Goal: Transaction & Acquisition: Purchase product/service

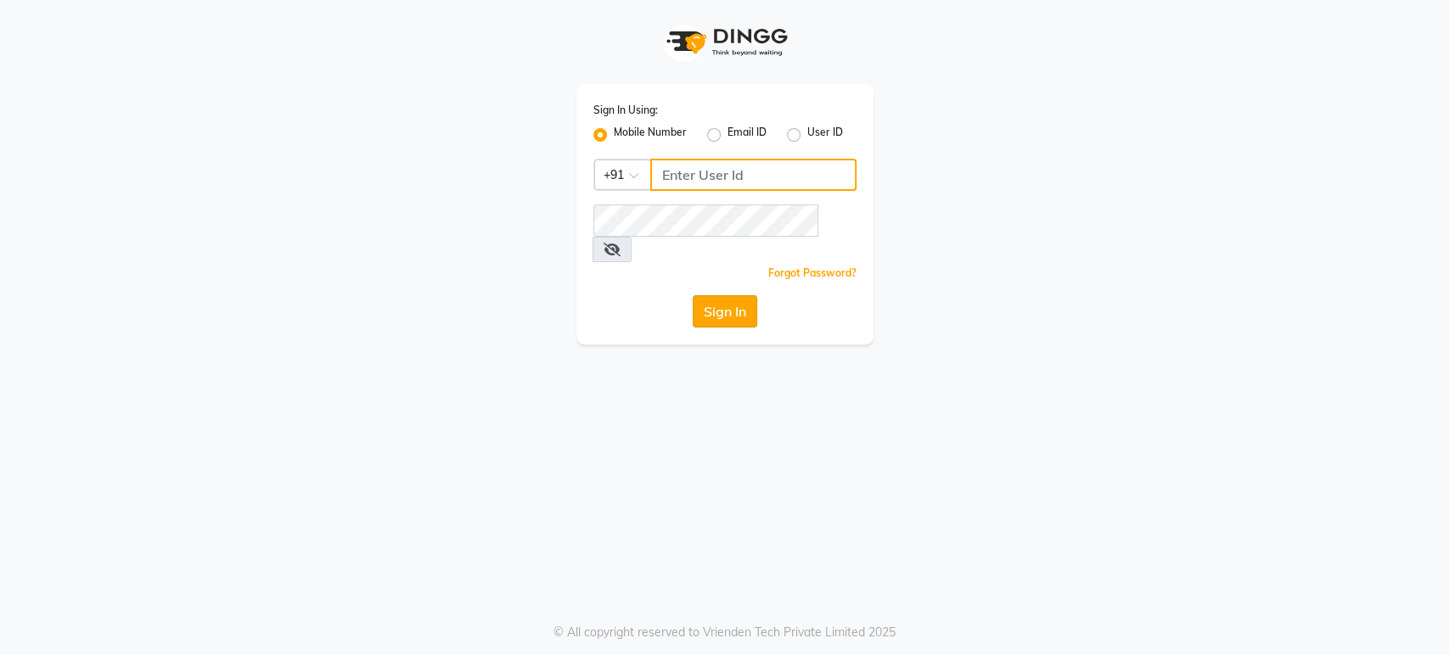
type input "9901294692"
click at [734, 295] on button "Sign In" at bounding box center [725, 311] width 65 height 32
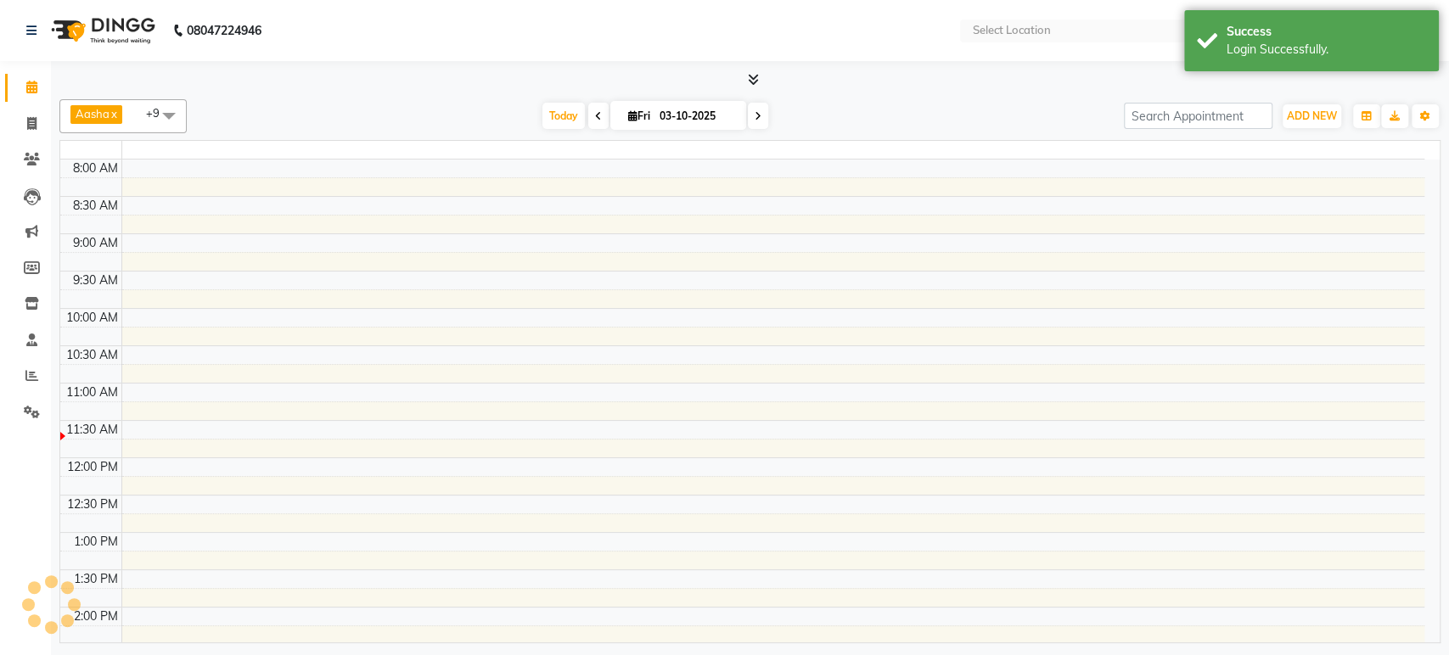
select select "en"
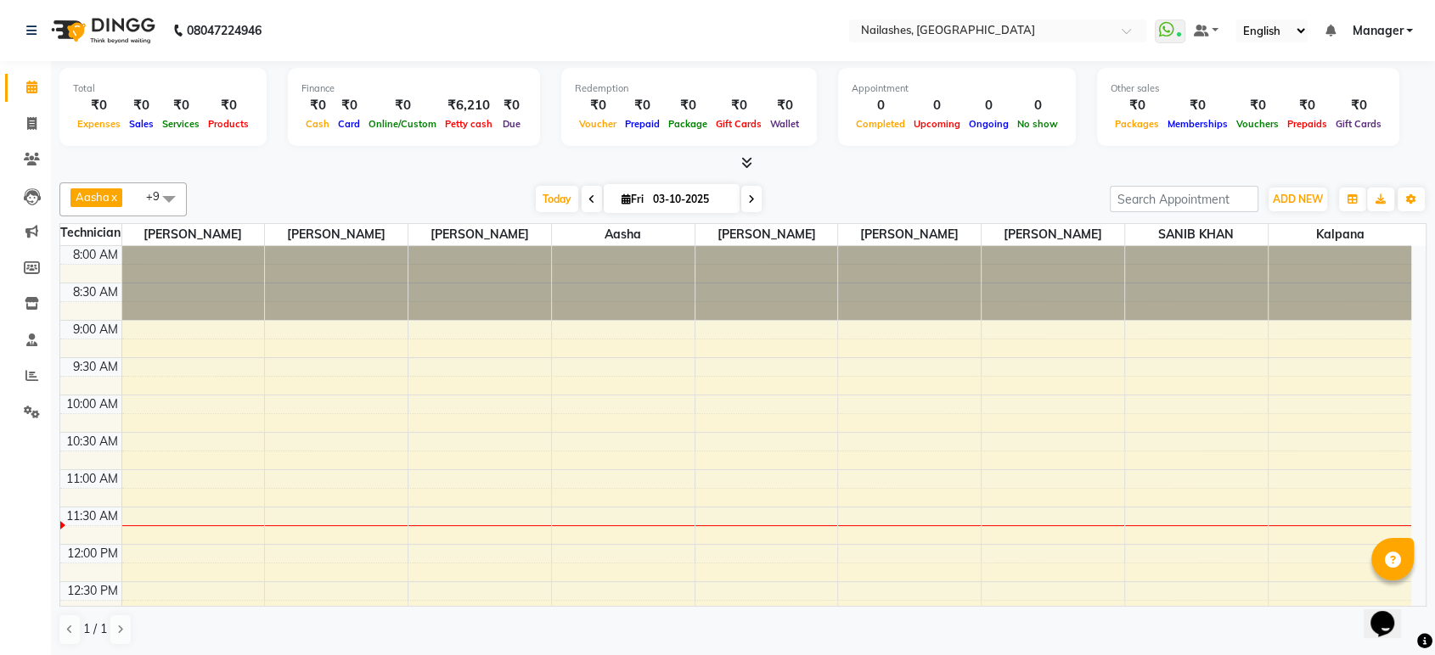
drag, startPoint x: 734, startPoint y: 286, endPoint x: 522, endPoint y: 419, distance: 250.2
click at [27, 121] on icon at bounding box center [31, 123] width 9 height 13
select select "service"
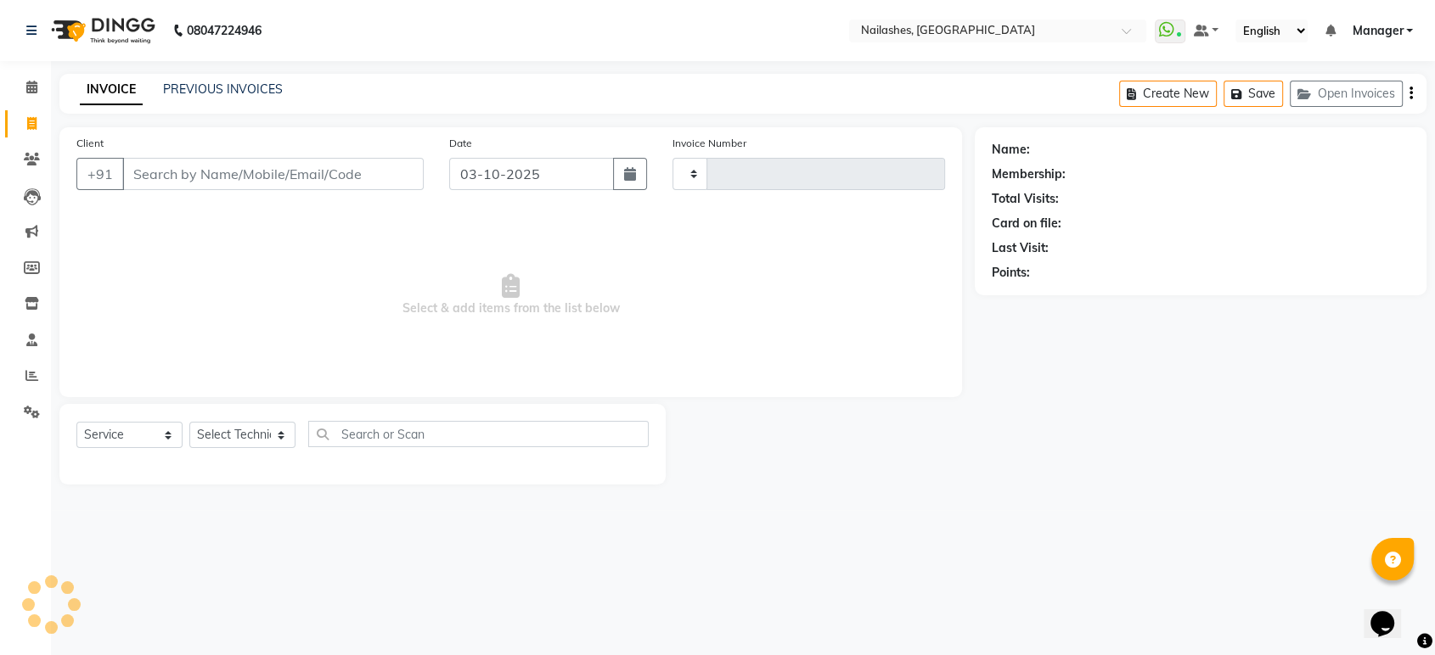
type input "1984"
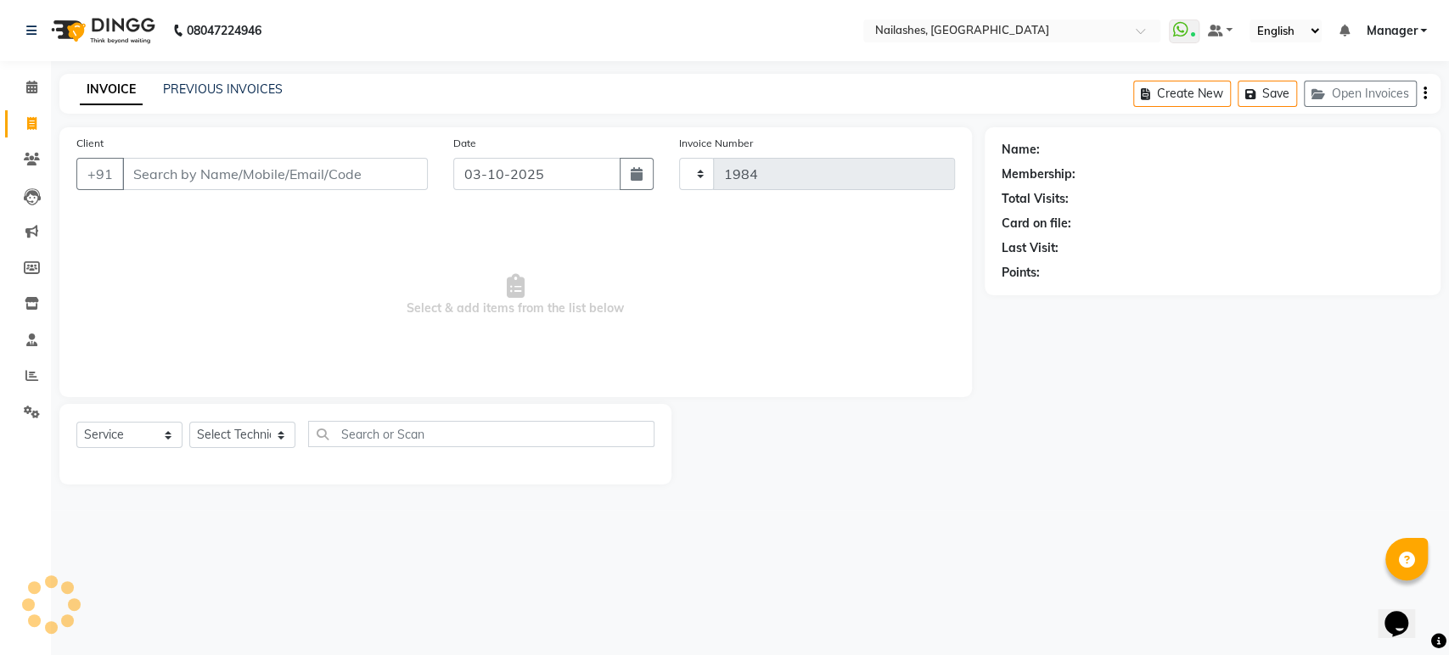
select select "4251"
click at [180, 168] on input "Client" at bounding box center [275, 174] width 306 height 32
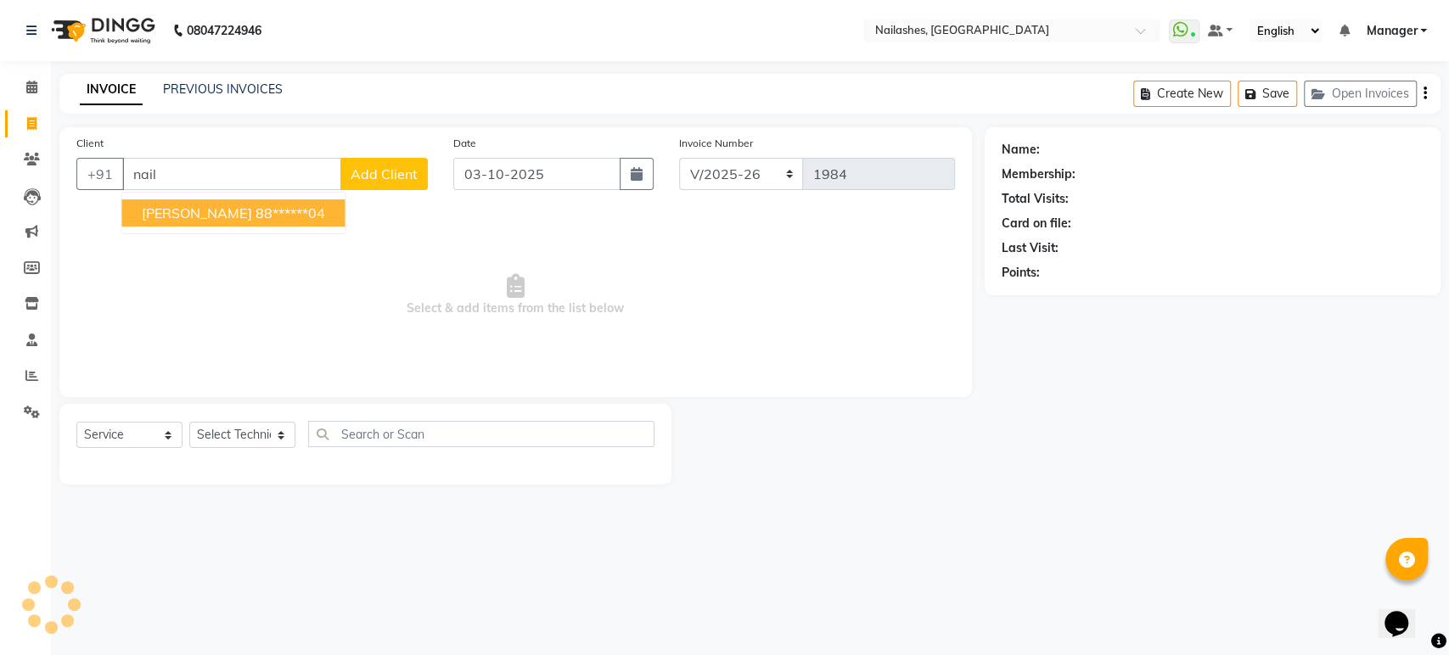
click at [210, 216] on span "Nailashes Luzo" at bounding box center [197, 213] width 110 height 17
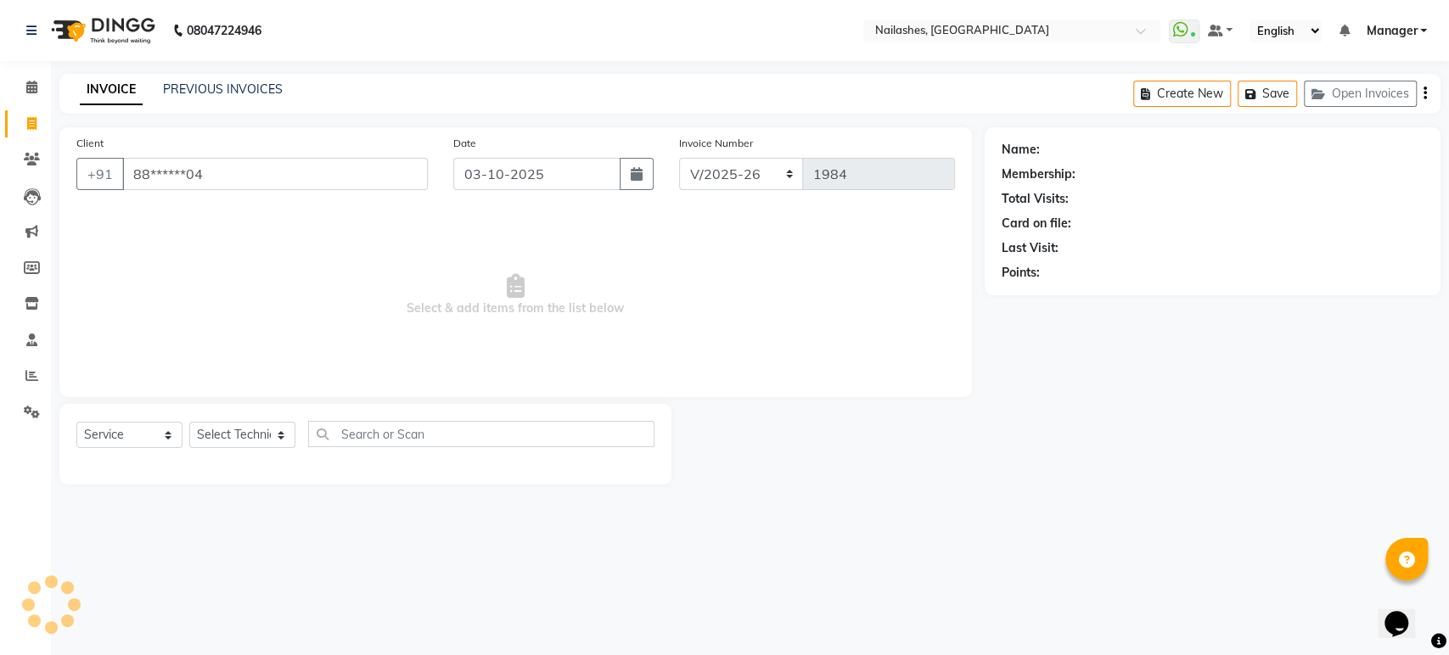
type input "88******04"
select select "1: Object"
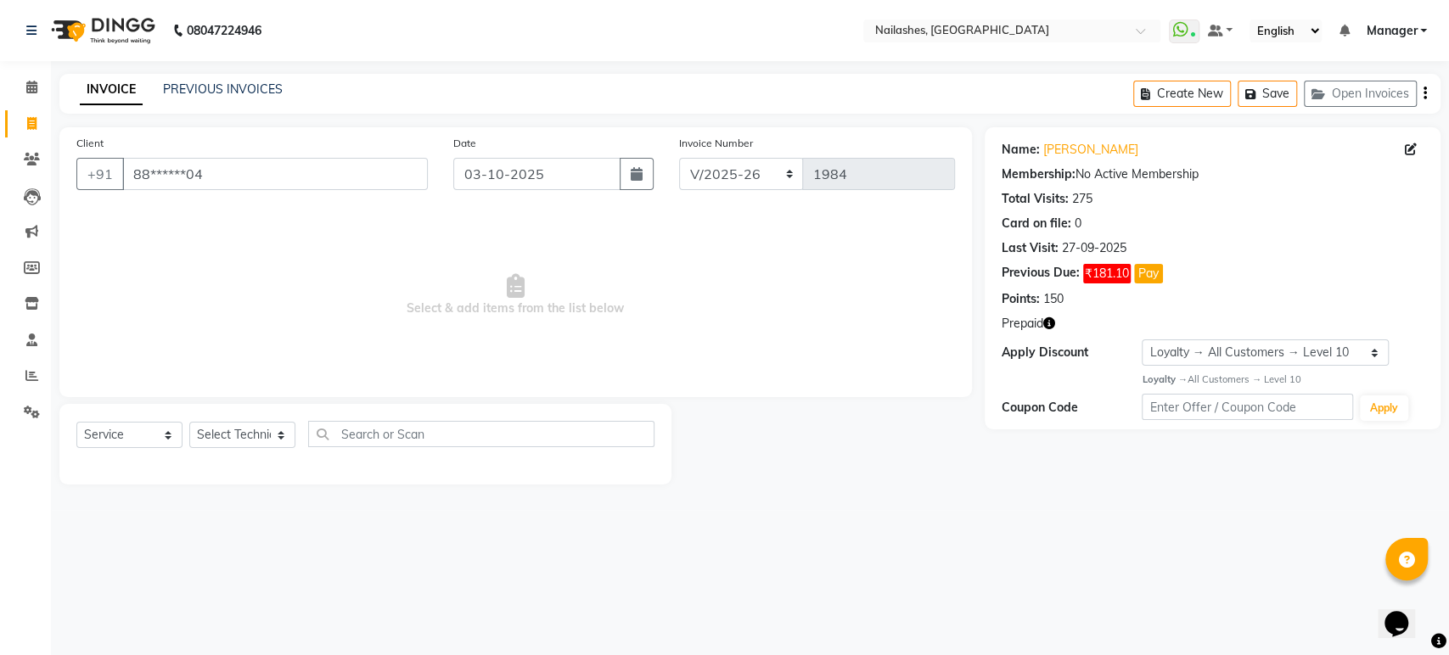
click at [1050, 323] on icon "button" at bounding box center [1049, 324] width 12 height 12
click at [997, 340] on div "2. Luzo 10 (₹872.16)" at bounding box center [940, 349] width 171 height 18
click at [1050, 323] on icon "button" at bounding box center [1049, 324] width 12 height 12
click at [347, 152] on div "Client +91 88******04" at bounding box center [252, 169] width 377 height 70
click at [361, 172] on input "88******04" at bounding box center [275, 174] width 306 height 32
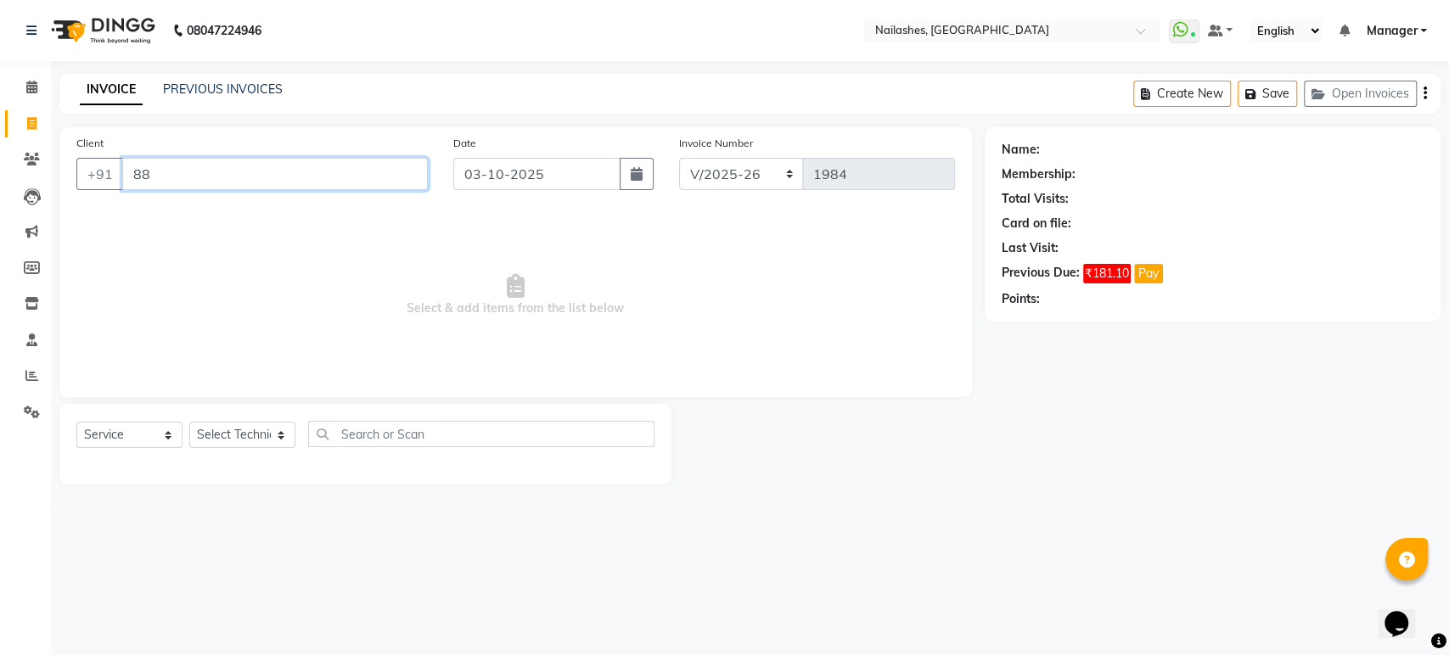
type input "8"
click at [27, 380] on icon at bounding box center [31, 375] width 13 height 13
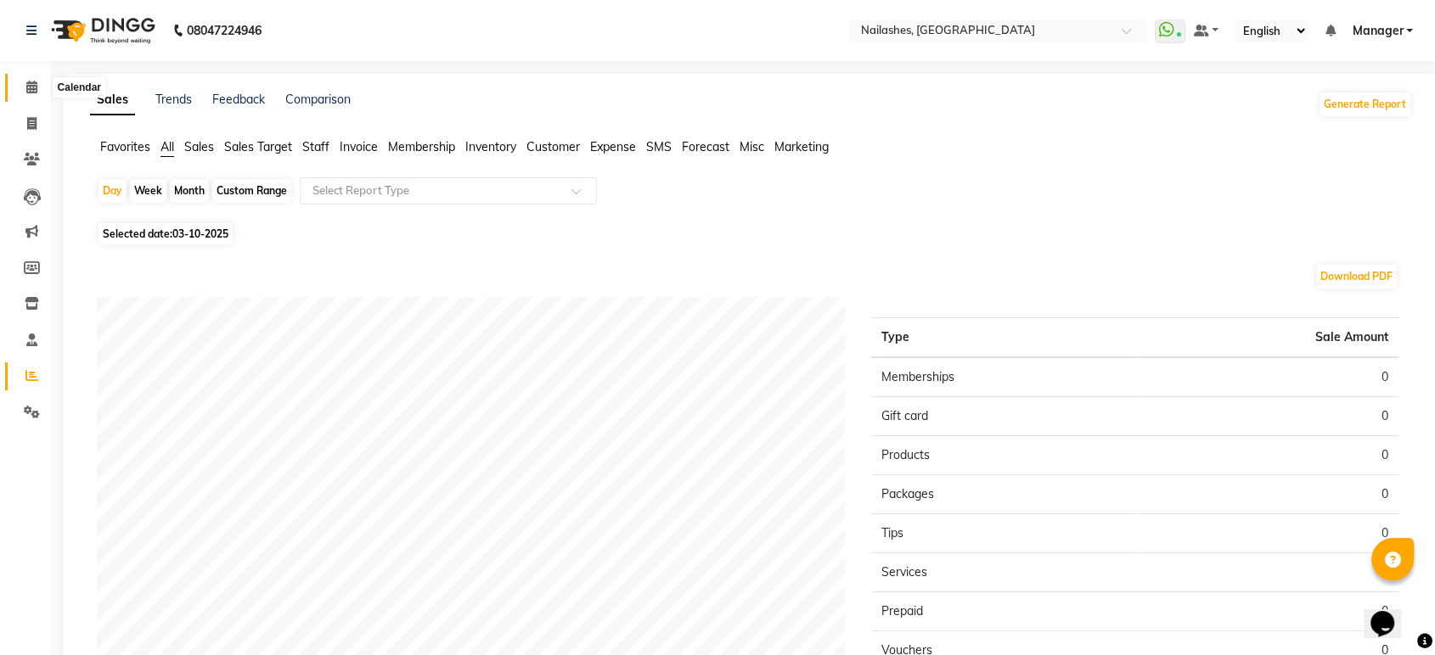
click at [30, 82] on icon at bounding box center [31, 87] width 11 height 13
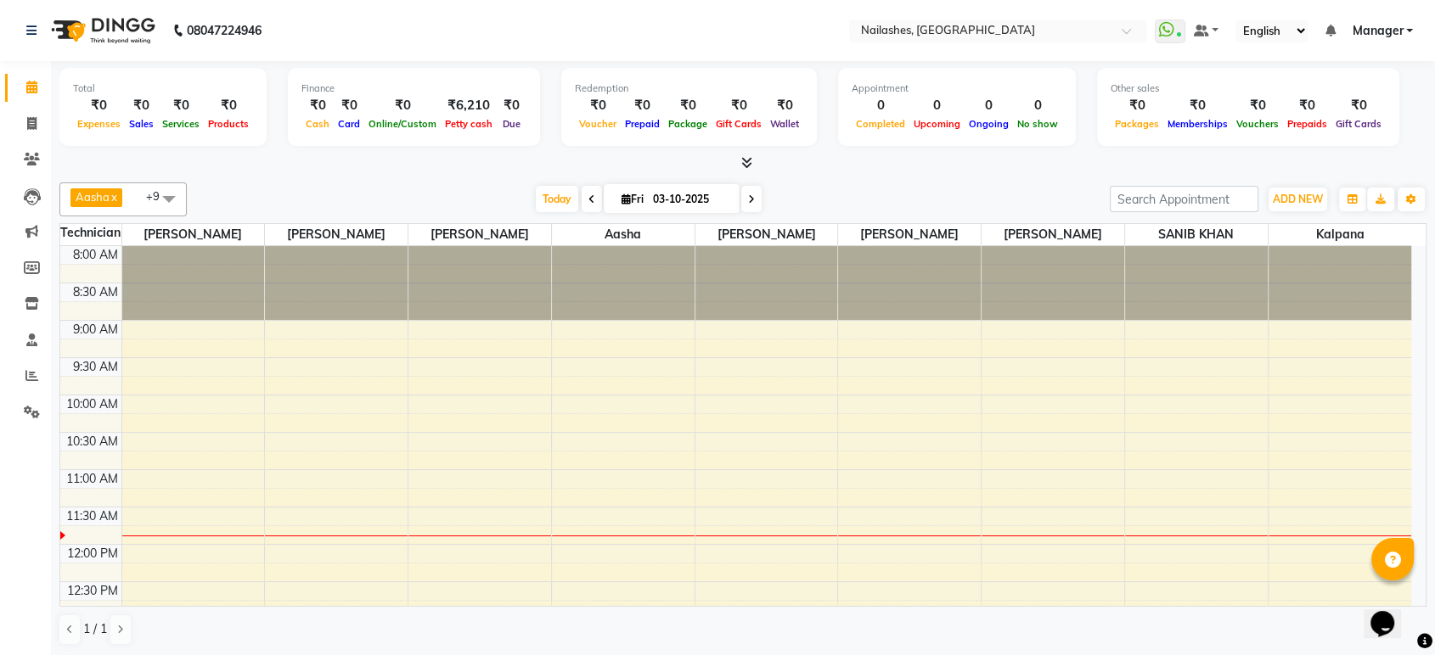
click at [741, 148] on div "Total ₹0 Expenses ₹0 Sales ₹0 Services ₹0 Products Finance ₹0 Cash ₹0 Card ₹0 O…" at bounding box center [742, 109] width 1367 height 83
click at [747, 161] on icon at bounding box center [746, 162] width 11 height 13
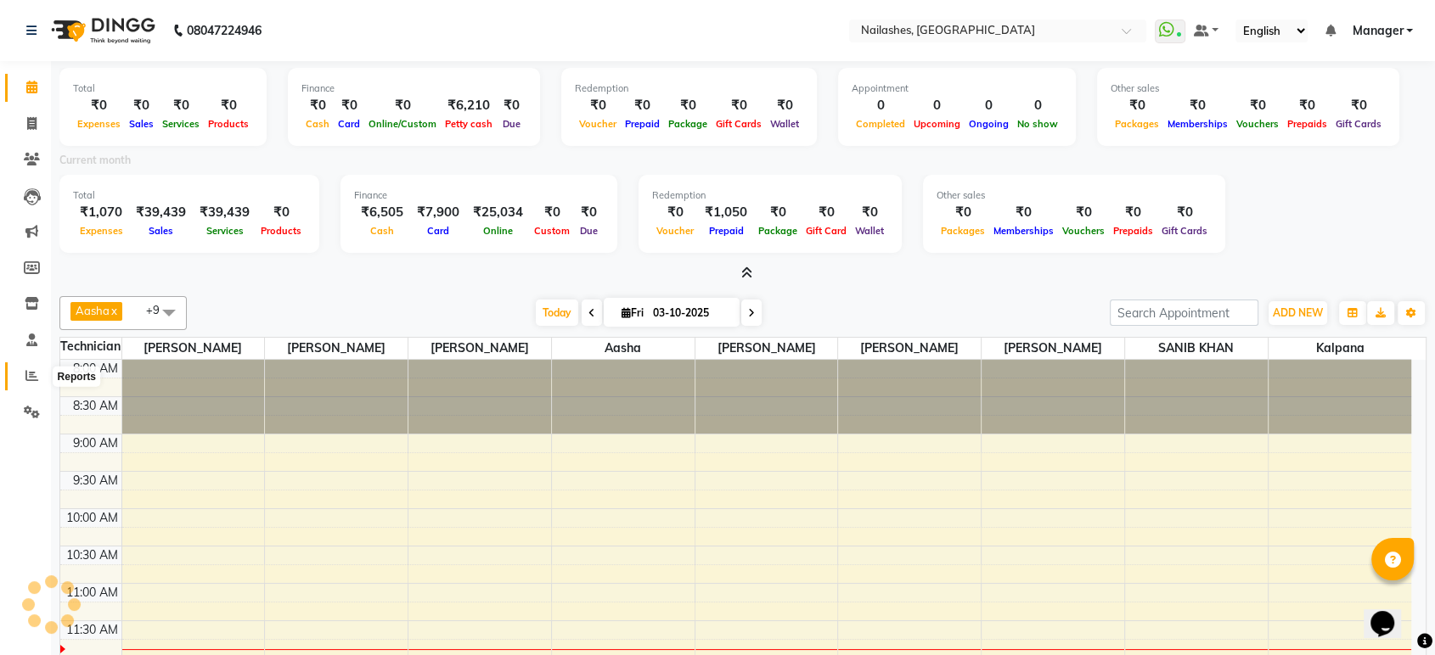
click at [29, 374] on icon at bounding box center [31, 375] width 13 height 13
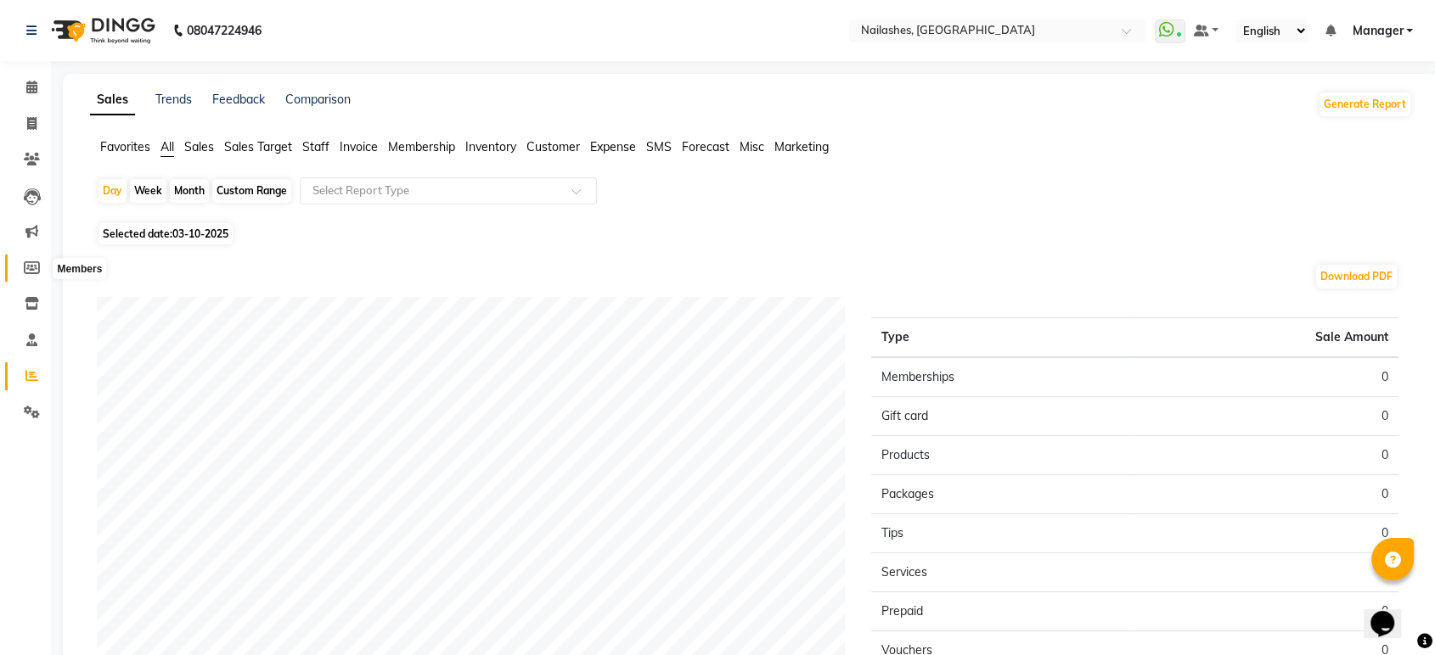
click at [29, 261] on icon at bounding box center [32, 267] width 16 height 13
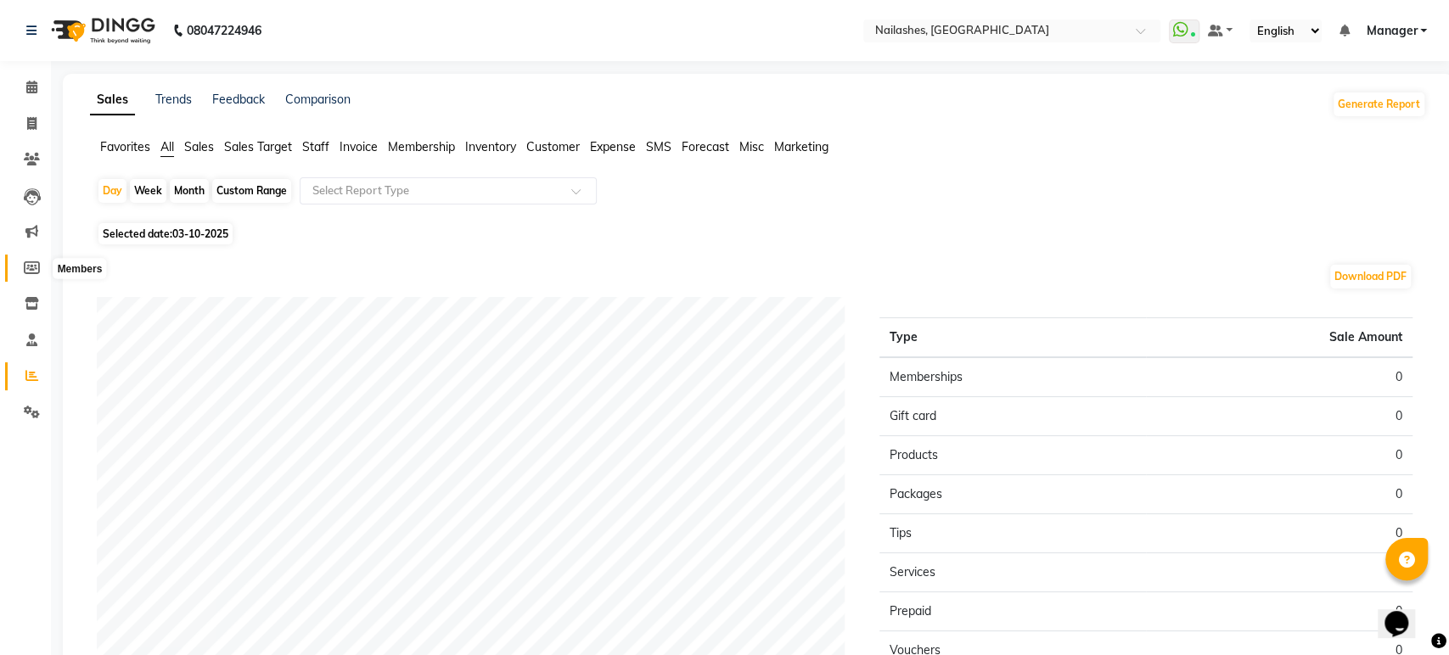
select select
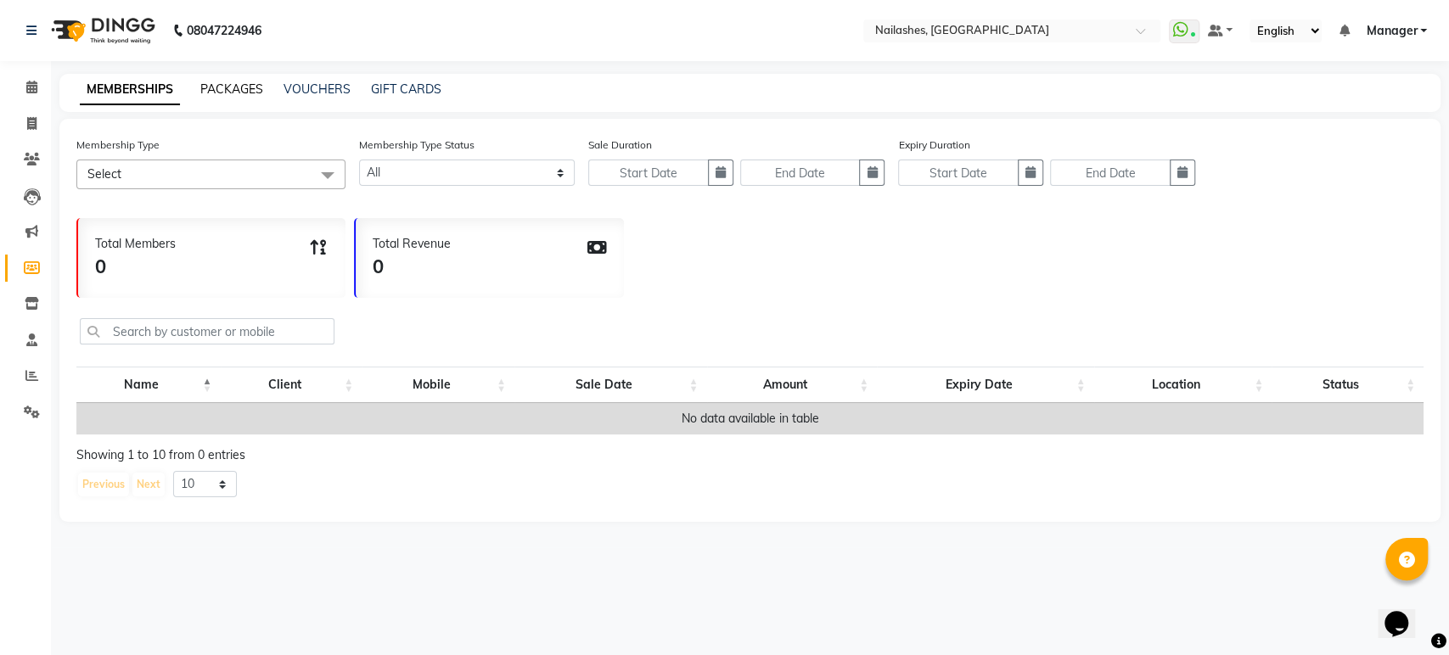
click at [231, 93] on link "PACKAGES" at bounding box center [231, 89] width 63 height 15
select select
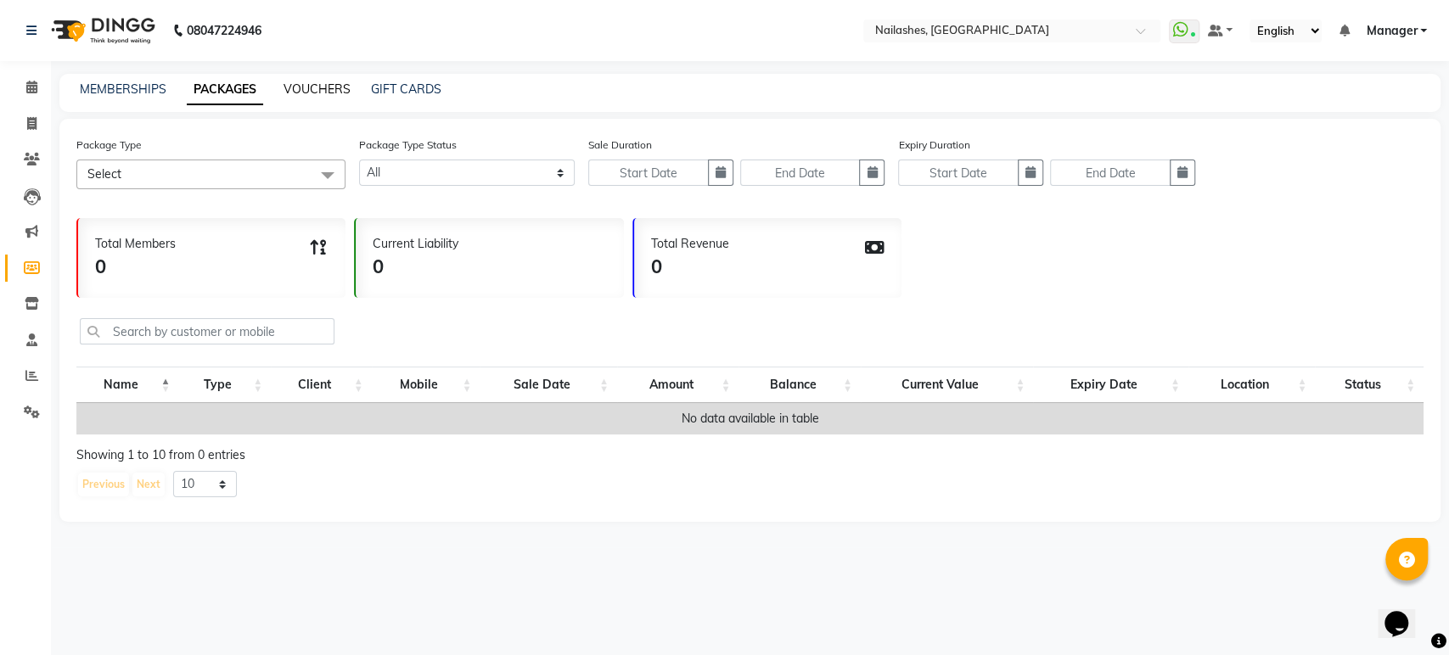
click at [304, 83] on link "VOUCHERS" at bounding box center [317, 89] width 67 height 15
select select
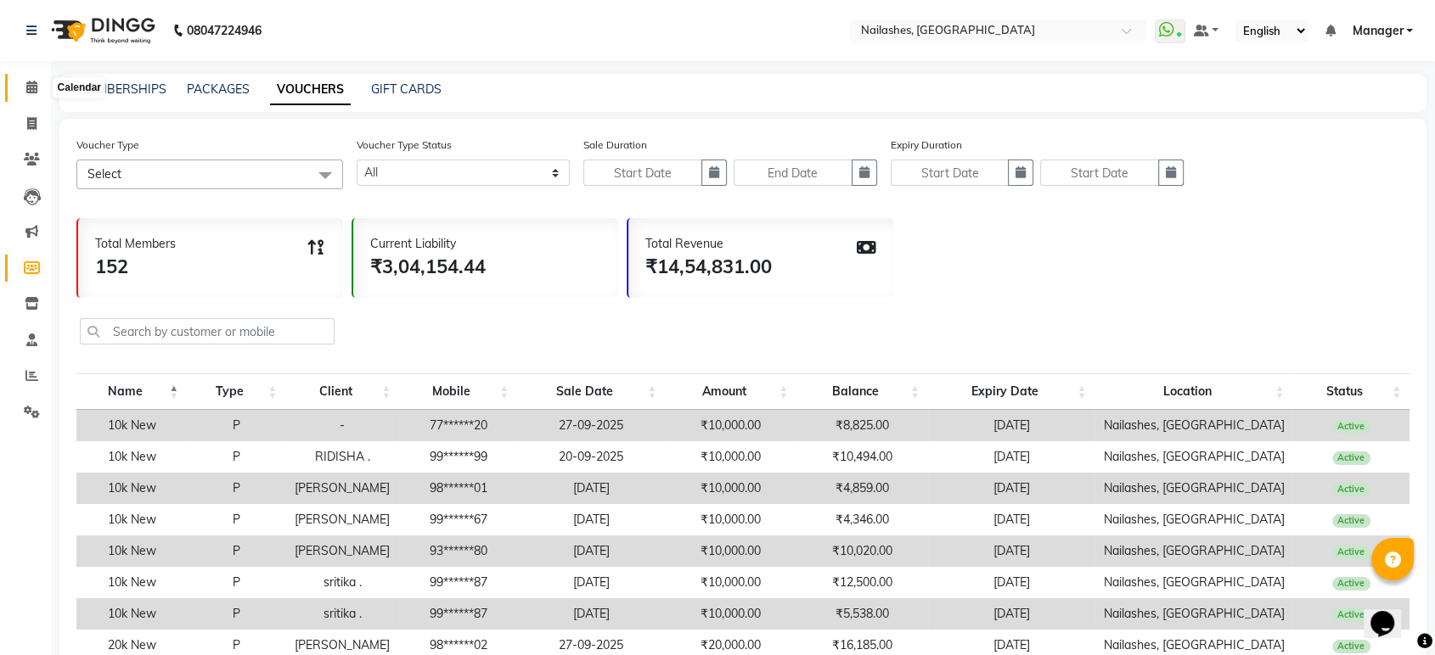
click at [31, 87] on icon at bounding box center [31, 87] width 11 height 13
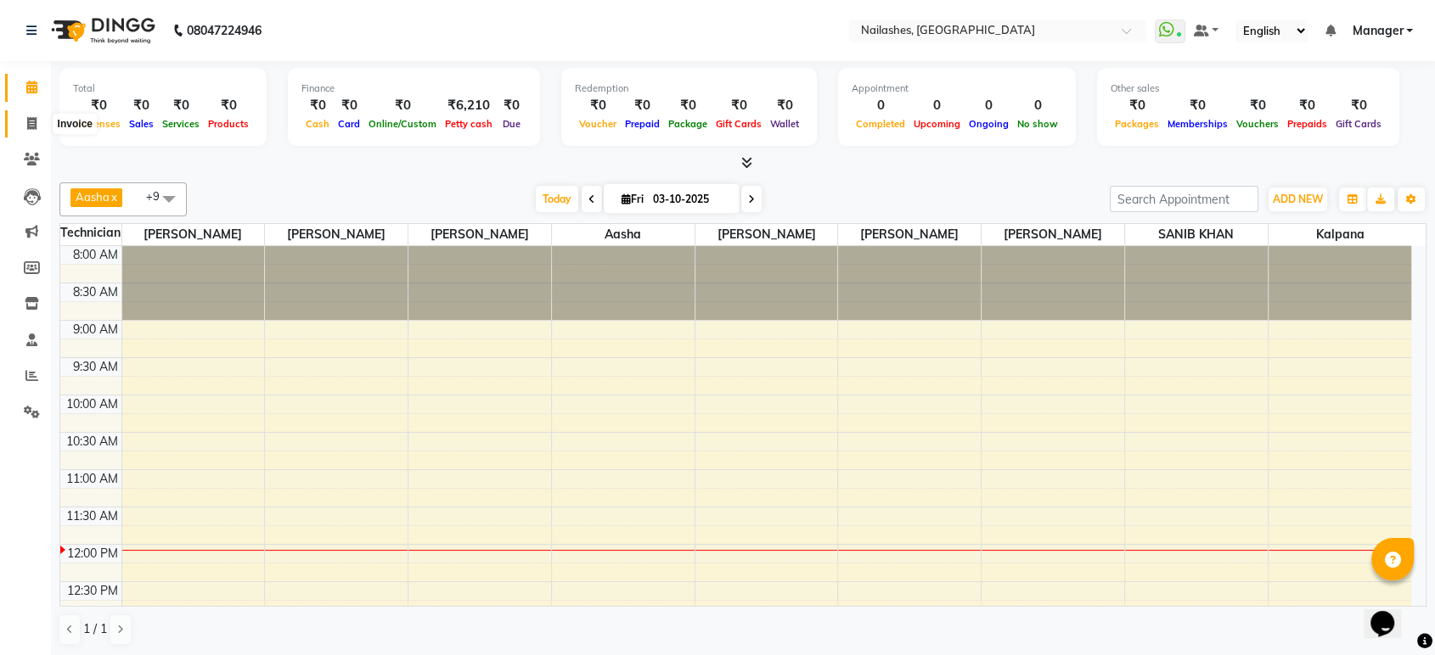
click at [29, 121] on icon at bounding box center [31, 123] width 9 height 13
select select "service"
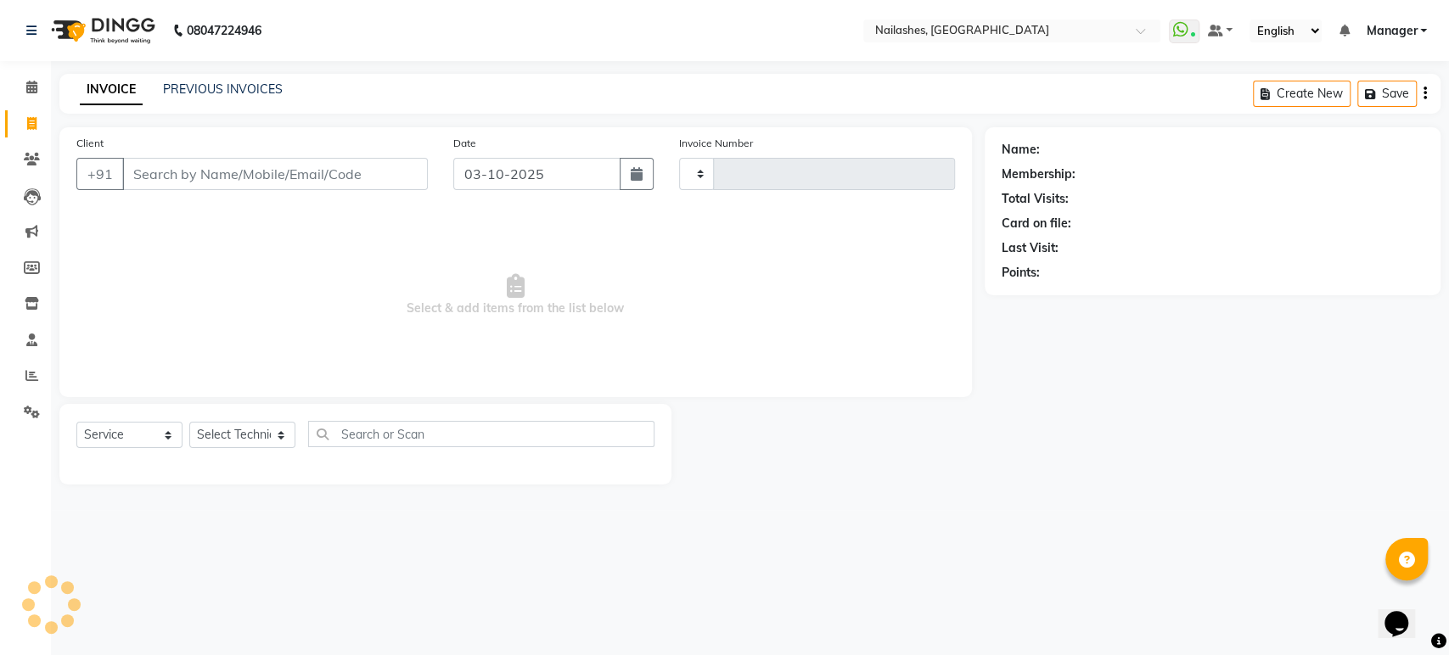
type input "1984"
select select "4251"
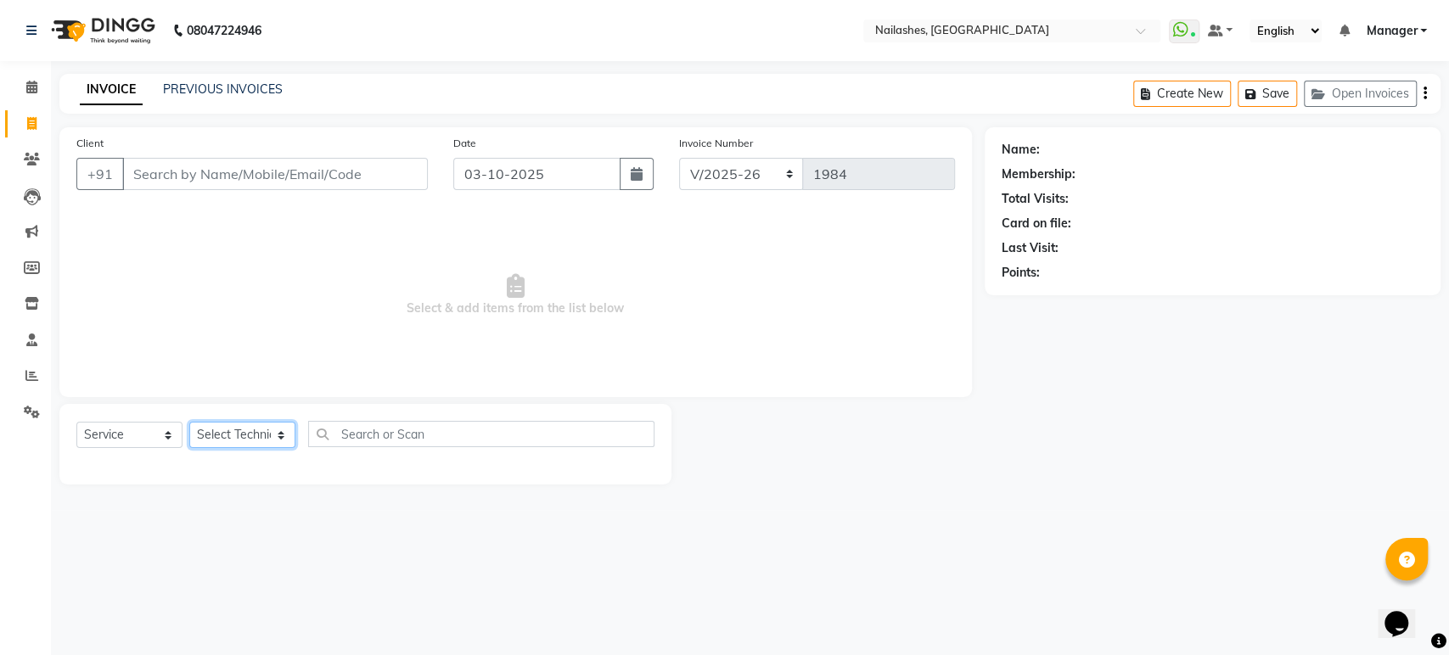
click at [279, 426] on select "Select Technician Aasha Asid HIMANSHU Ishrit Ali kalpana KRISHNA Manager Rehbar…" at bounding box center [242, 435] width 106 height 26
click at [355, 182] on input "Client" at bounding box center [275, 174] width 306 height 32
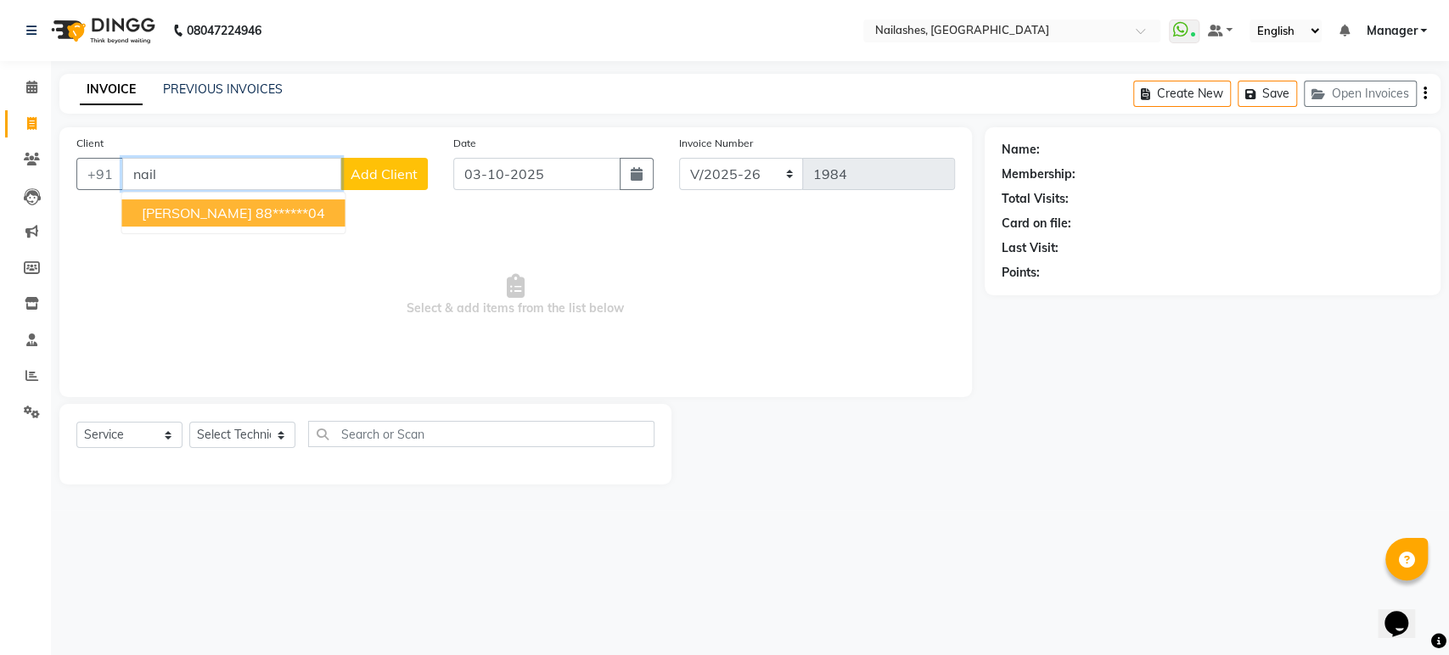
click at [312, 218] on ngb-highlight "88******04" at bounding box center [290, 213] width 70 height 17
type input "88******04"
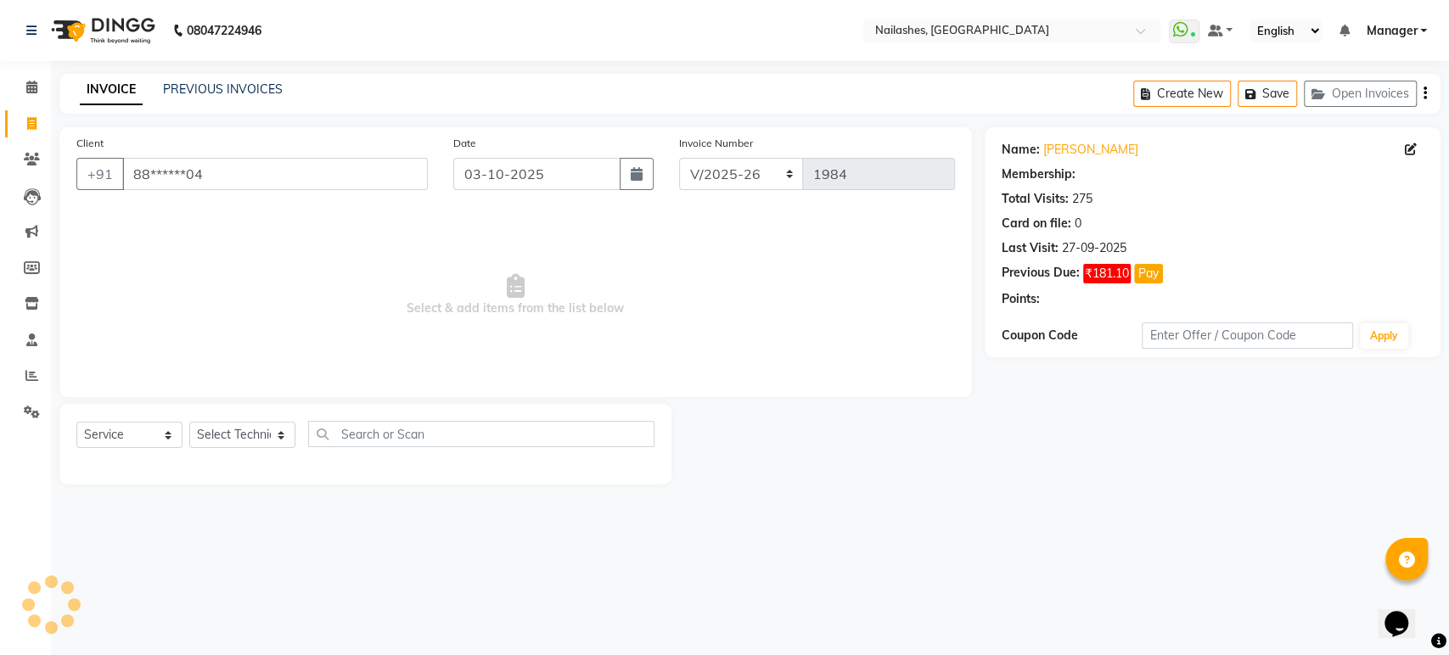
select select "1: Object"
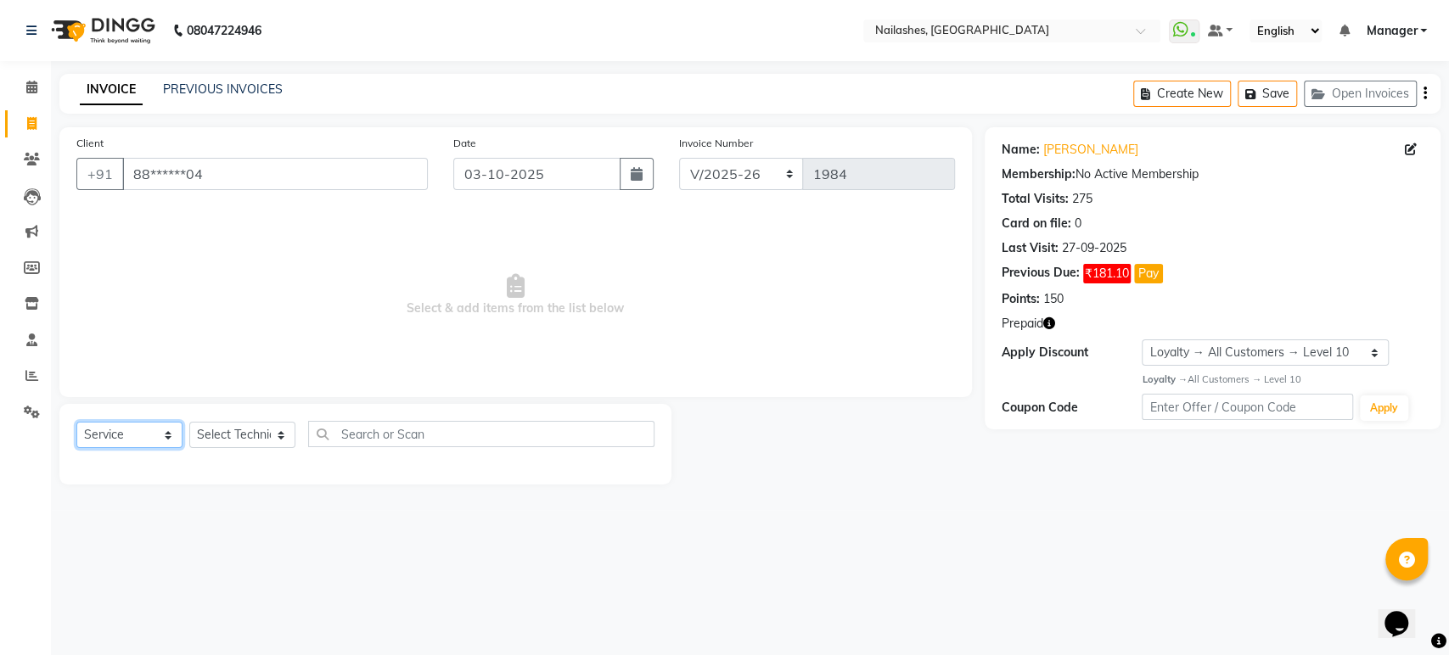
click at [170, 432] on select "Select Service Product Membership Package Voucher Prepaid Gift Card" at bounding box center [129, 435] width 106 height 26
select select "membership"
click at [76, 422] on select "Select Service Product Membership Package Voucher Prepaid Gift Card" at bounding box center [129, 435] width 106 height 26
click at [281, 434] on select "Select Technician Aasha Asid HIMANSHU Ishrit Ali kalpana KRISHNA Manager Rehbar…" at bounding box center [242, 435] width 106 height 26
select select "22624"
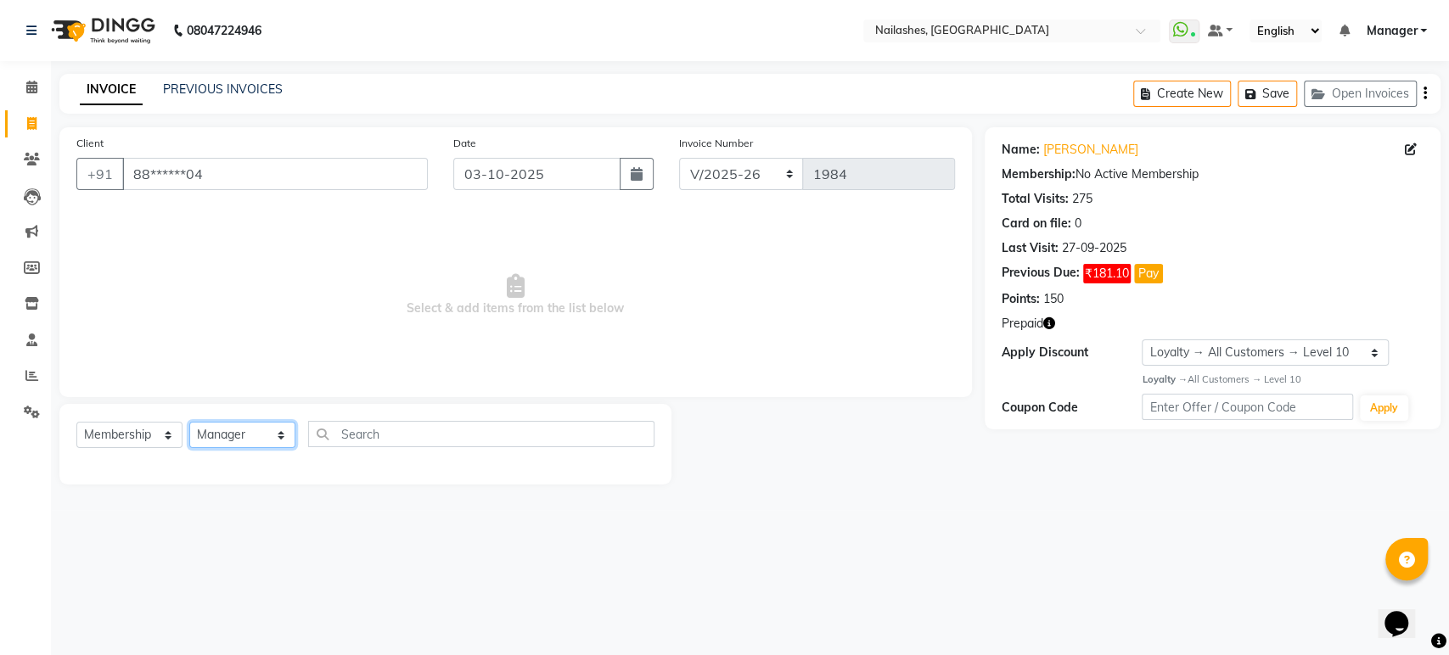
click at [189, 422] on select "Select Technician Aasha Asid HIMANSHU Ishrit Ali kalpana KRISHNA Manager Rehbar…" at bounding box center [242, 435] width 106 height 26
click at [168, 433] on select "Select Service Product Membership Package Voucher Prepaid Gift Card" at bounding box center [129, 435] width 106 height 26
click at [76, 422] on select "Select Service Product Membership Package Voucher Prepaid Gift Card" at bounding box center [129, 435] width 106 height 26
click at [169, 436] on select "Select Service Product Membership Package Voucher Prepaid Gift Card" at bounding box center [129, 435] width 106 height 26
click at [76, 422] on select "Select Service Product Membership Package Voucher Prepaid Gift Card" at bounding box center [129, 435] width 106 height 26
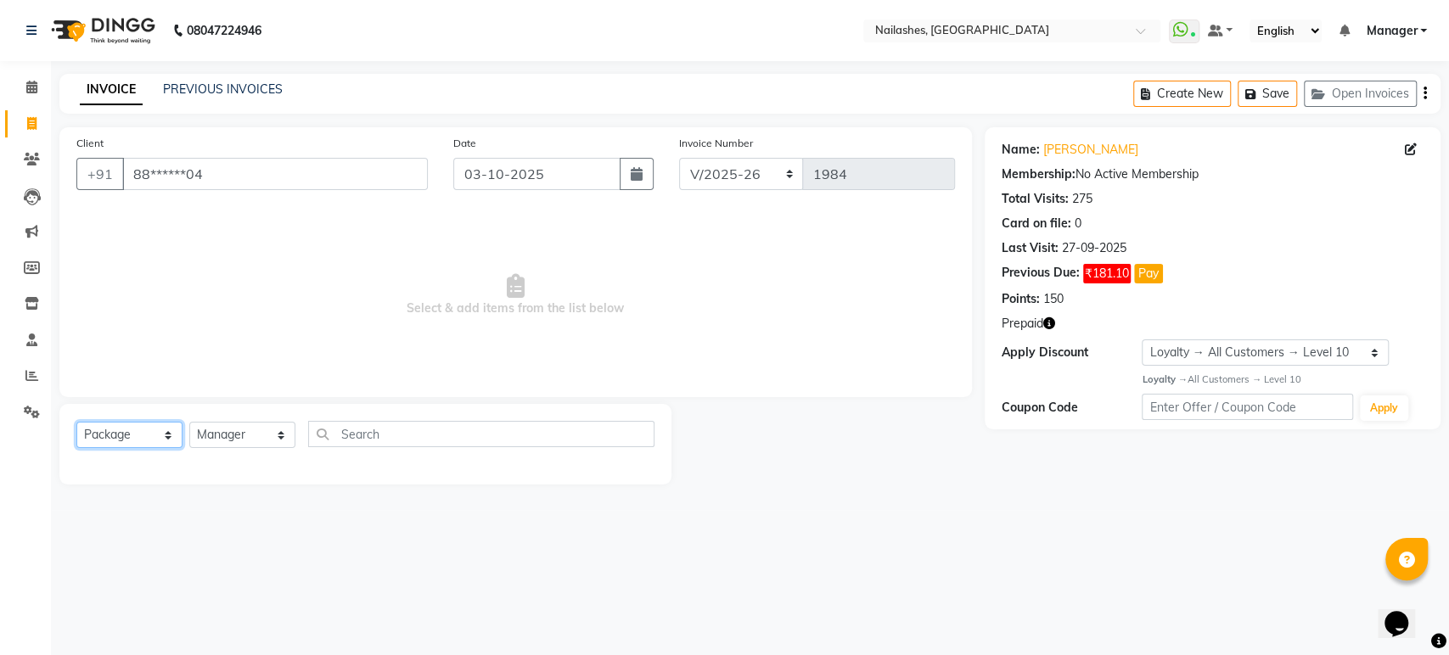
click at [167, 433] on select "Select Service Product Membership Package Voucher Prepaid Gift Card" at bounding box center [129, 435] width 106 height 26
select select "P"
click at [76, 422] on select "Select Service Product Membership Package Voucher Prepaid Gift Card" at bounding box center [129, 435] width 106 height 26
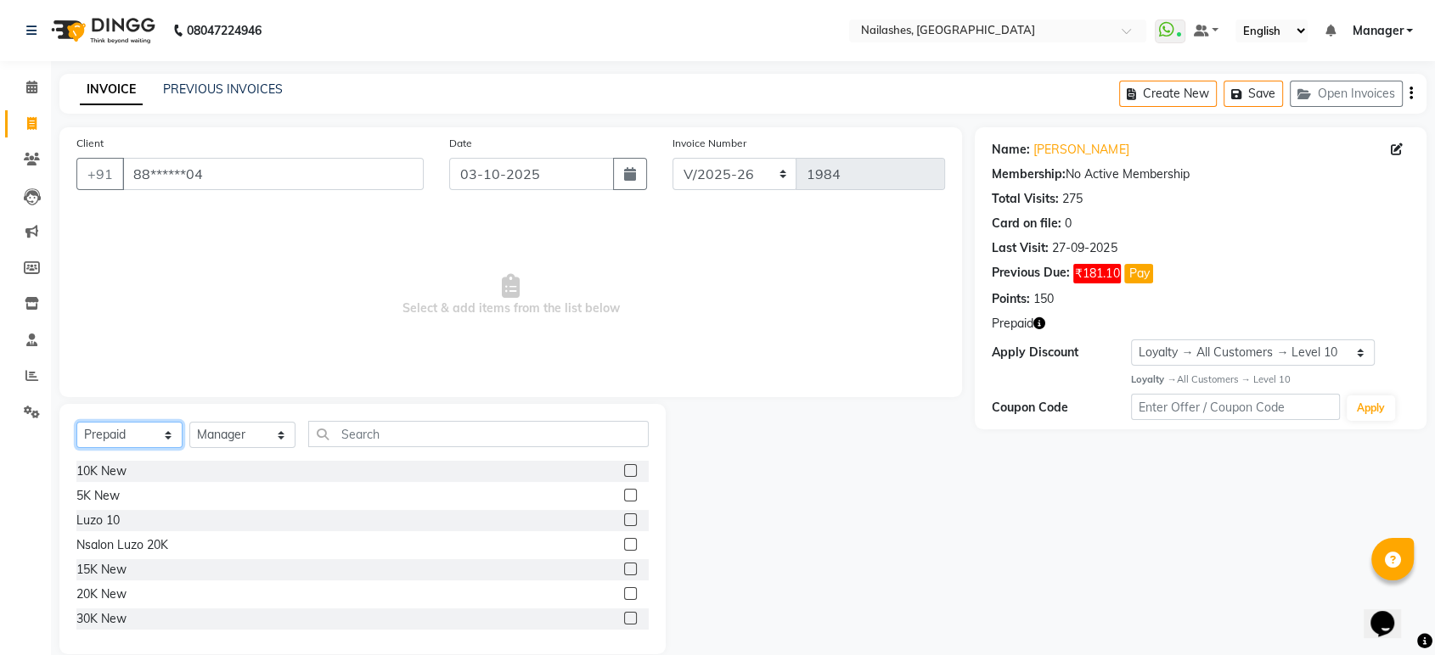
scroll to position [52, 0]
click at [624, 592] on label at bounding box center [630, 591] width 13 height 13
click at [624, 592] on input "checkbox" at bounding box center [629, 592] width 11 height 11
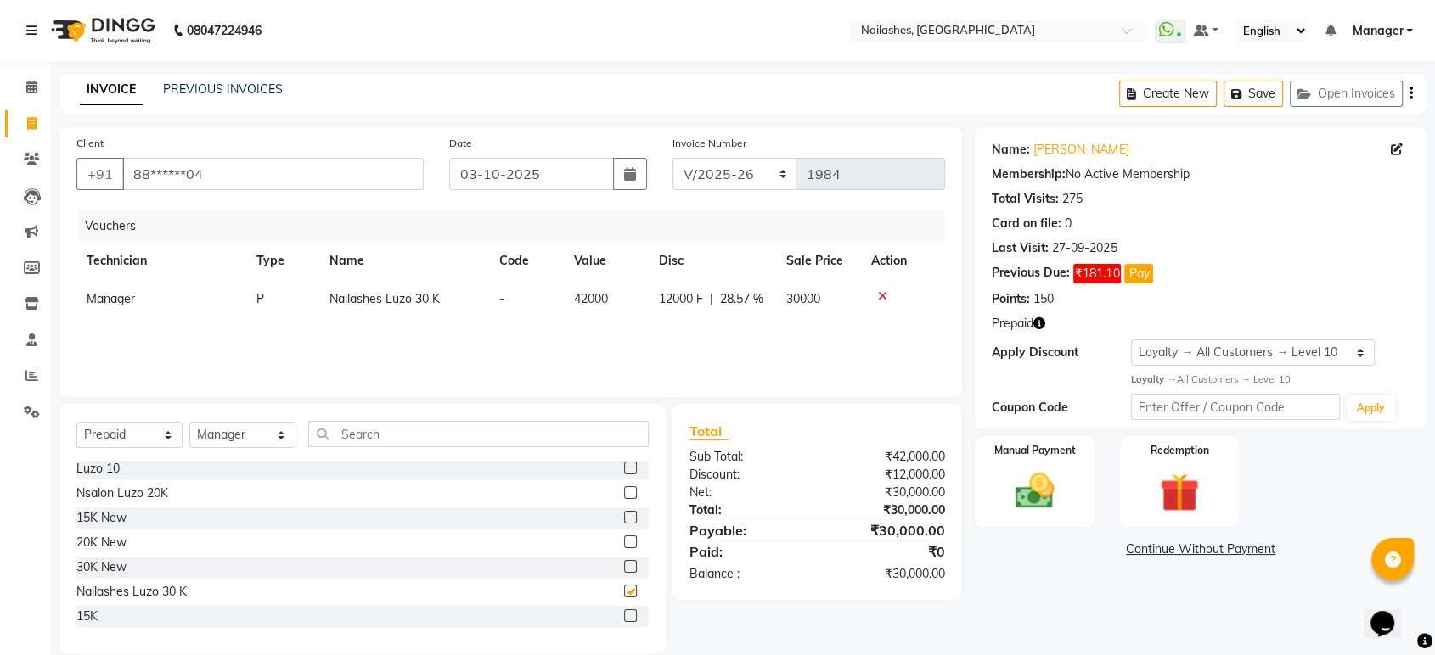
checkbox input "false"
click at [1032, 497] on img at bounding box center [1034, 492] width 66 height 48
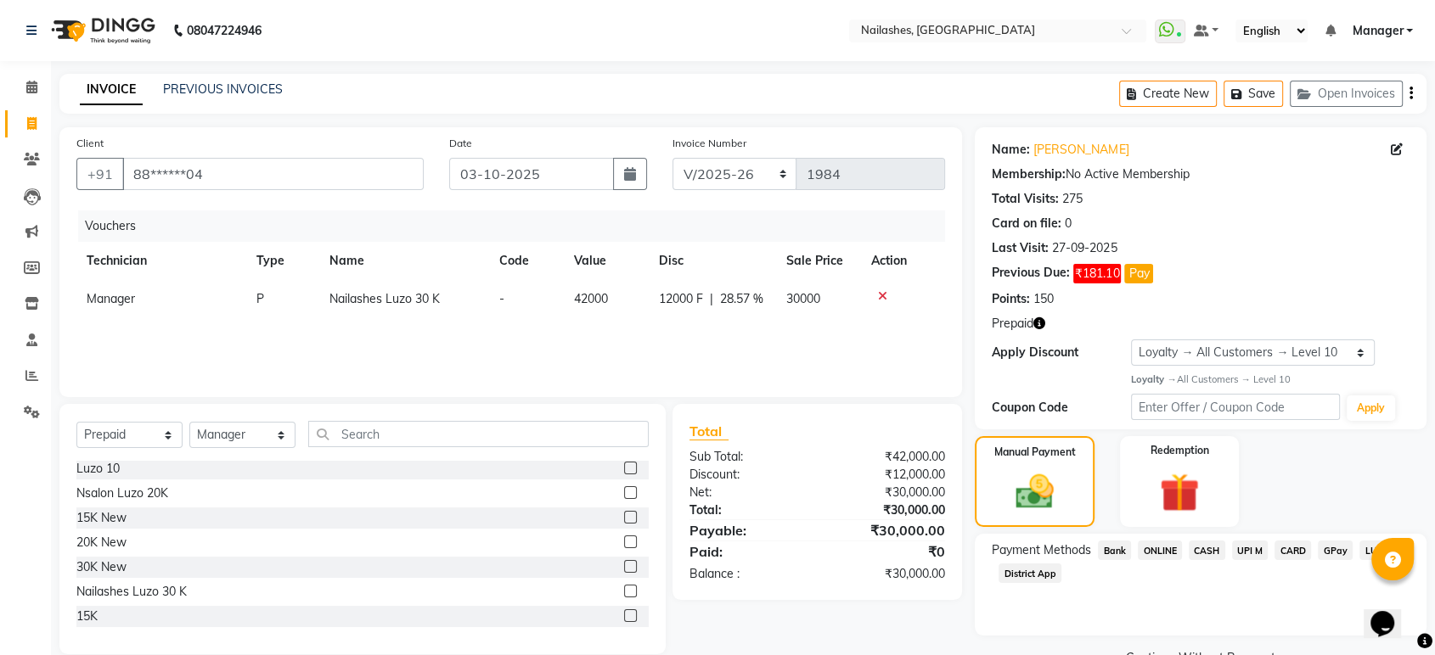
click at [1119, 548] on span "Bank" at bounding box center [1114, 551] width 33 height 20
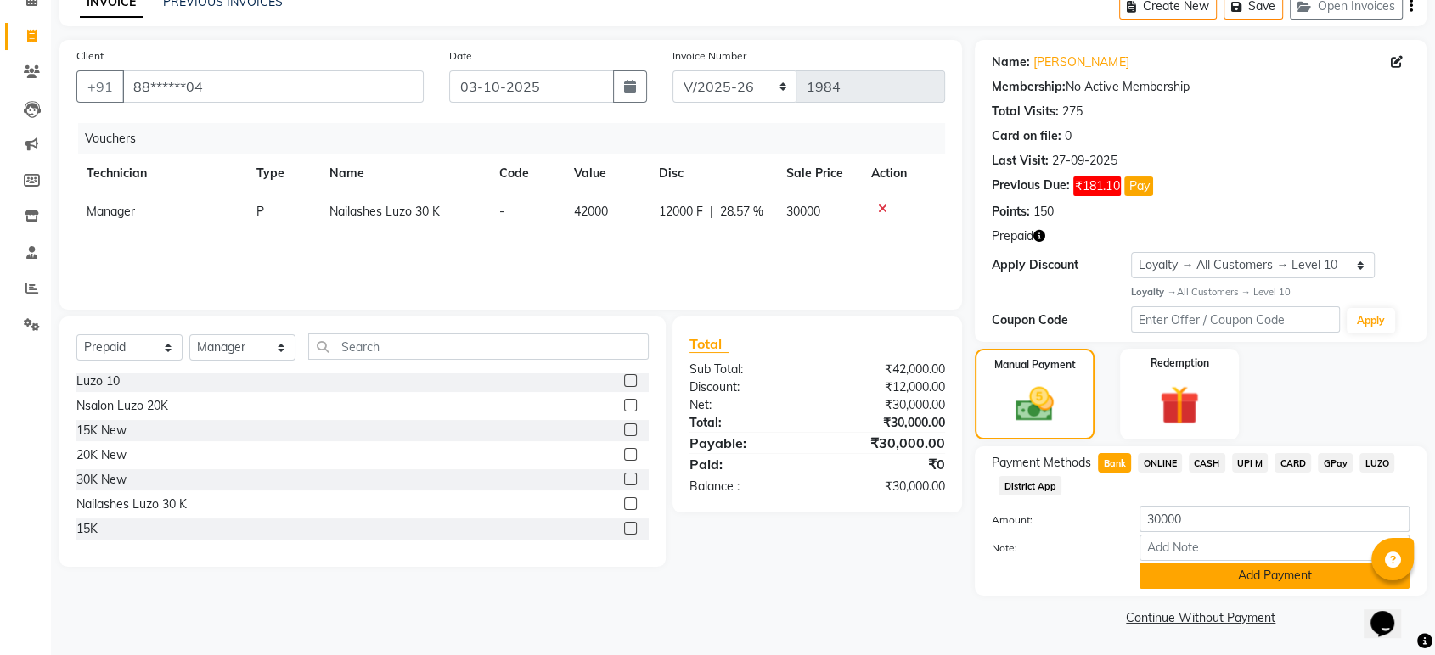
click at [1182, 574] on button "Add Payment" at bounding box center [1274, 576] width 270 height 26
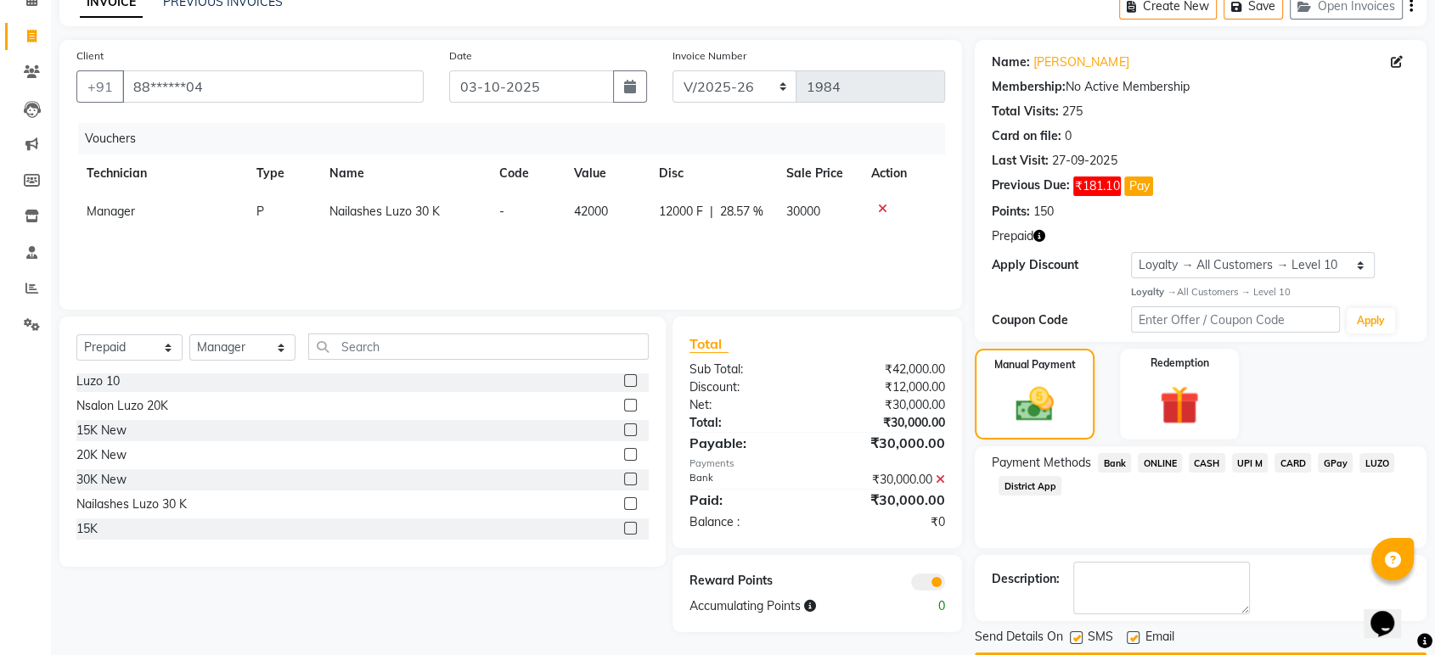
scroll to position [136, 0]
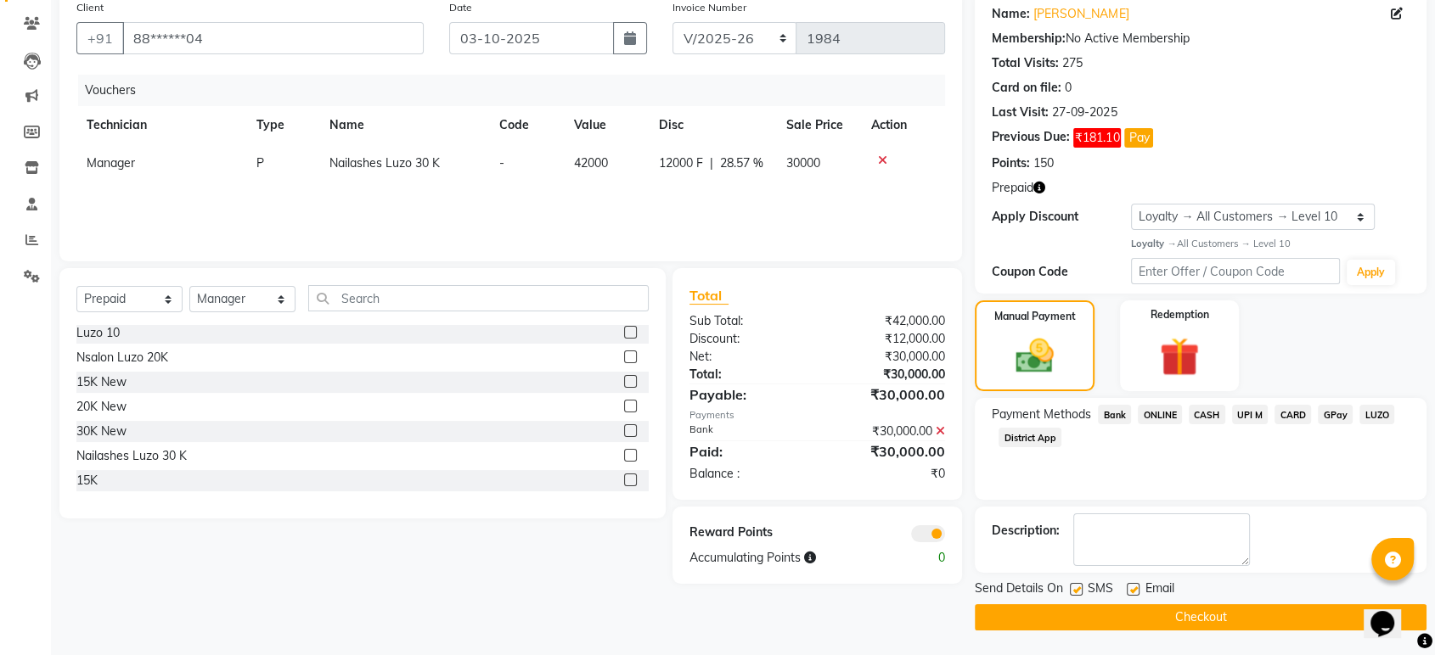
click at [1118, 617] on button "Checkout" at bounding box center [1201, 617] width 452 height 26
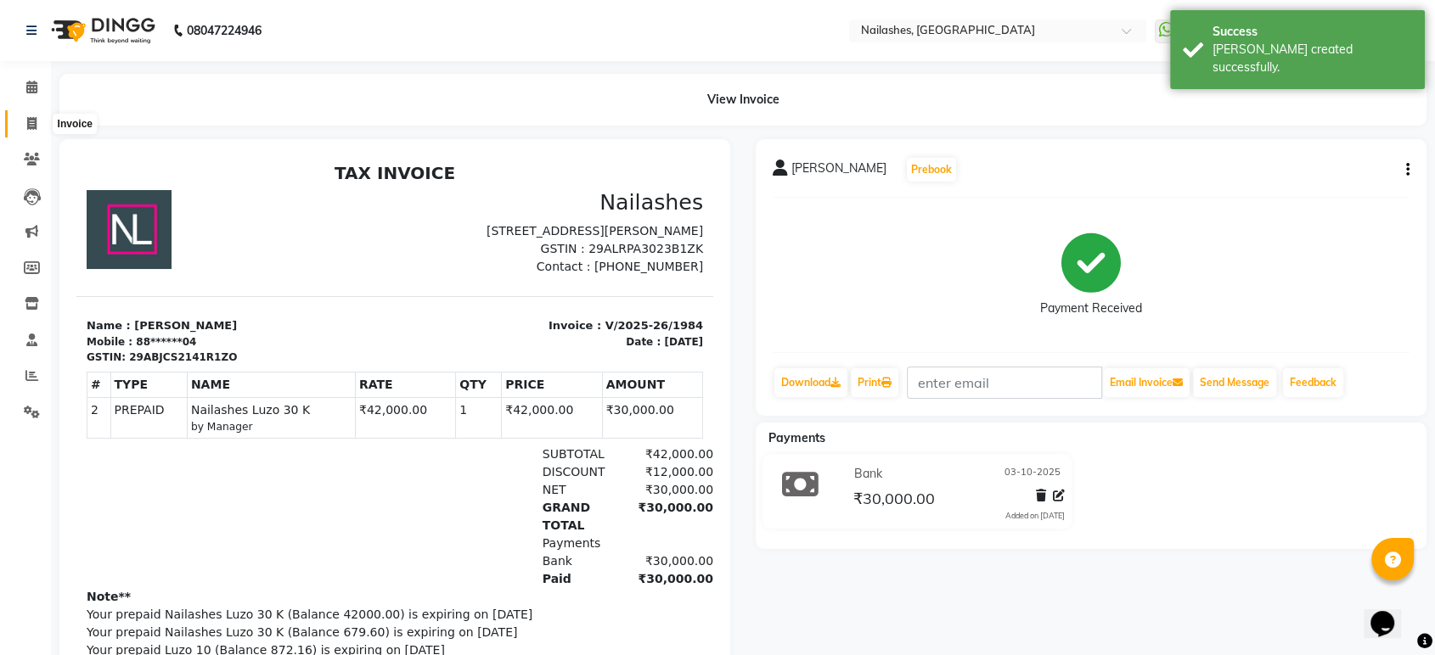
click at [32, 126] on icon at bounding box center [31, 123] width 9 height 13
select select "service"
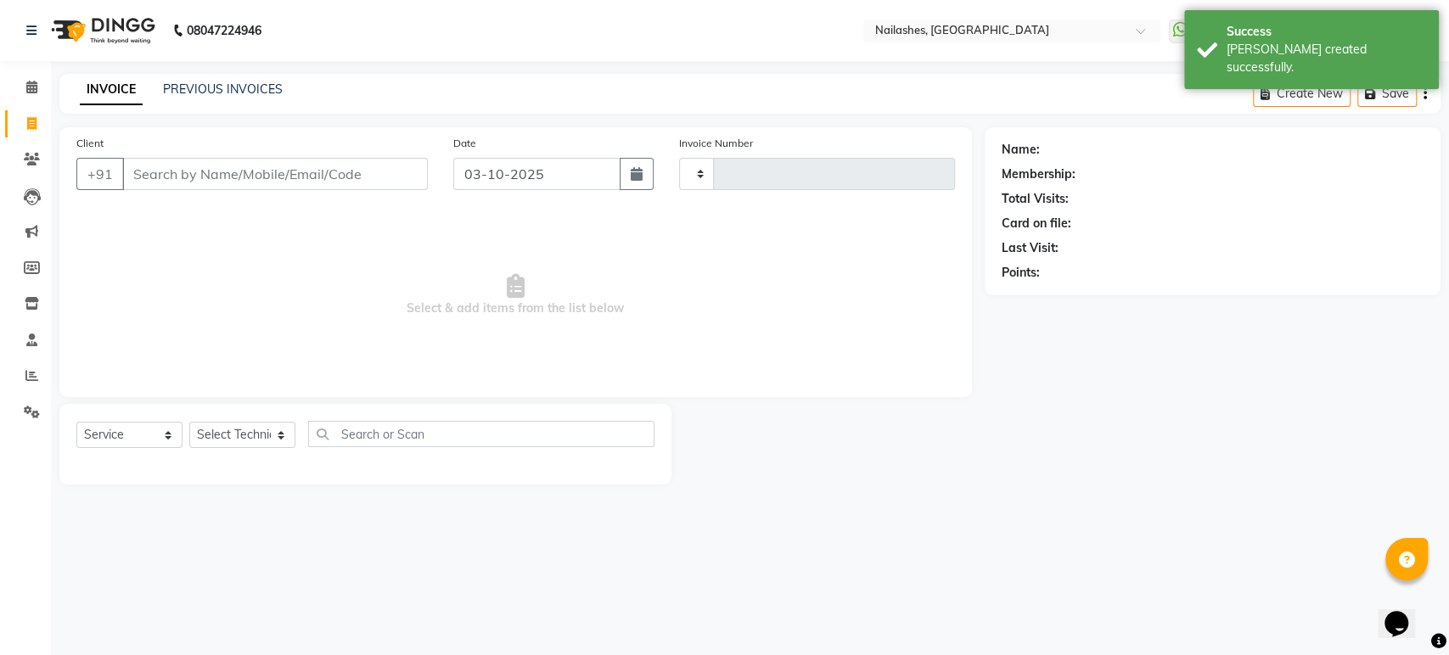
type input "1985"
select select "4251"
click at [243, 177] on input "Client" at bounding box center [275, 174] width 306 height 32
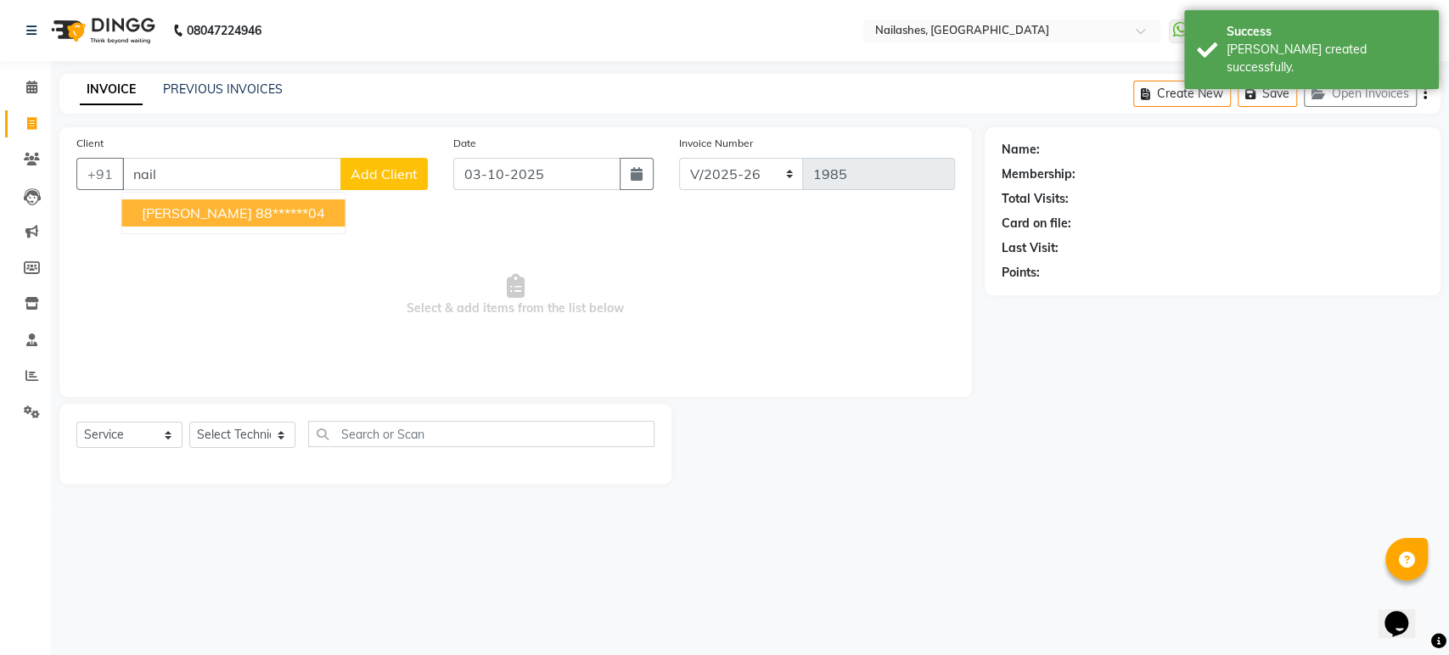
click at [255, 211] on ngb-highlight "88******04" at bounding box center [290, 213] width 70 height 17
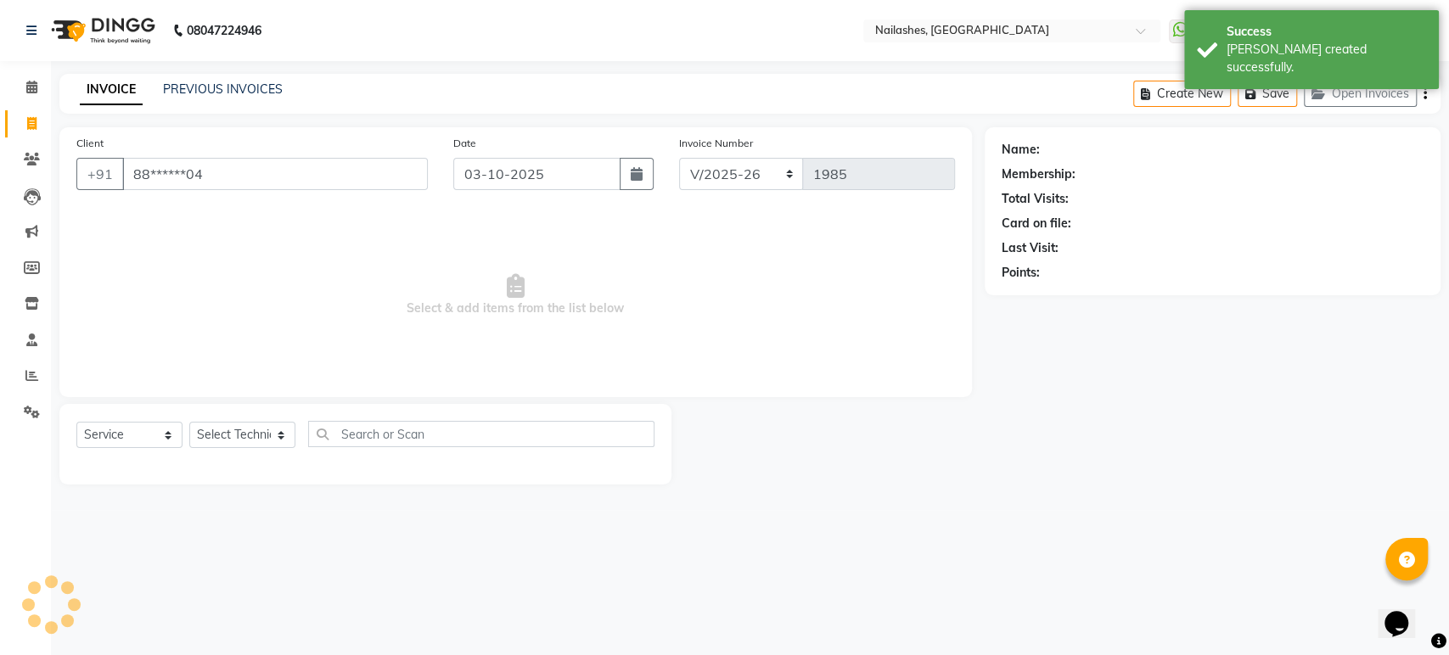
type input "88******04"
select select "1: Object"
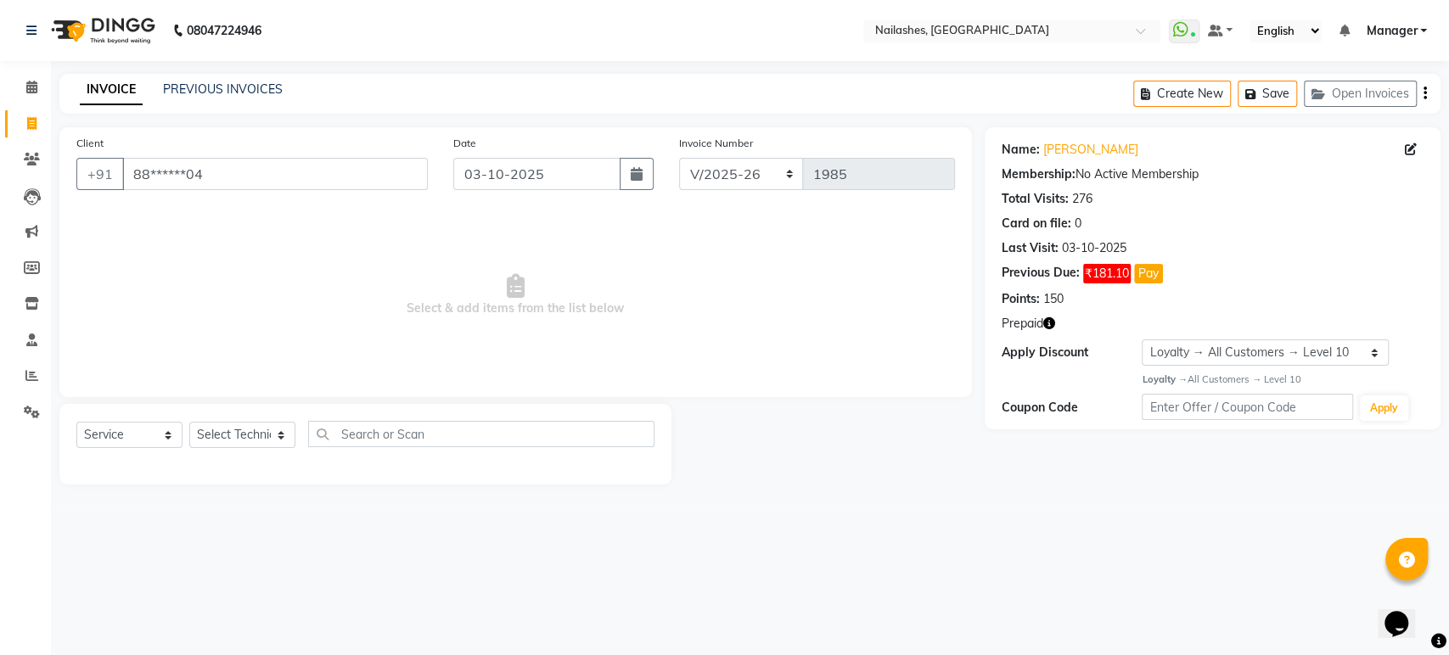
click at [1052, 320] on icon "button" at bounding box center [1049, 324] width 12 height 12
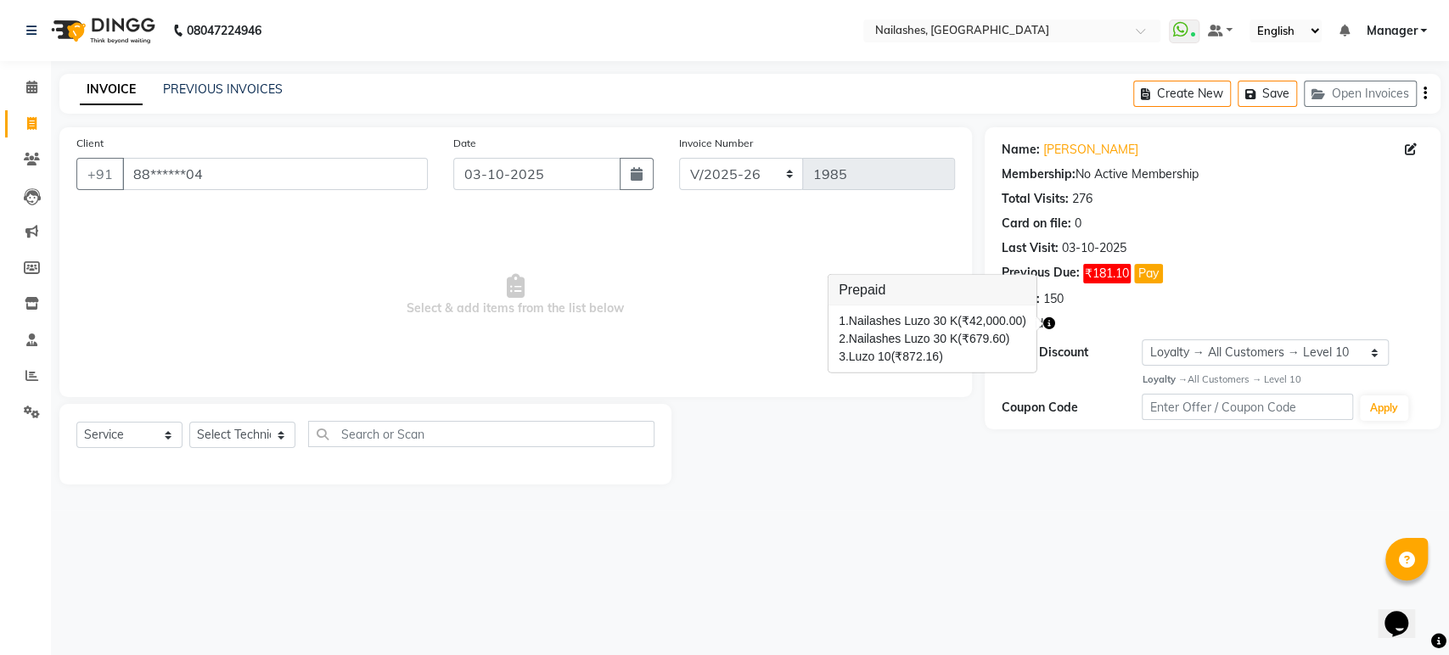
click at [1052, 320] on icon "button" at bounding box center [1049, 324] width 12 height 12
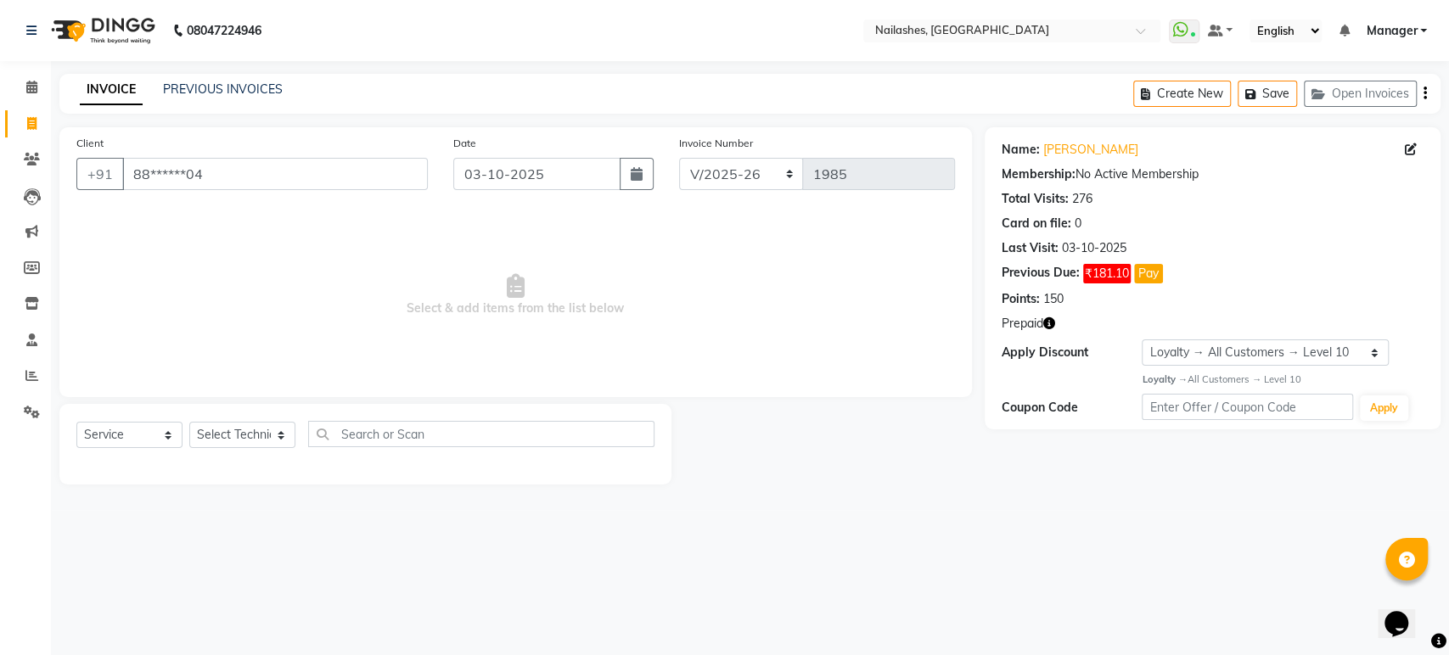
click at [1052, 320] on icon "button" at bounding box center [1049, 324] width 12 height 12
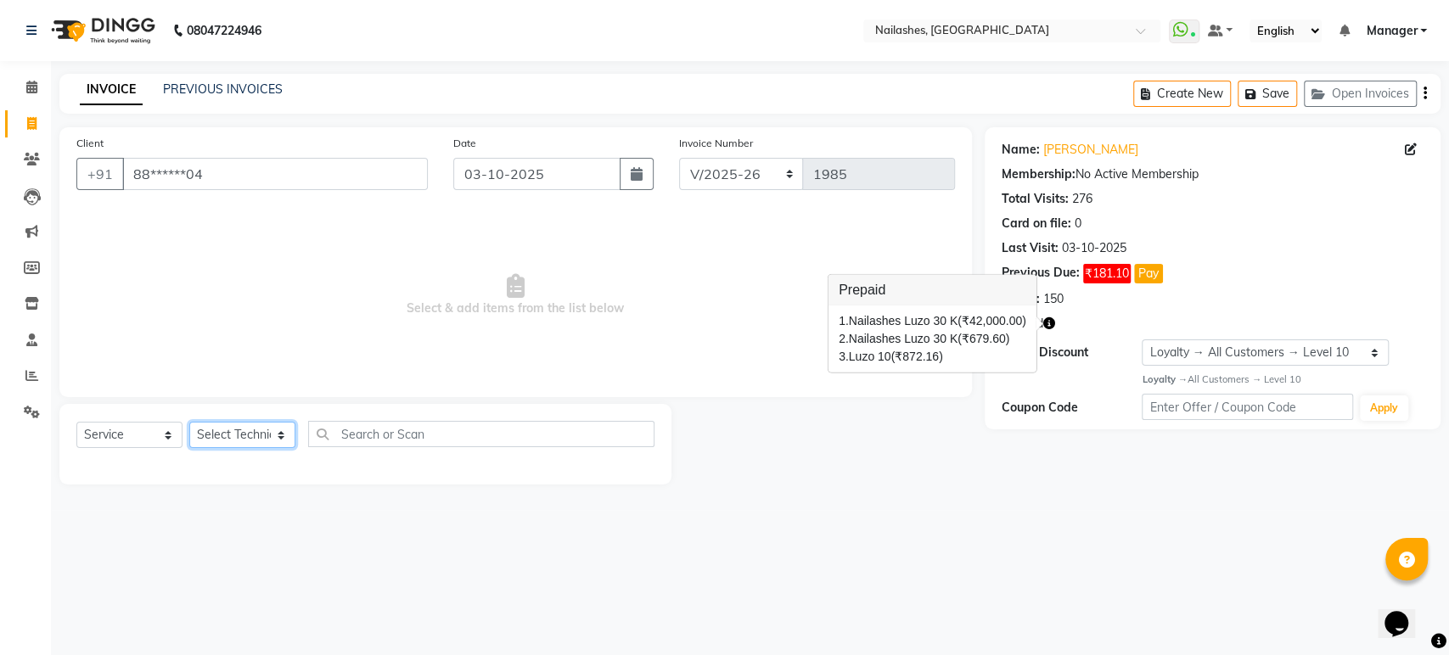
click at [290, 427] on select "Select Technician Aasha Asid HIMANSHU Ishrit Ali kalpana KRISHNA Manager Rehbar…" at bounding box center [242, 435] width 106 height 26
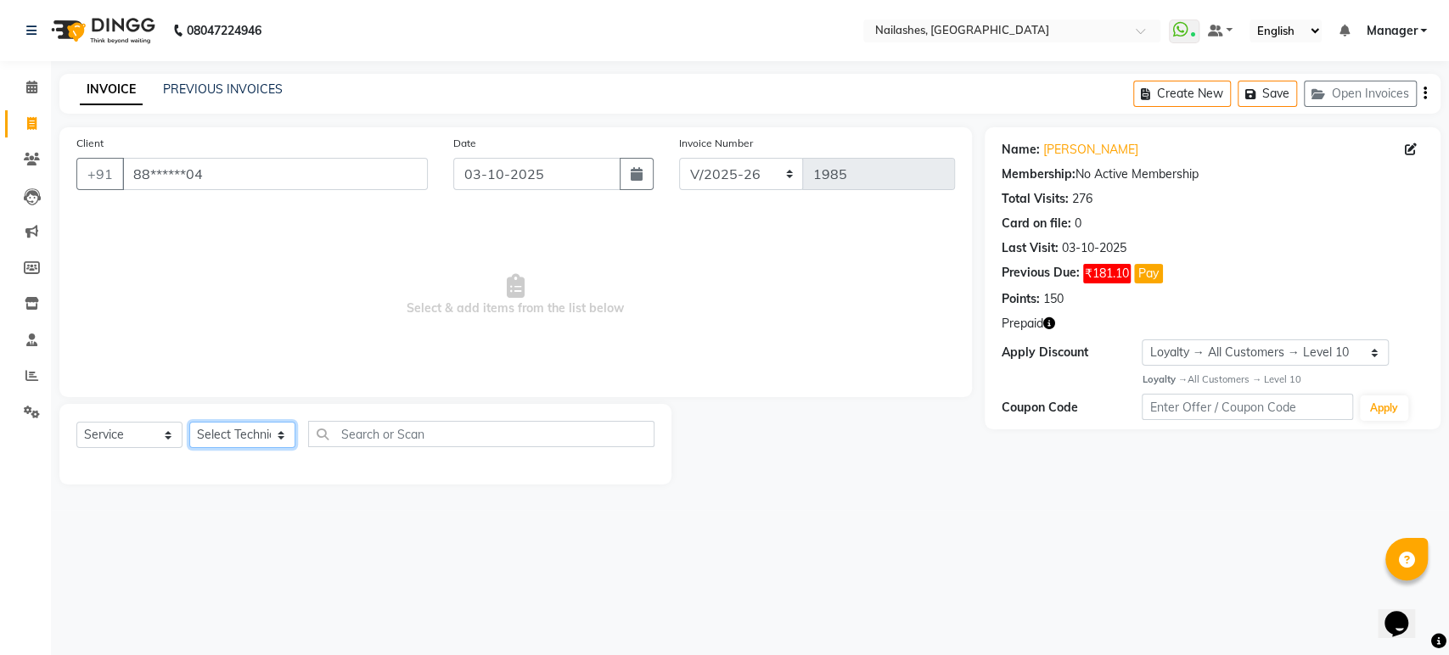
select select "80924"
click at [189, 422] on select "Select Technician Aasha Asid HIMANSHU Ishrit Ali kalpana KRISHNA Manager Rehbar…" at bounding box center [242, 435] width 106 height 26
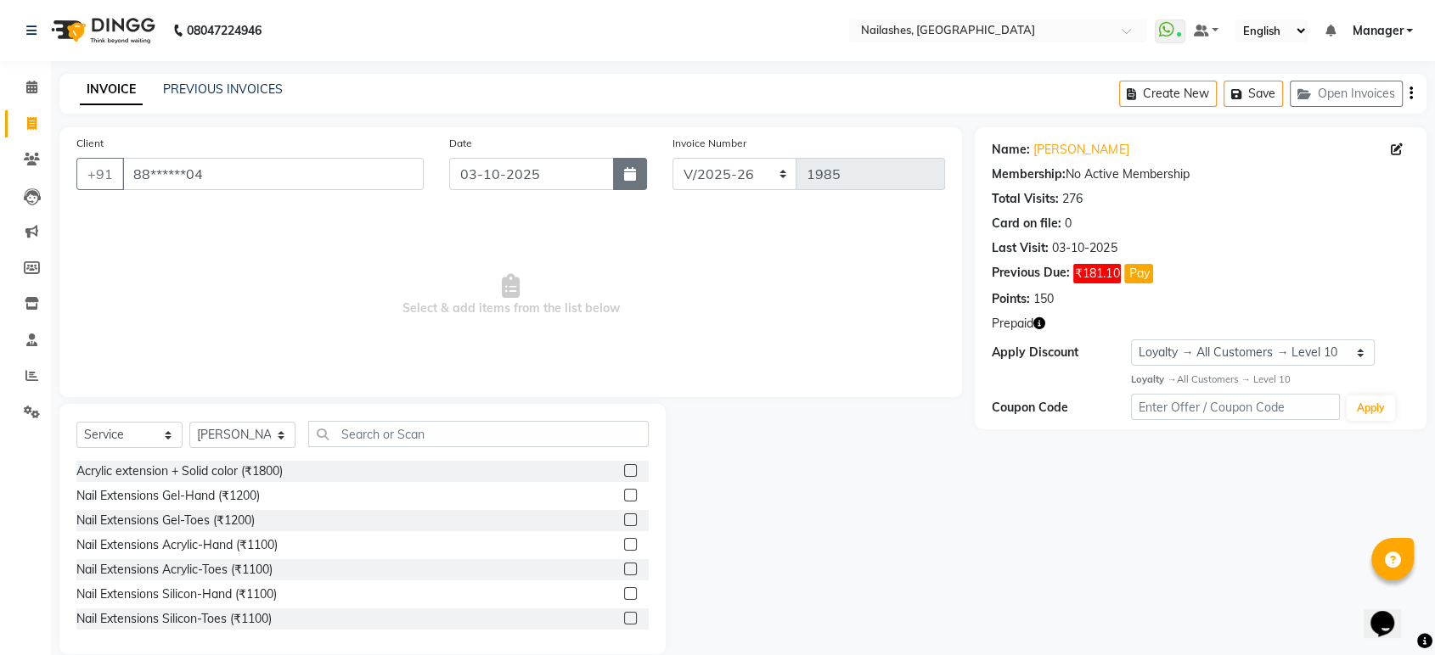
click at [621, 168] on button "button" at bounding box center [630, 174] width 34 height 32
select select "10"
select select "2025"
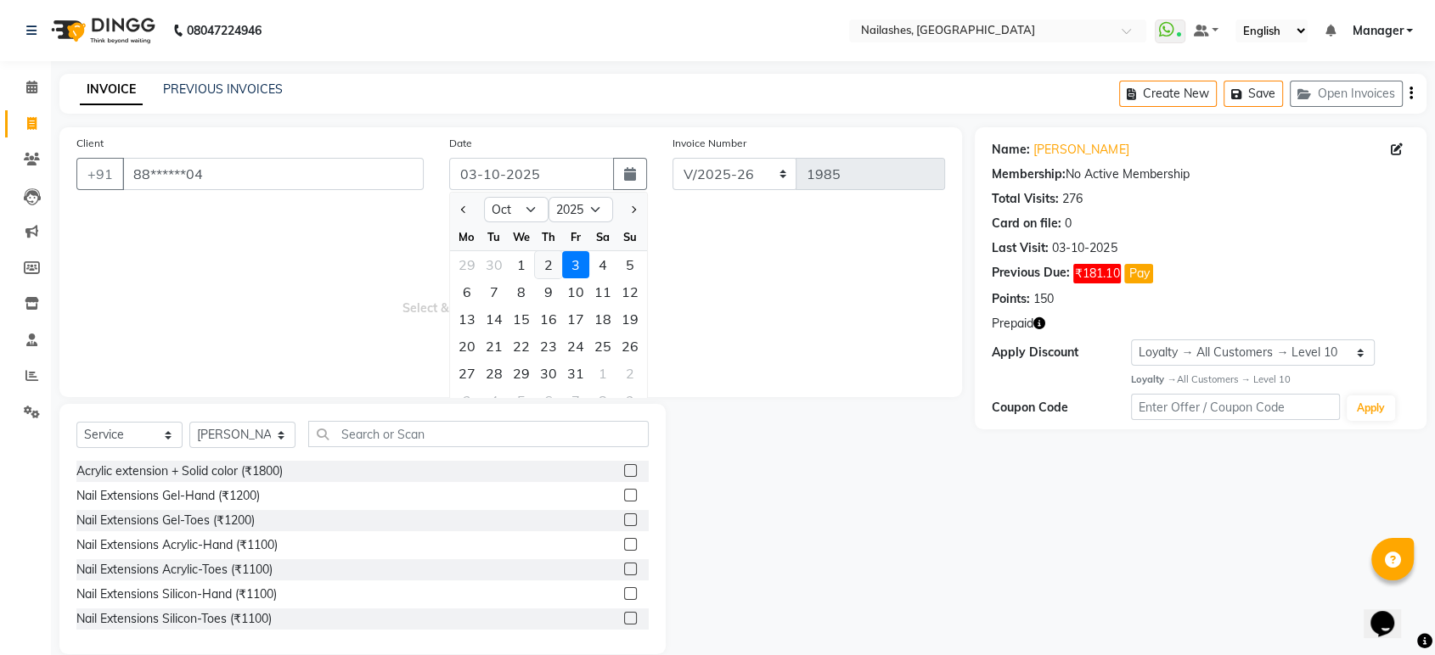
click at [550, 263] on div "2" at bounding box center [548, 264] width 27 height 27
type input "02-10-2025"
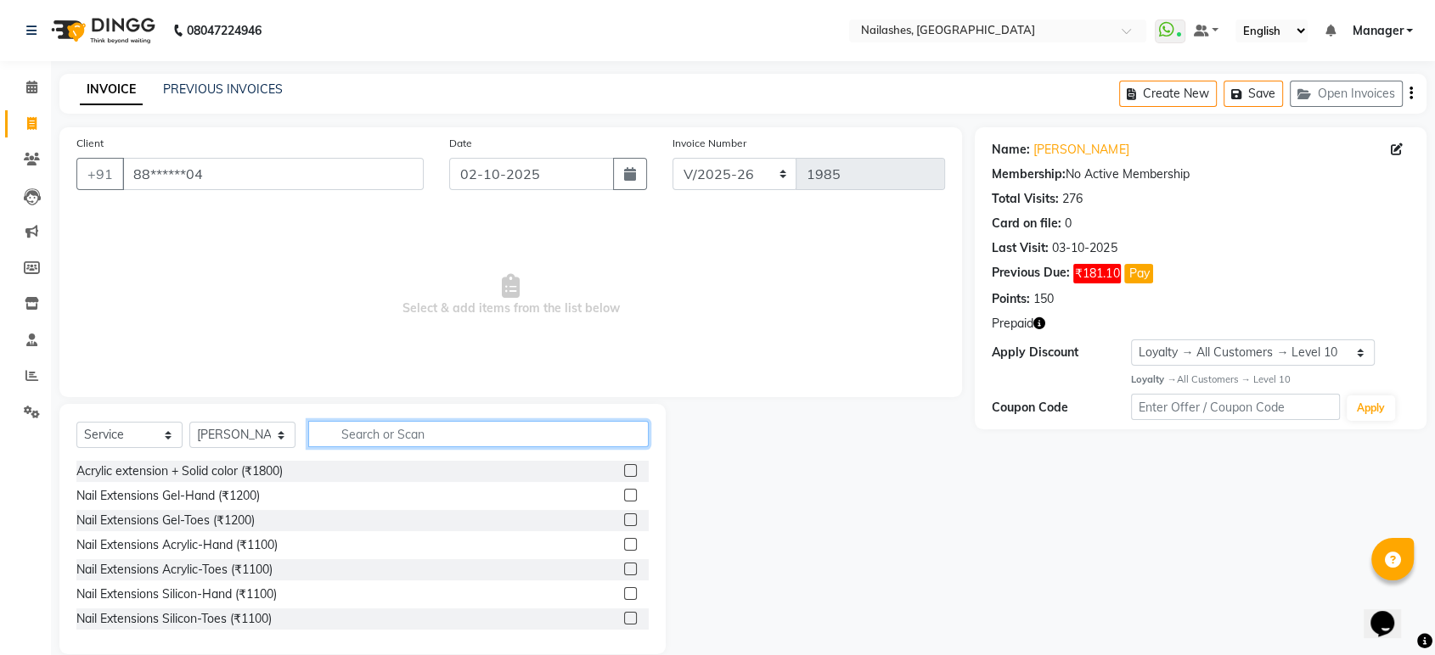
click at [468, 434] on input "text" at bounding box center [478, 434] width 340 height 26
click at [632, 175] on icon "button" at bounding box center [630, 174] width 12 height 14
select select "10"
select select "2025"
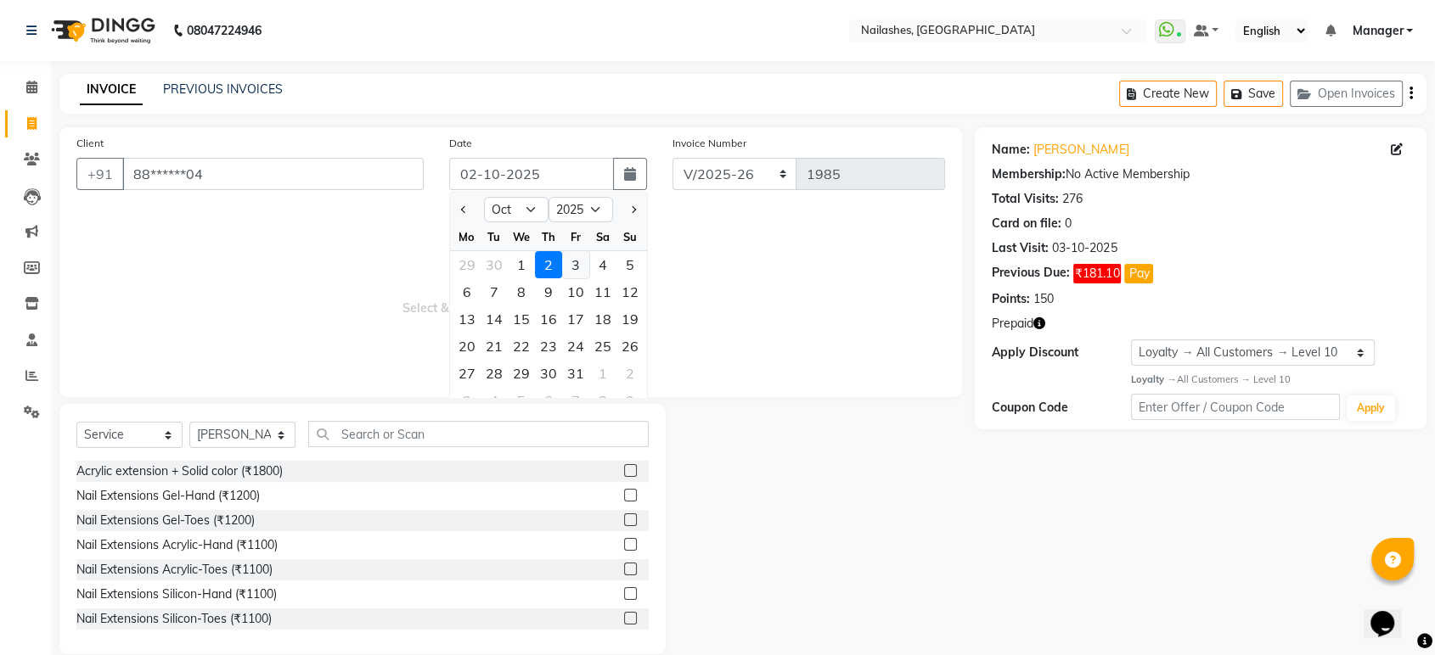
click at [577, 261] on div "3" at bounding box center [575, 264] width 27 height 27
type input "03-10-2025"
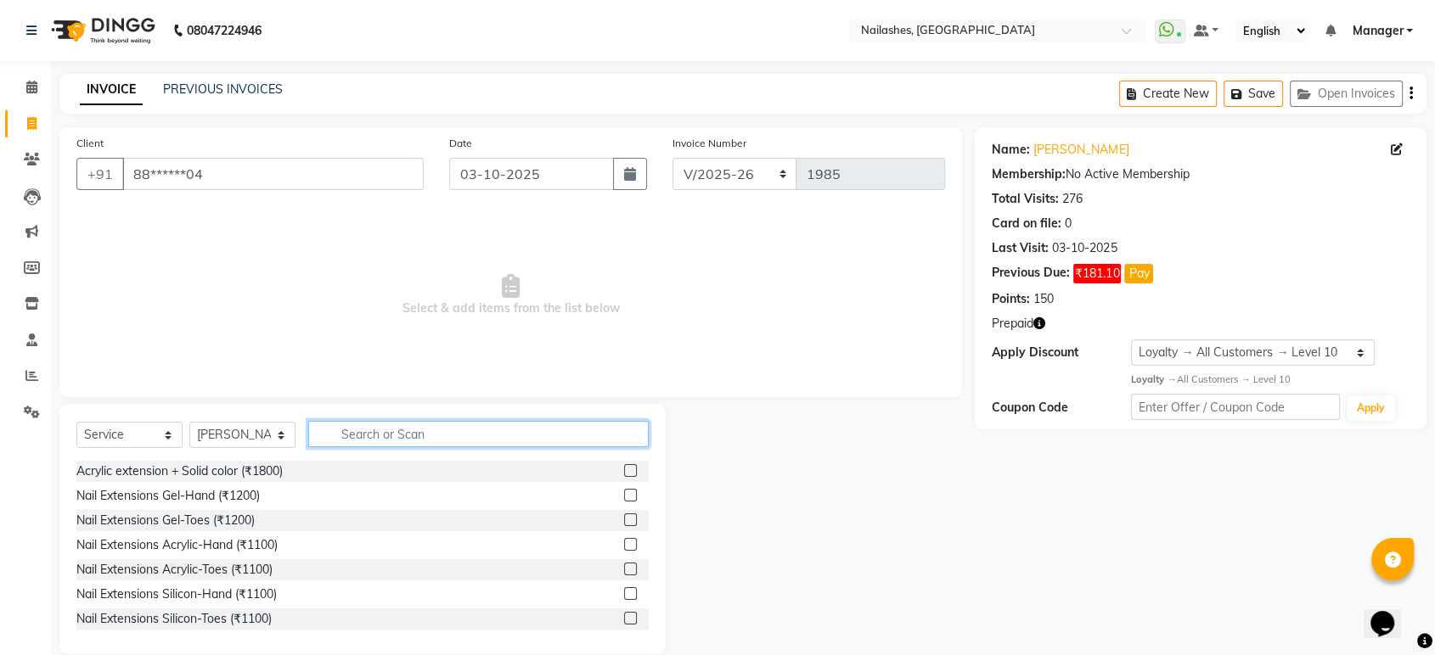
click at [435, 428] on input "text" at bounding box center [478, 434] width 340 height 26
click at [398, 438] on input "text" at bounding box center [478, 434] width 340 height 26
type input "exte"
click at [624, 542] on label at bounding box center [630, 544] width 13 height 13
click at [624, 542] on input "checkbox" at bounding box center [629, 545] width 11 height 11
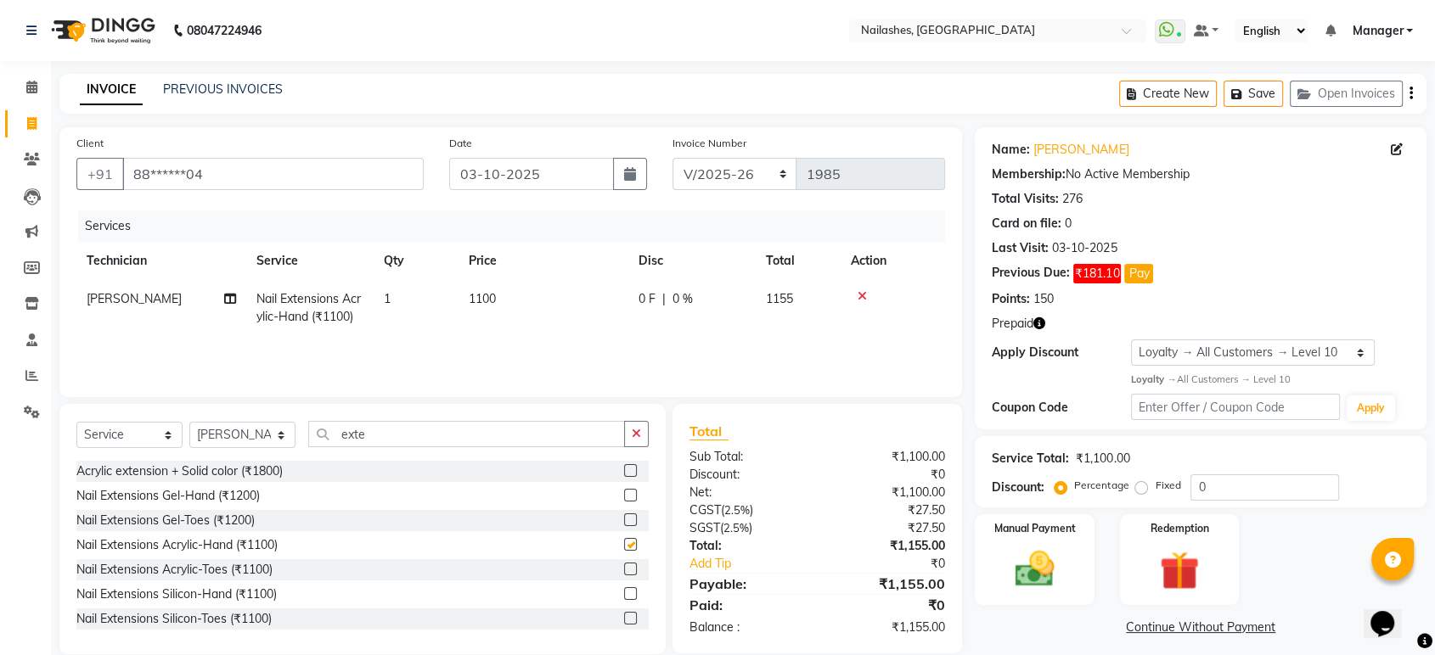
checkbox input "false"
click at [469, 440] on input "exte" at bounding box center [466, 434] width 317 height 26
type input "e"
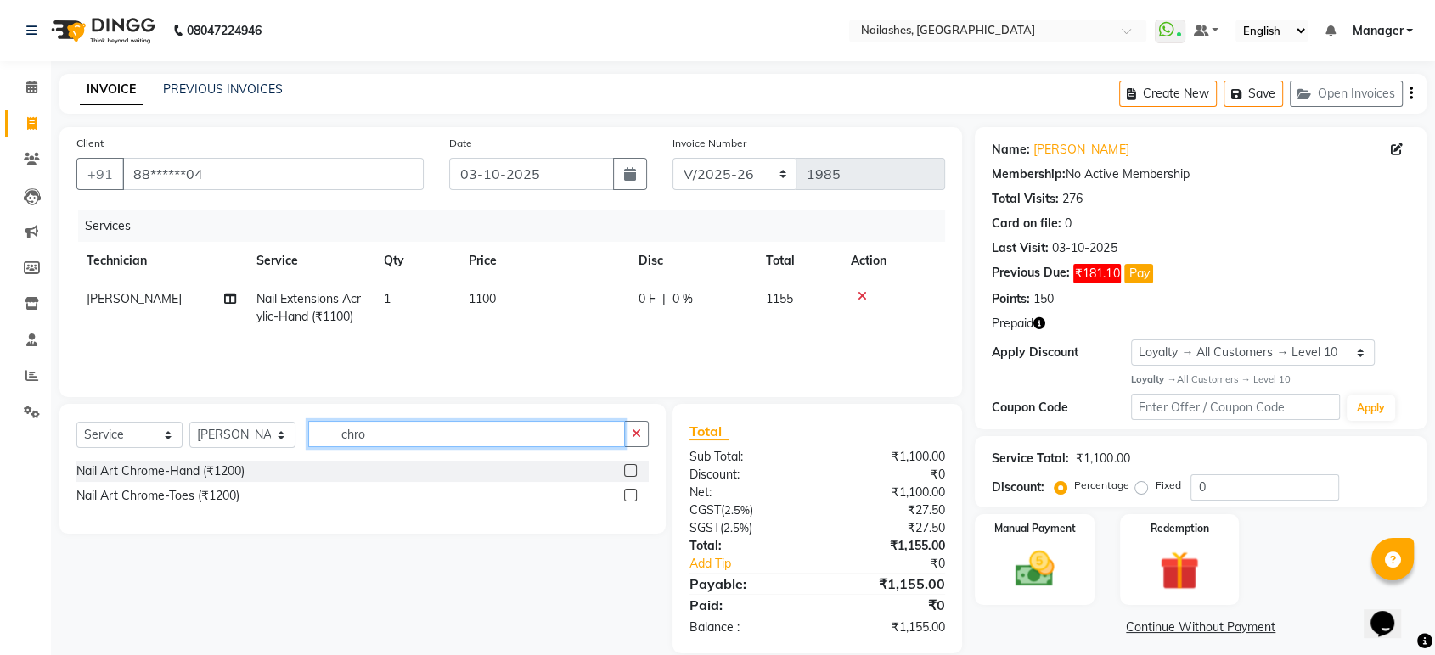
type input "chro"
click at [631, 470] on label at bounding box center [630, 470] width 13 height 13
click at [631, 470] on input "checkbox" at bounding box center [629, 471] width 11 height 11
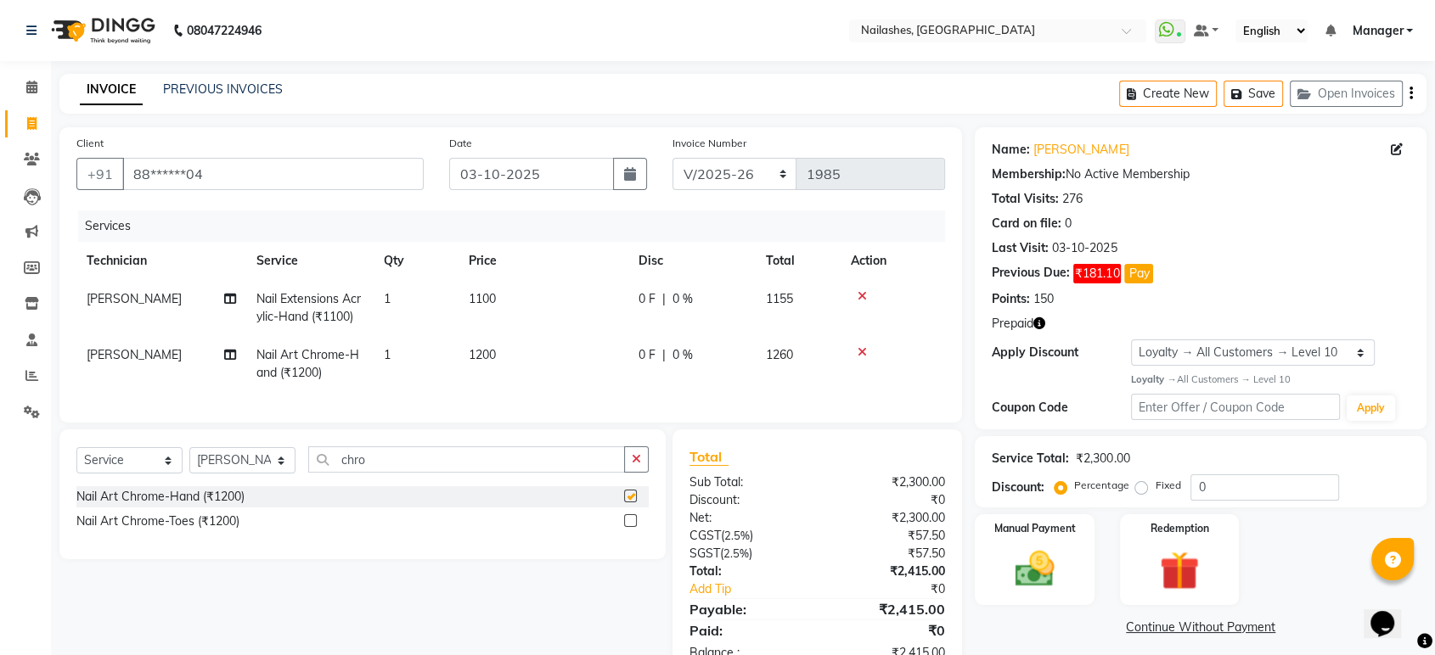
checkbox input "false"
click at [482, 473] on input "chro" at bounding box center [466, 460] width 317 height 26
click at [629, 527] on label at bounding box center [630, 520] width 13 height 13
click at [629, 527] on input "checkbox" at bounding box center [629, 521] width 11 height 11
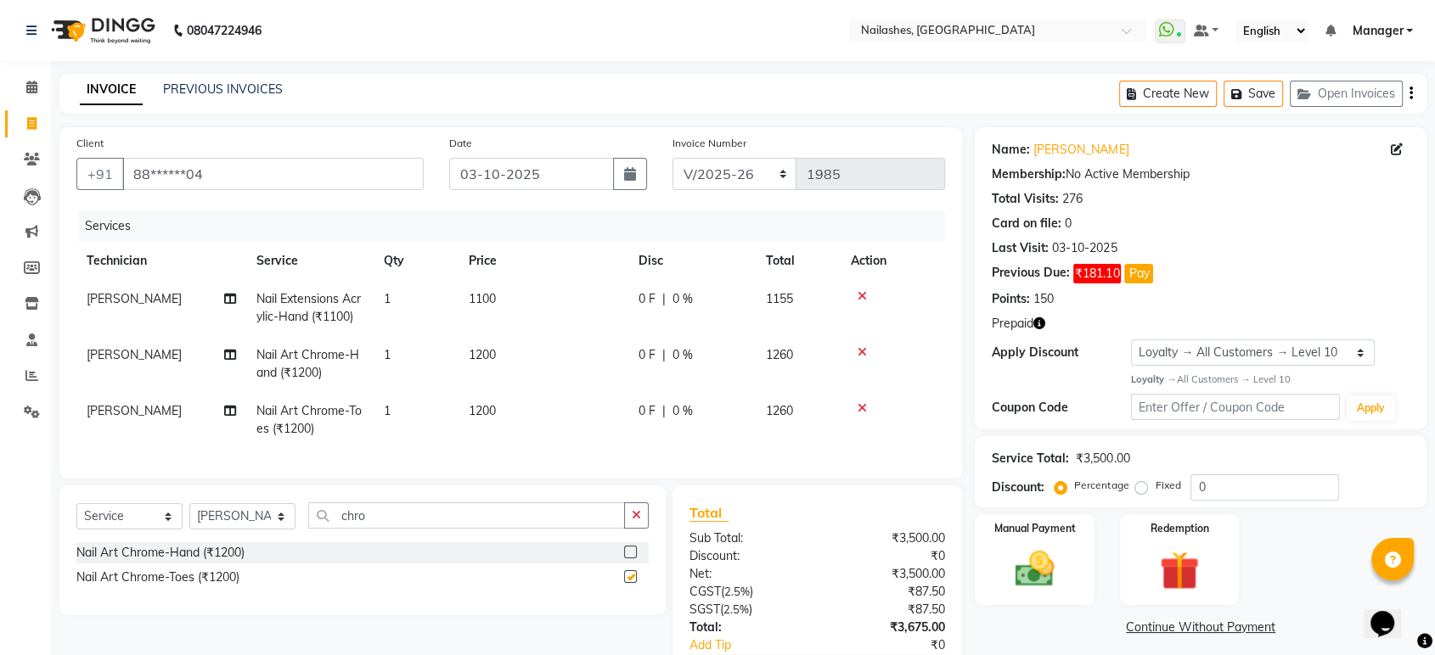
checkbox input "false"
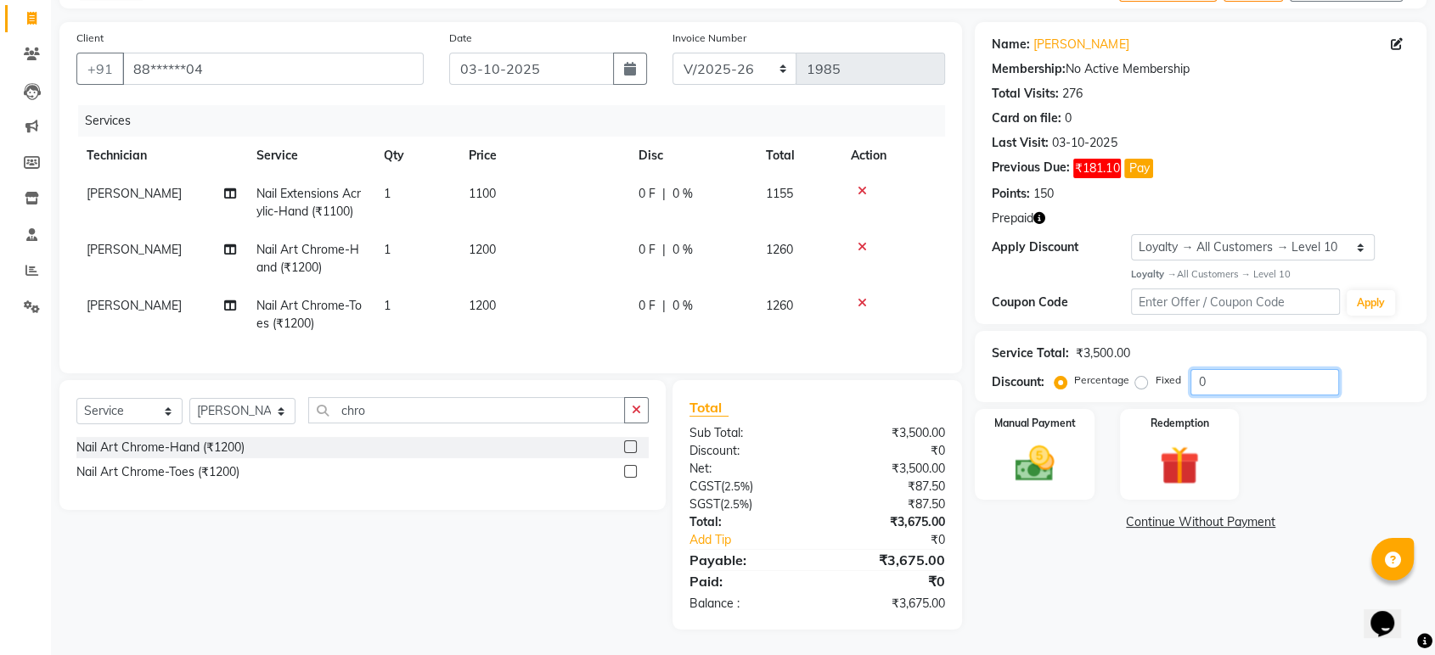
click at [1223, 369] on input "0" at bounding box center [1264, 382] width 149 height 26
click at [1155, 373] on label "Fixed" at bounding box center [1167, 380] width 25 height 15
click at [1144, 374] on input "Fixed" at bounding box center [1144, 380] width 12 height 12
radio input "true"
click at [1200, 369] on input "number" at bounding box center [1264, 382] width 149 height 26
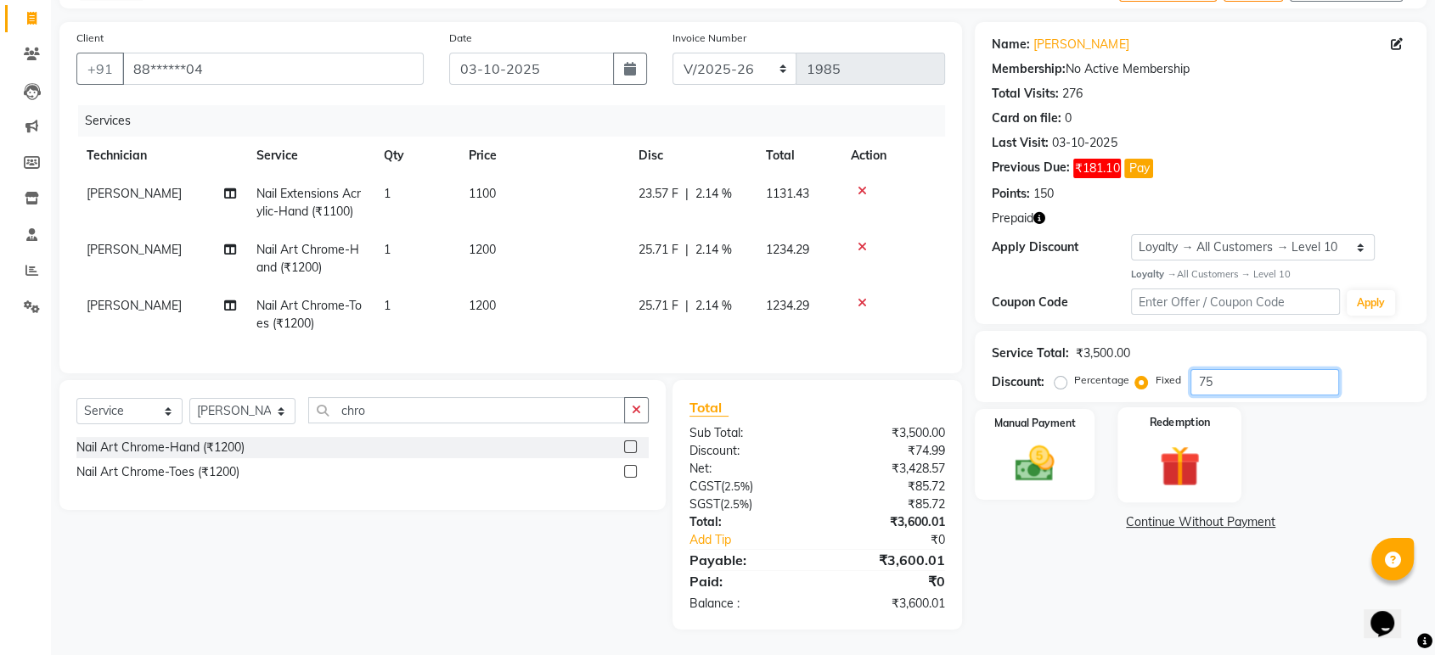
type input "75"
click at [1169, 450] on img at bounding box center [1179, 466] width 66 height 51
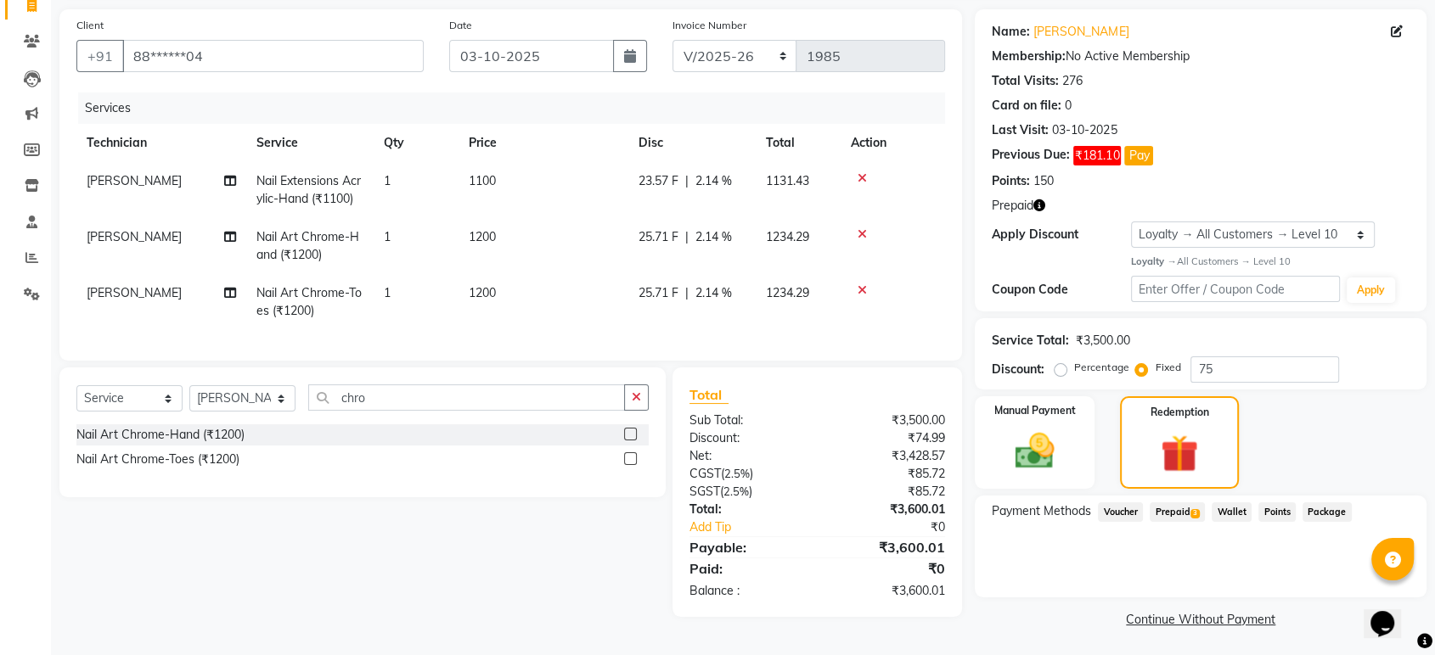
click at [1191, 508] on span "Prepaid 3" at bounding box center [1177, 513] width 55 height 20
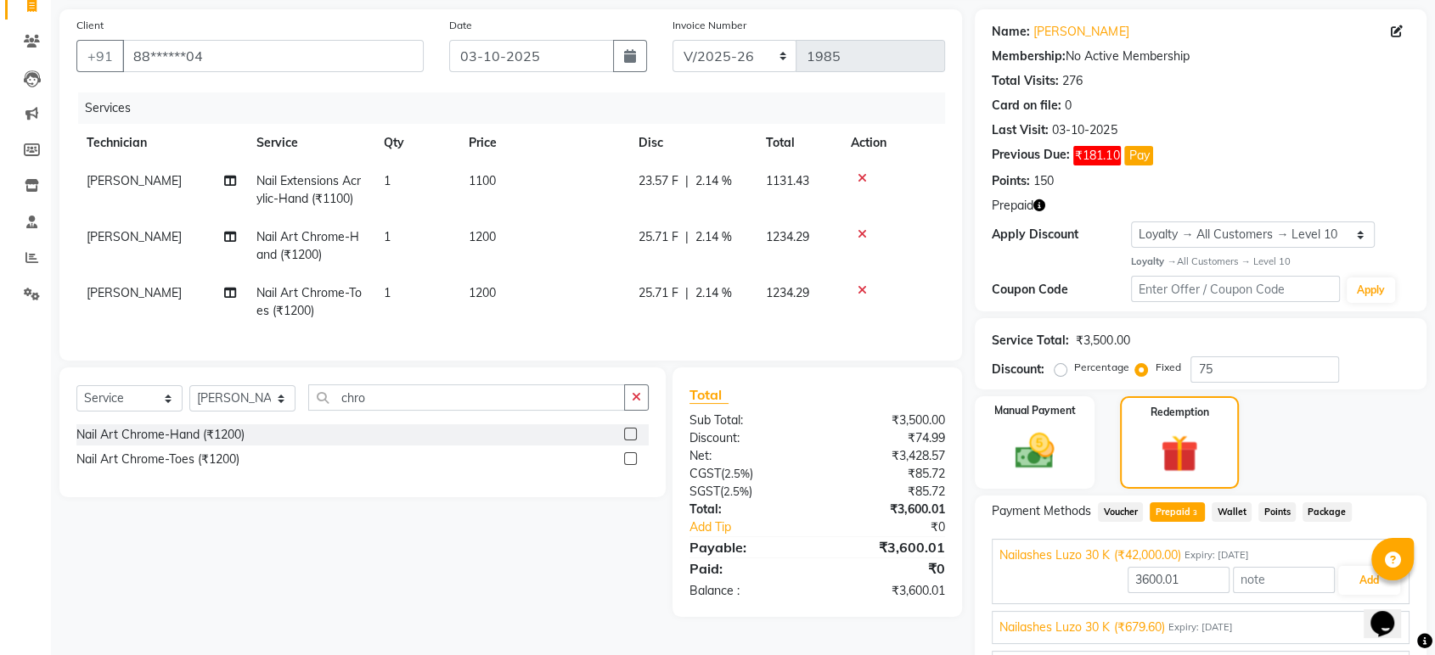
scroll to position [212, 0]
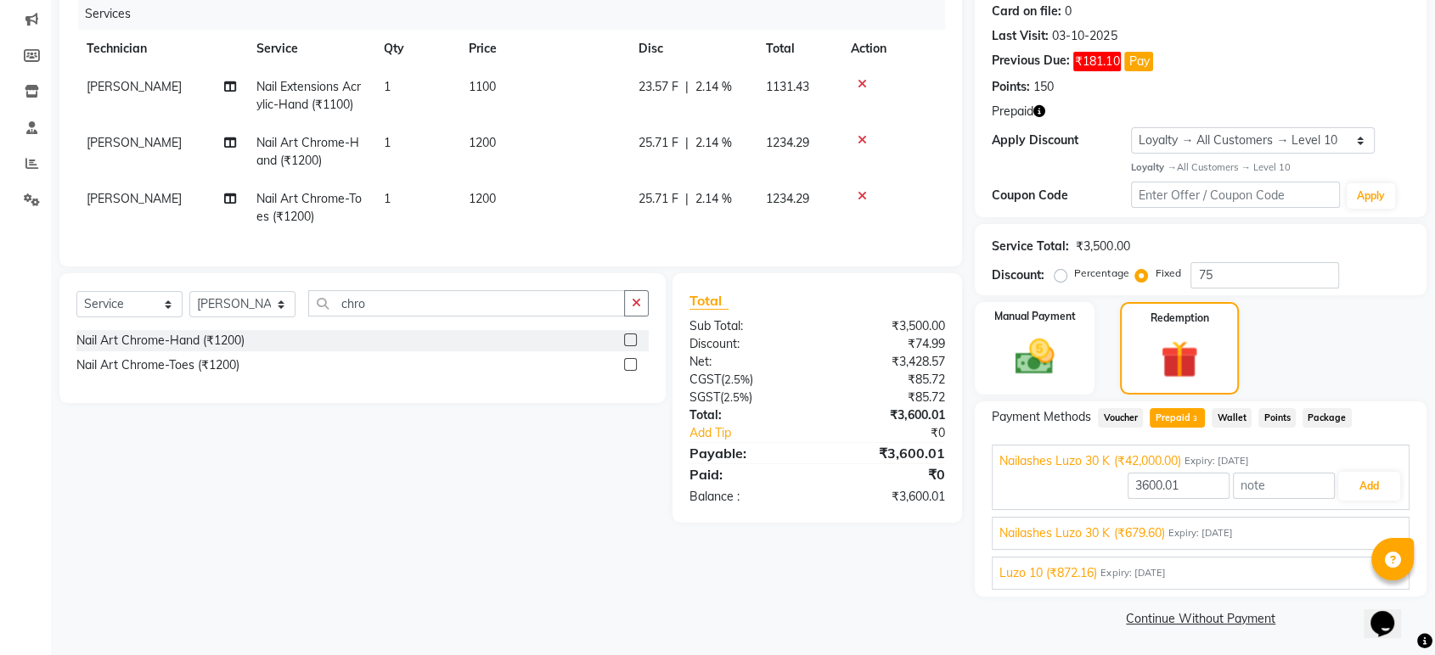
click at [1212, 532] on span "Expiry: 12-08-2035" at bounding box center [1199, 533] width 65 height 14
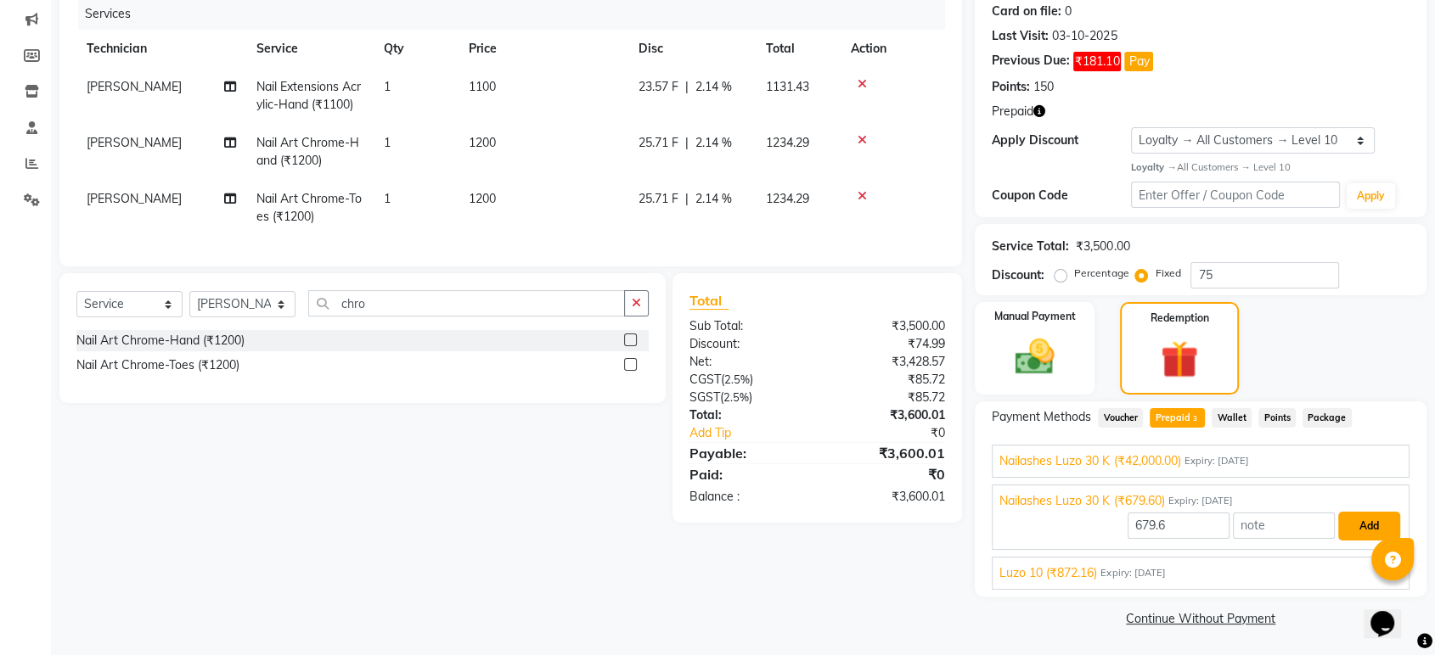
click at [1367, 521] on button "Add" at bounding box center [1369, 526] width 62 height 29
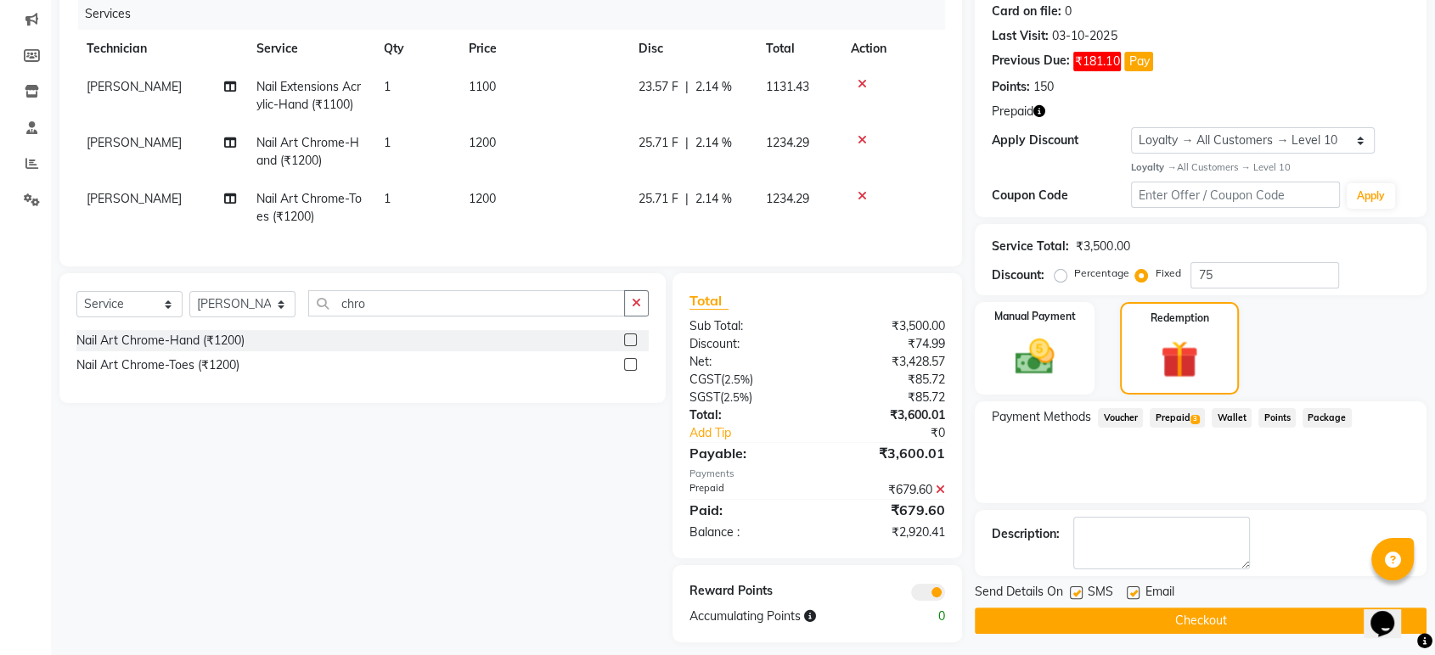
click at [1203, 413] on span "Prepaid 3" at bounding box center [1177, 418] width 55 height 20
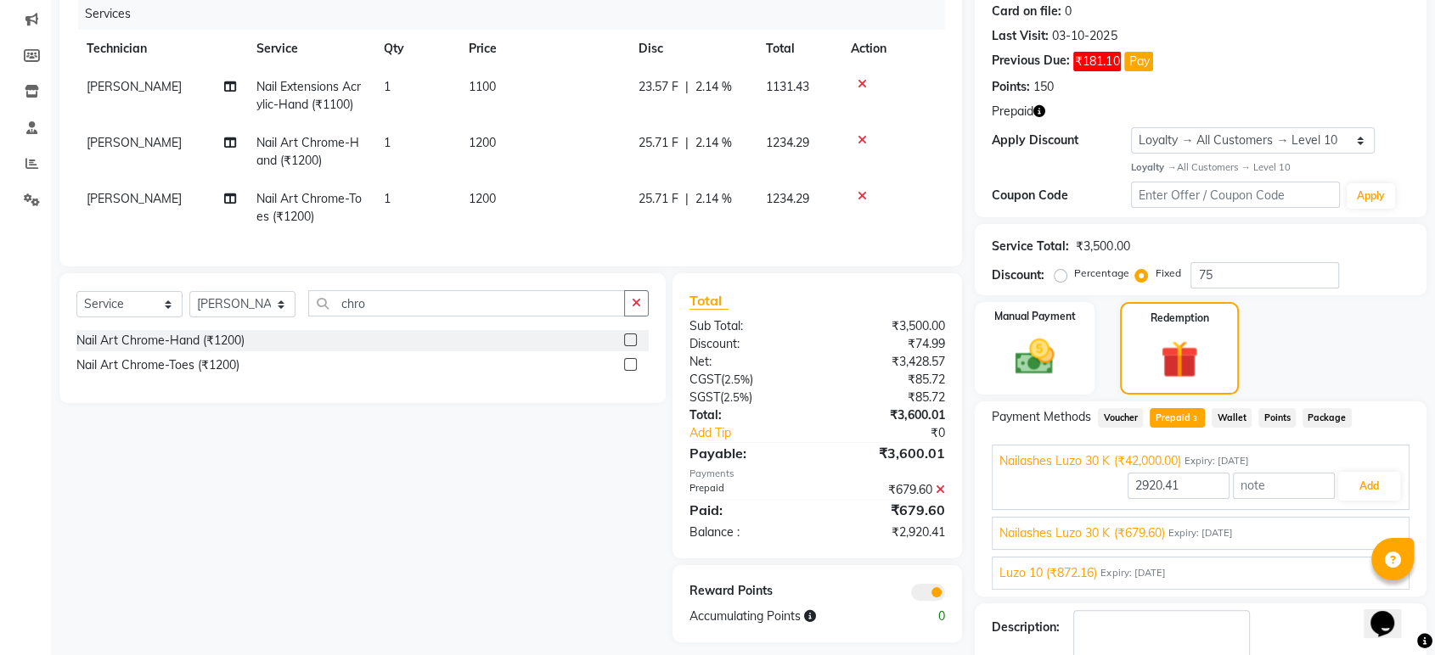
scroll to position [307, 0]
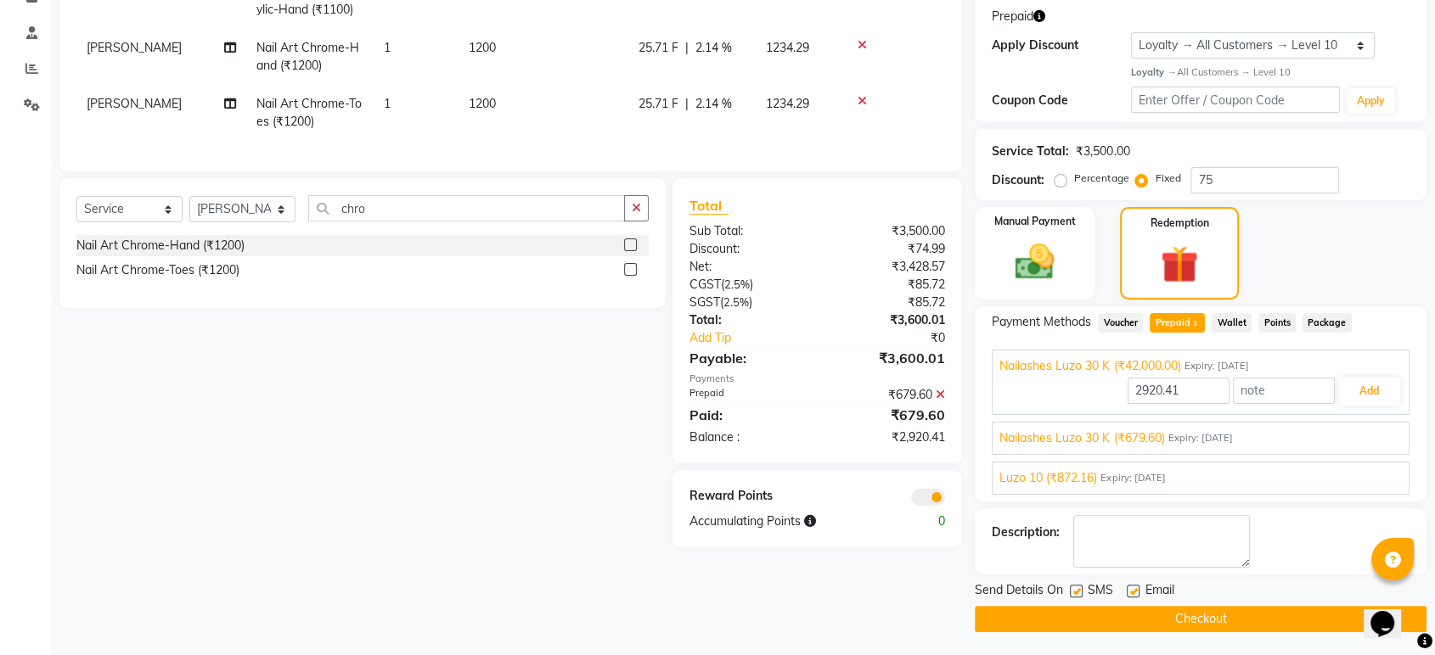
click at [1324, 481] on div "Luzo 10 (₹872.16) Expiry: 03-08-2026" at bounding box center [1200, 478] width 402 height 18
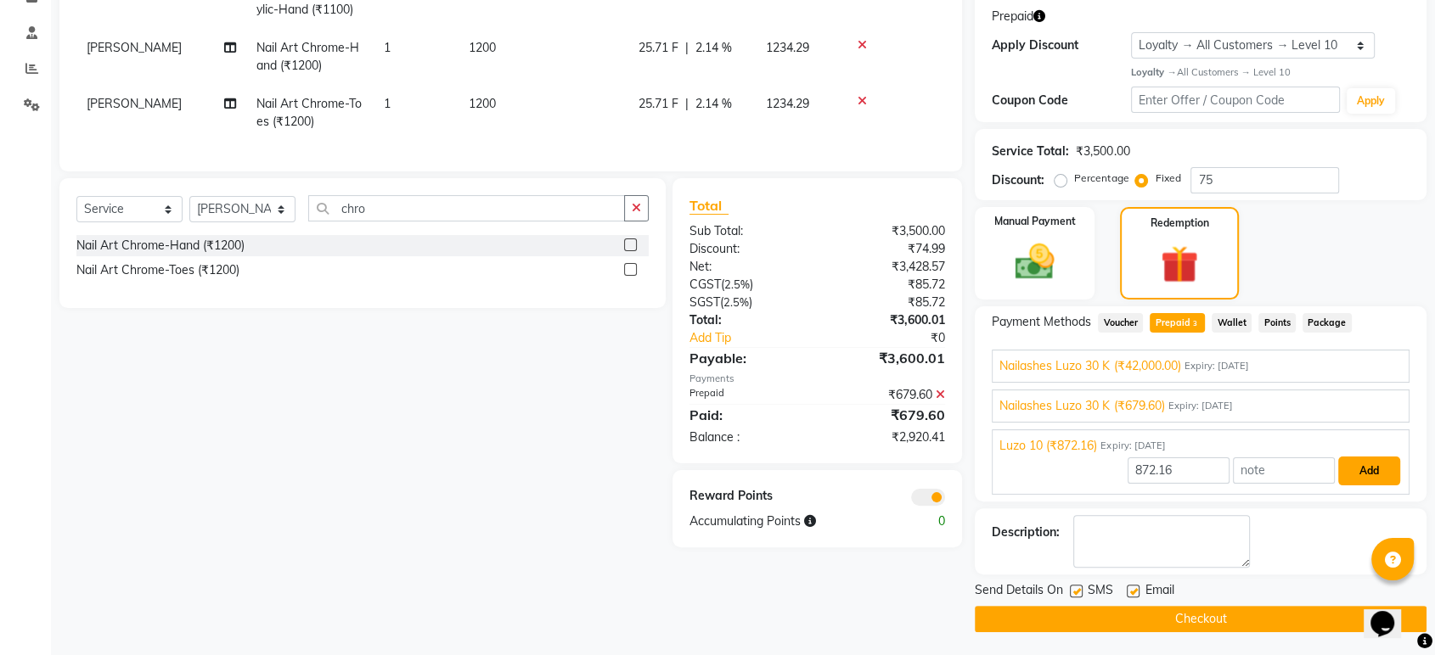
click at [1371, 472] on button "Add" at bounding box center [1369, 471] width 62 height 29
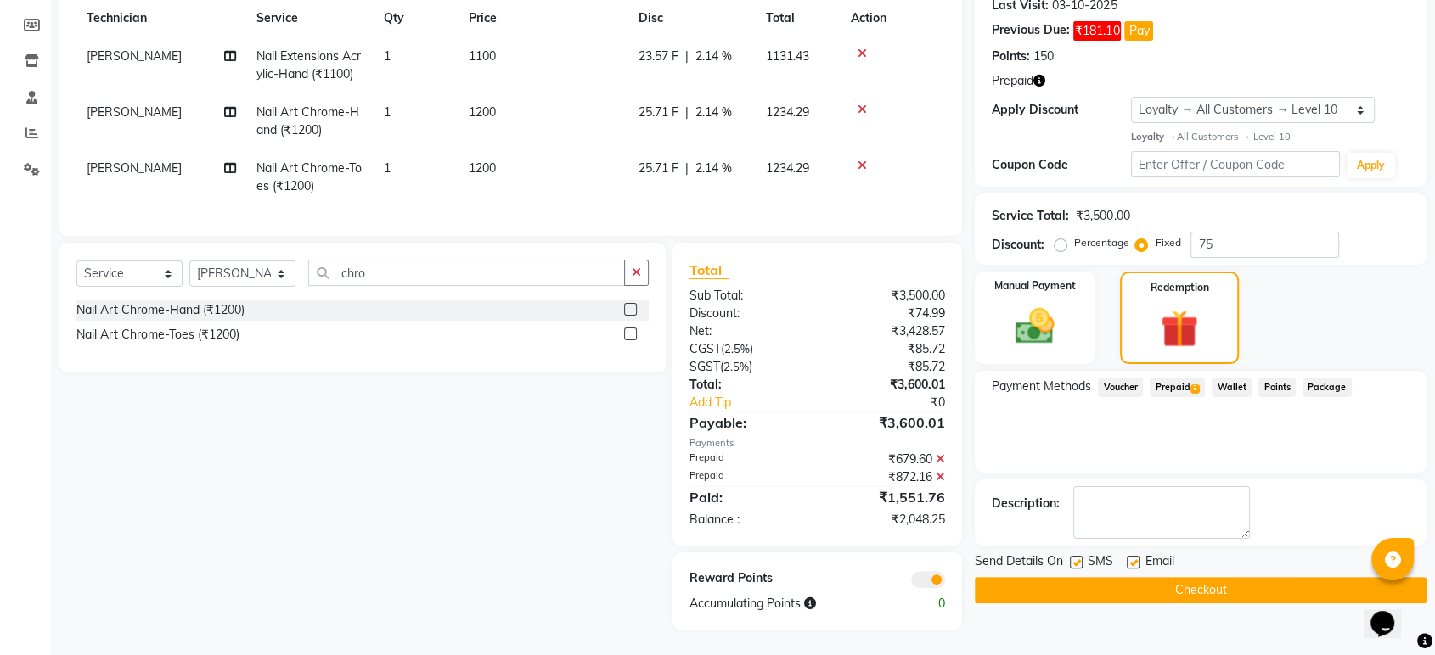
scroll to position [256, 0]
click at [1193, 385] on span "3" at bounding box center [1194, 390] width 9 height 10
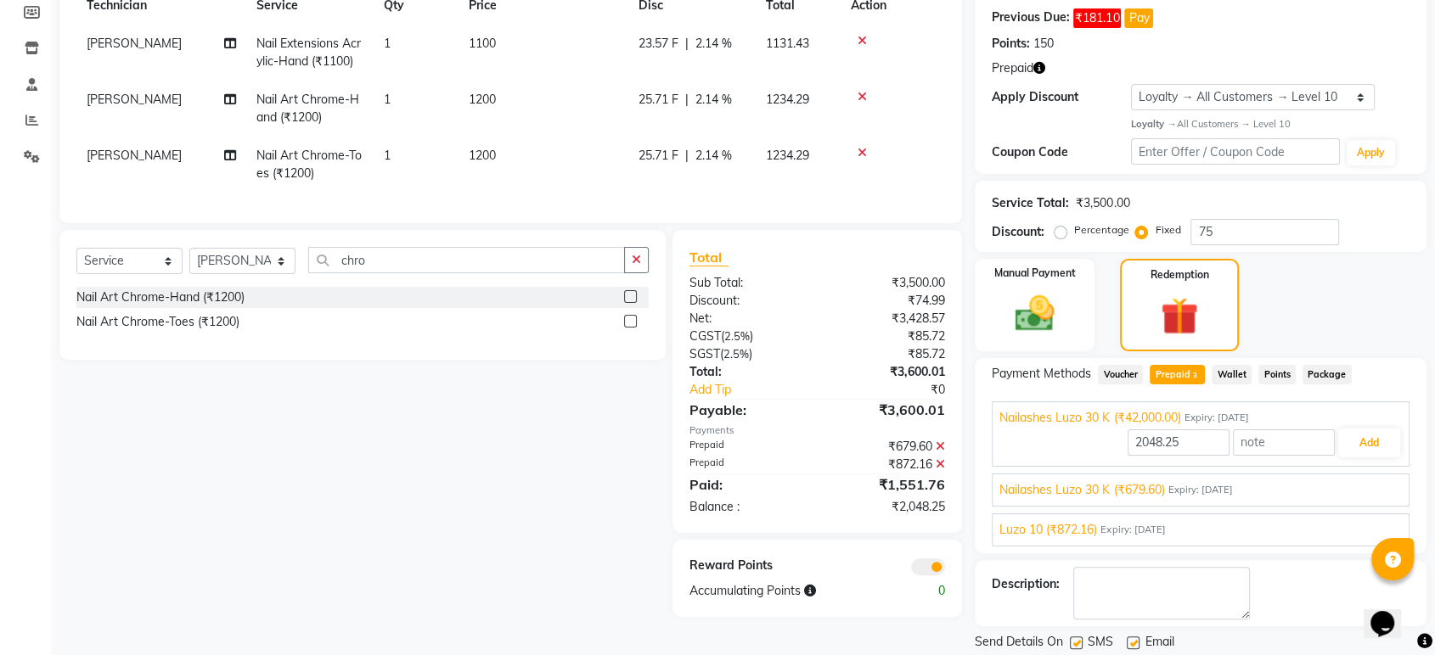
scroll to position [307, 0]
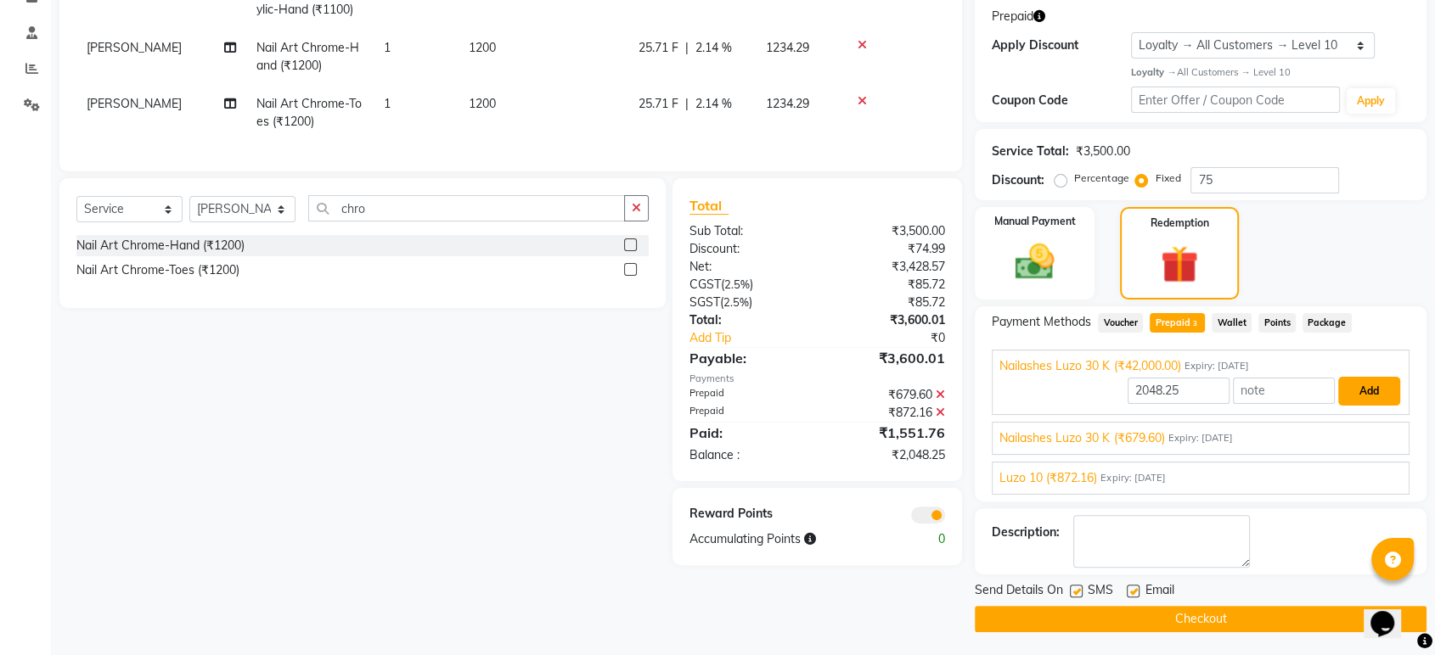
click at [1355, 393] on button "Add" at bounding box center [1369, 391] width 62 height 29
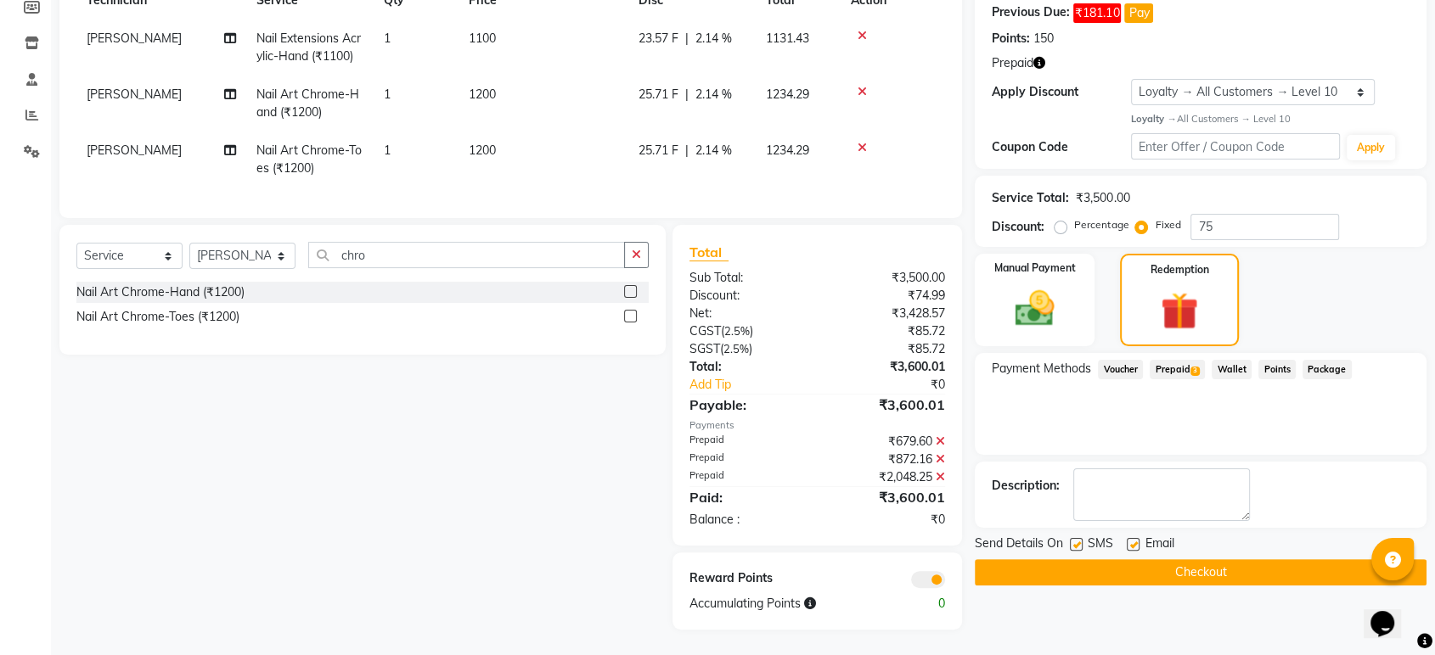
click at [1167, 561] on button "Checkout" at bounding box center [1201, 572] width 452 height 26
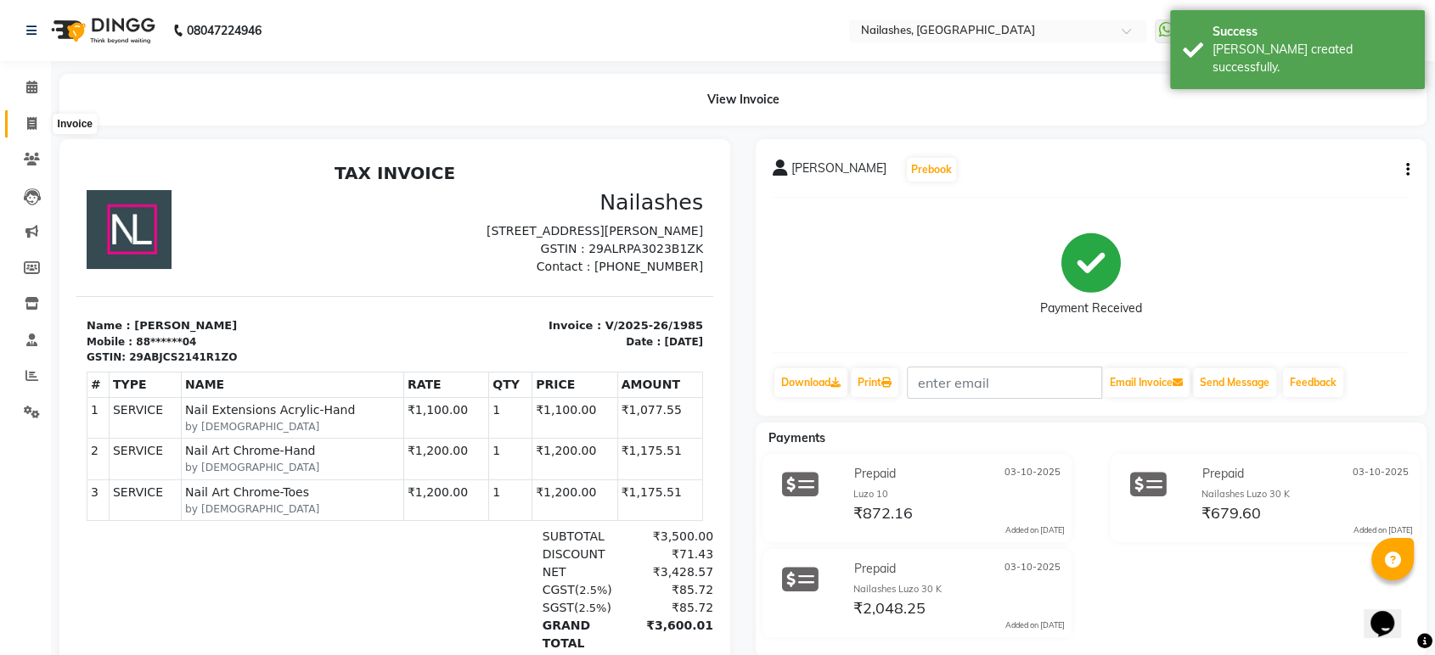
click at [29, 127] on icon at bounding box center [31, 123] width 9 height 13
select select "service"
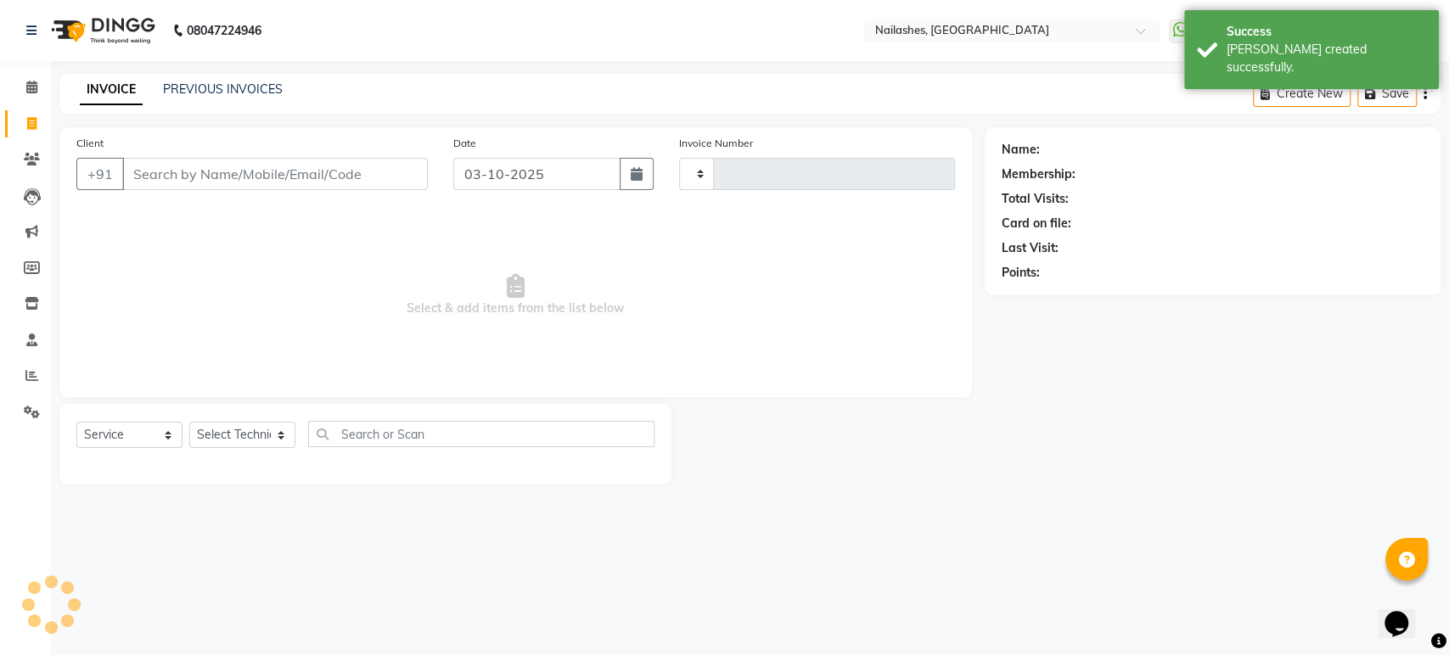
type input "1986"
select select "4251"
click at [32, 93] on icon at bounding box center [31, 87] width 11 height 13
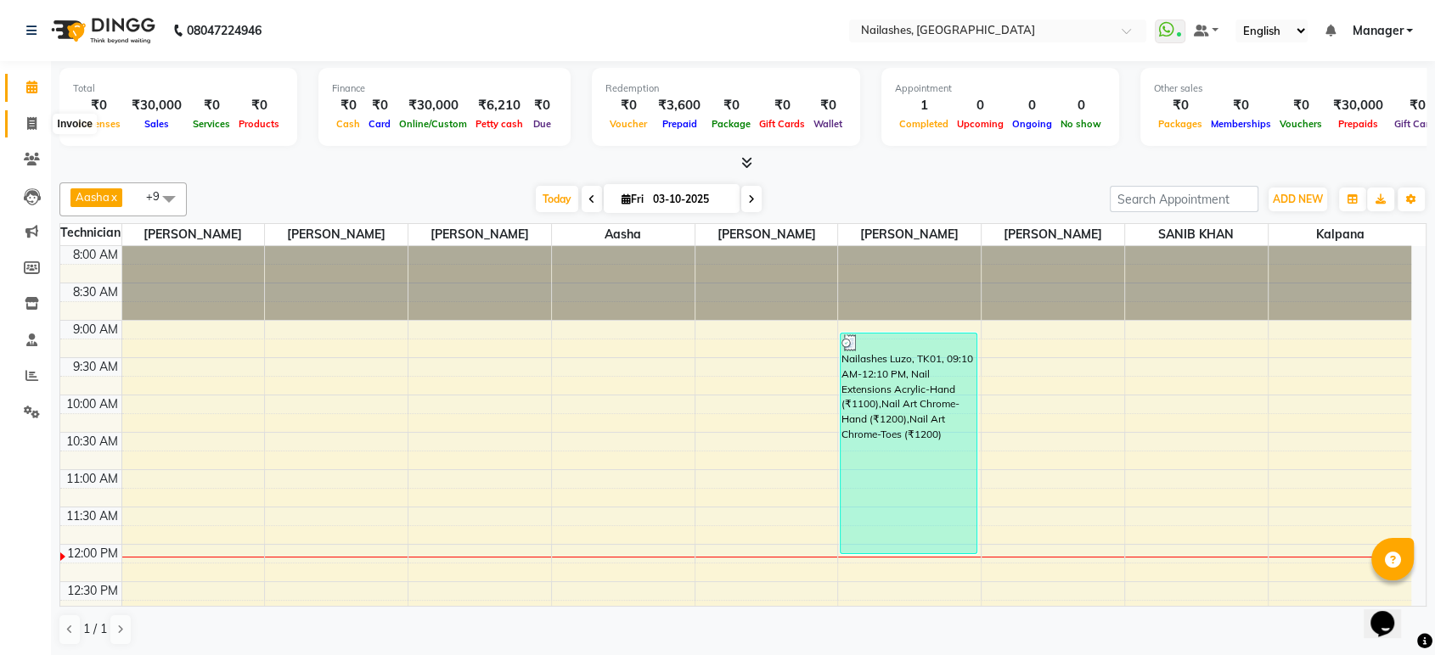
click at [31, 123] on icon at bounding box center [31, 123] width 9 height 13
select select "service"
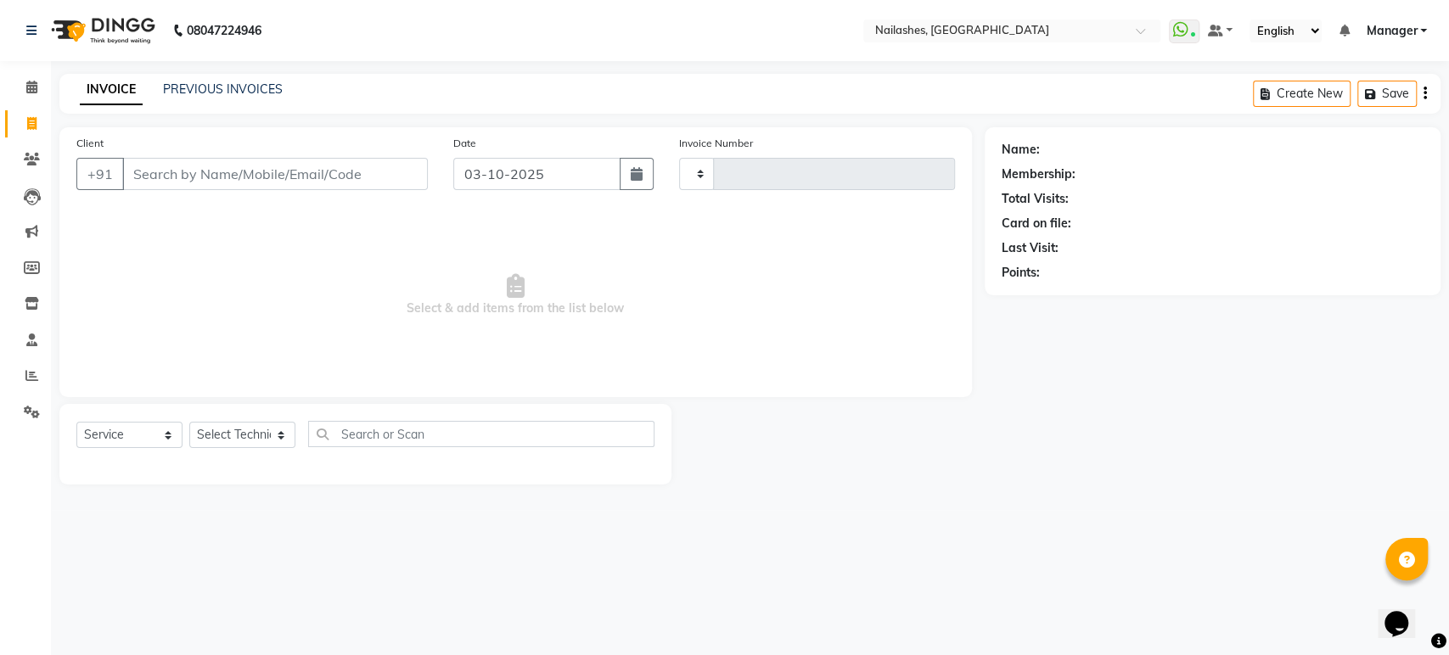
type input "1986"
select select "4251"
click at [177, 92] on link "PREVIOUS INVOICES" at bounding box center [223, 89] width 120 height 15
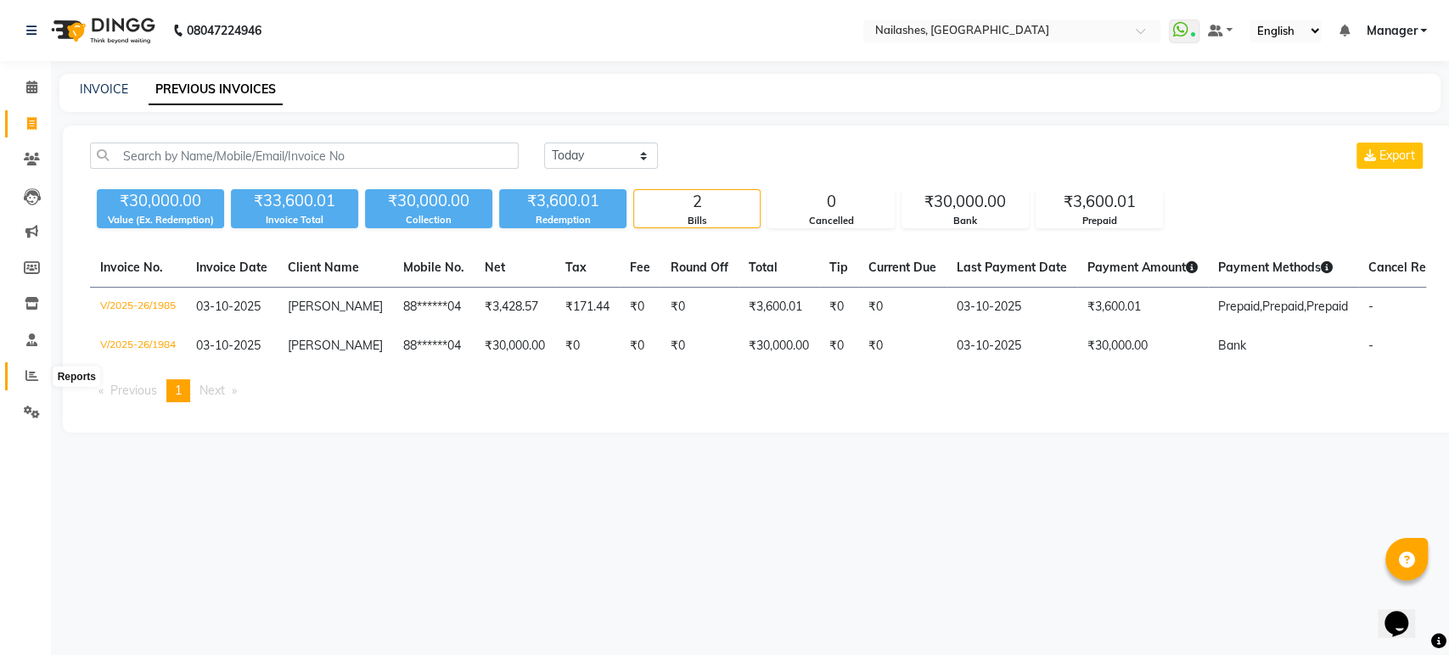
click at [27, 380] on icon at bounding box center [31, 375] width 13 height 13
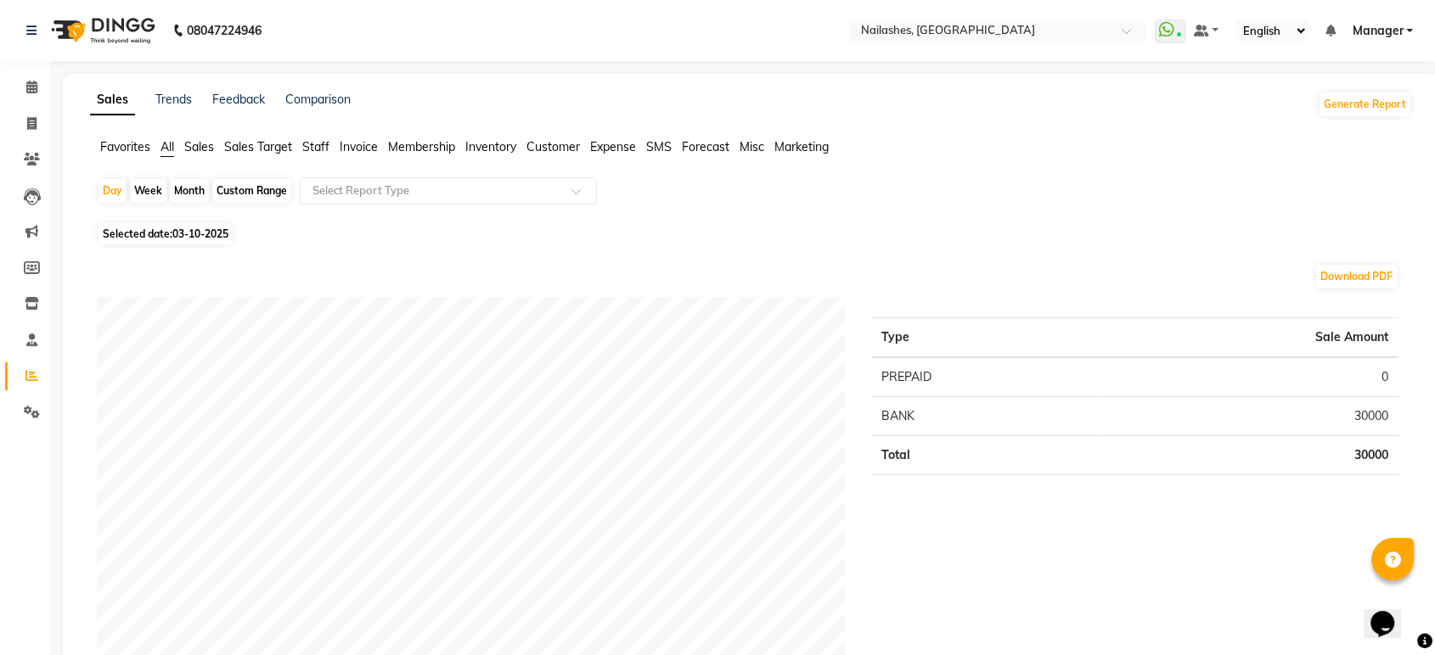
click at [322, 146] on span "Staff" at bounding box center [315, 146] width 27 height 15
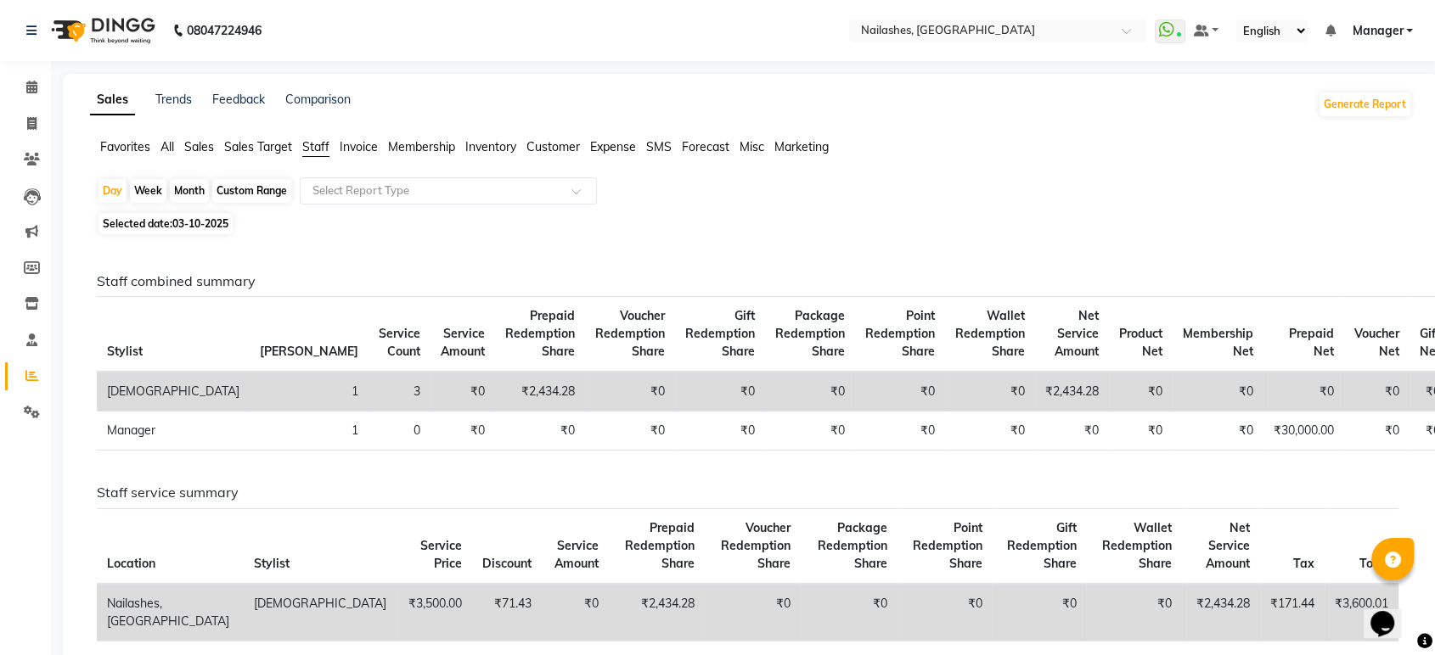
click at [195, 190] on div "Month" at bounding box center [189, 191] width 39 height 24
select select "10"
select select "2025"
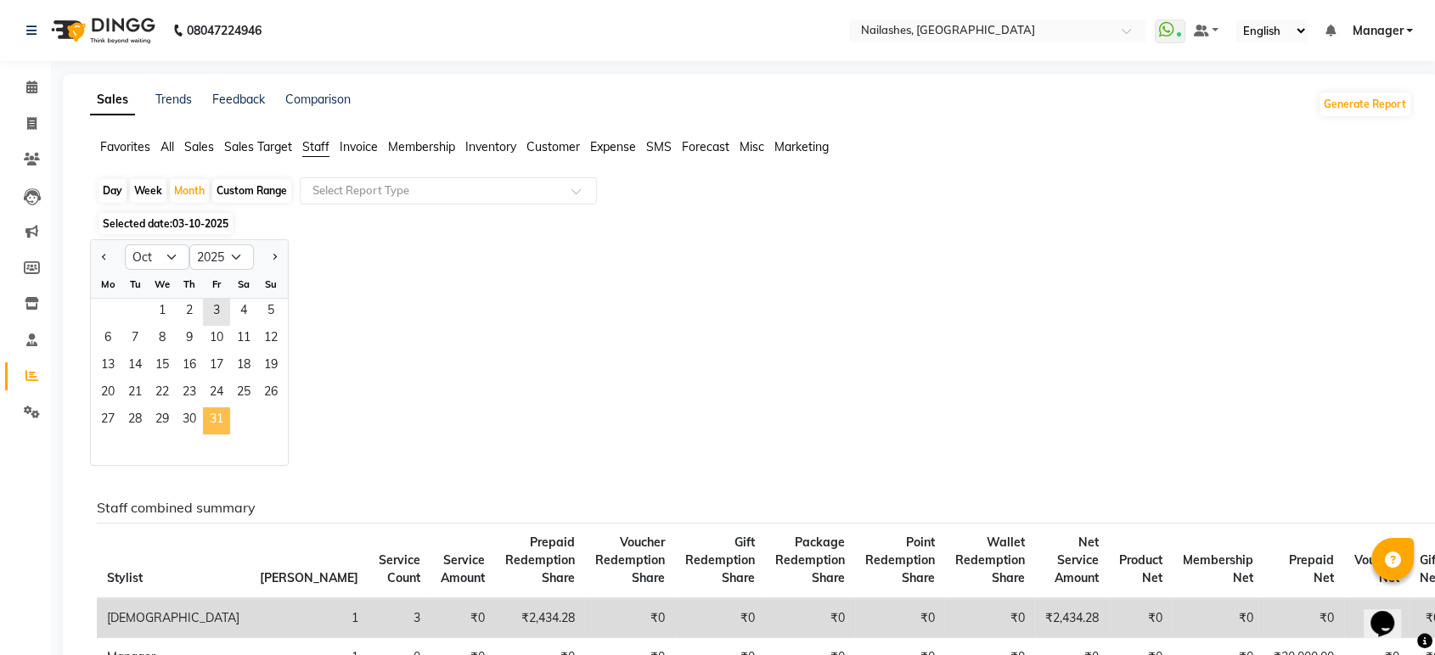
click at [217, 413] on span "31" at bounding box center [216, 421] width 27 height 27
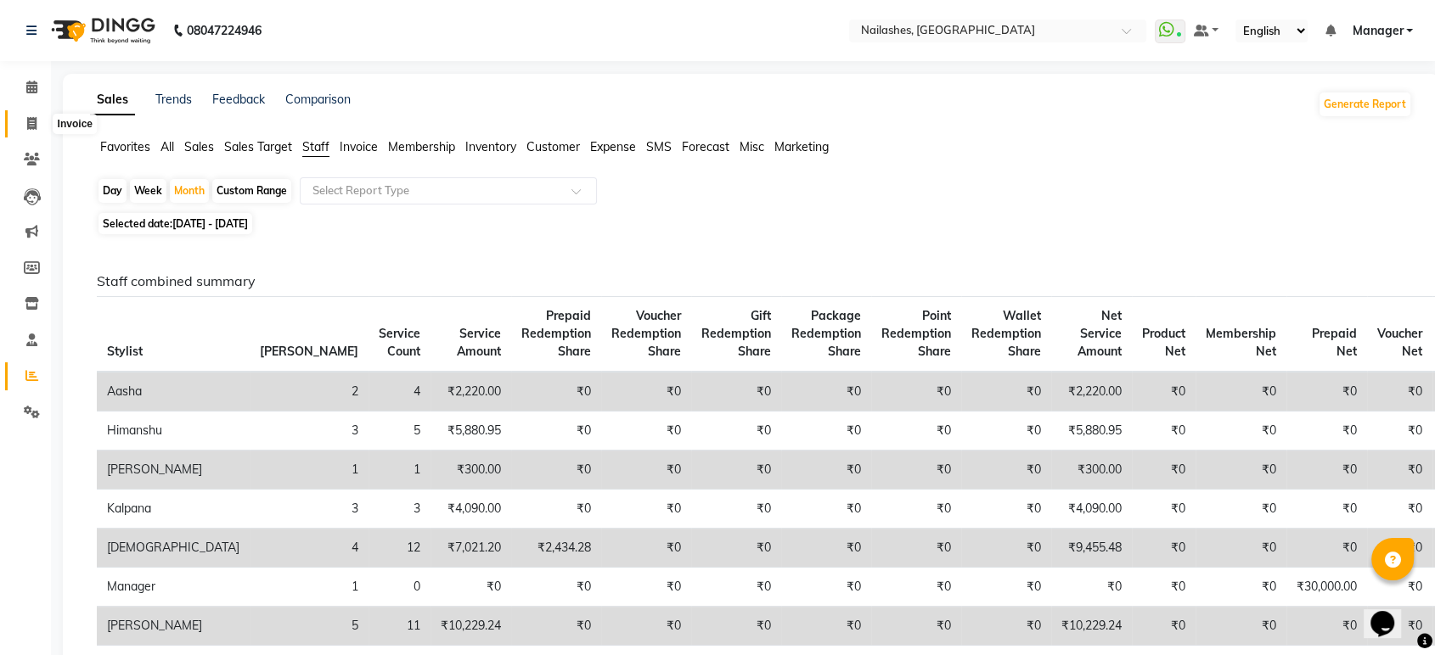
click at [27, 118] on icon at bounding box center [31, 123] width 9 height 13
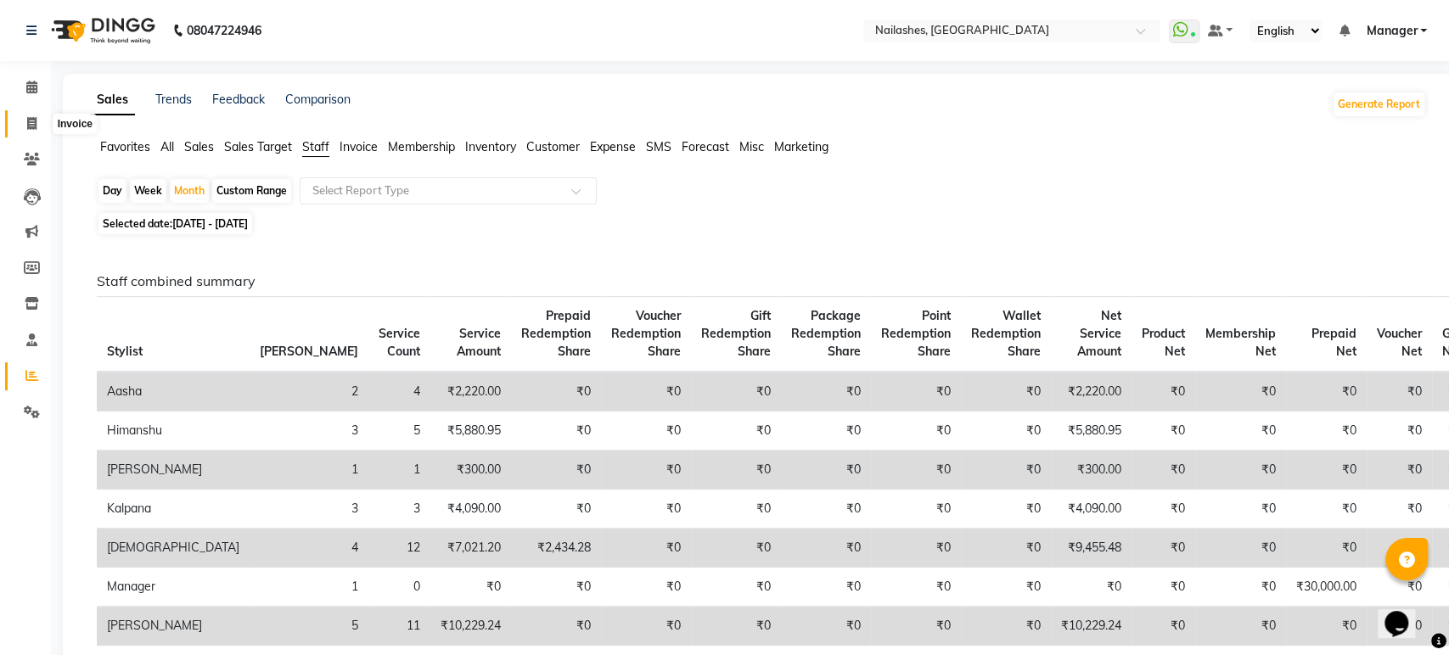
select select "4251"
select select "service"
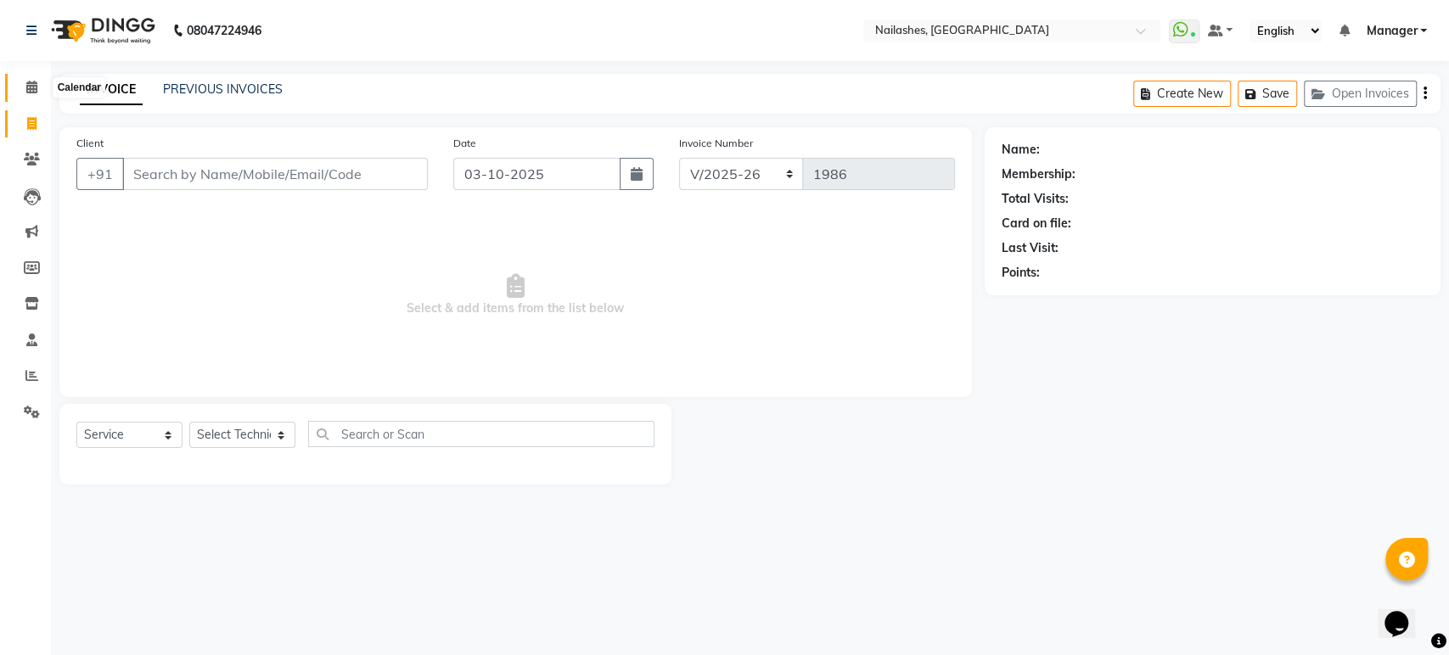
click at [34, 81] on icon at bounding box center [31, 87] width 11 height 13
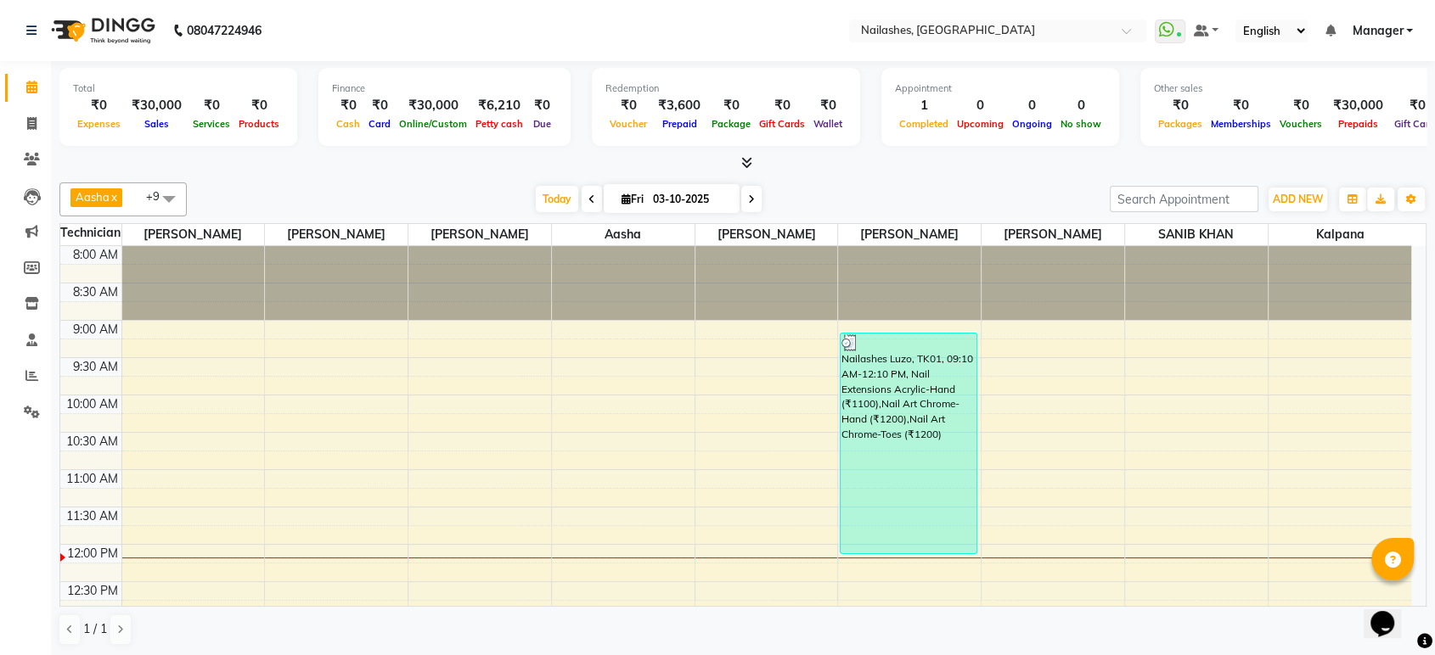
click at [747, 160] on icon at bounding box center [746, 162] width 11 height 13
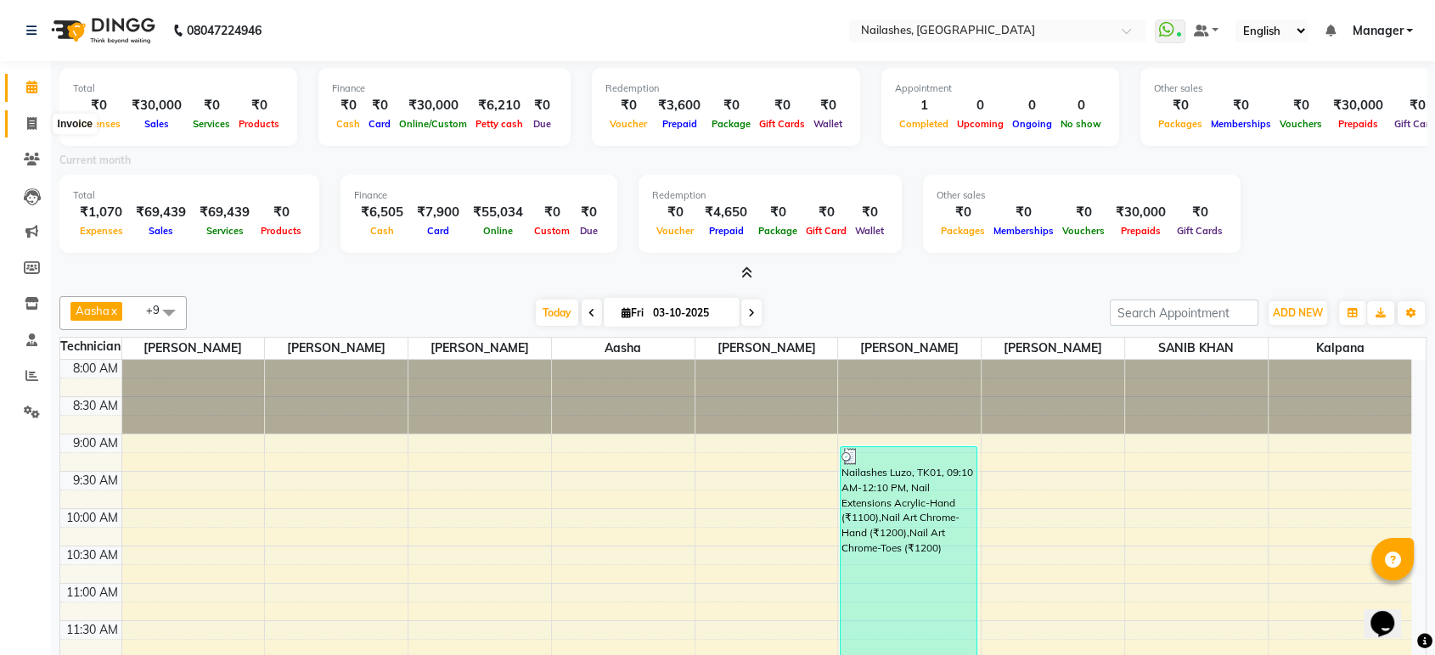
click at [32, 126] on icon at bounding box center [31, 123] width 9 height 13
select select "service"
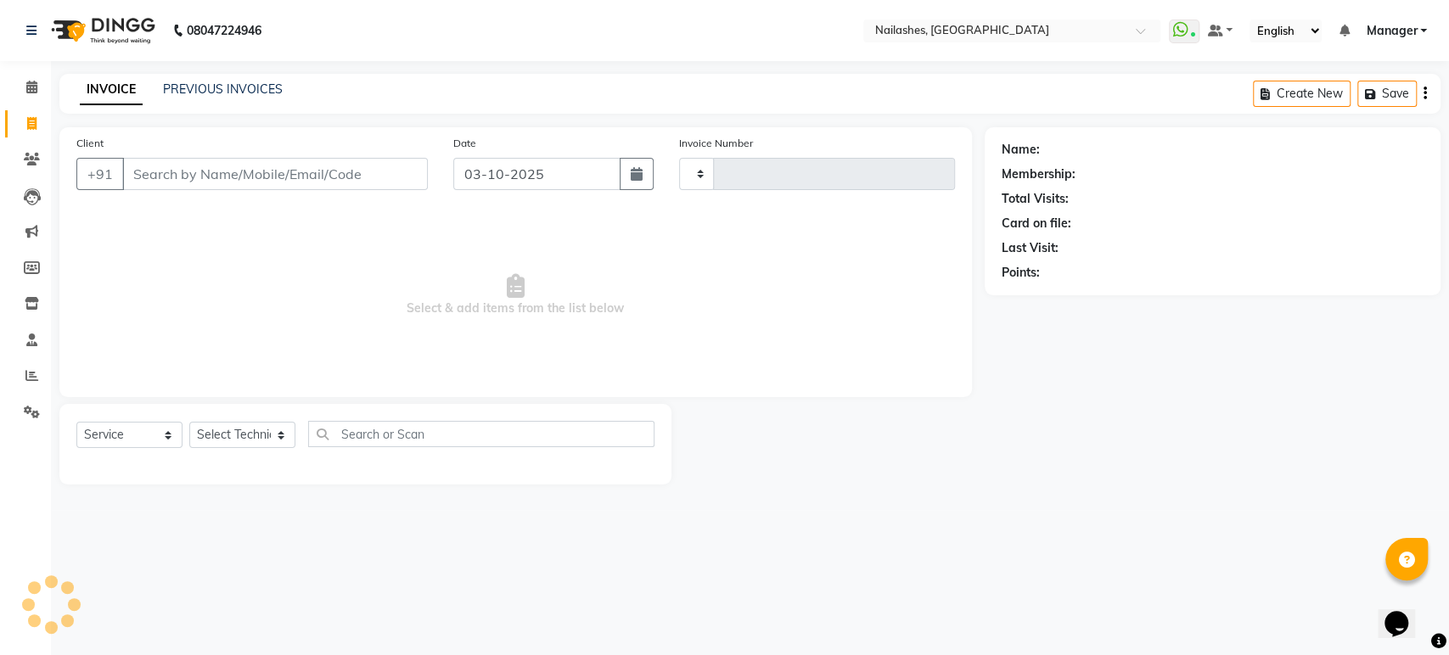
type input "1986"
select select "4251"
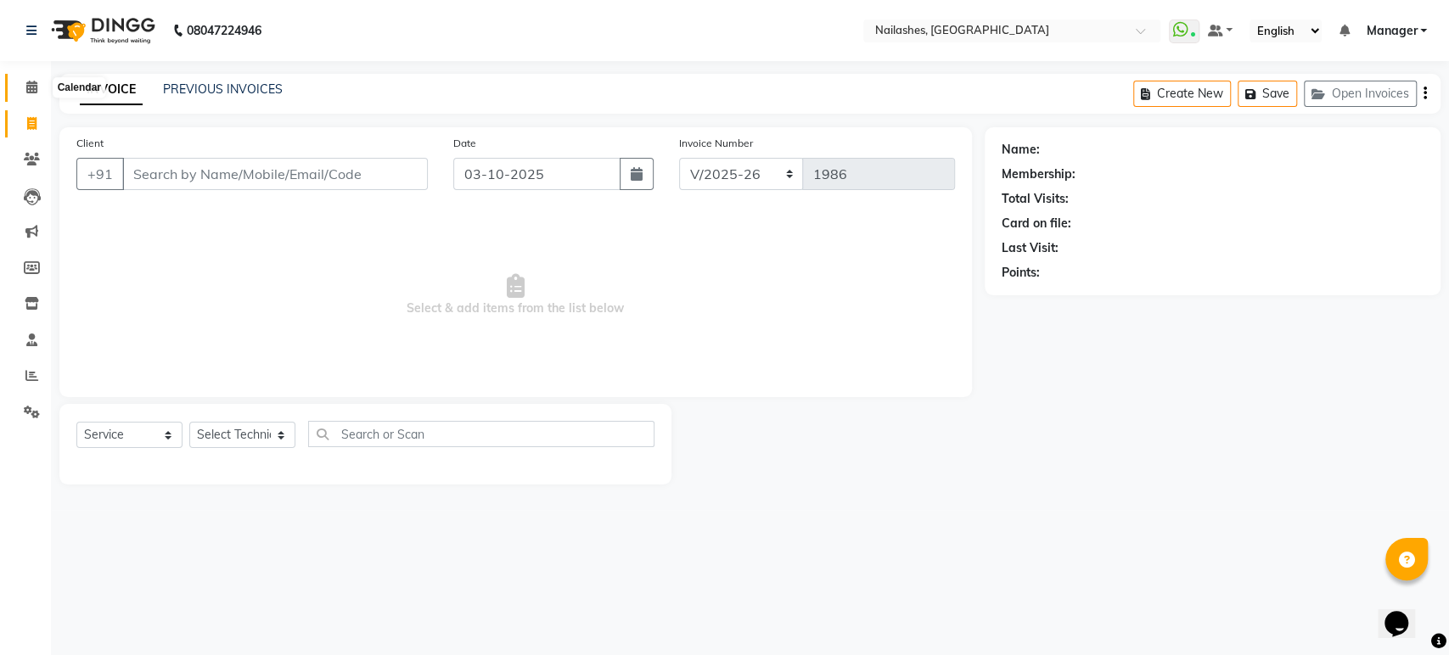
click at [31, 82] on icon at bounding box center [31, 87] width 11 height 13
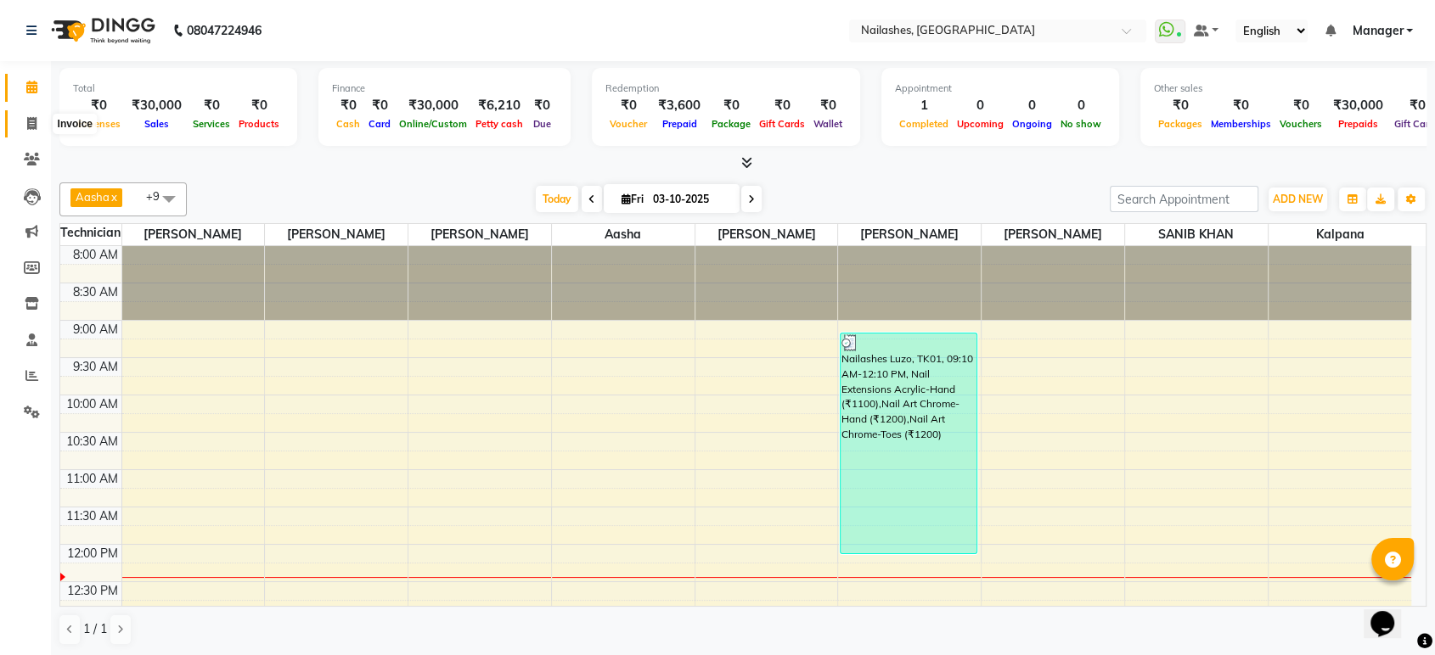
click at [32, 117] on icon at bounding box center [31, 123] width 9 height 13
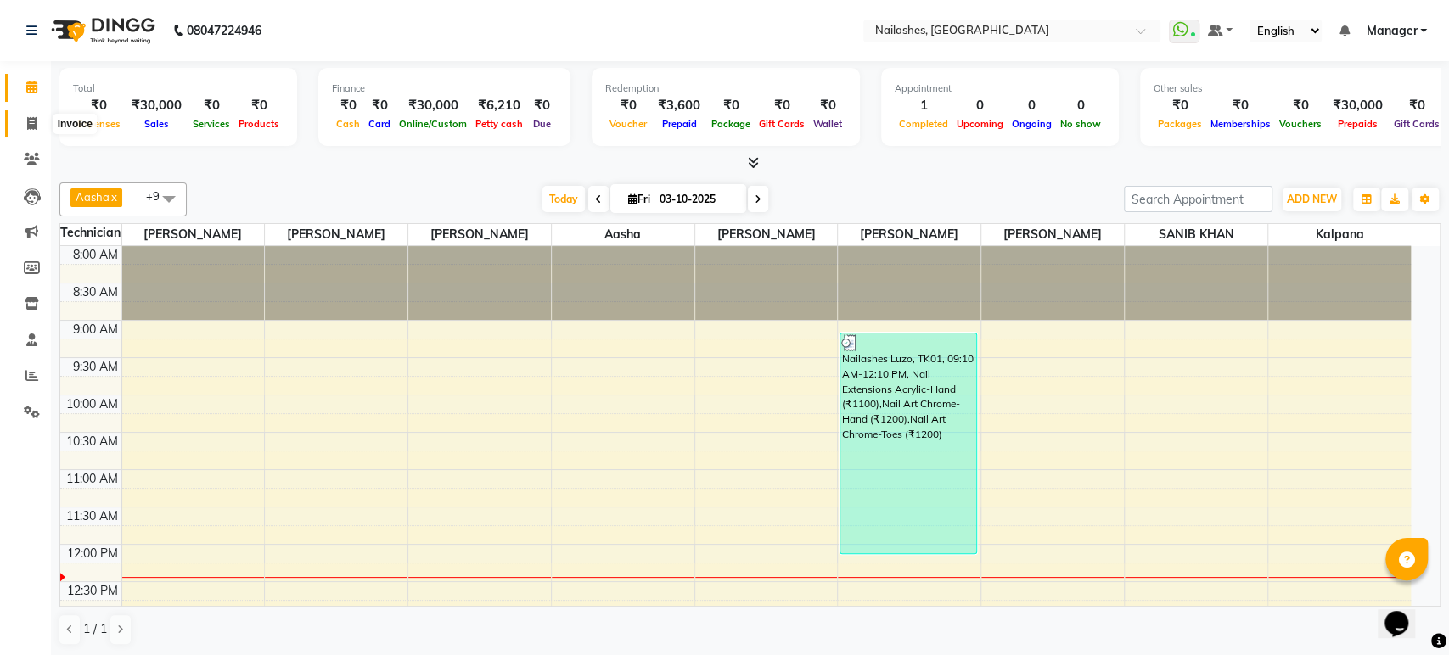
select select "service"
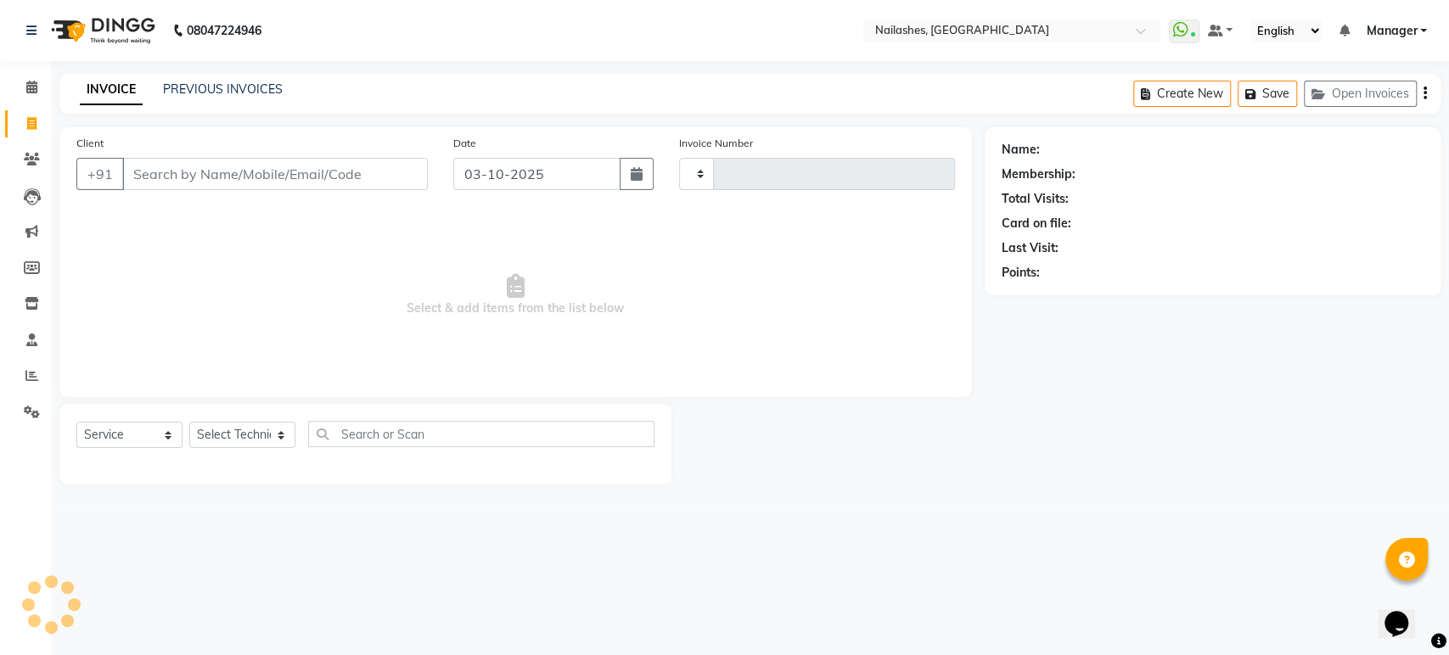
type input "1986"
select select "4251"
click at [340, 175] on input "Client" at bounding box center [275, 174] width 306 height 32
type input "n"
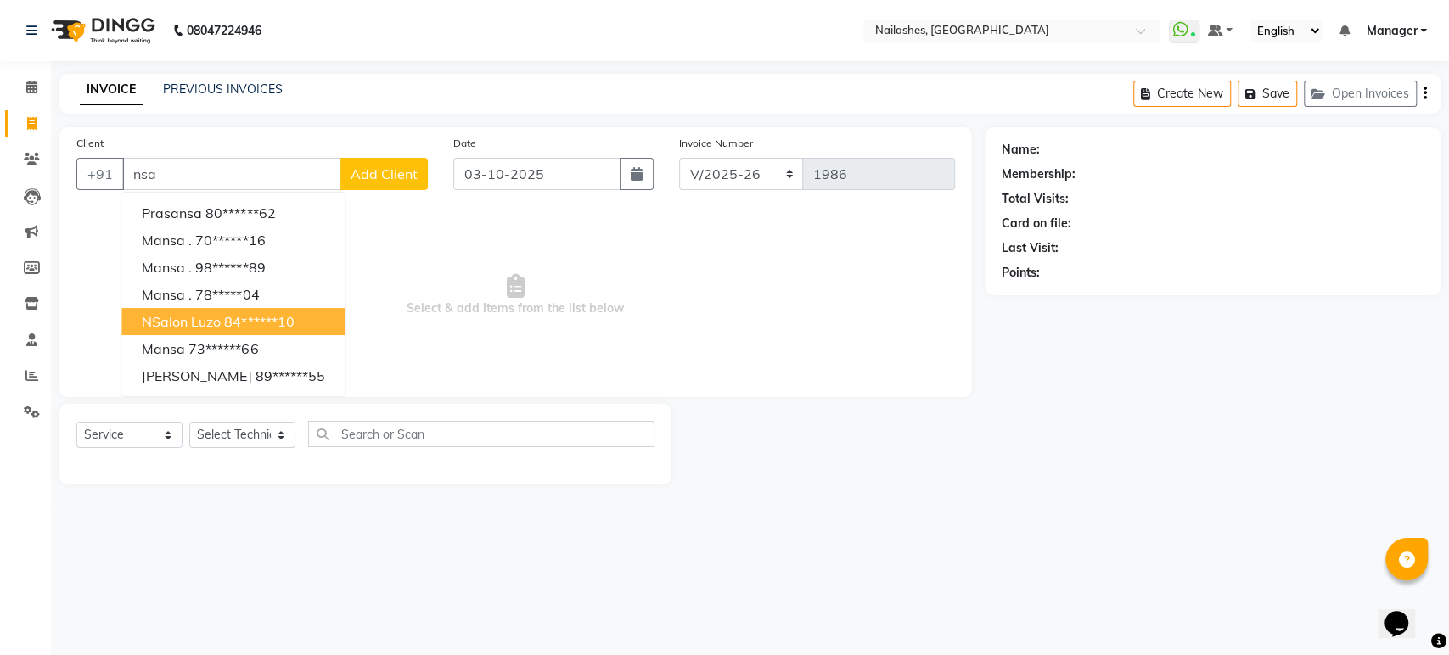
click at [294, 326] on ngb-highlight "84******10" at bounding box center [259, 321] width 70 height 17
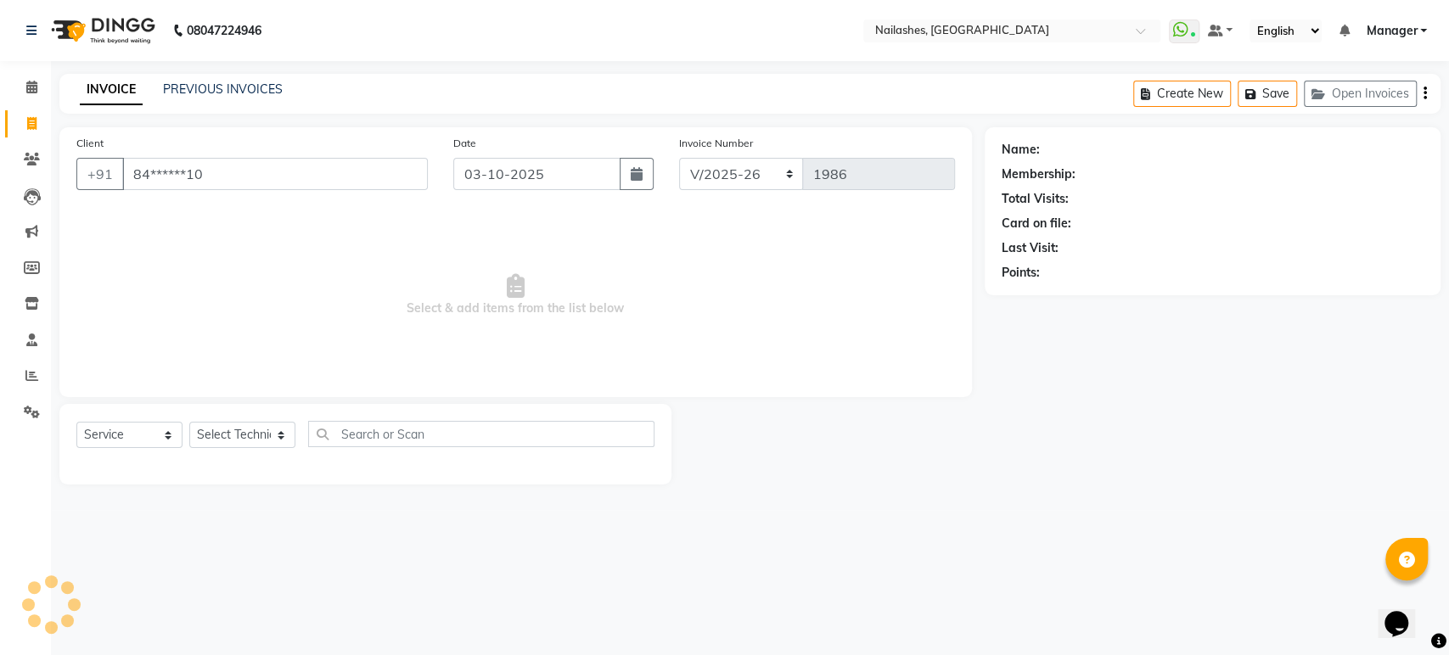
type input "84******10"
select select "1: Object"
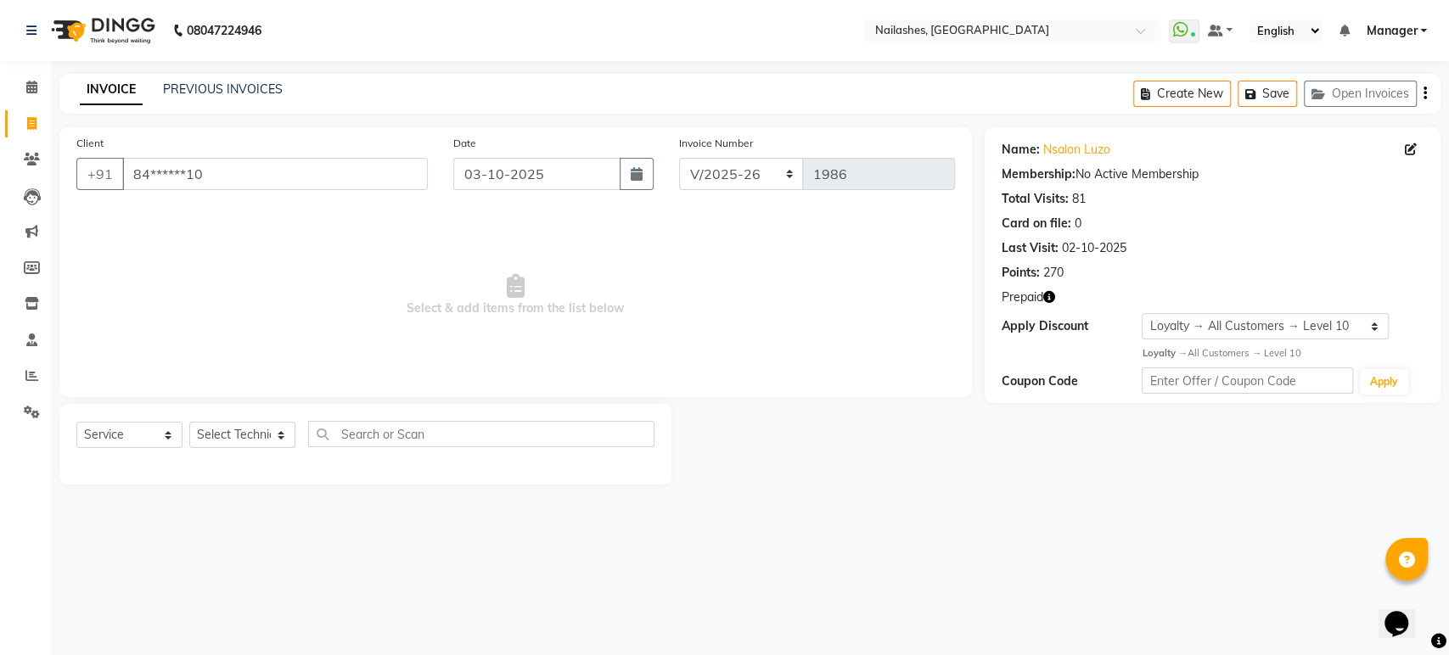
click at [1050, 295] on icon "button" at bounding box center [1049, 297] width 12 height 12
click at [282, 434] on select "Select Technician Aasha Asid HIMANSHU Ishrit Ali kalpana KRISHNA Manager Rehbar…" at bounding box center [242, 435] width 106 height 26
select select "91450"
click at [189, 422] on select "Select Technician Aasha Asid HIMANSHU Ishrit Ali kalpana KRISHNA Manager Rehbar…" at bounding box center [242, 435] width 106 height 26
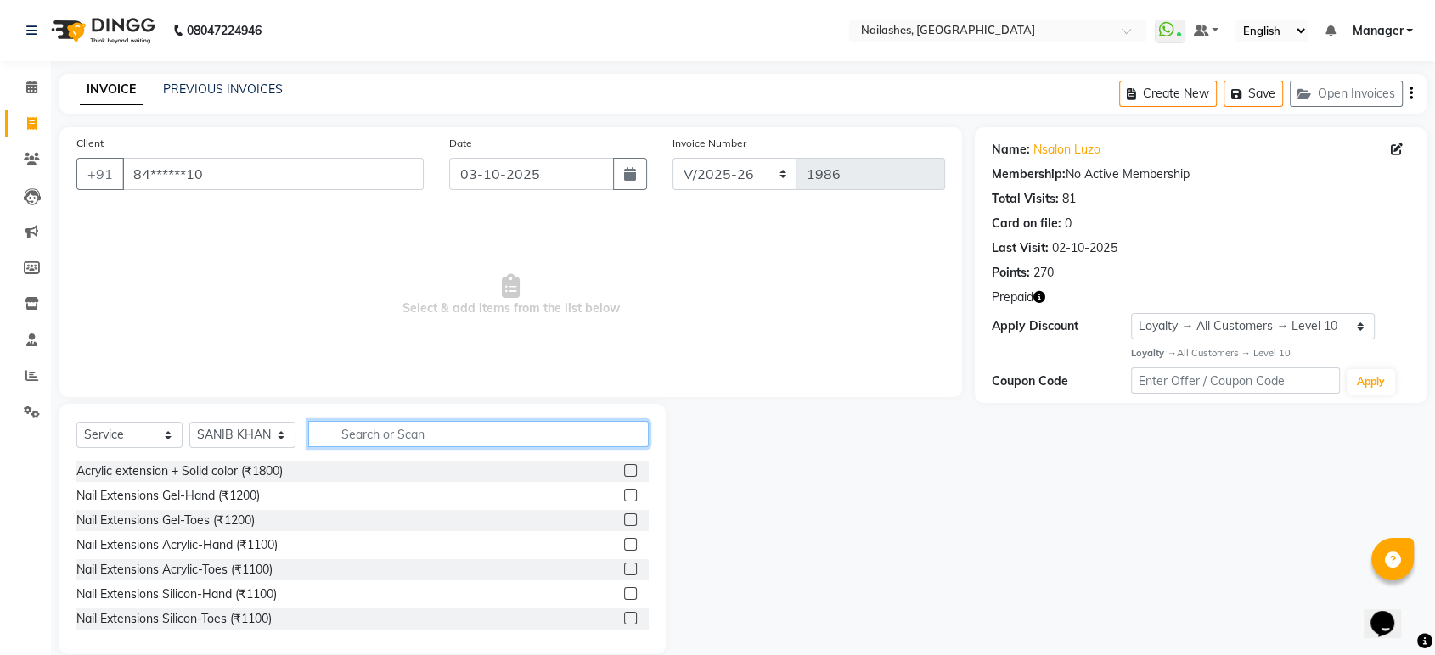
click at [362, 426] on input "text" at bounding box center [478, 434] width 340 height 26
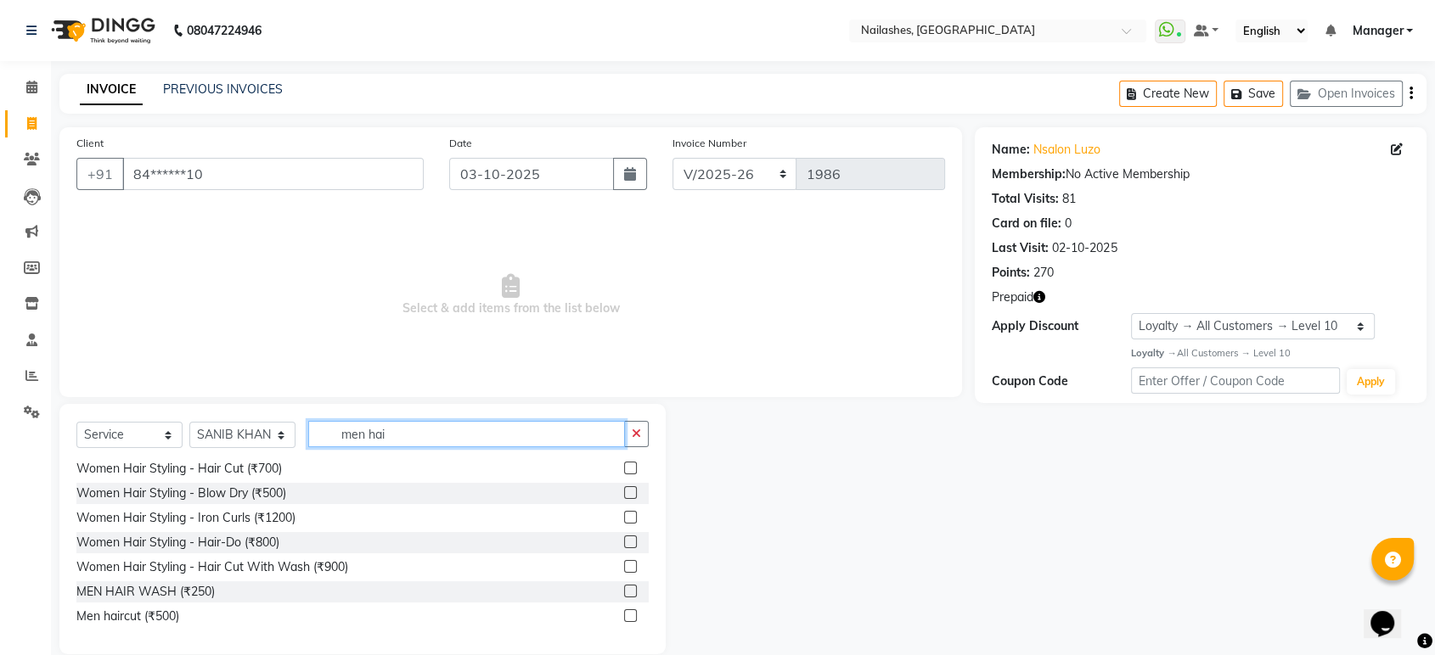
type input "men hai"
click at [624, 612] on label at bounding box center [630, 616] width 13 height 13
click at [624, 612] on input "checkbox" at bounding box center [629, 616] width 11 height 11
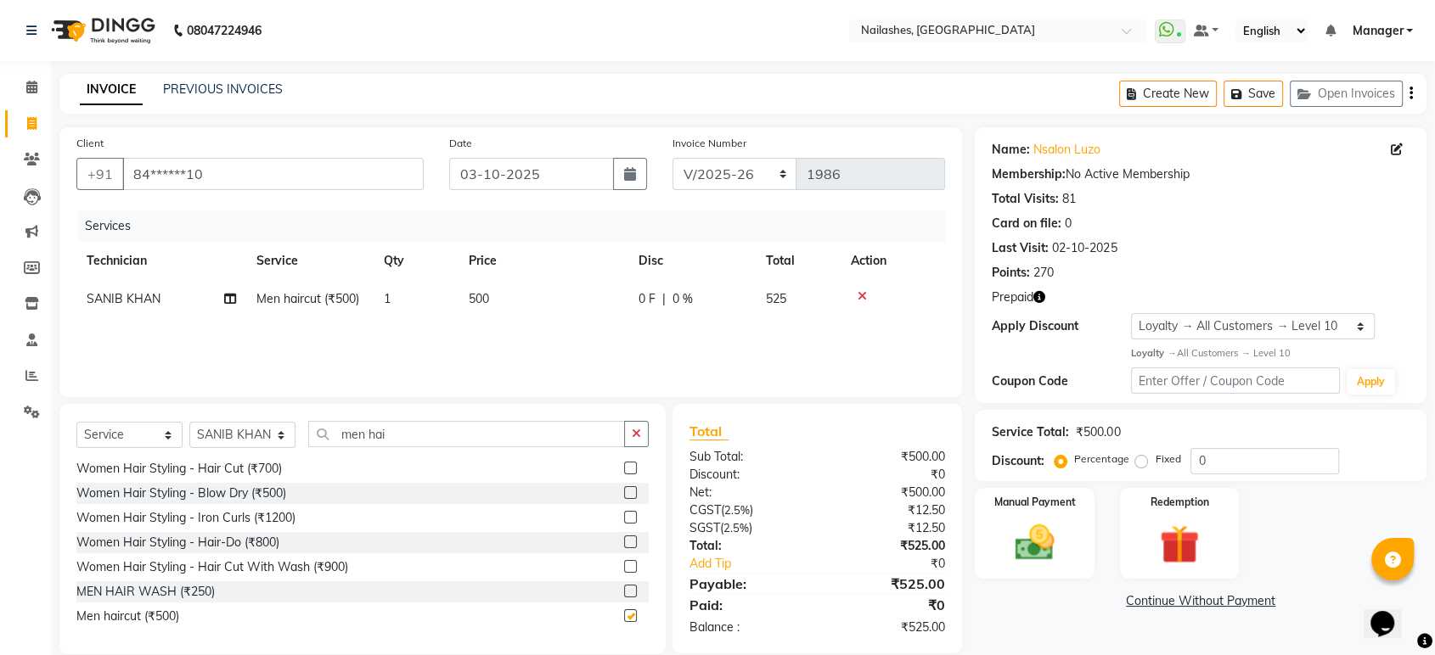
checkbox input "false"
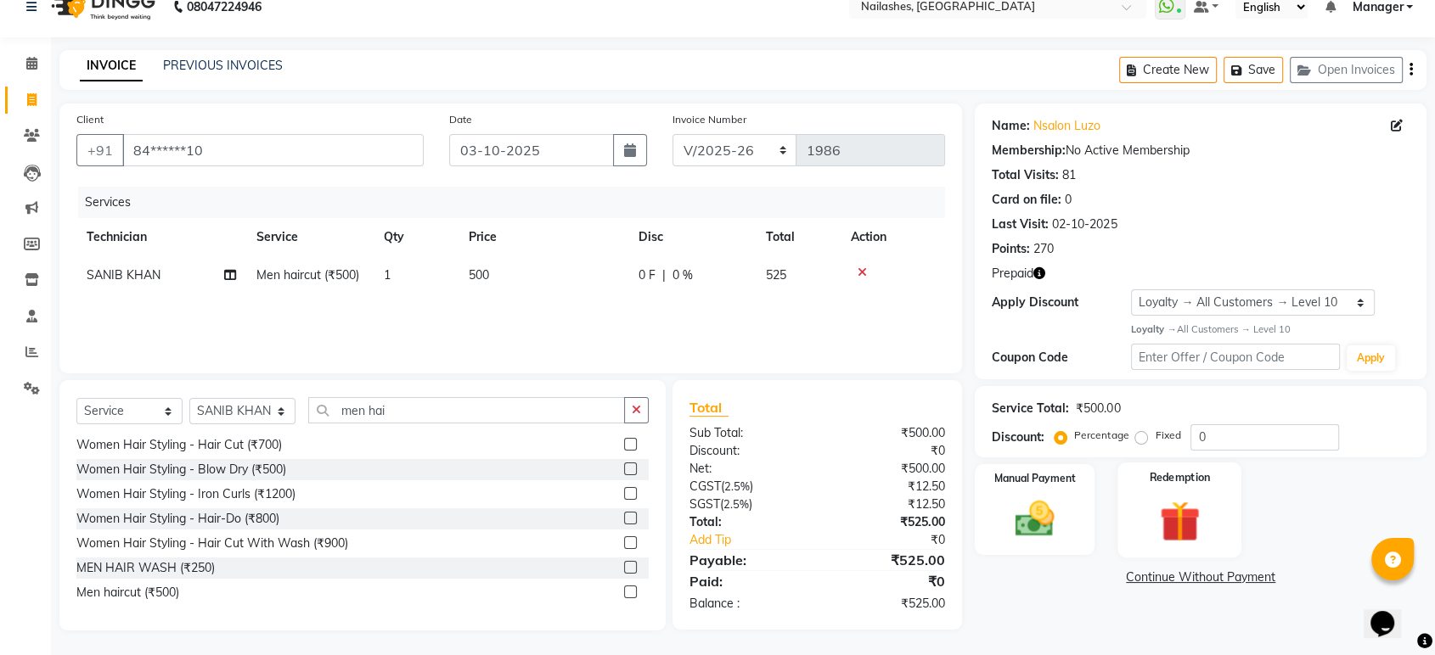
click at [1210, 524] on img at bounding box center [1179, 521] width 66 height 51
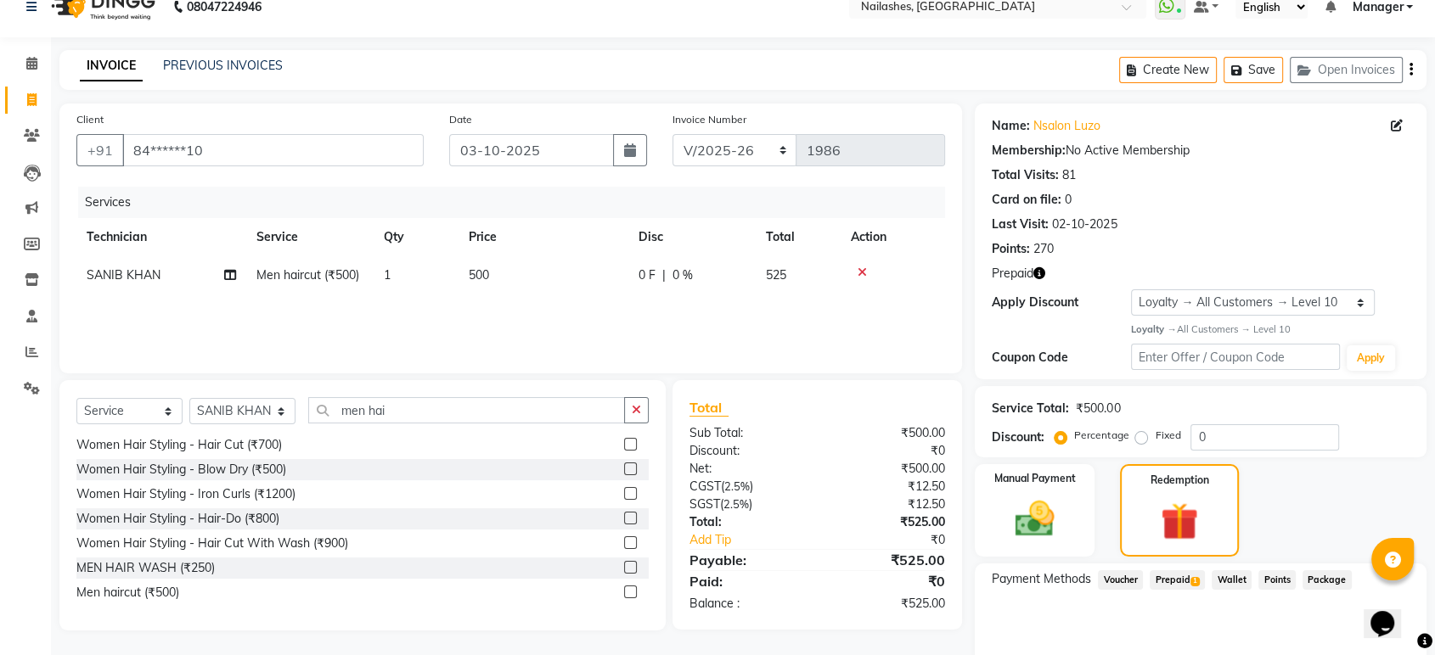
click at [1195, 578] on span "1" at bounding box center [1194, 582] width 9 height 10
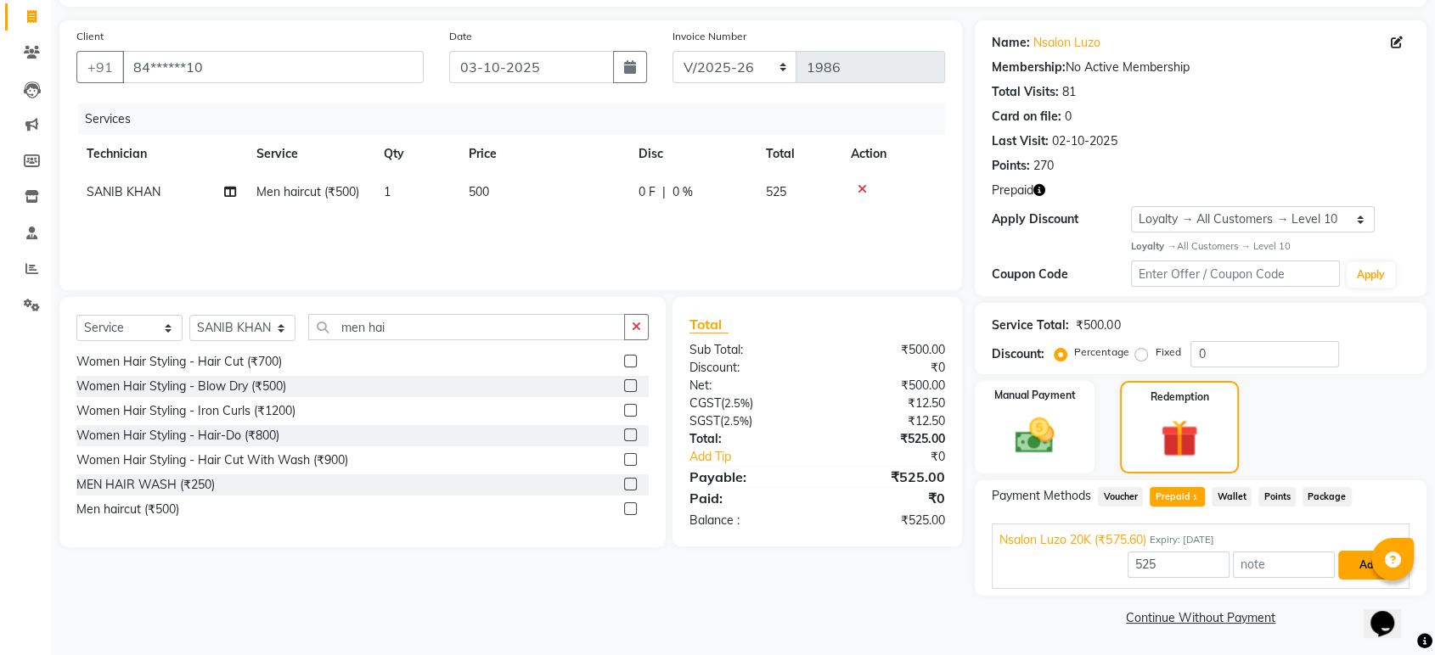
click at [1367, 562] on button "Add" at bounding box center [1369, 565] width 62 height 29
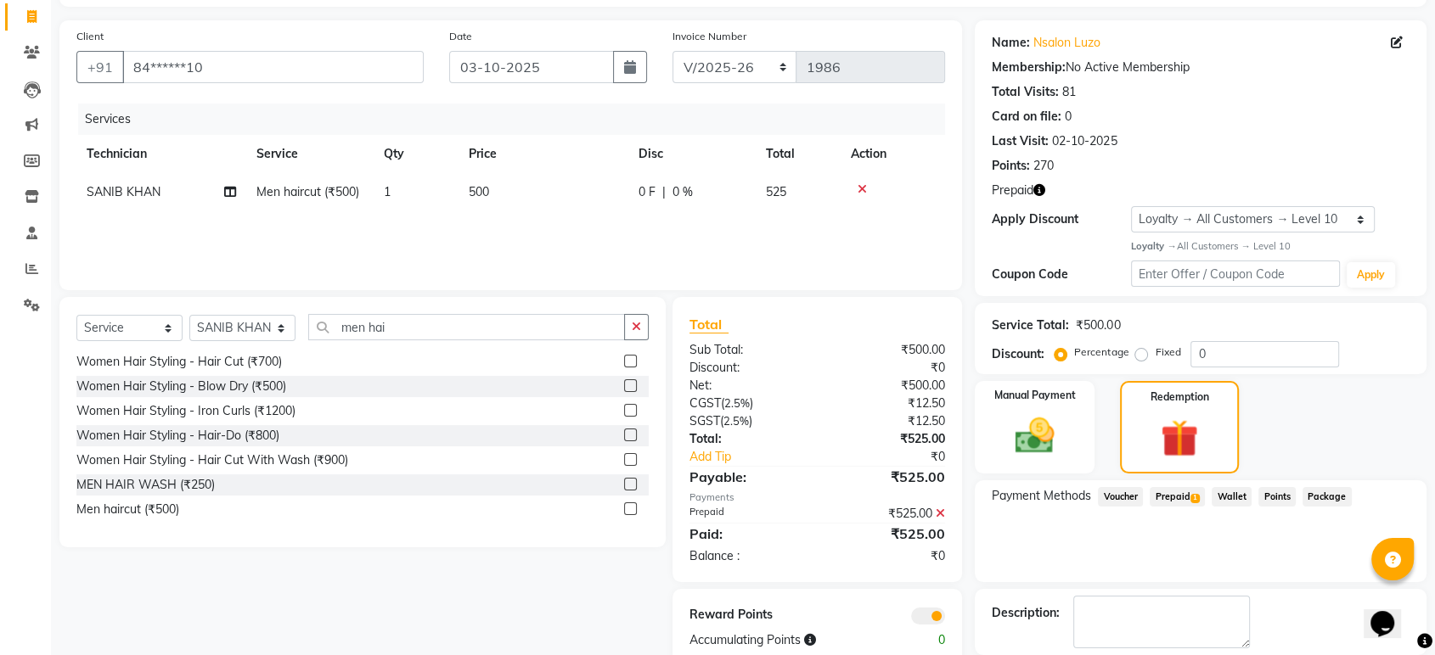
scroll to position [189, 0]
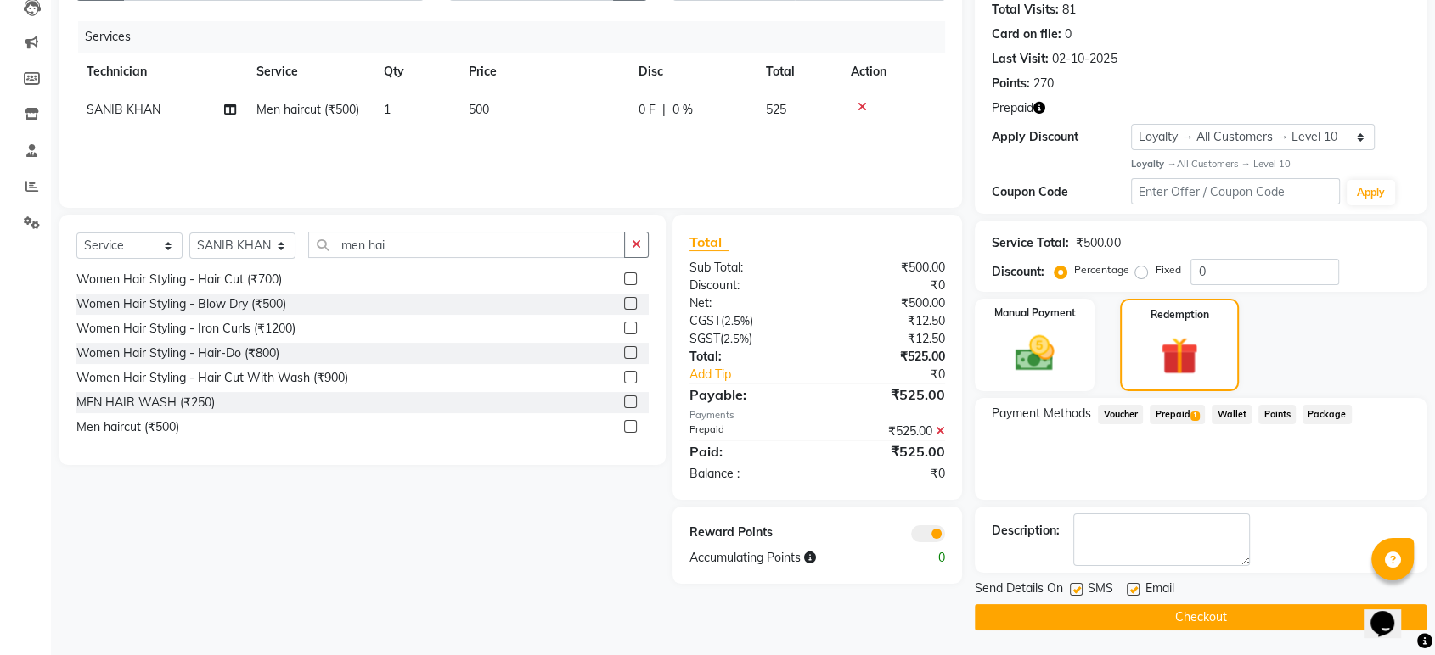
click at [1324, 622] on button "Checkout" at bounding box center [1201, 617] width 452 height 26
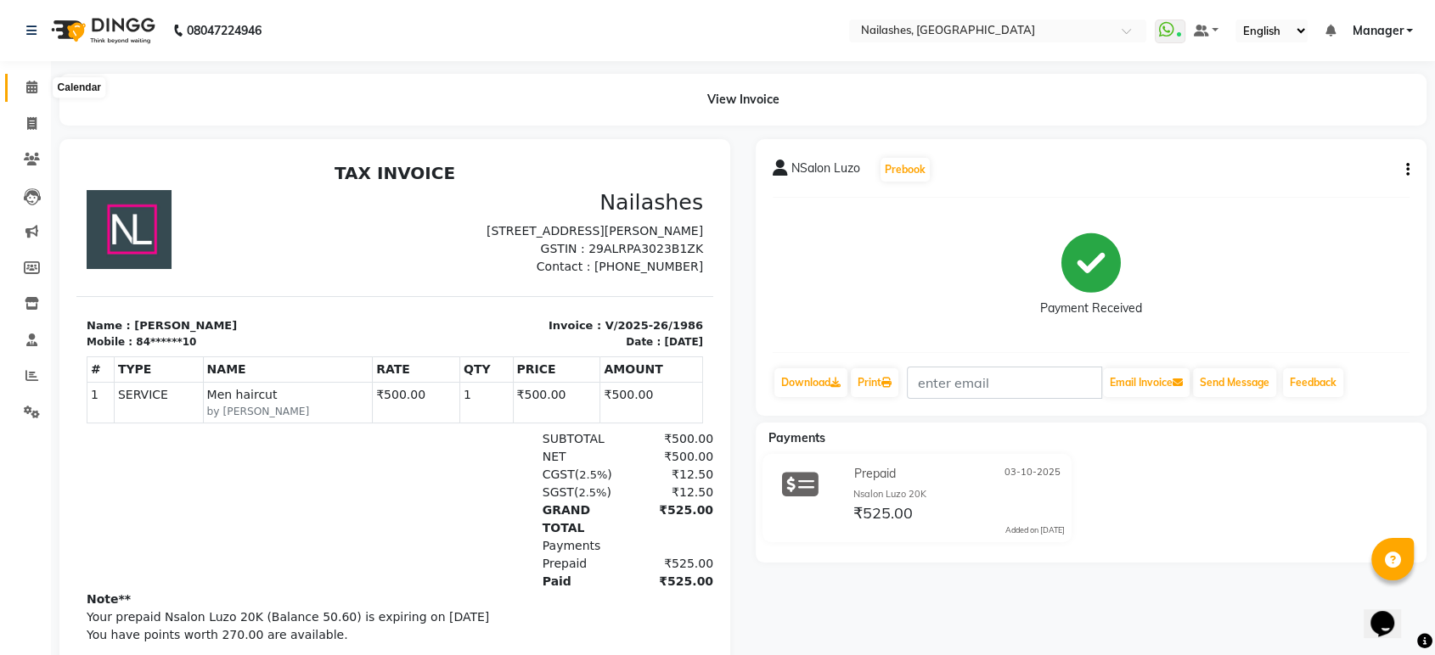
click at [39, 87] on span at bounding box center [32, 88] width 30 height 20
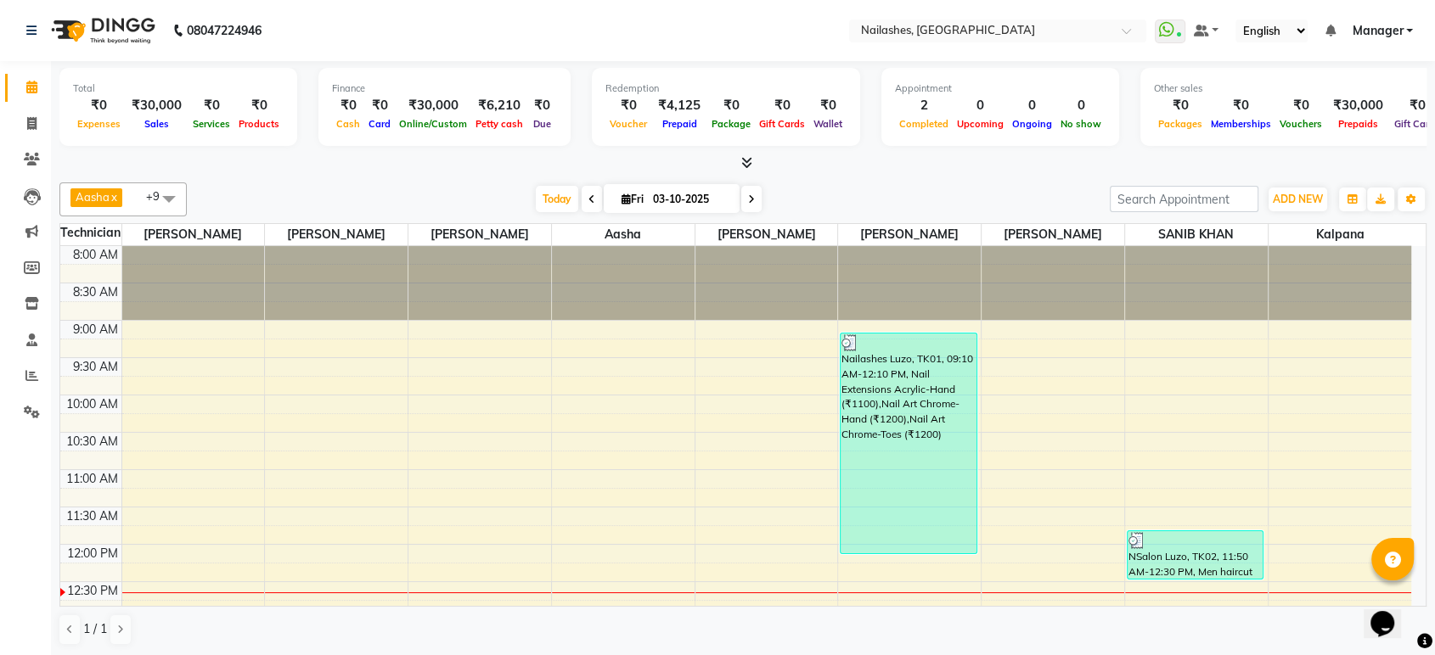
click at [741, 159] on icon at bounding box center [746, 162] width 11 height 13
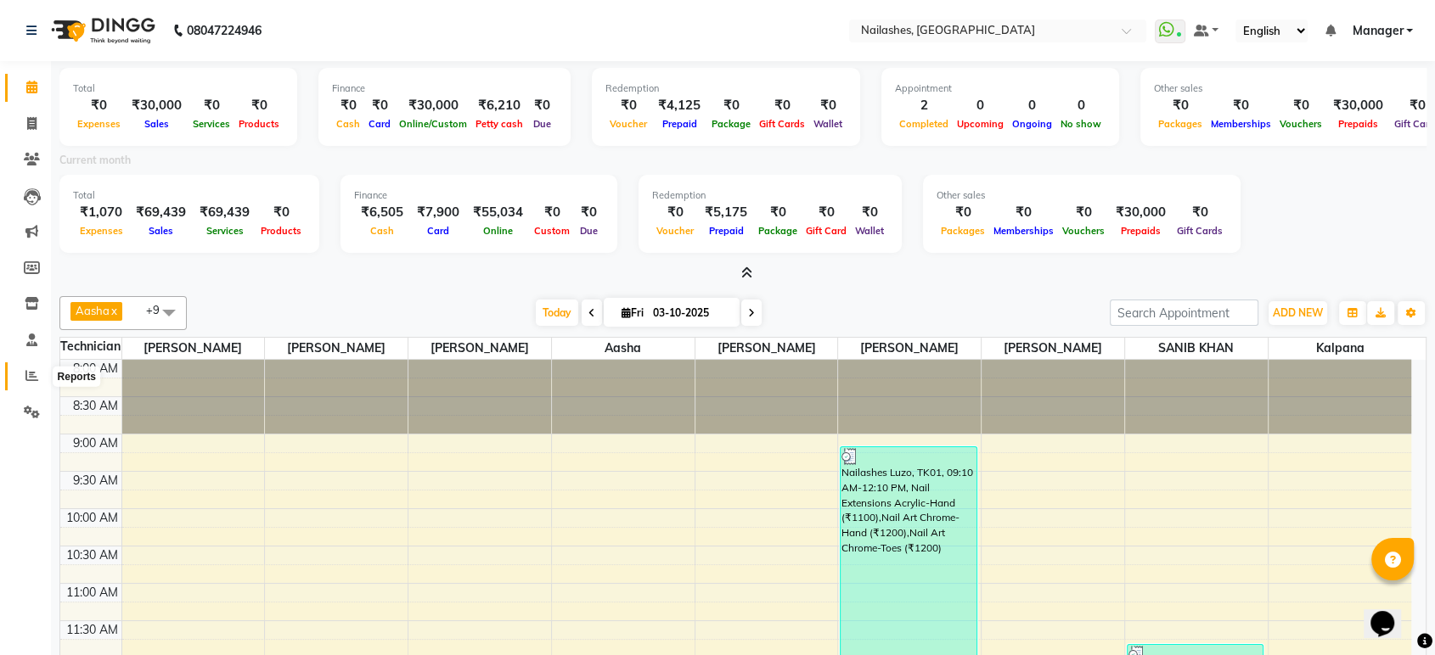
click at [28, 377] on icon at bounding box center [31, 375] width 13 height 13
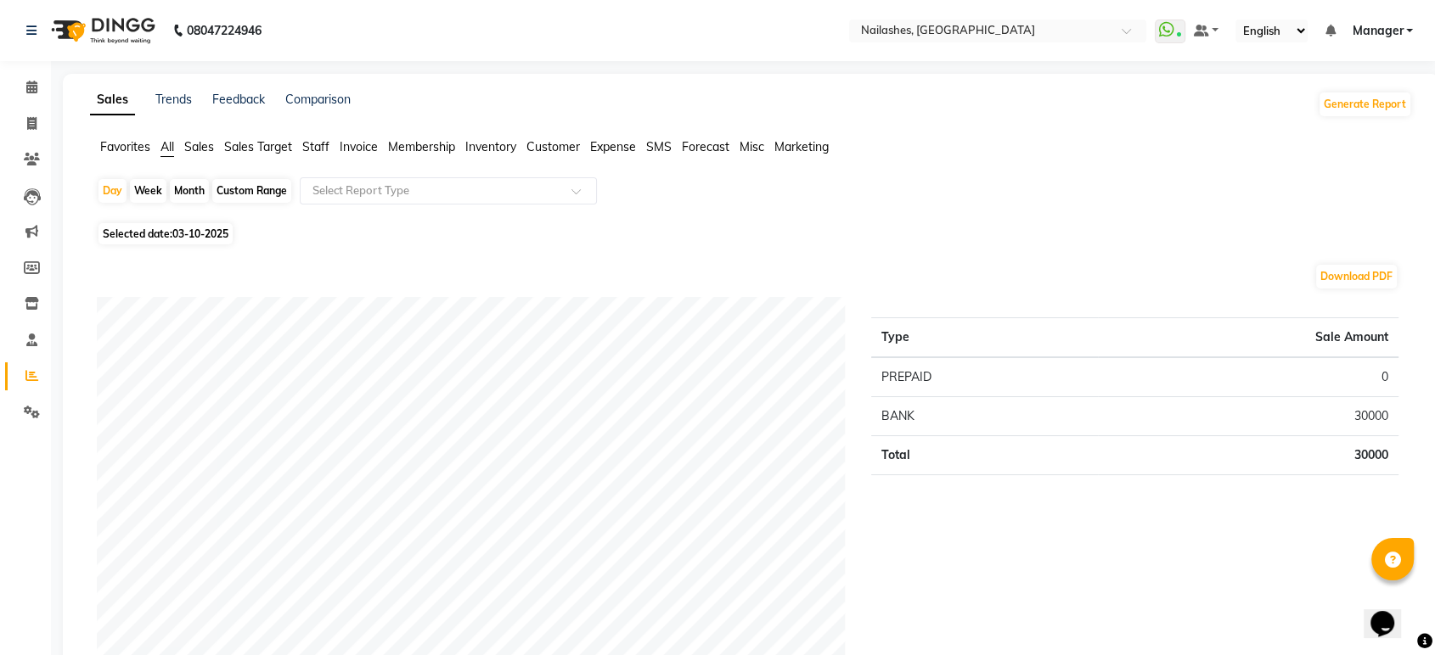
click at [316, 146] on span "Staff" at bounding box center [315, 146] width 27 height 15
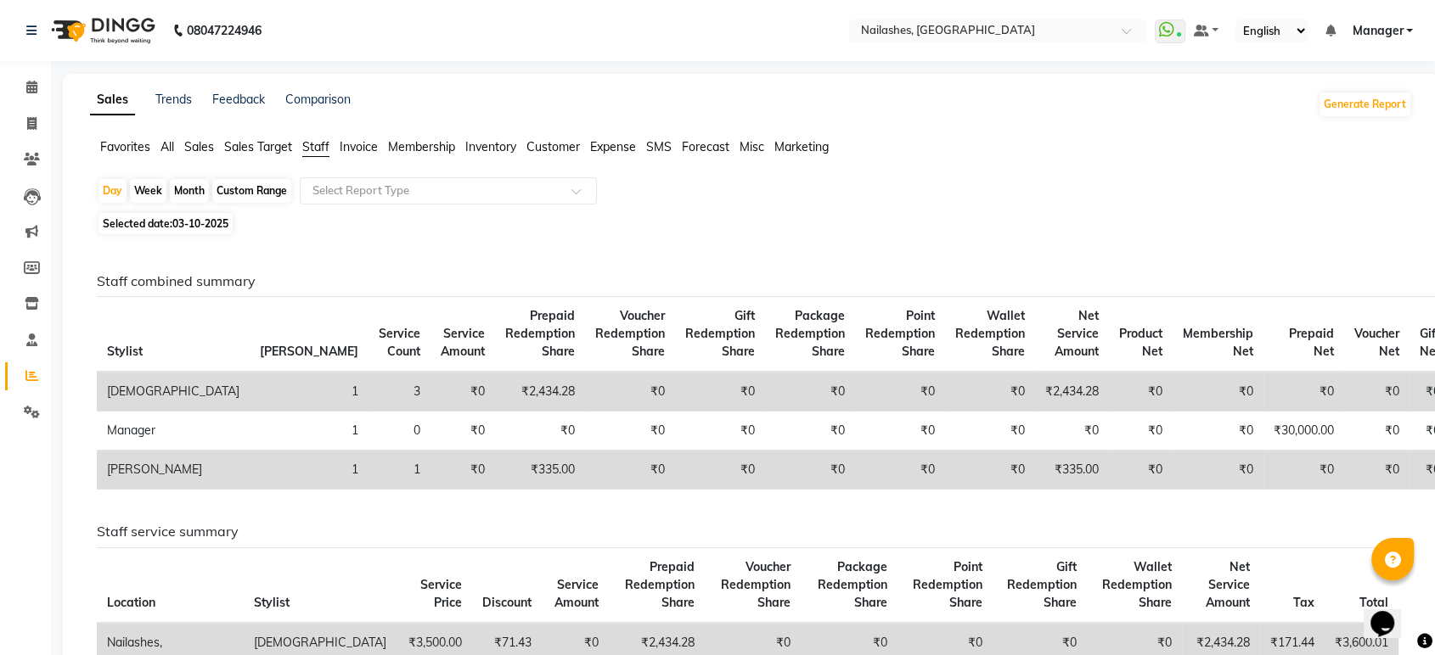
click at [198, 193] on div "Month" at bounding box center [189, 191] width 39 height 24
select select "10"
select select "2025"
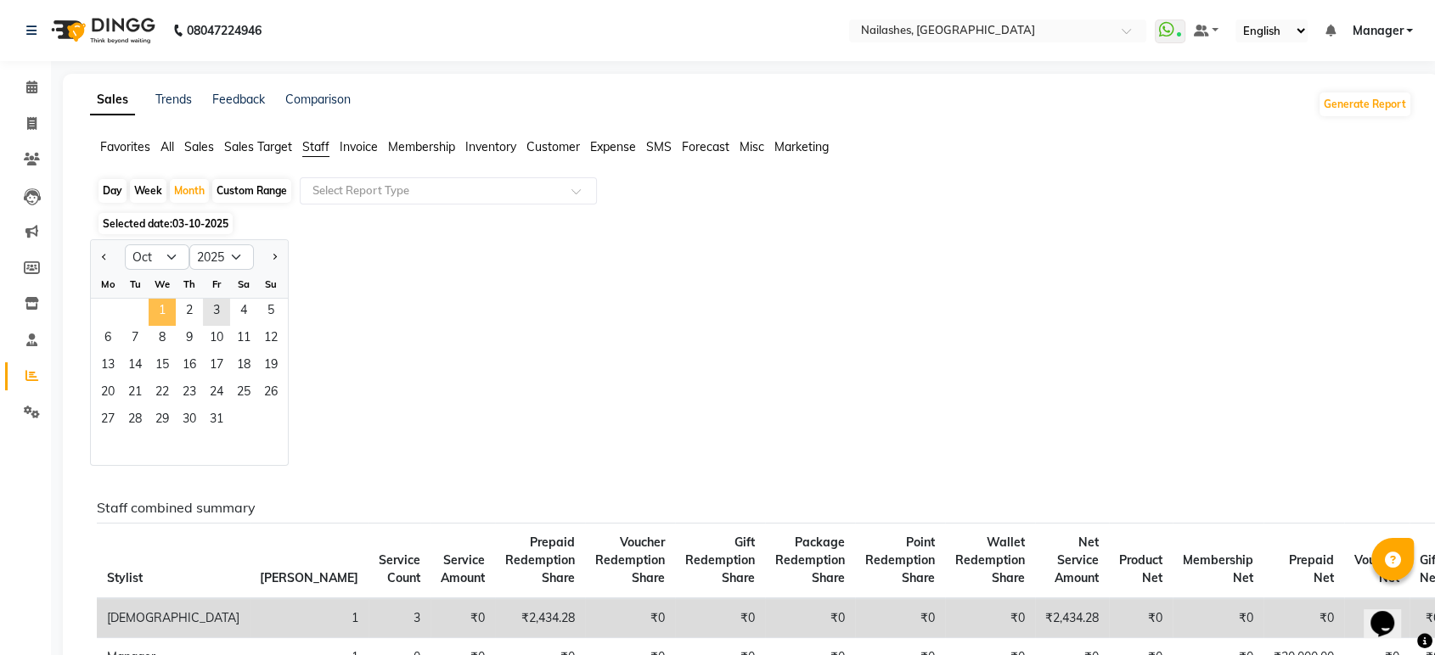
click at [164, 302] on span "1" at bounding box center [162, 312] width 27 height 27
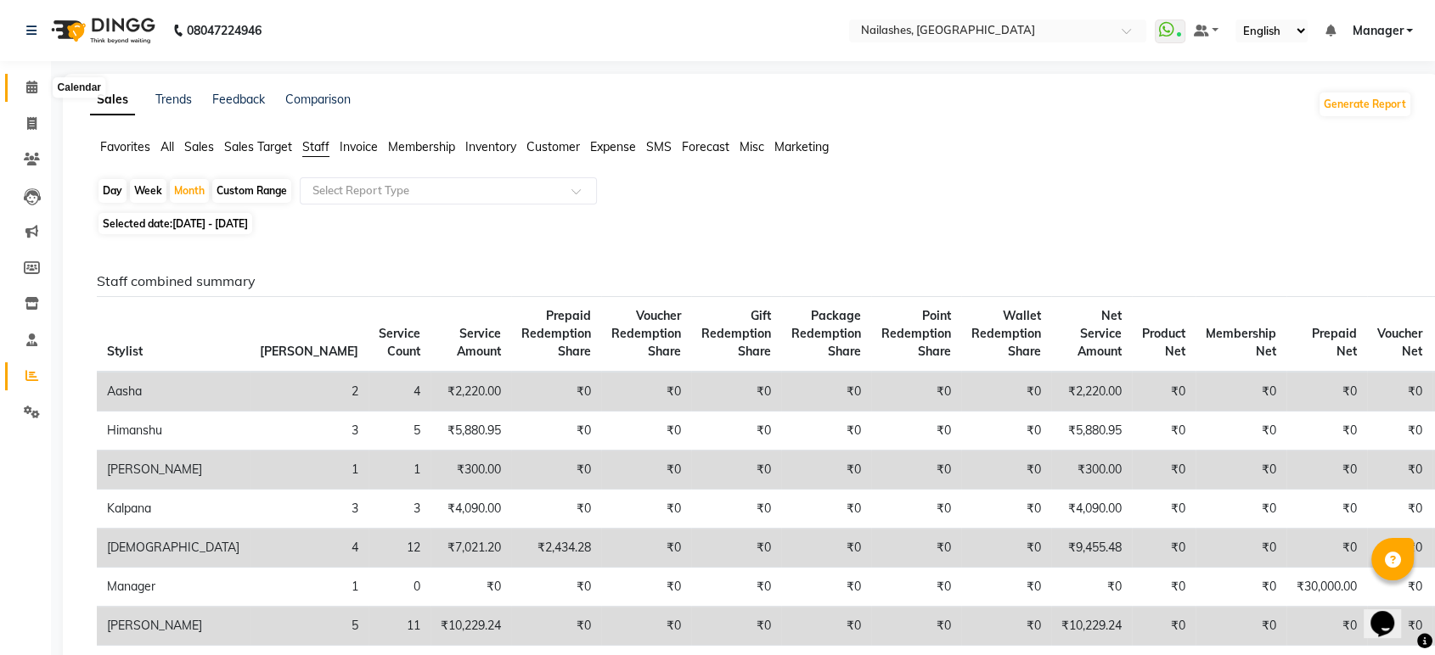
click at [31, 90] on icon at bounding box center [31, 87] width 11 height 13
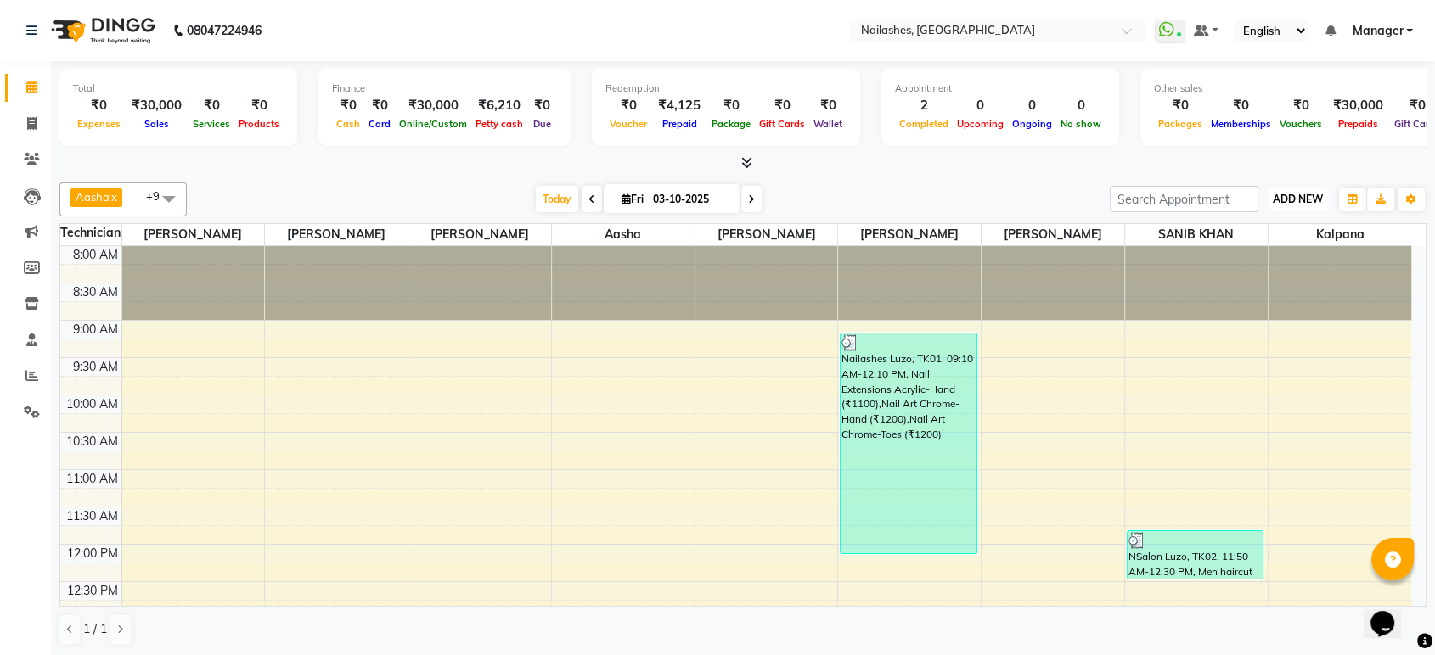
click at [1290, 200] on span "ADD NEW" at bounding box center [1298, 199] width 50 height 13
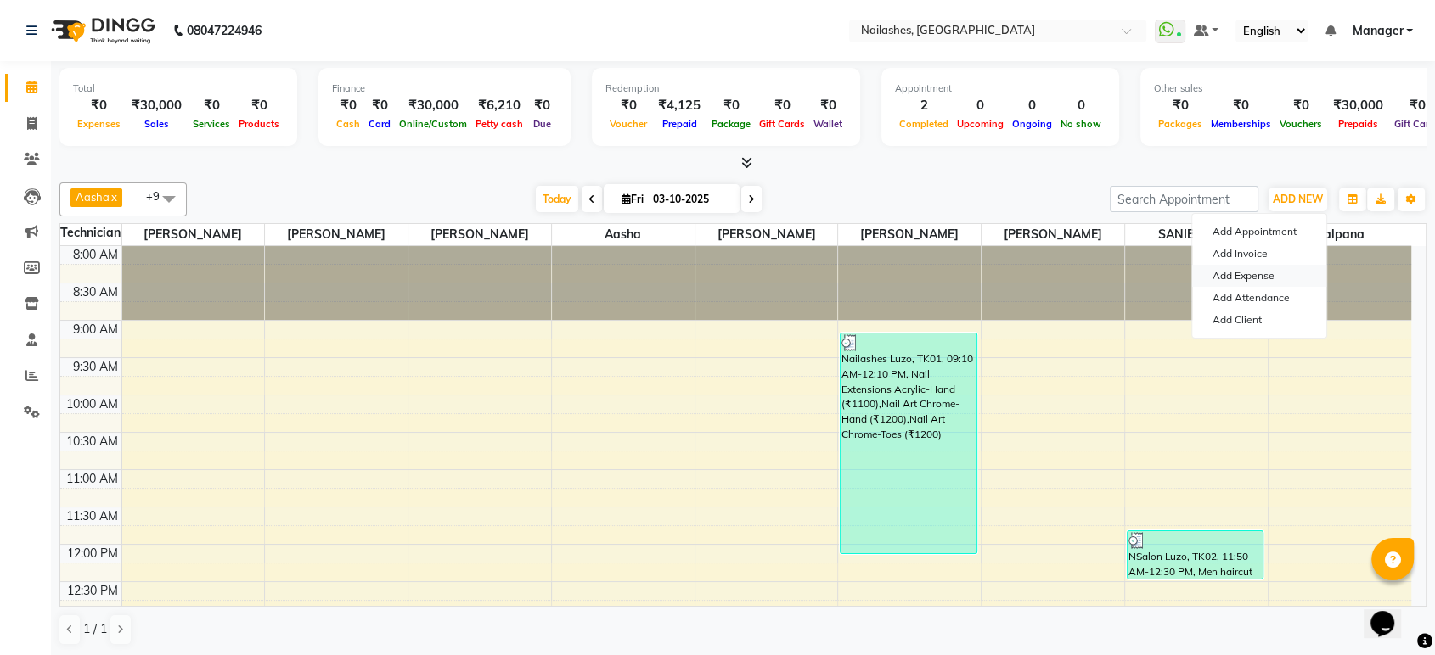
click at [1276, 279] on link "Add Expense" at bounding box center [1259, 276] width 134 height 22
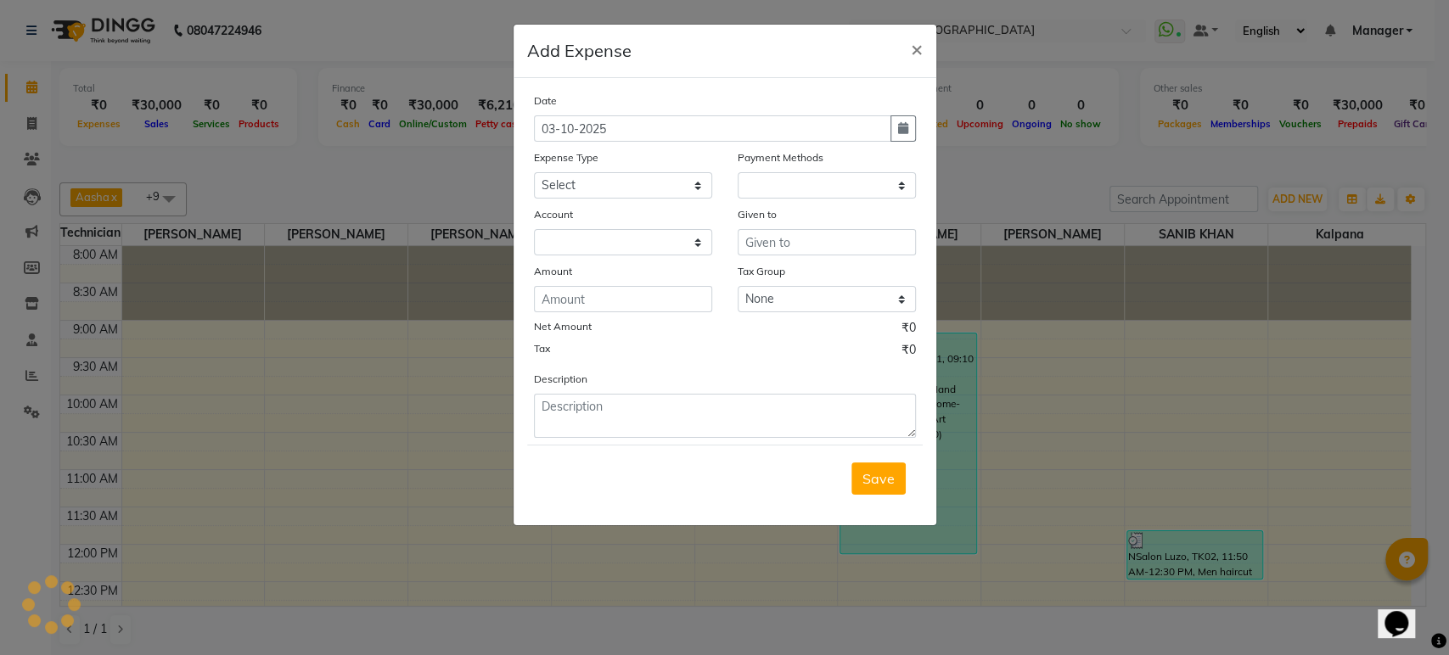
select select "1"
select select "3062"
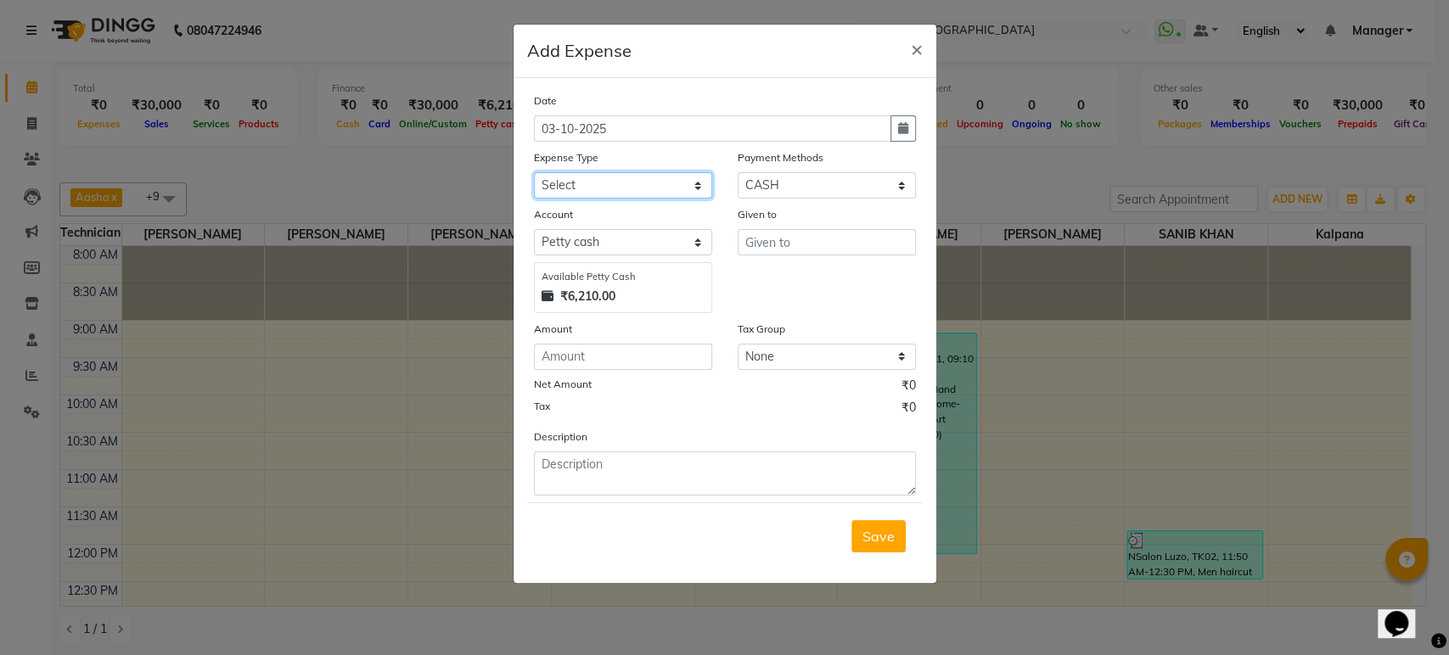
drag, startPoint x: 701, startPoint y: 184, endPoint x: 588, endPoint y: 442, distance: 281.7
click at [588, 442] on div "Date 03-10-2025 Expense Type Select acetone Advance Salary bank deposite Batter…" at bounding box center [725, 294] width 382 height 404
select select "9274"
click at [534, 172] on select "Select acetone Advance Salary bank deposite Battery cell BBMP Beauty products B…" at bounding box center [623, 185] width 178 height 26
click at [679, 368] on input "number" at bounding box center [623, 357] width 178 height 26
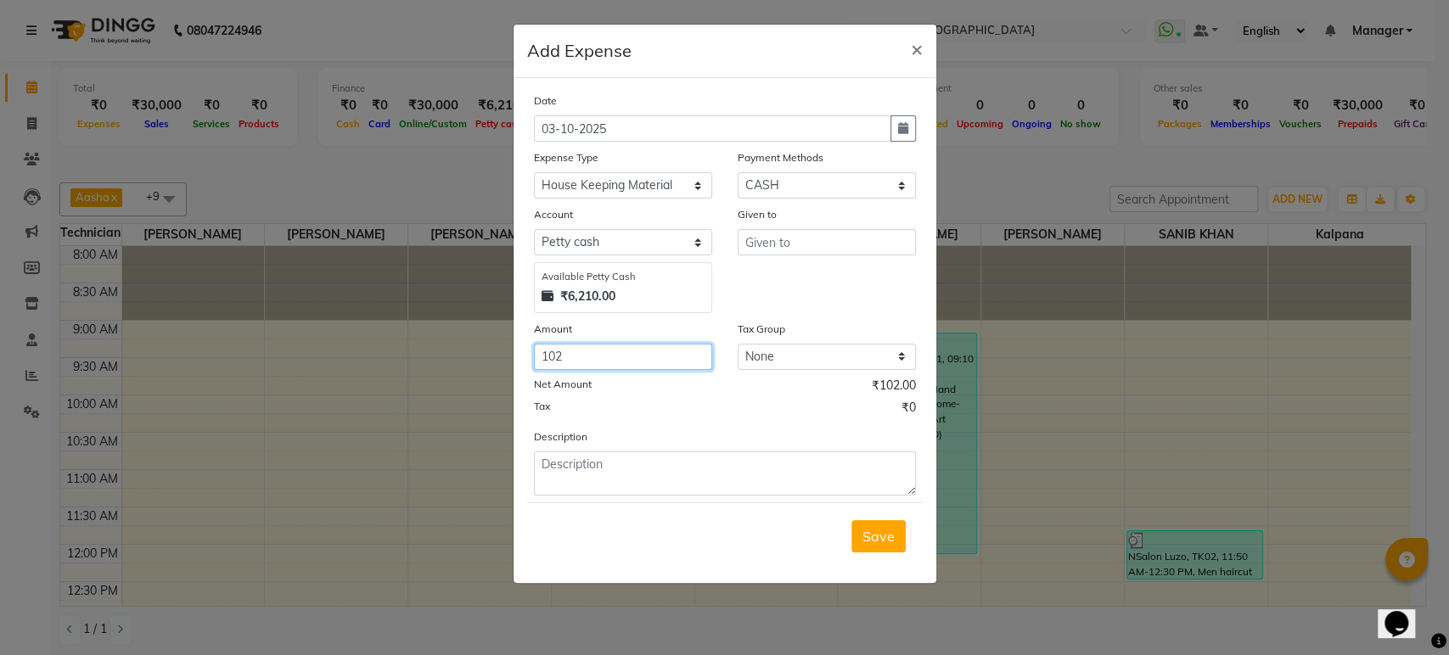
type input "102"
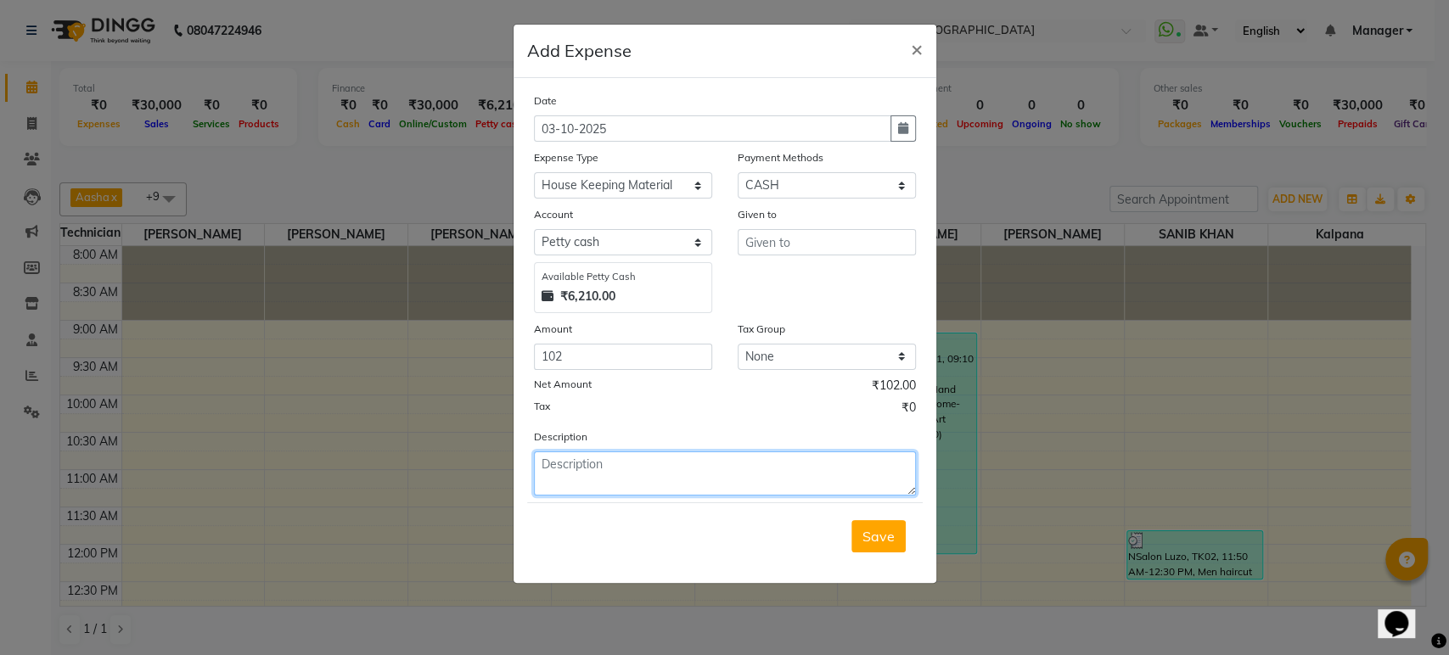
click at [656, 475] on textarea at bounding box center [725, 474] width 382 height 44
type textarea "harpic"
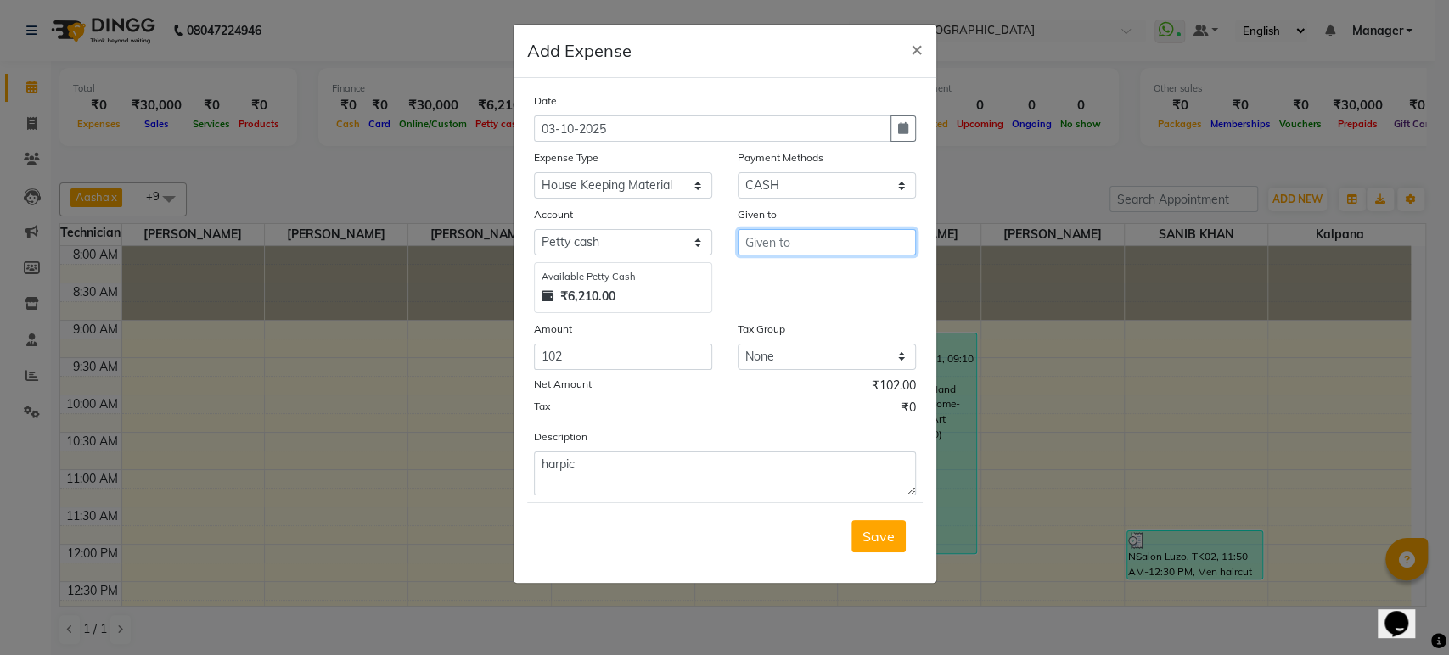
click at [805, 250] on input "text" at bounding box center [827, 242] width 178 height 26
type input "housekeeping"
click at [863, 539] on span "Save" at bounding box center [879, 536] width 32 height 17
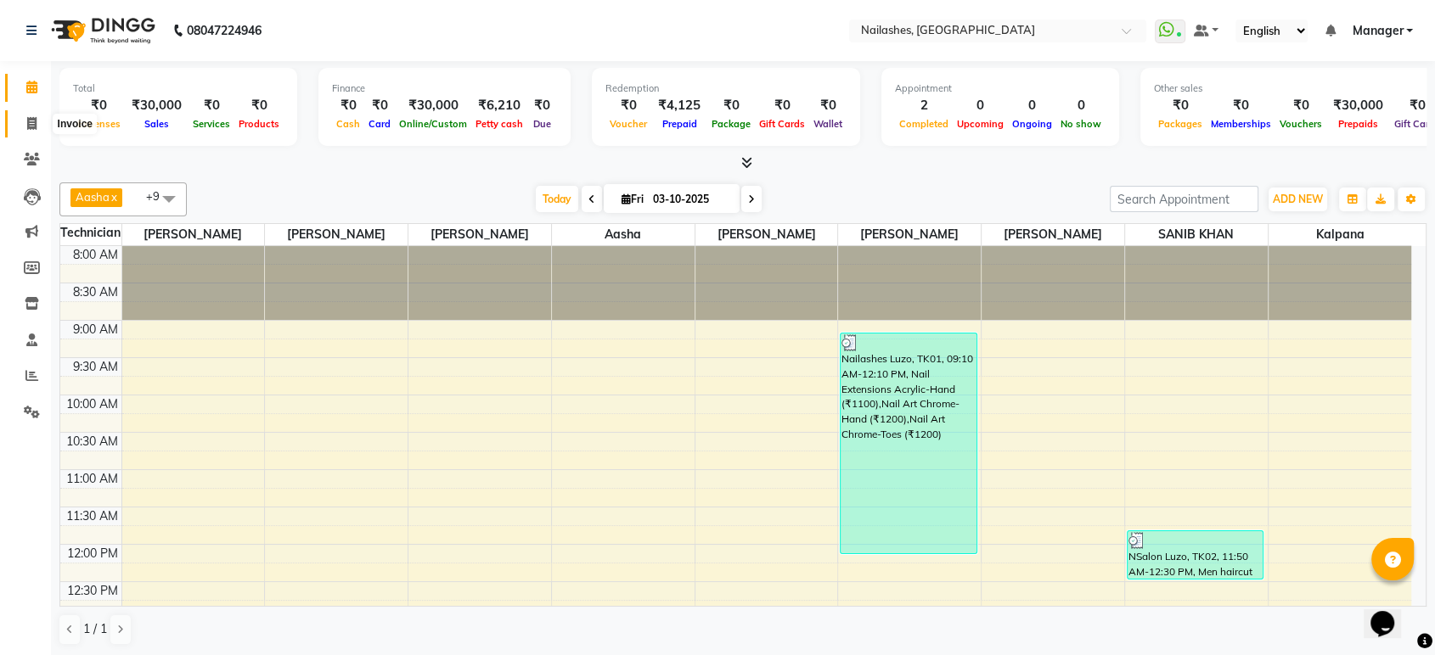
click at [32, 125] on icon at bounding box center [31, 123] width 9 height 13
select select "service"
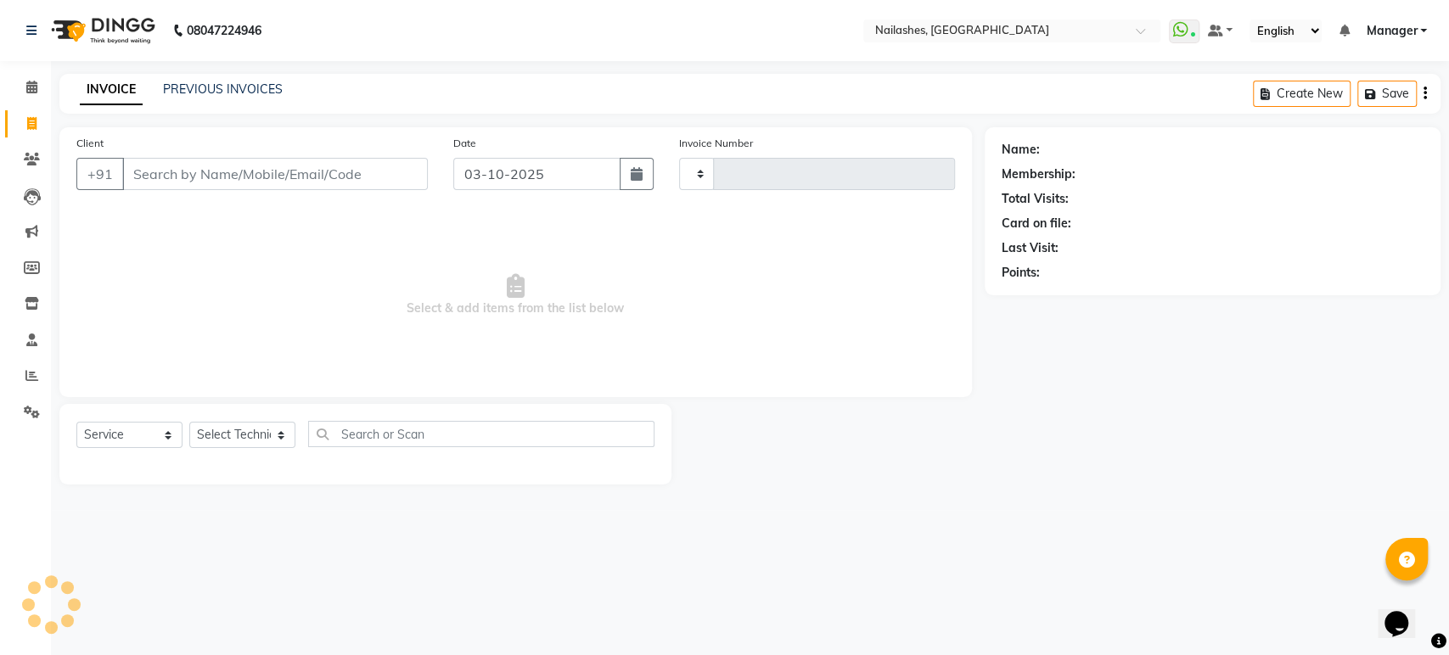
type input "1987"
select select "4251"
click at [172, 75] on div "INVOICE PREVIOUS INVOICES Create New Save Open Invoices" at bounding box center [749, 94] width 1381 height 40
click at [188, 91] on link "PREVIOUS INVOICES" at bounding box center [223, 89] width 120 height 15
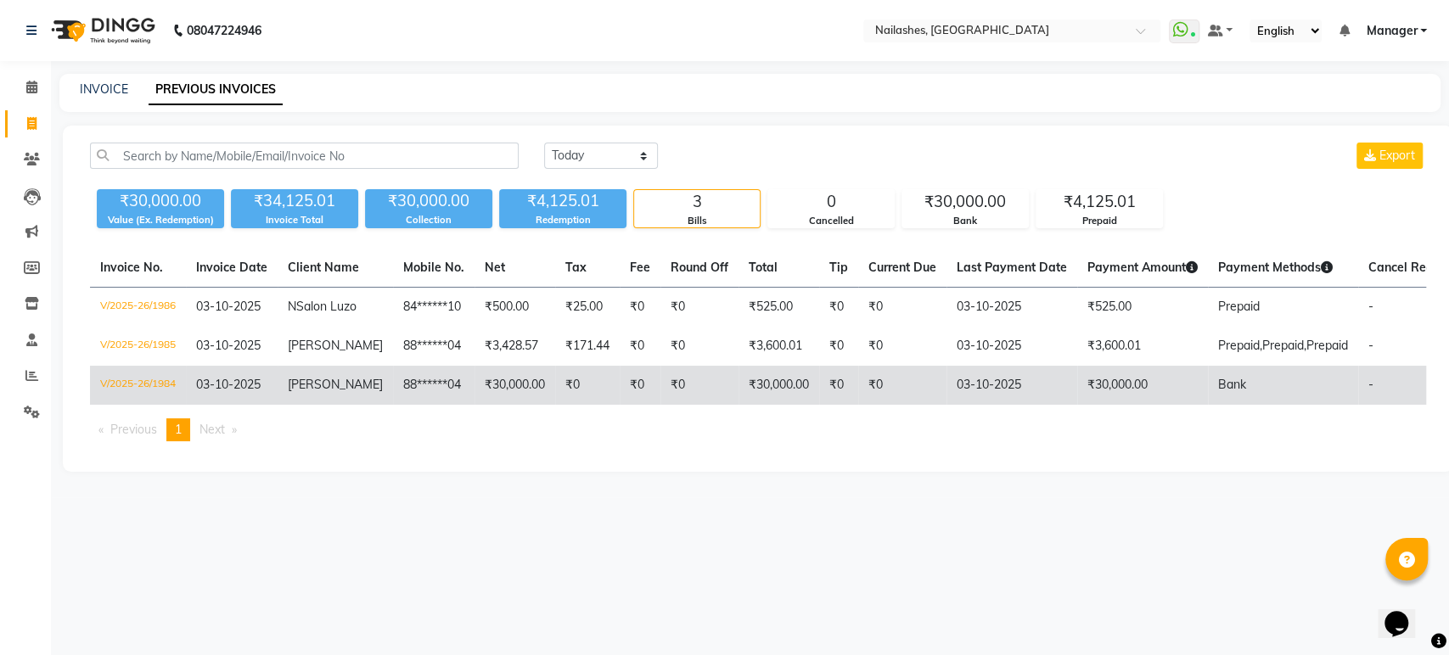
click at [475, 393] on td "₹30,000.00" at bounding box center [515, 385] width 81 height 39
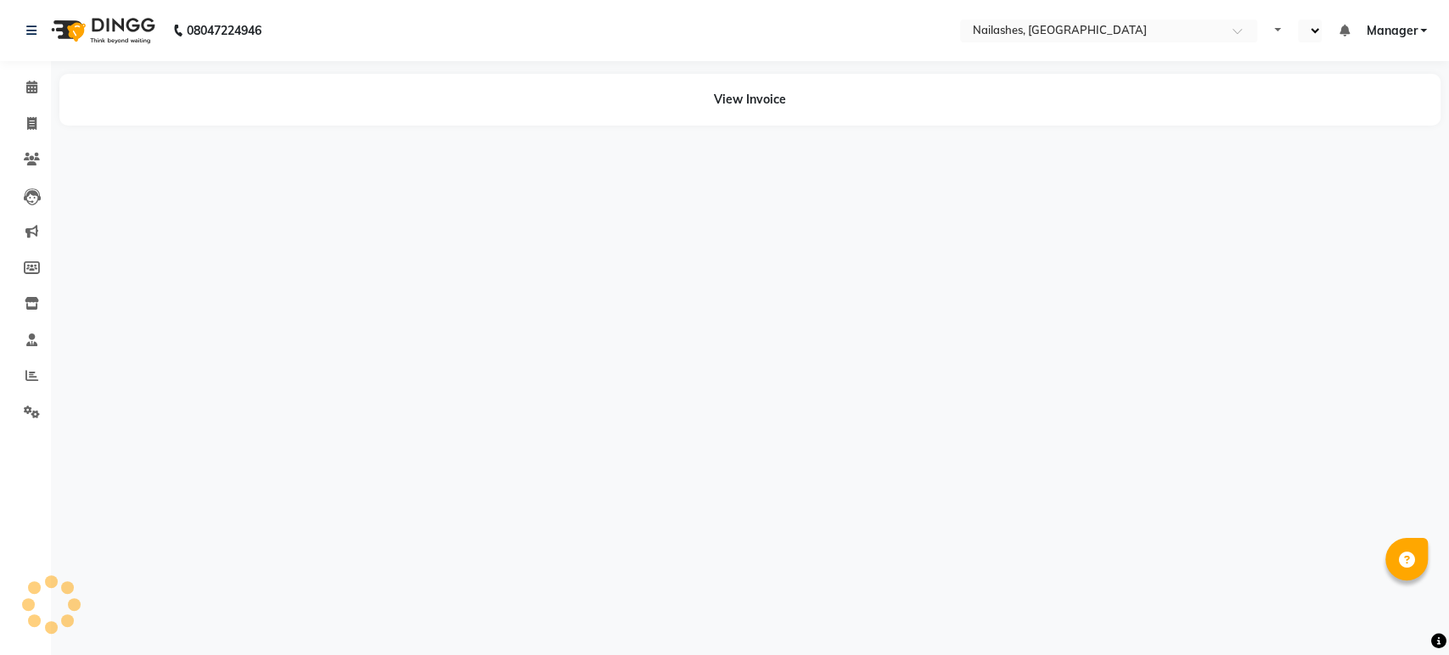
select select "en"
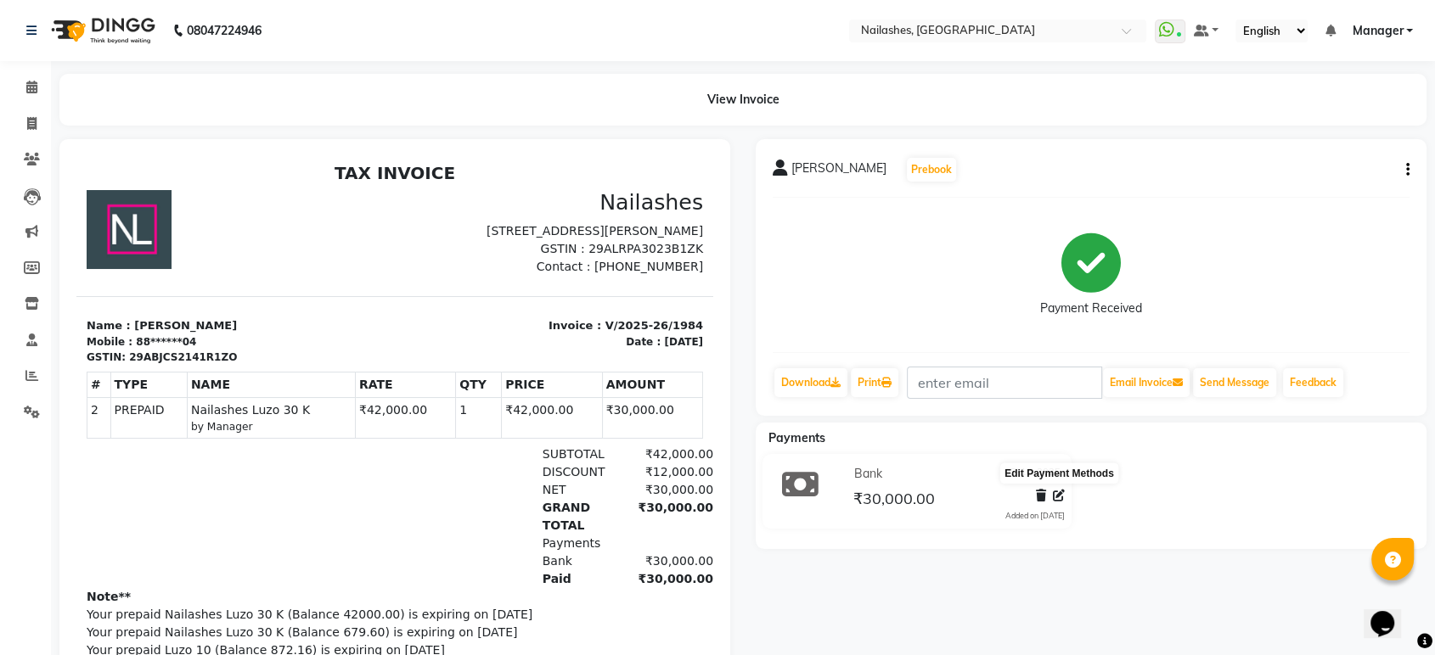
click at [1060, 496] on icon at bounding box center [1059, 496] width 12 height 12
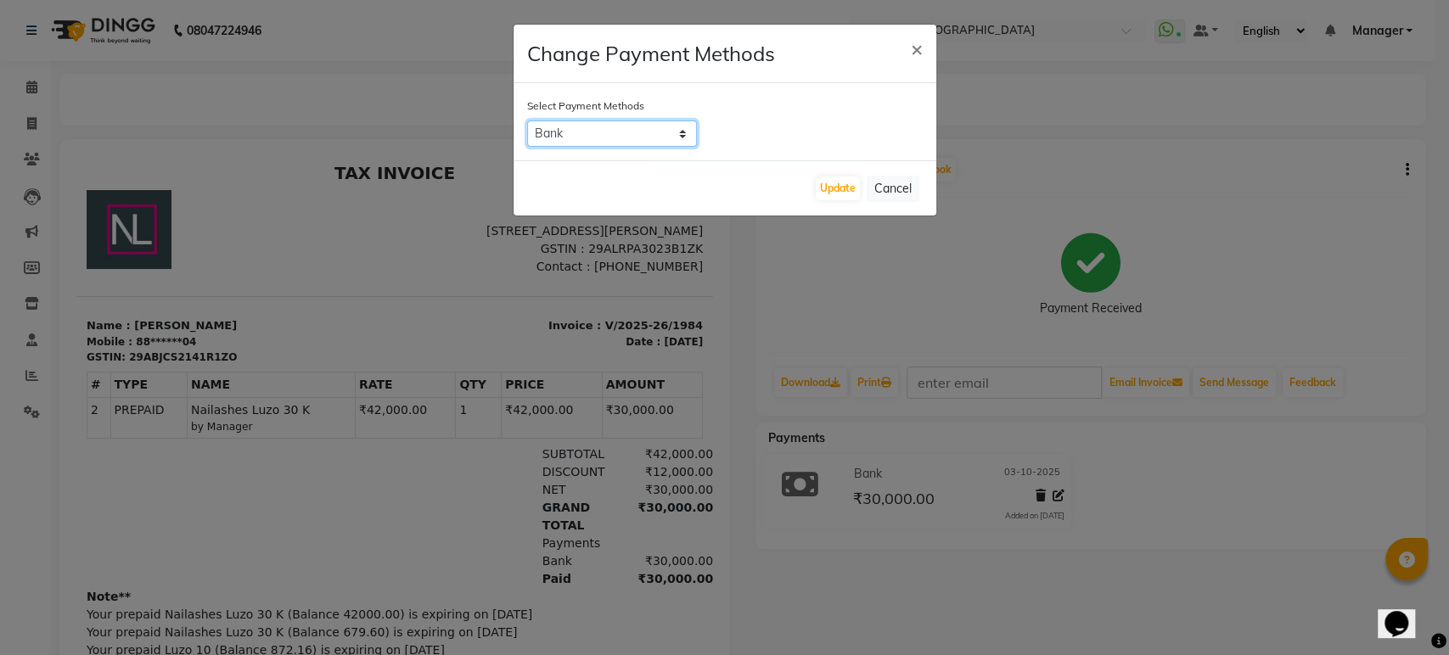
click at [680, 128] on select "Bank ONLINE CASH UPI M CARD GPay LUZO District App" at bounding box center [612, 134] width 170 height 26
select select "75"
click at [527, 121] on select "Bank ONLINE CASH UPI M CARD GPay LUZO District App" at bounding box center [612, 134] width 170 height 26
click at [835, 194] on button "Update" at bounding box center [838, 189] width 44 height 24
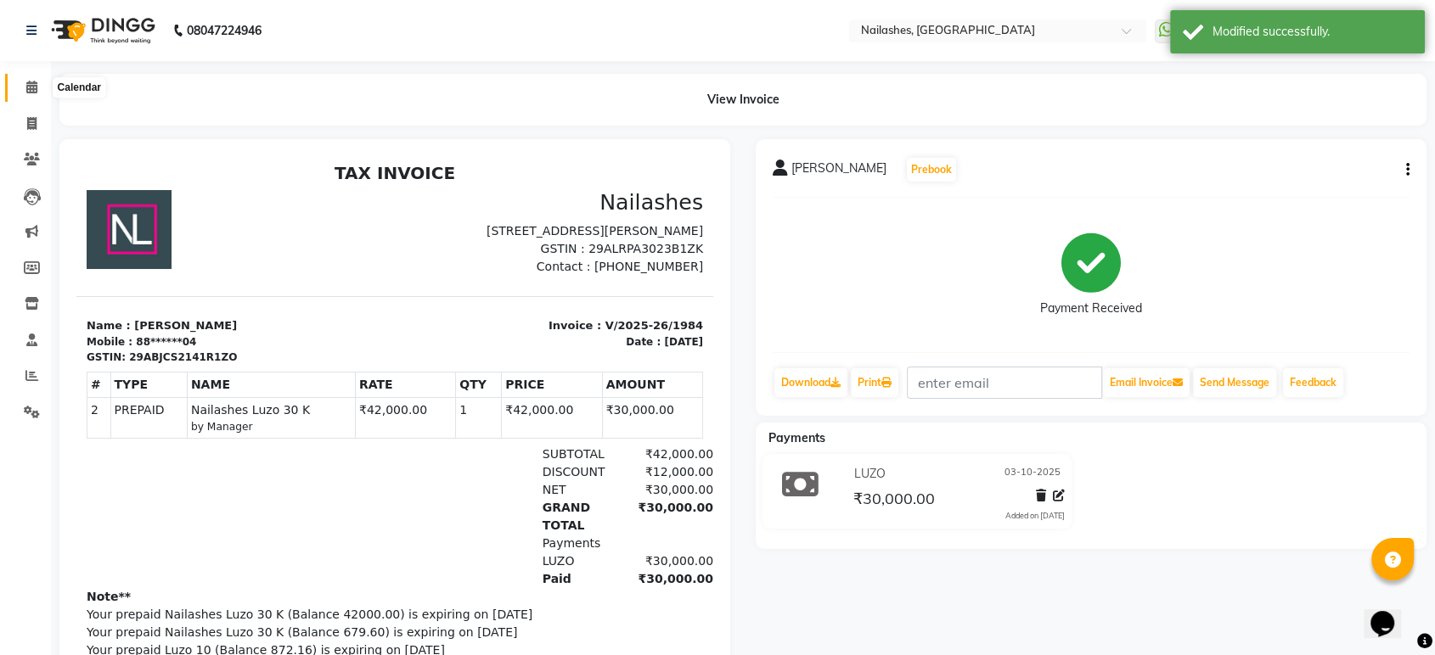
click at [27, 85] on icon at bounding box center [31, 87] width 11 height 13
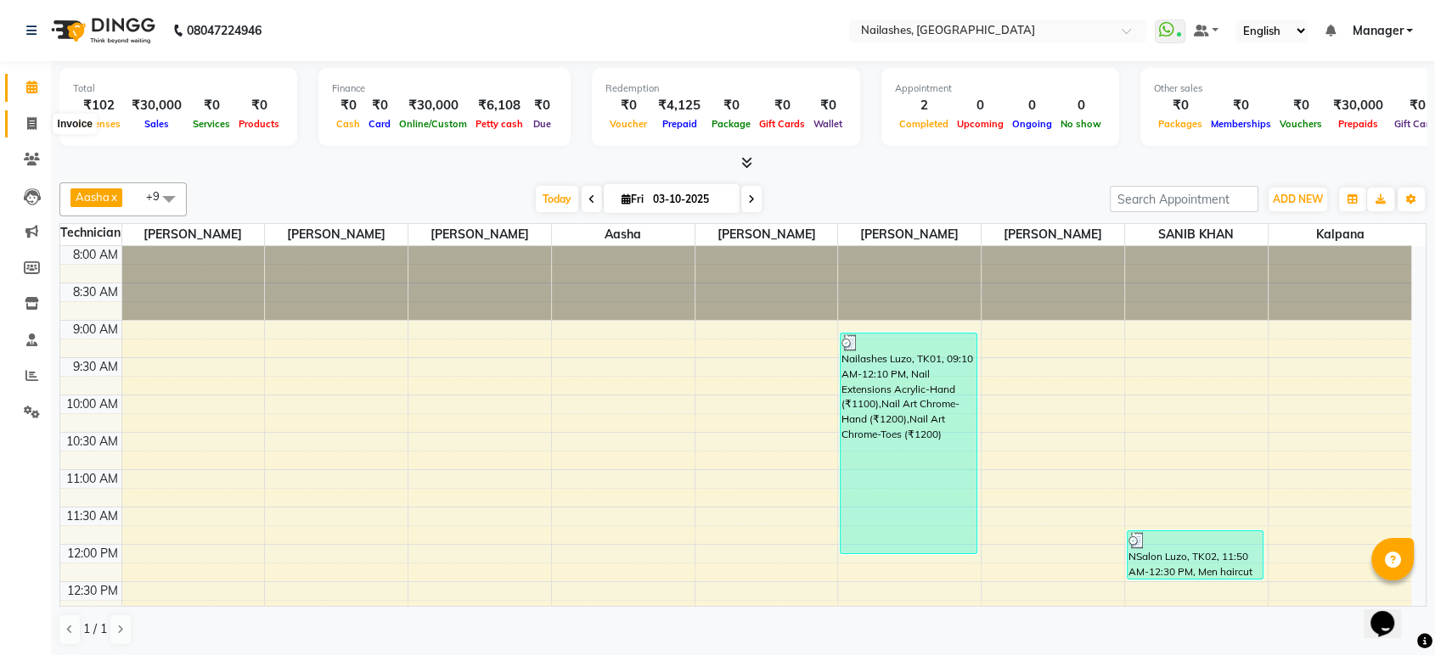
click at [27, 121] on icon at bounding box center [31, 123] width 9 height 13
select select "service"
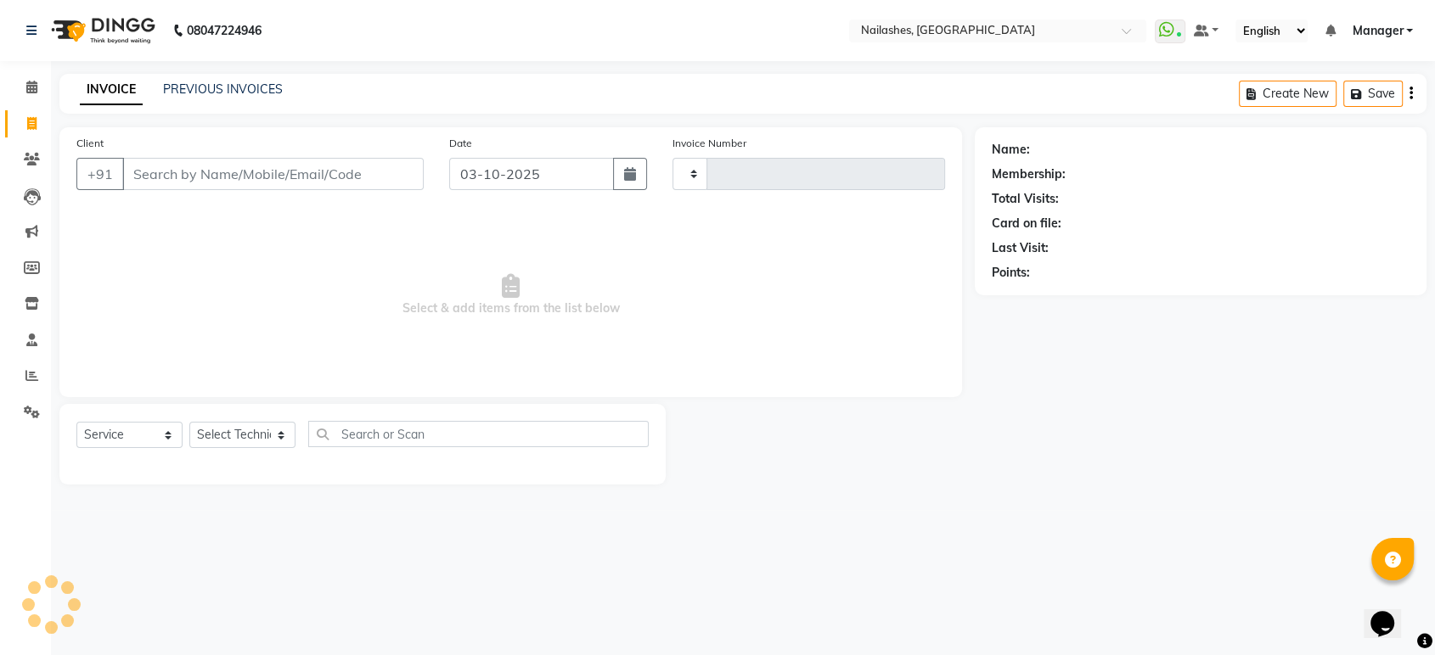
type input "1987"
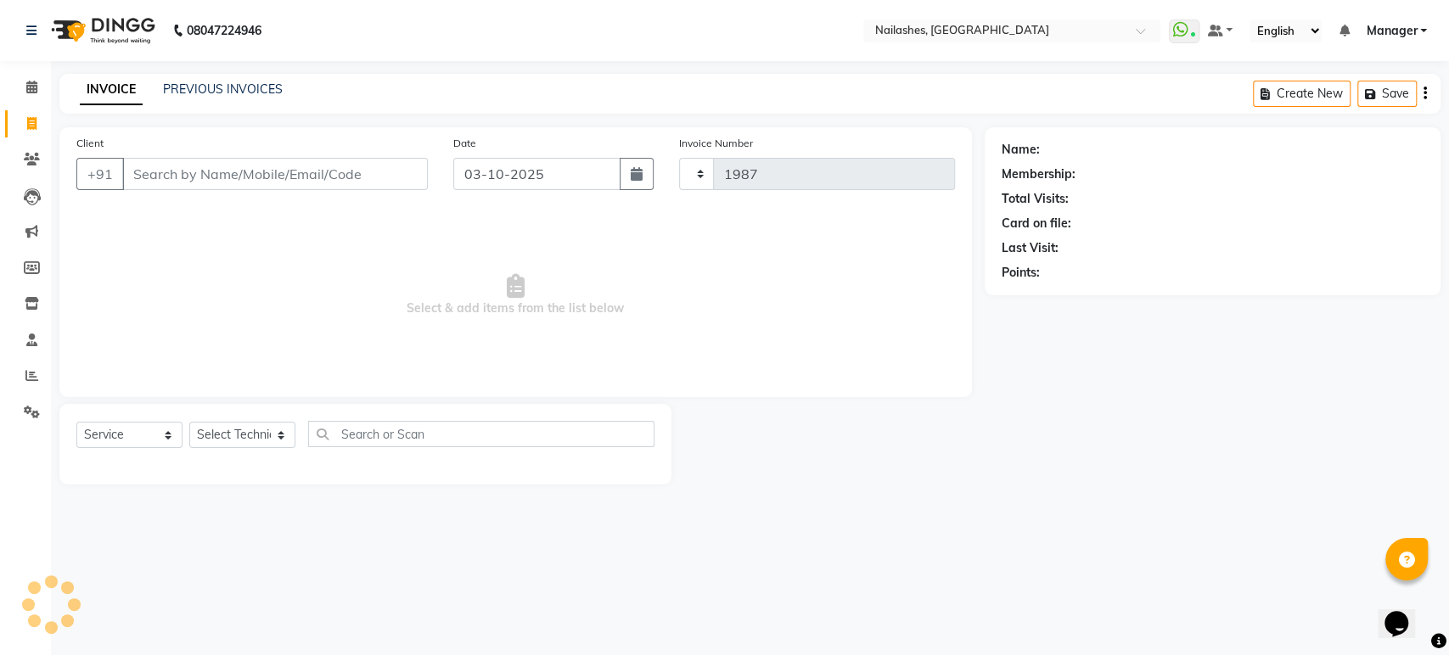
select select "4251"
click at [189, 93] on link "PREVIOUS INVOICES" at bounding box center [223, 89] width 120 height 15
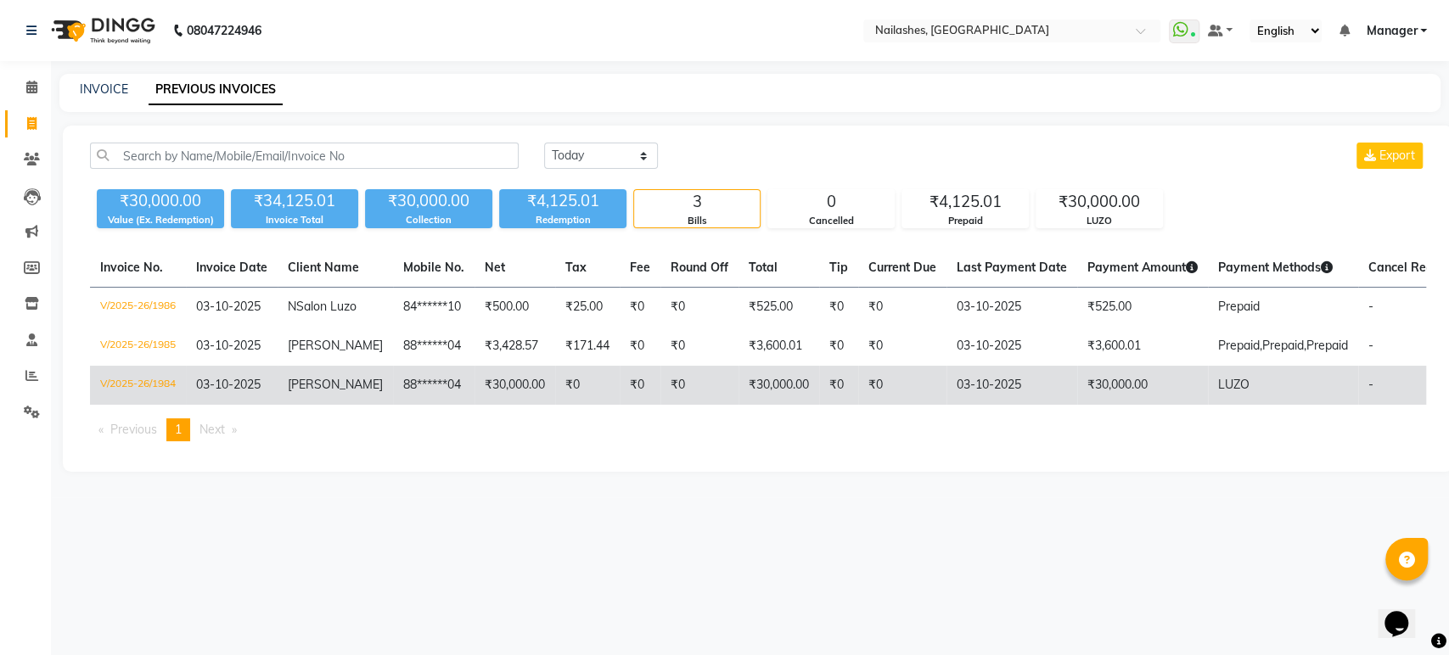
click at [558, 396] on td "₹0" at bounding box center [587, 385] width 65 height 39
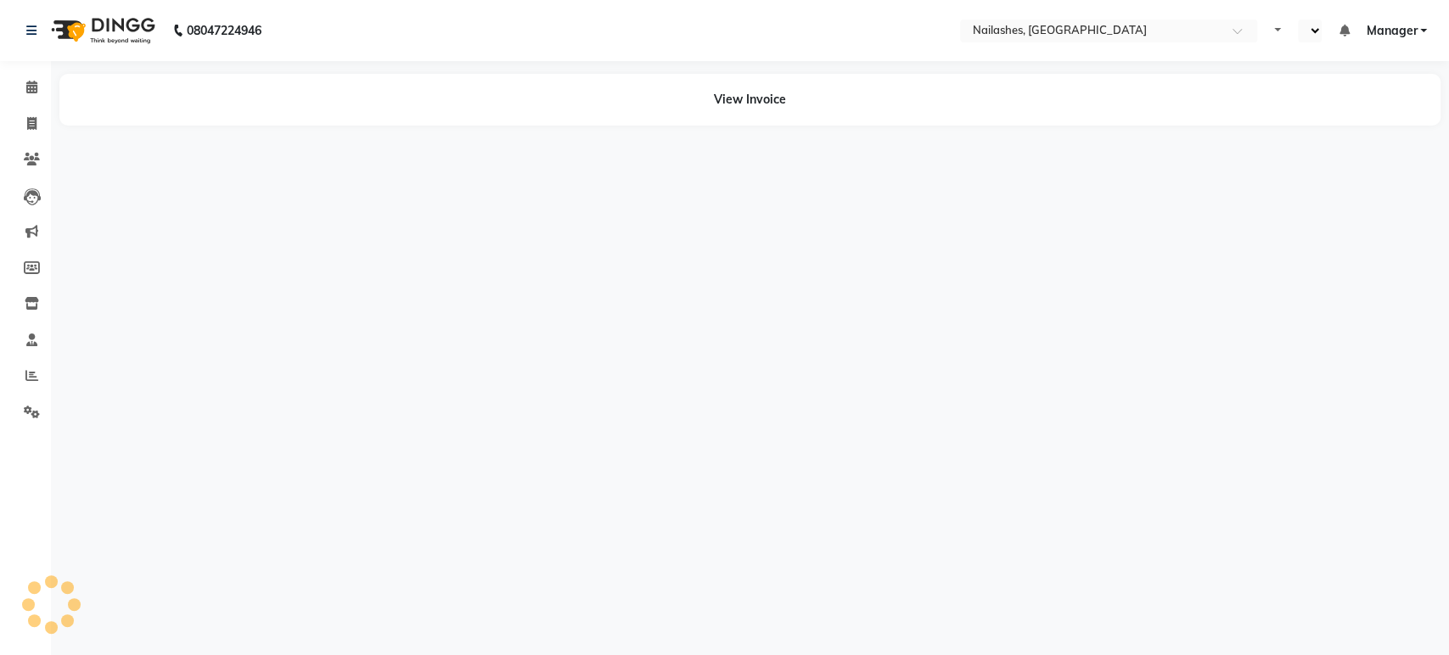
select select "en"
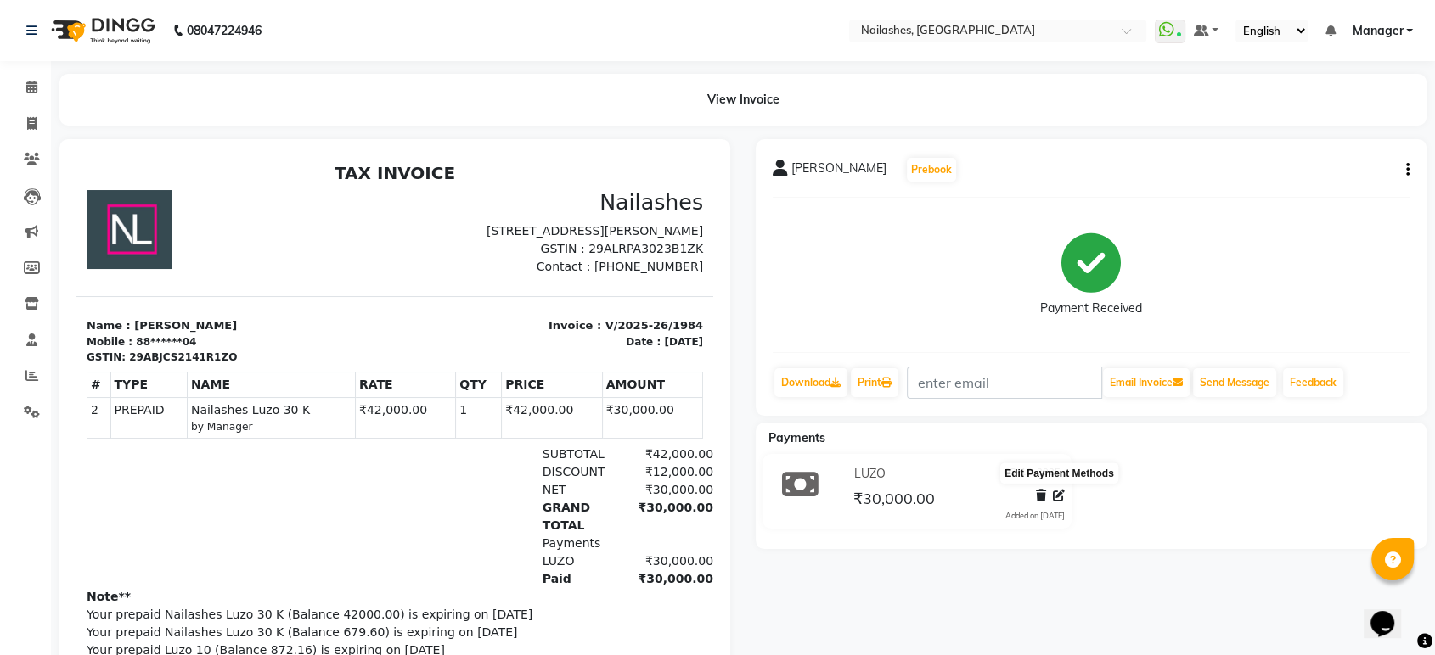
click at [1058, 497] on icon at bounding box center [1059, 496] width 12 height 12
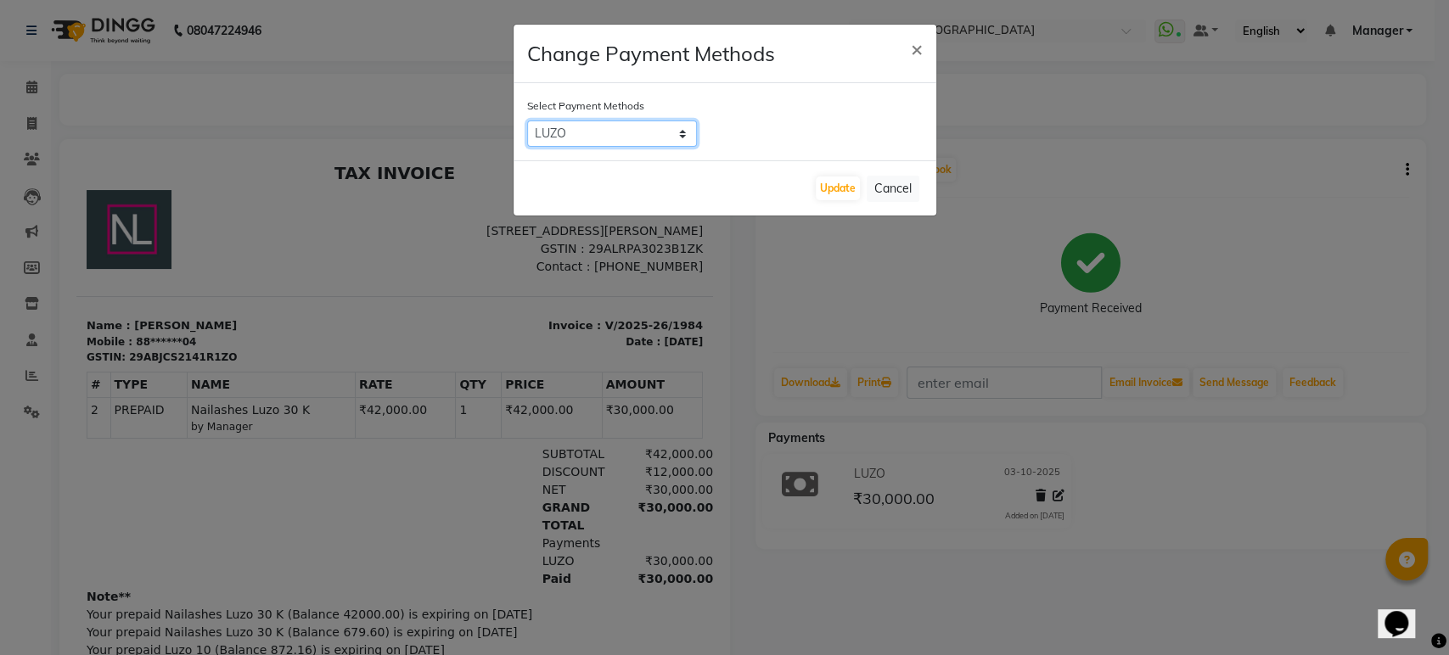
drag, startPoint x: 679, startPoint y: 133, endPoint x: 622, endPoint y: 153, distance: 60.1
click at [622, 153] on div "Select Payment Methods Bank ONLINE CASH UPI M CARD GPay LUZO District App" at bounding box center [725, 121] width 423 height 77
select select "17"
click at [527, 121] on select "Bank ONLINE CASH UPI M CARD GPay LUZO District App" at bounding box center [612, 134] width 170 height 26
click at [846, 177] on button "Update" at bounding box center [838, 189] width 44 height 24
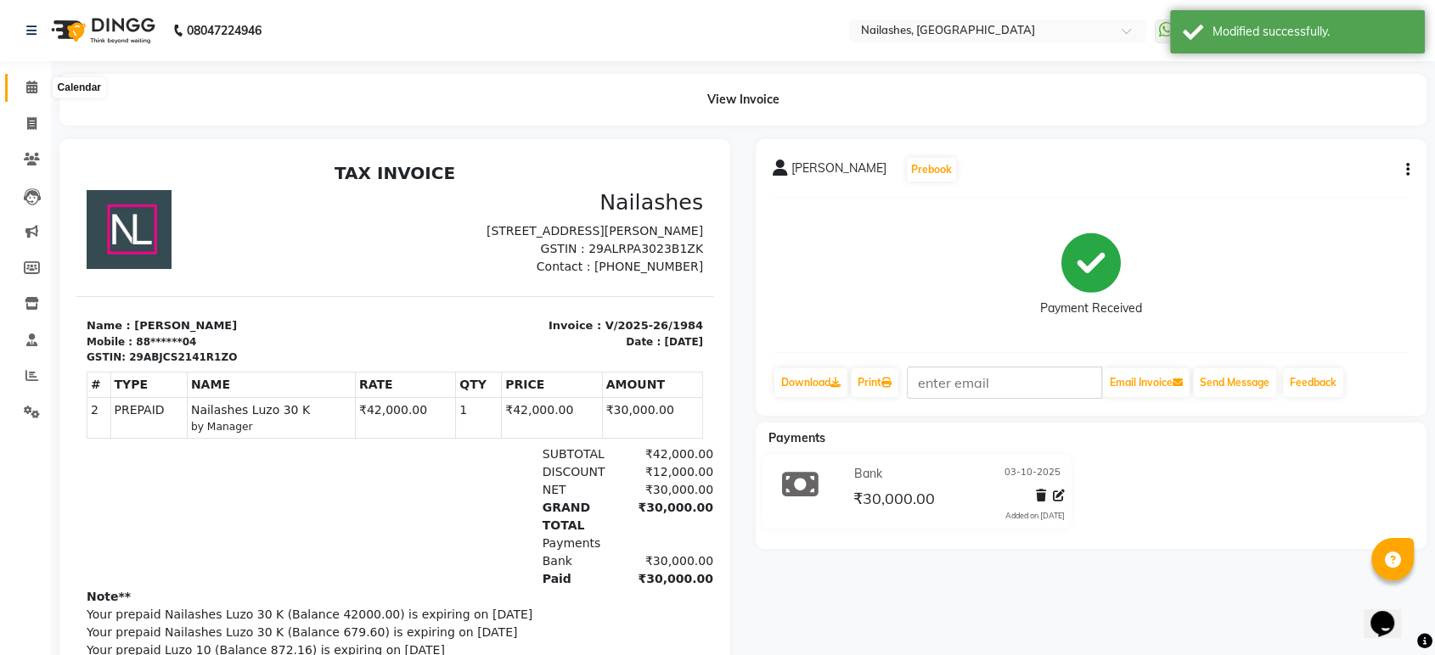
click at [17, 88] on span at bounding box center [32, 88] width 30 height 20
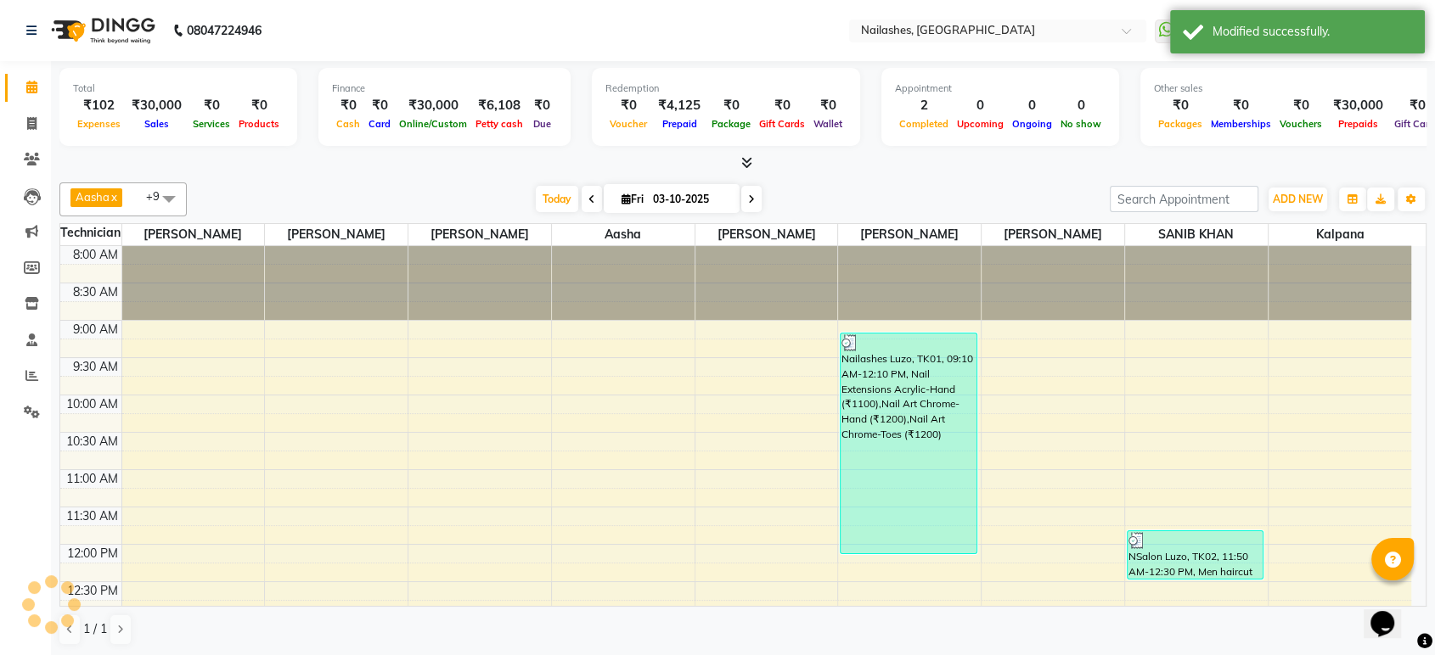
scroll to position [373, 0]
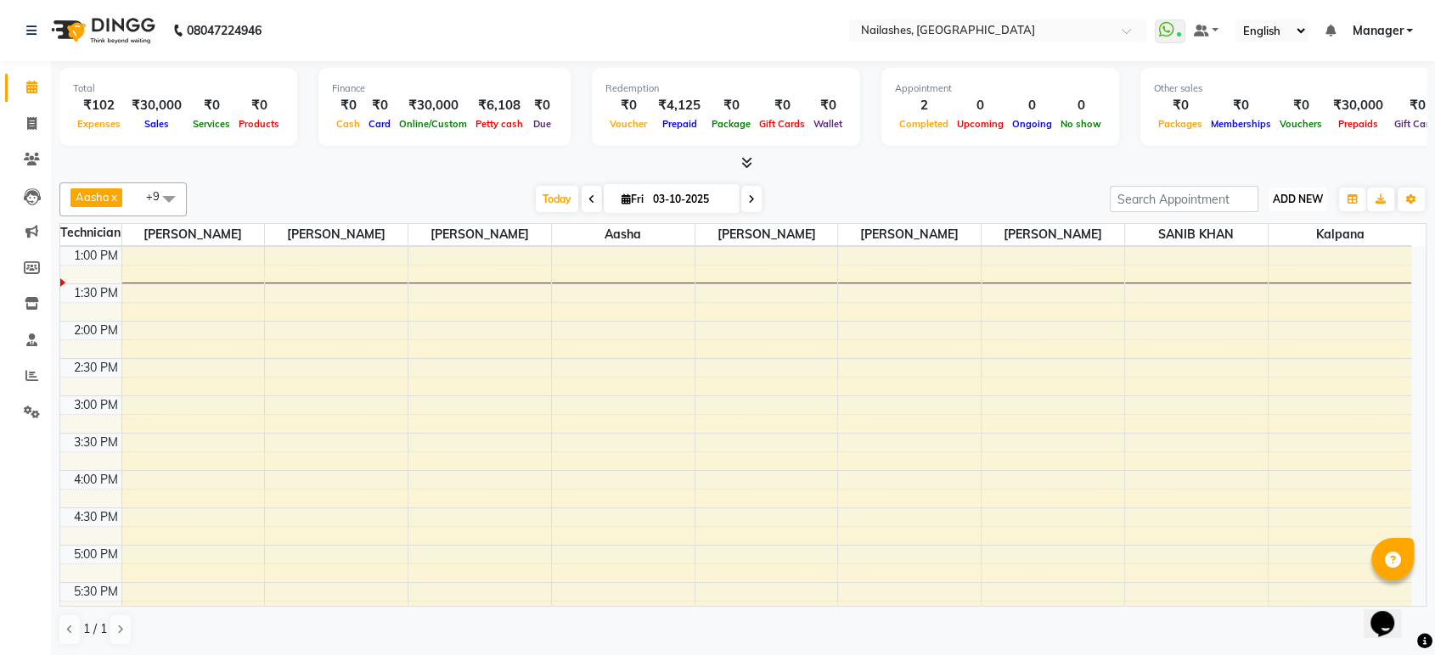
click at [1297, 202] on span "ADD NEW" at bounding box center [1298, 199] width 50 height 13
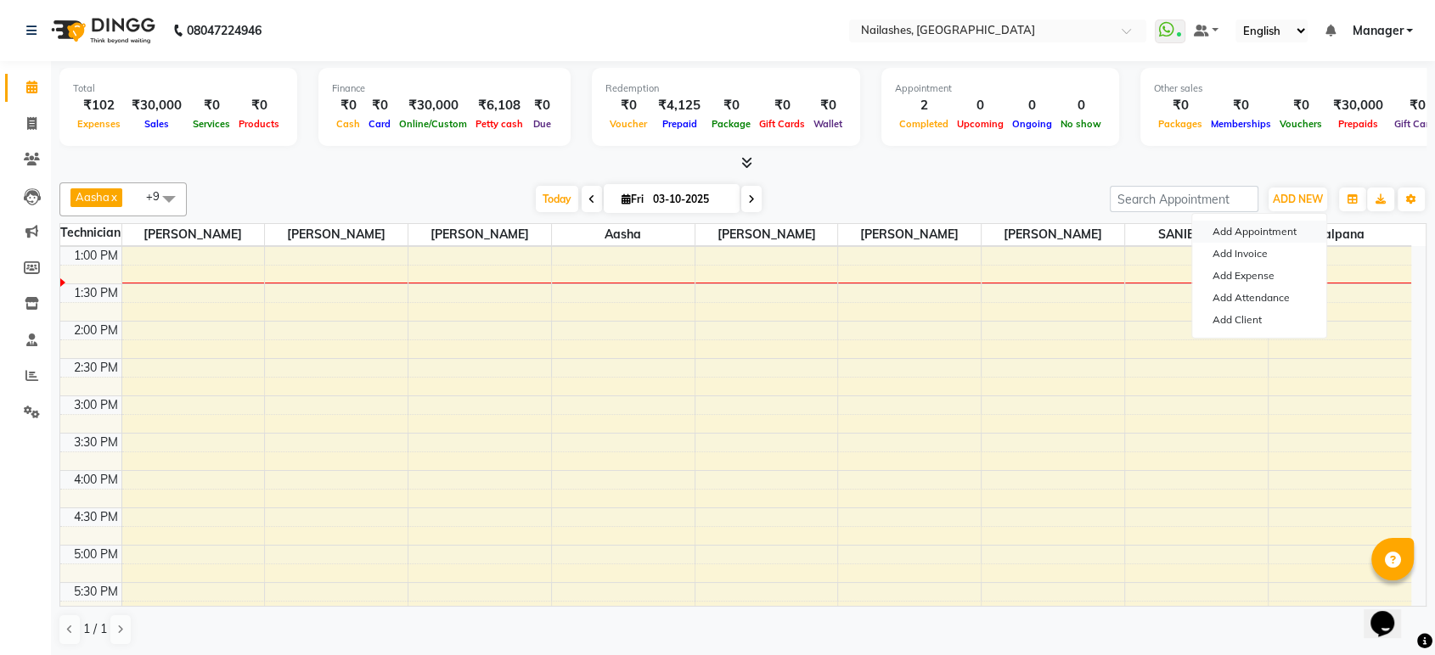
click at [1262, 231] on button "Add Appointment" at bounding box center [1259, 232] width 134 height 22
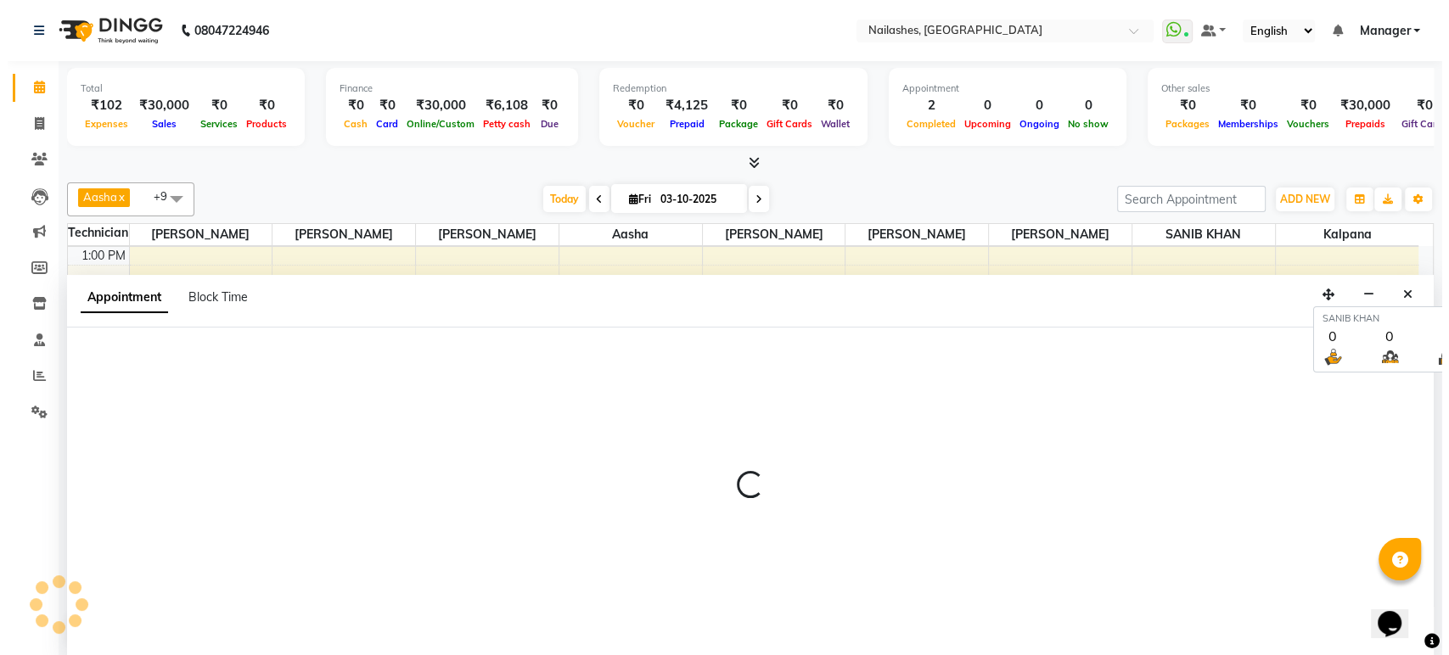
scroll to position [0, 0]
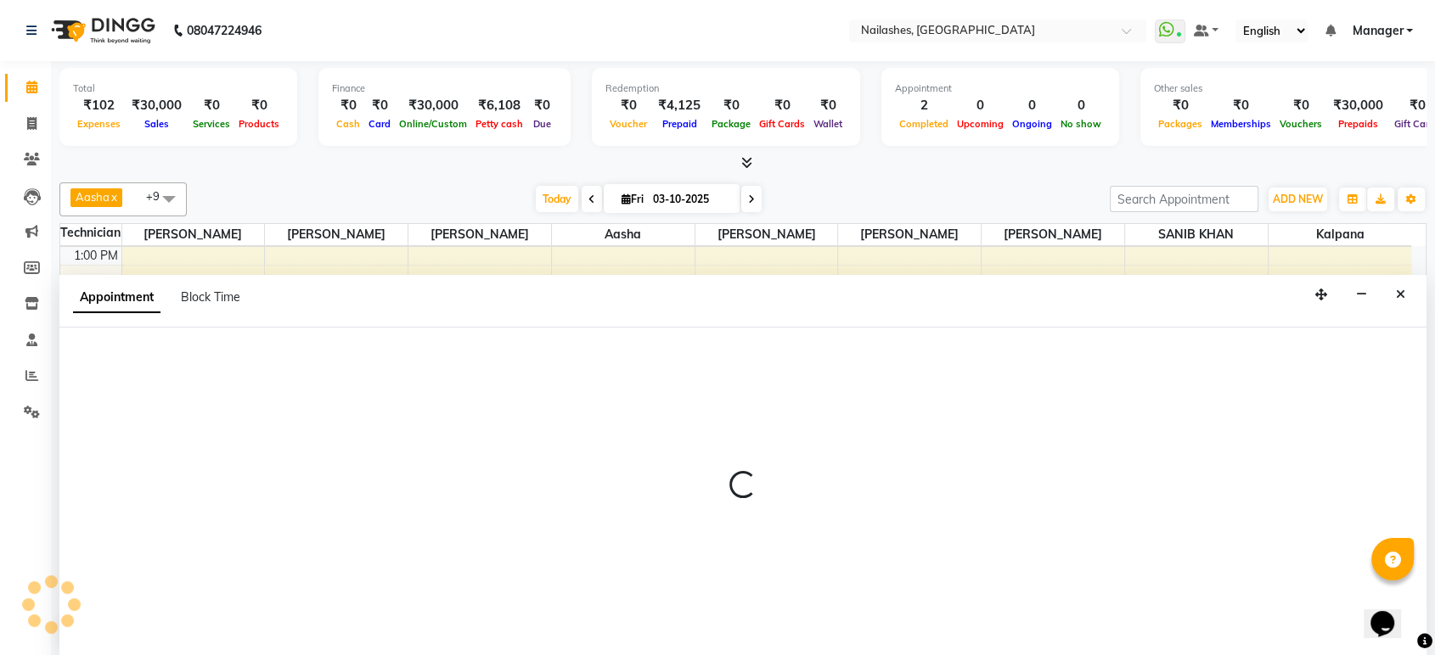
select select "540"
select select "tentative"
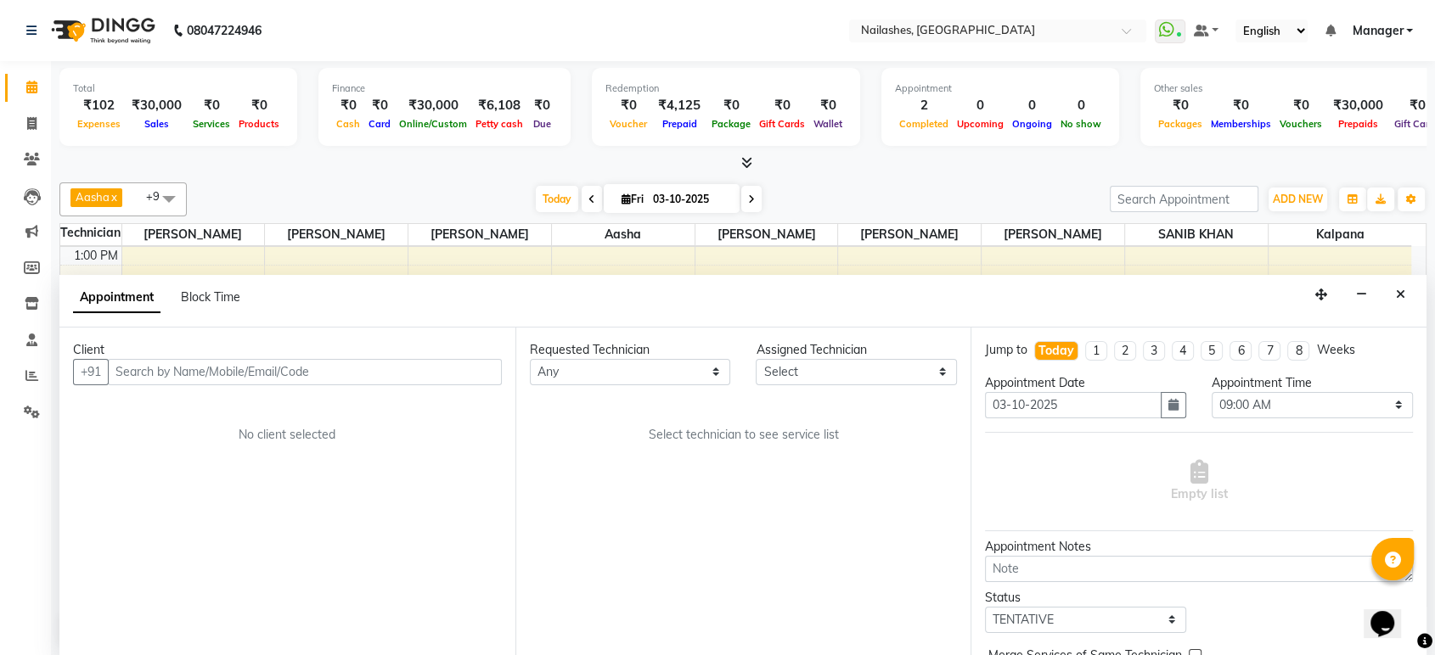
click at [410, 370] on input "text" at bounding box center [305, 372] width 394 height 26
type input "9880001914"
click at [469, 364] on span "Add Client" at bounding box center [466, 371] width 57 height 15
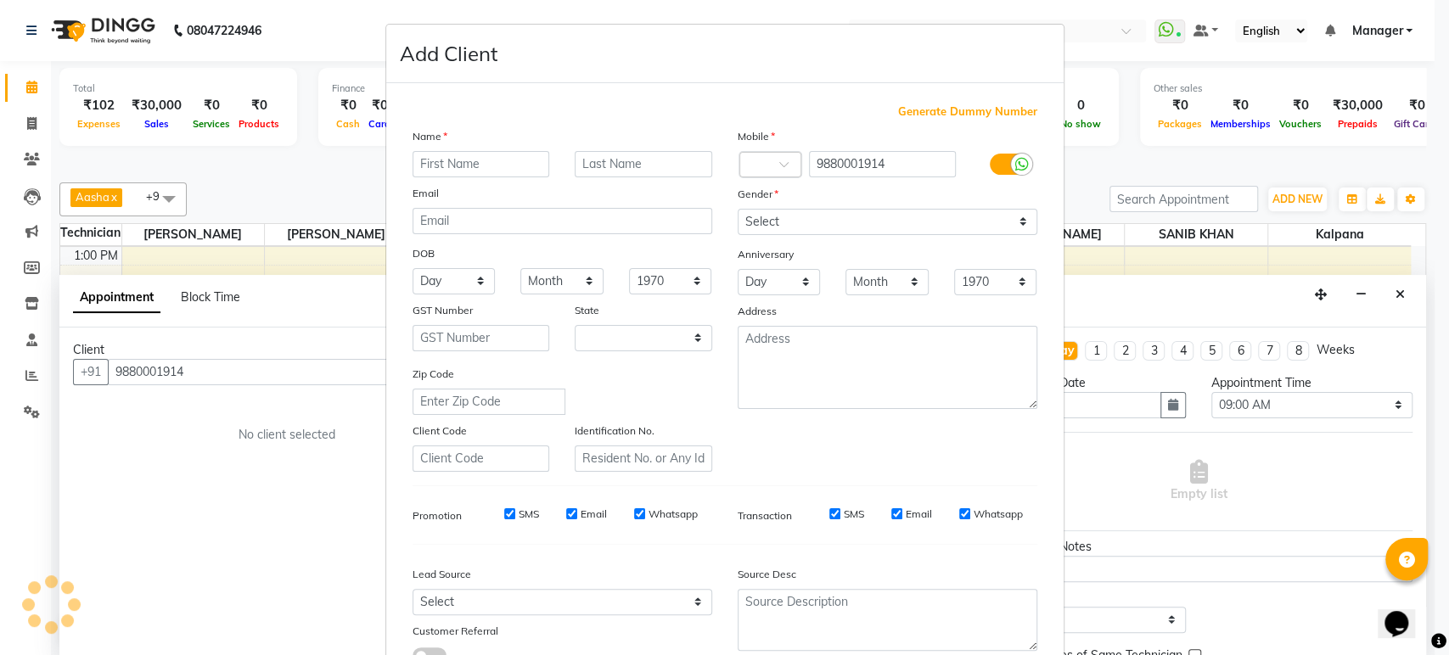
select select "21"
click at [499, 163] on input "text" at bounding box center [482, 164] width 138 height 26
click at [492, 166] on input "text" at bounding box center [482, 164] width 138 height 26
type input "hh"
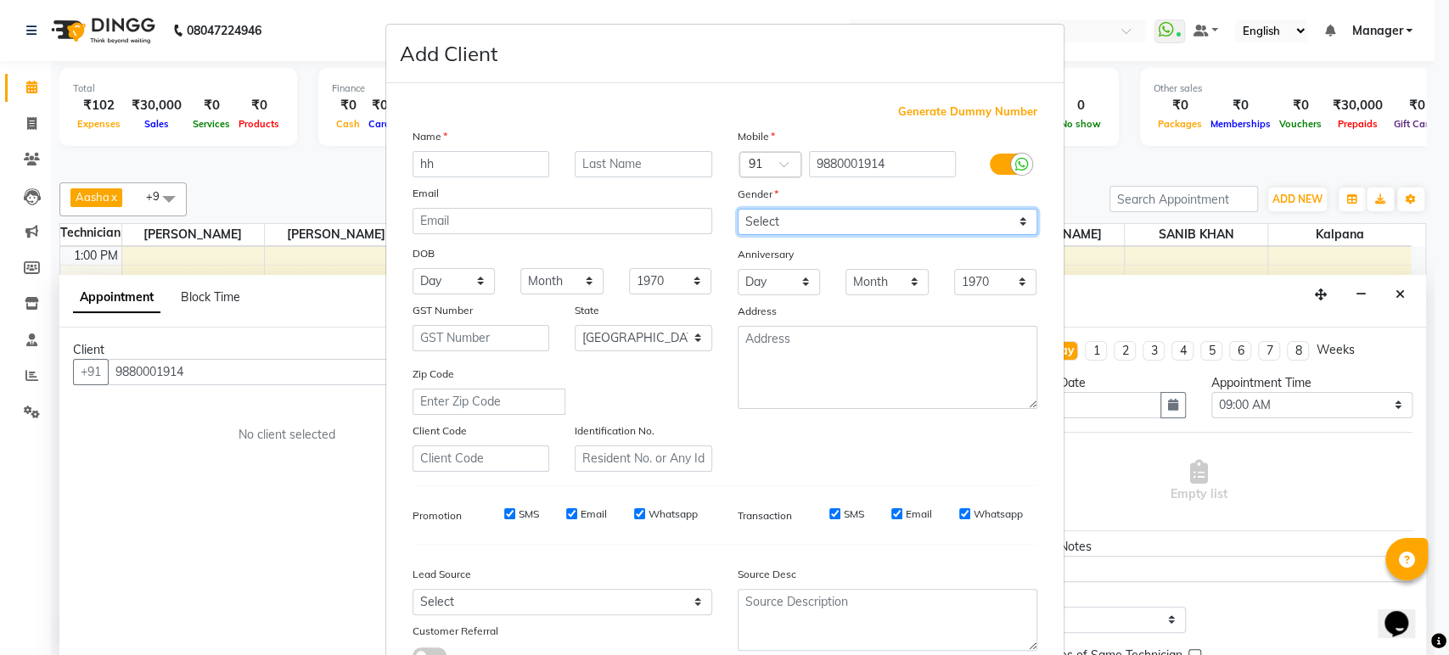
drag, startPoint x: 1019, startPoint y: 217, endPoint x: 917, endPoint y: 290, distance: 125.3
click at [917, 290] on div "Mobile Country Code × 91 9880001914 Gender Select Male Female Other Prefer Not …" at bounding box center [887, 299] width 325 height 345
select select "female"
click at [738, 209] on select "Select Male Female Other Prefer Not To Say" at bounding box center [888, 222] width 300 height 26
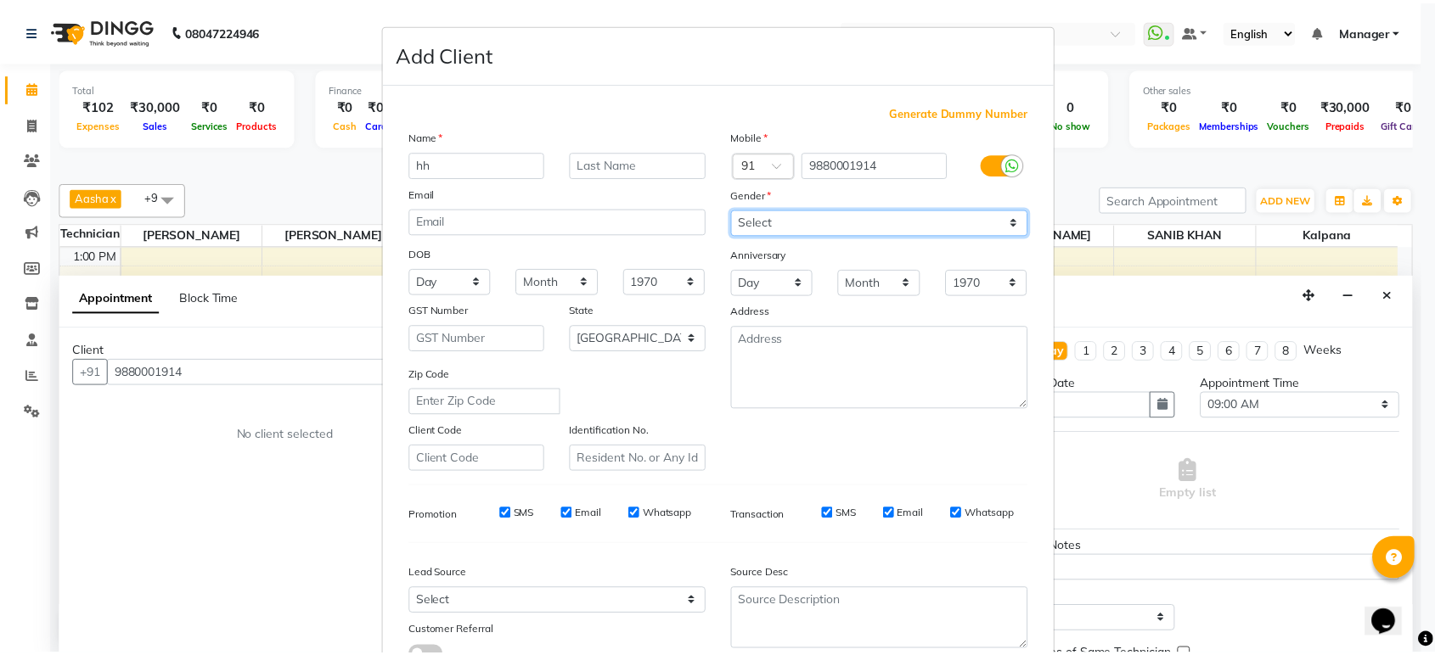
scroll to position [124, 0]
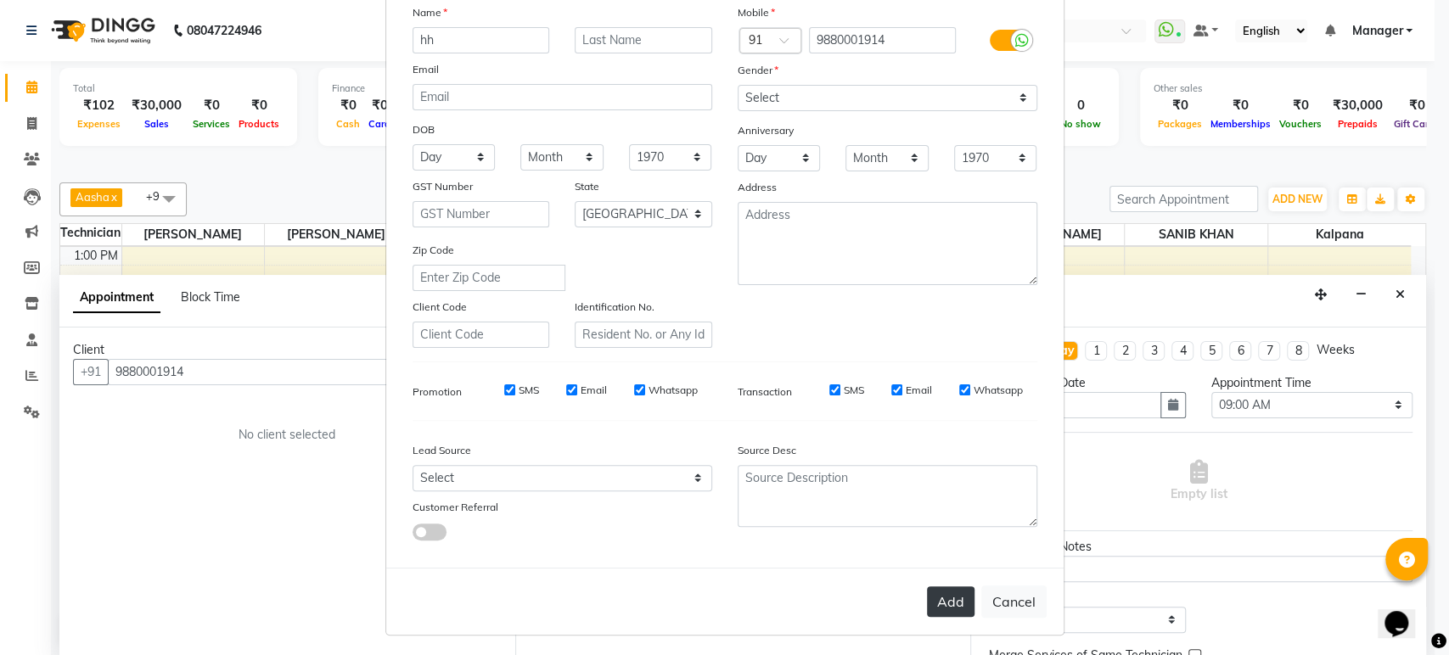
click at [952, 593] on button "Add" at bounding box center [951, 602] width 48 height 31
type input "98******14"
select select
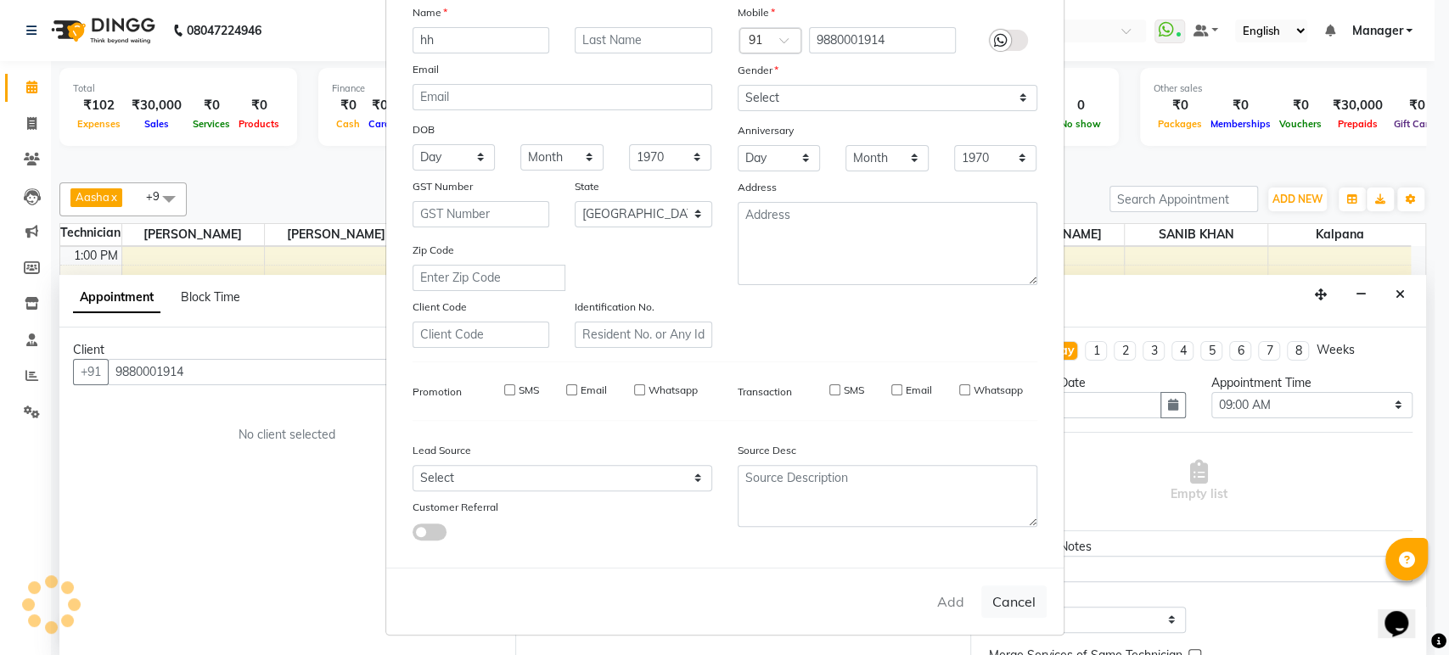
select select "null"
select select
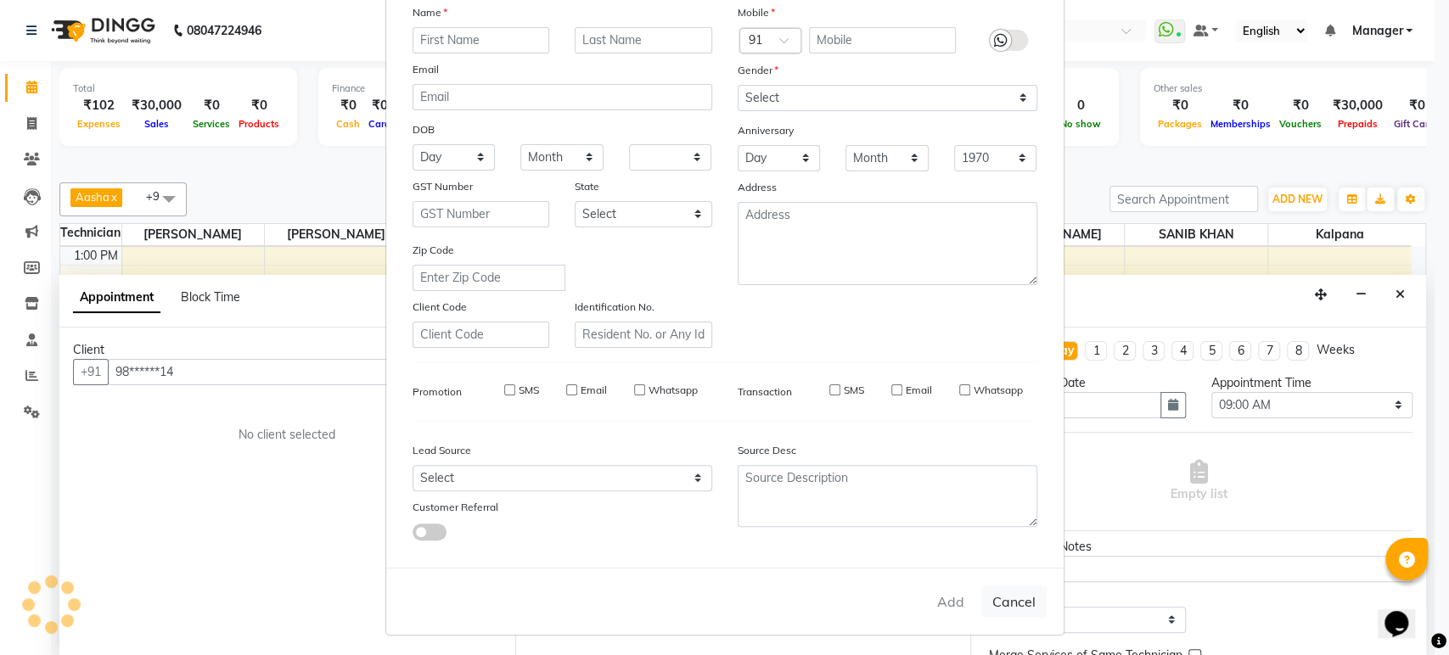
checkbox input "false"
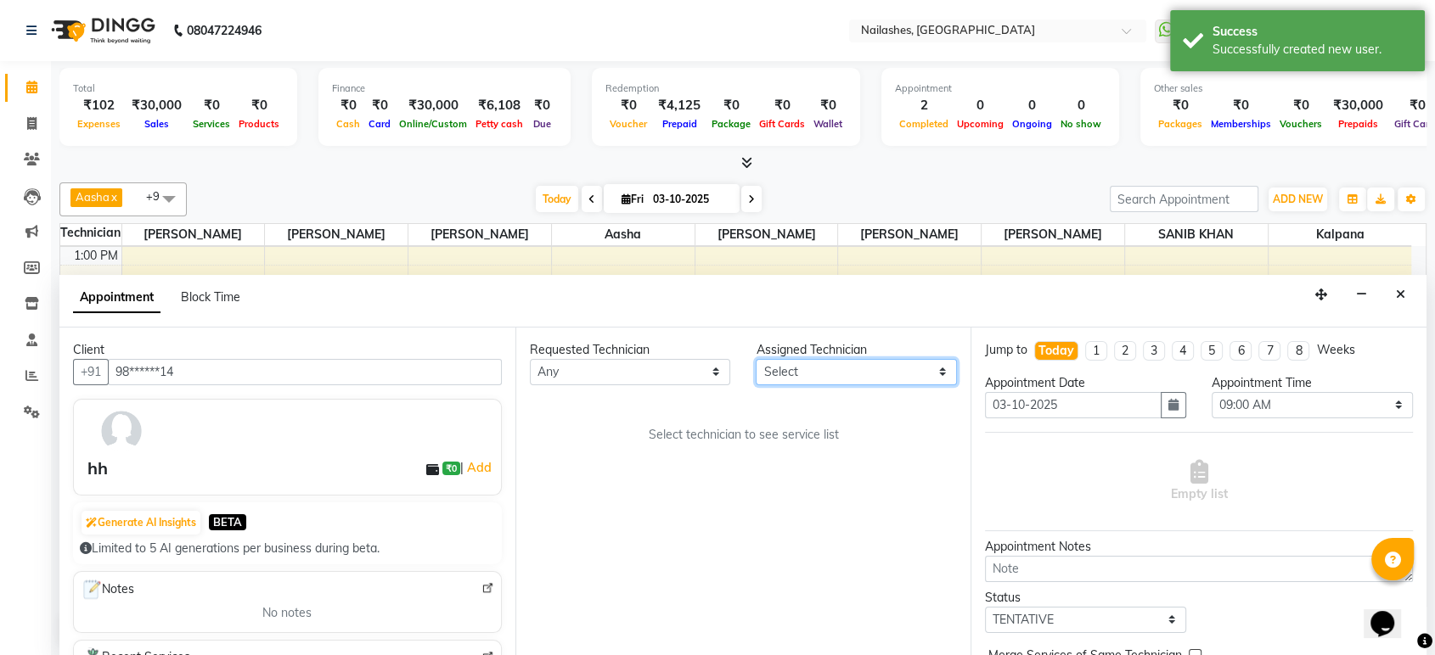
click at [938, 365] on select "Select Aasha Asid HIMANSHU Ishrit Ali kalpana KRISHNA Rehbar ROHAN SAM SANIB KH…" at bounding box center [856, 372] width 201 height 26
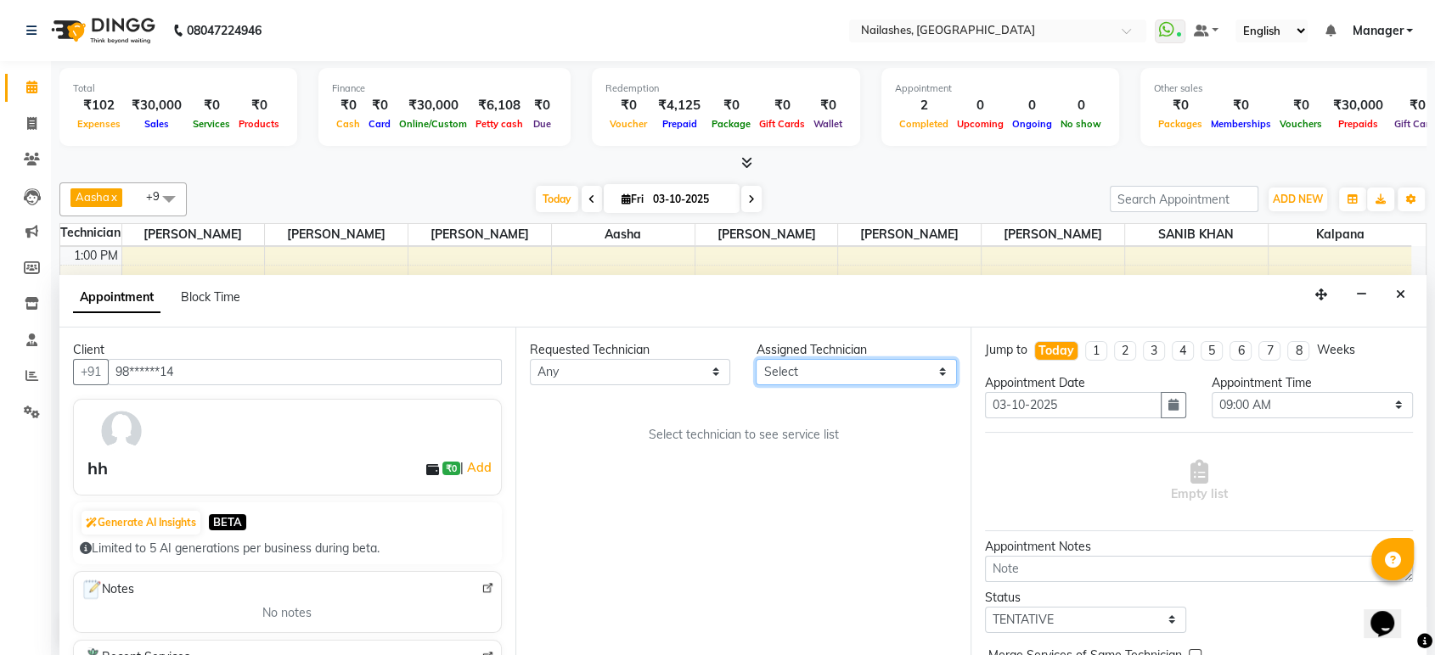
select select "26128"
click at [756, 359] on select "Select Aasha Asid HIMANSHU Ishrit Ali kalpana KRISHNA Rehbar ROHAN SAM SANIB KH…" at bounding box center [856, 372] width 201 height 26
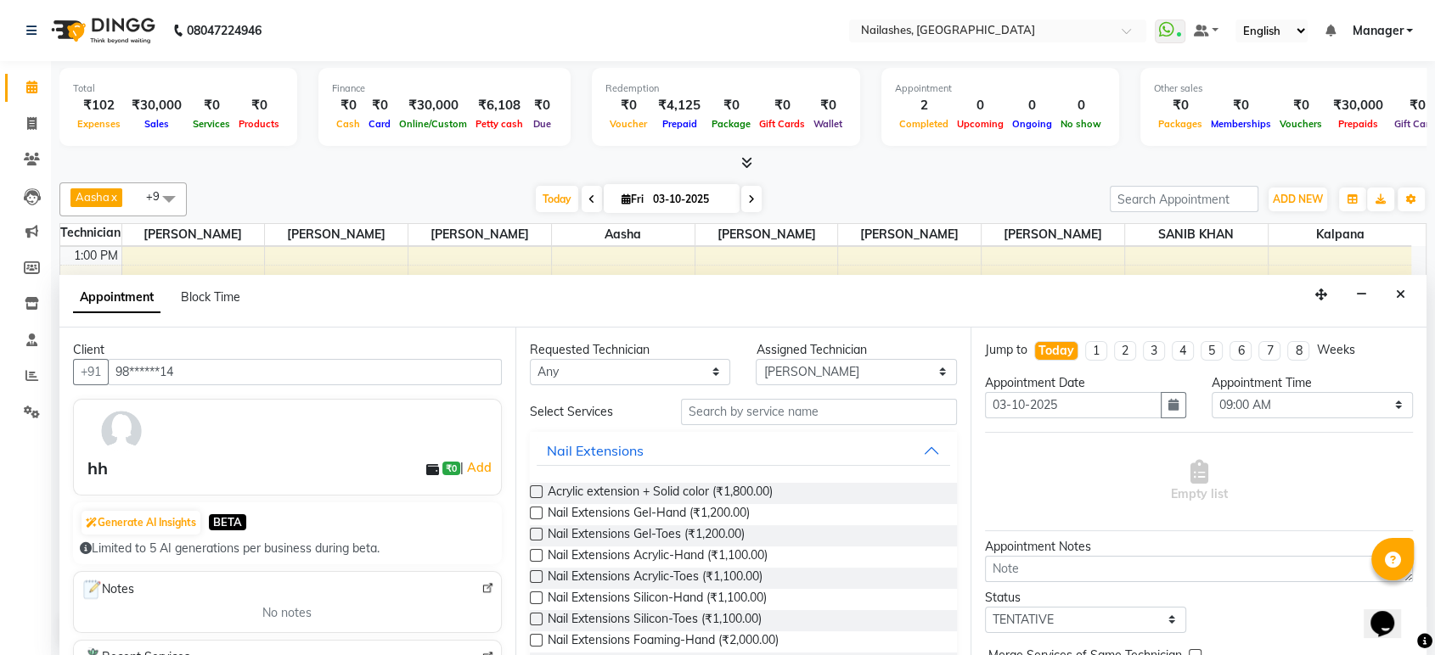
click at [537, 487] on label at bounding box center [536, 492] width 13 height 13
click at [537, 488] on input "checkbox" at bounding box center [535, 493] width 11 height 11
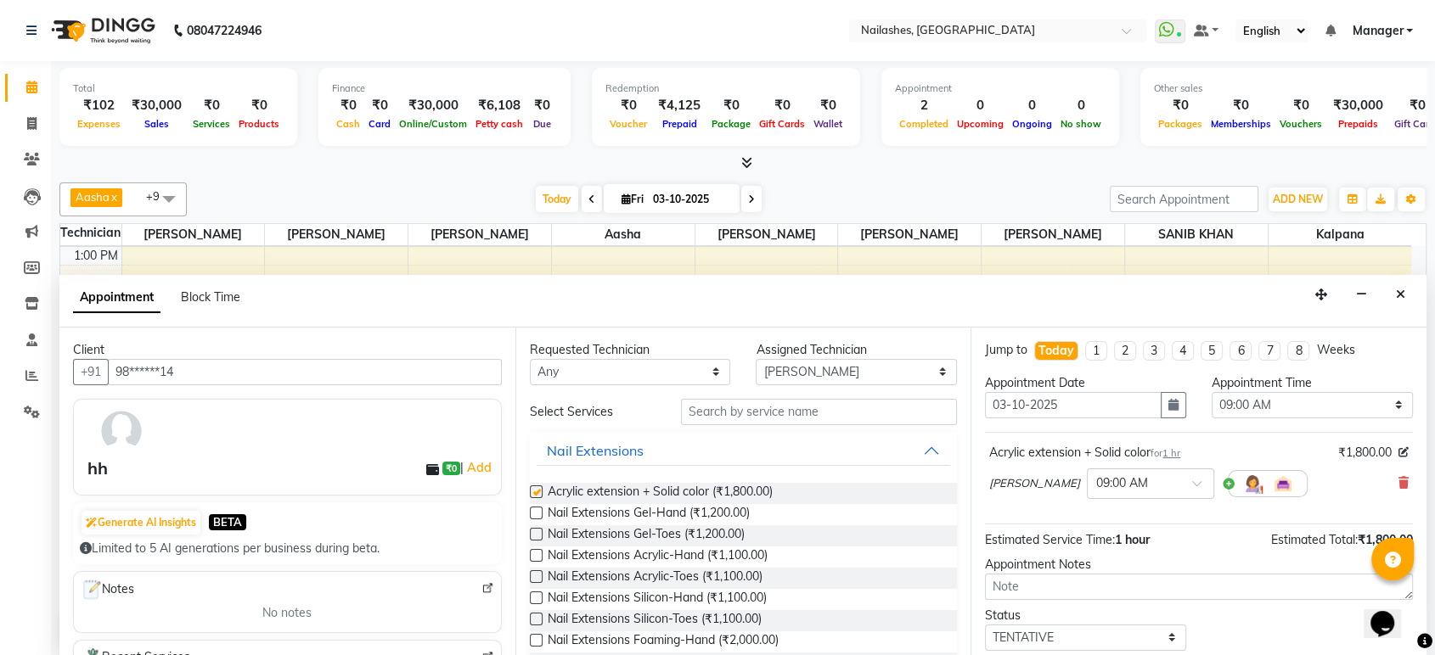
checkbox input "false"
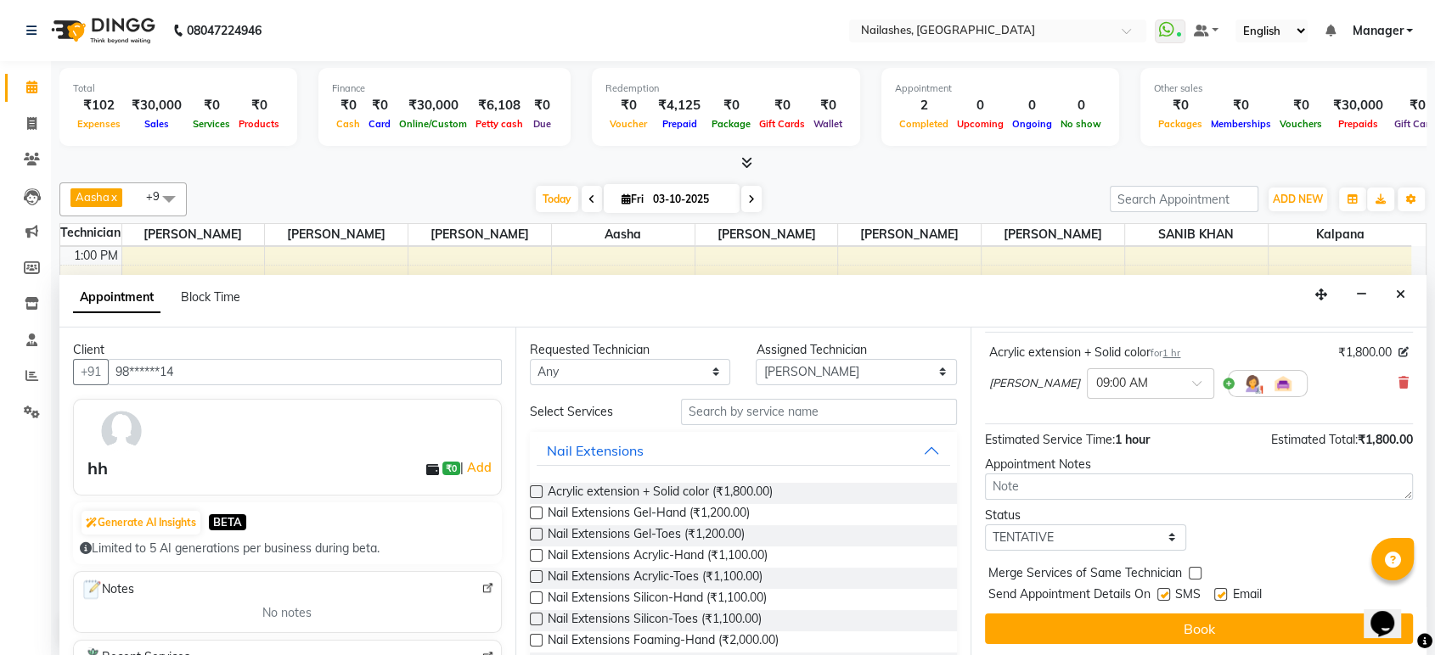
scroll to position [0, 0]
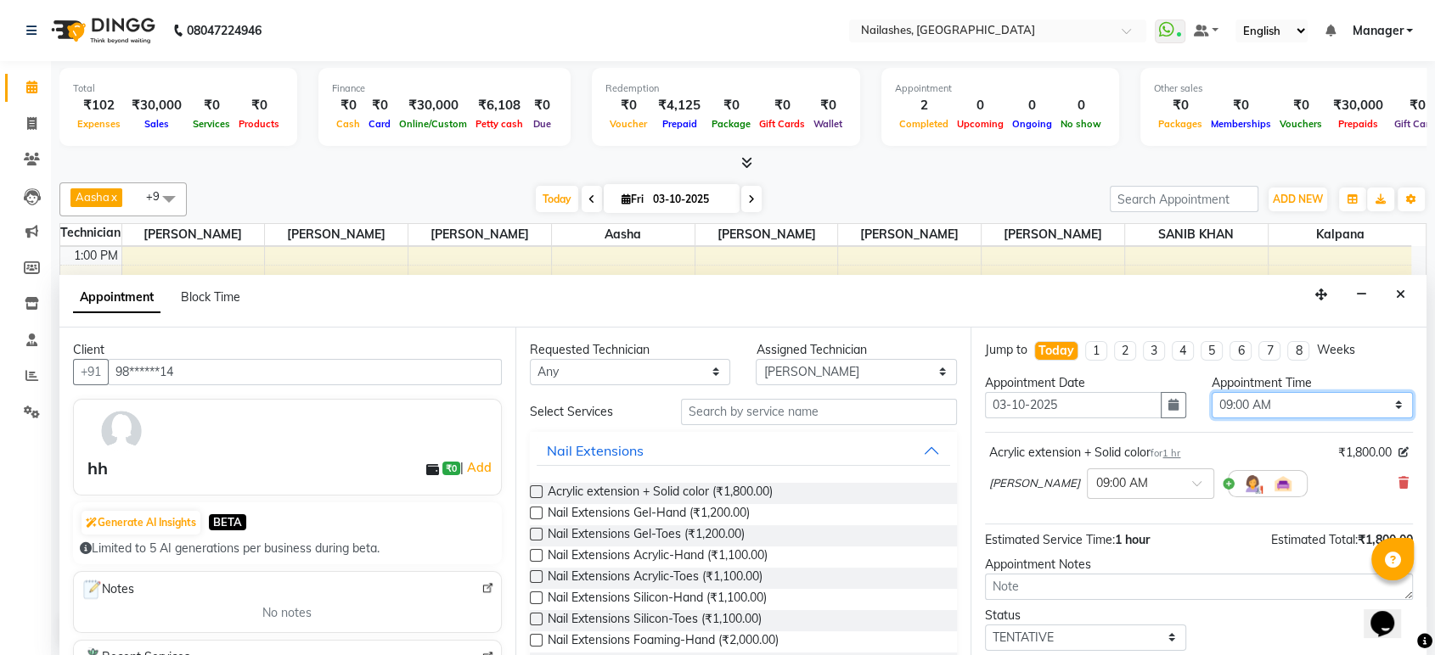
click at [1379, 403] on select "Select 09:00 AM 09:15 AM 09:30 AM 09:45 AM 10:00 AM 10:15 AM 10:30 AM 10:45 AM …" at bounding box center [1311, 405] width 201 height 26
select select "1080"
click at [1211, 392] on select "Select 09:00 AM 09:15 AM 09:30 AM 09:45 AM 10:00 AM 10:15 AM 10:30 AM 10:45 AM …" at bounding box center [1311, 405] width 201 height 26
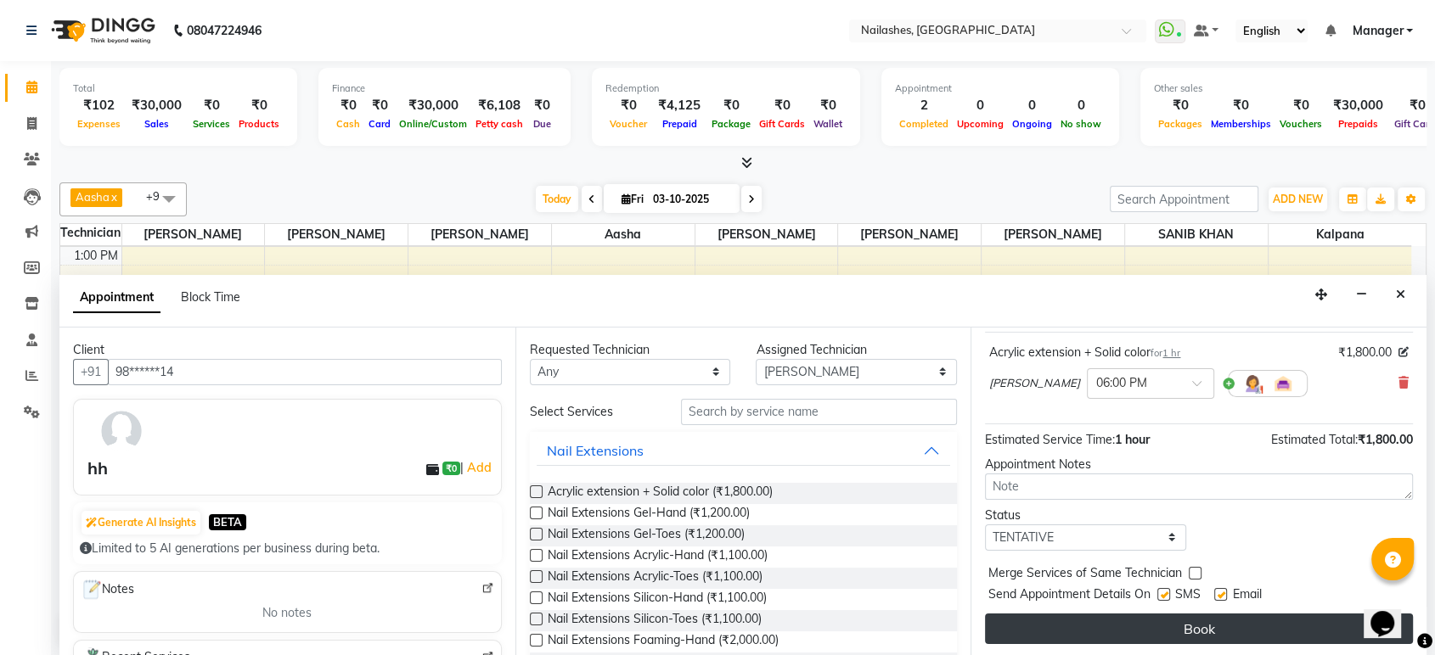
click at [1189, 628] on button "Book" at bounding box center [1199, 629] width 428 height 31
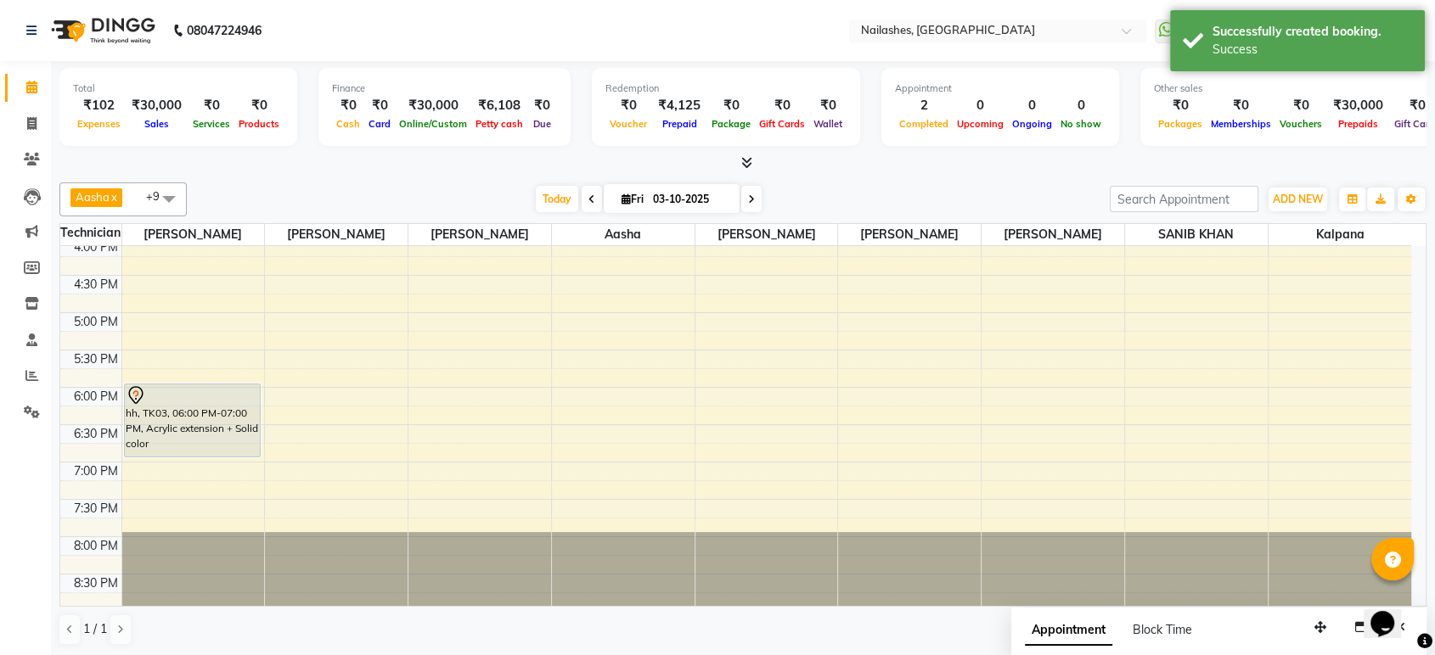
scroll to position [0, 0]
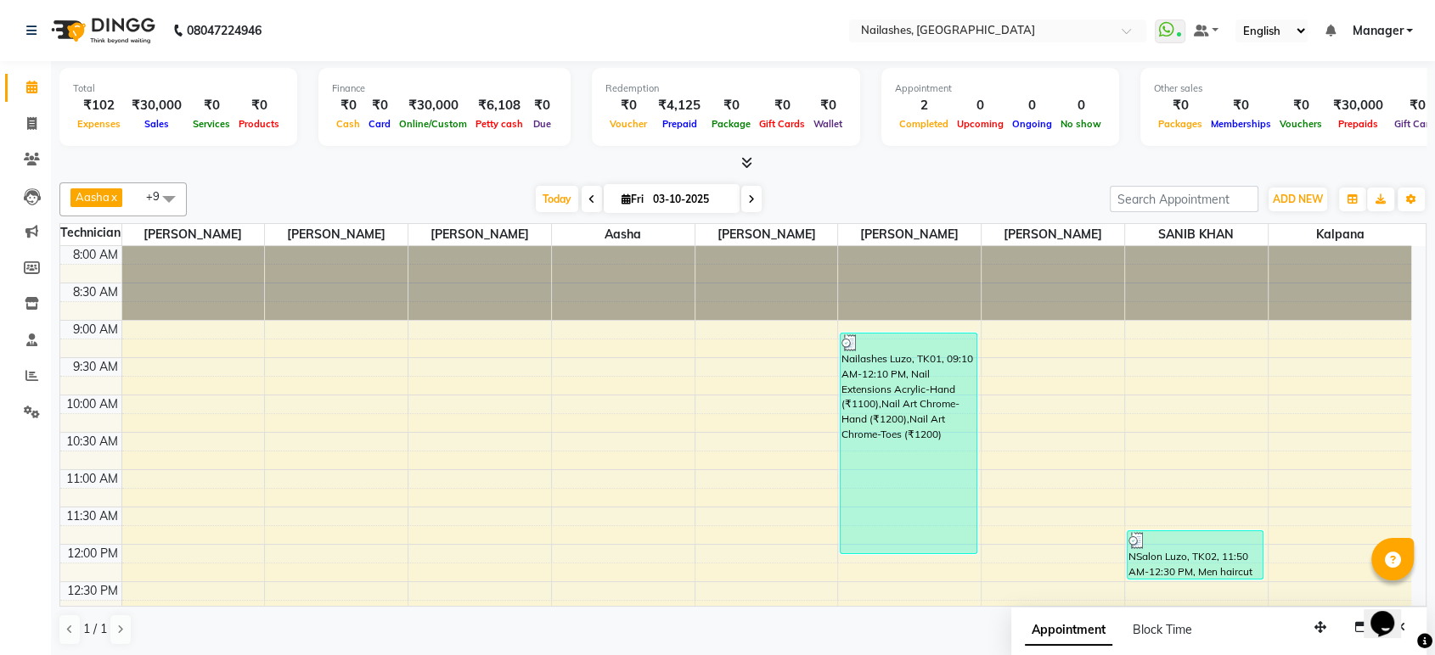
click at [1160, 637] on div "Block Time" at bounding box center [1162, 630] width 59 height 18
click at [1161, 621] on div "Block Time" at bounding box center [1162, 630] width 59 height 18
click at [26, 113] on link "Invoice" at bounding box center [25, 124] width 41 height 28
select select "service"
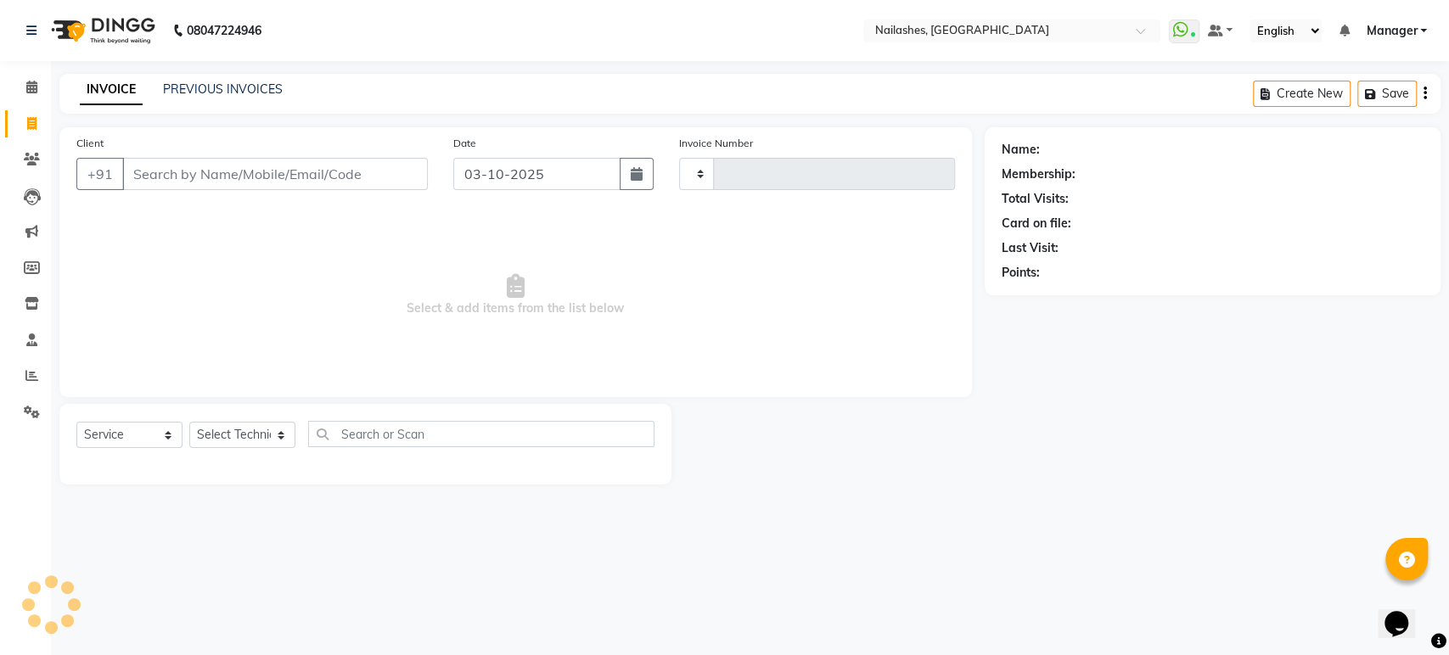
type input "1987"
select select "4251"
click at [259, 185] on input "Client" at bounding box center [275, 174] width 306 height 32
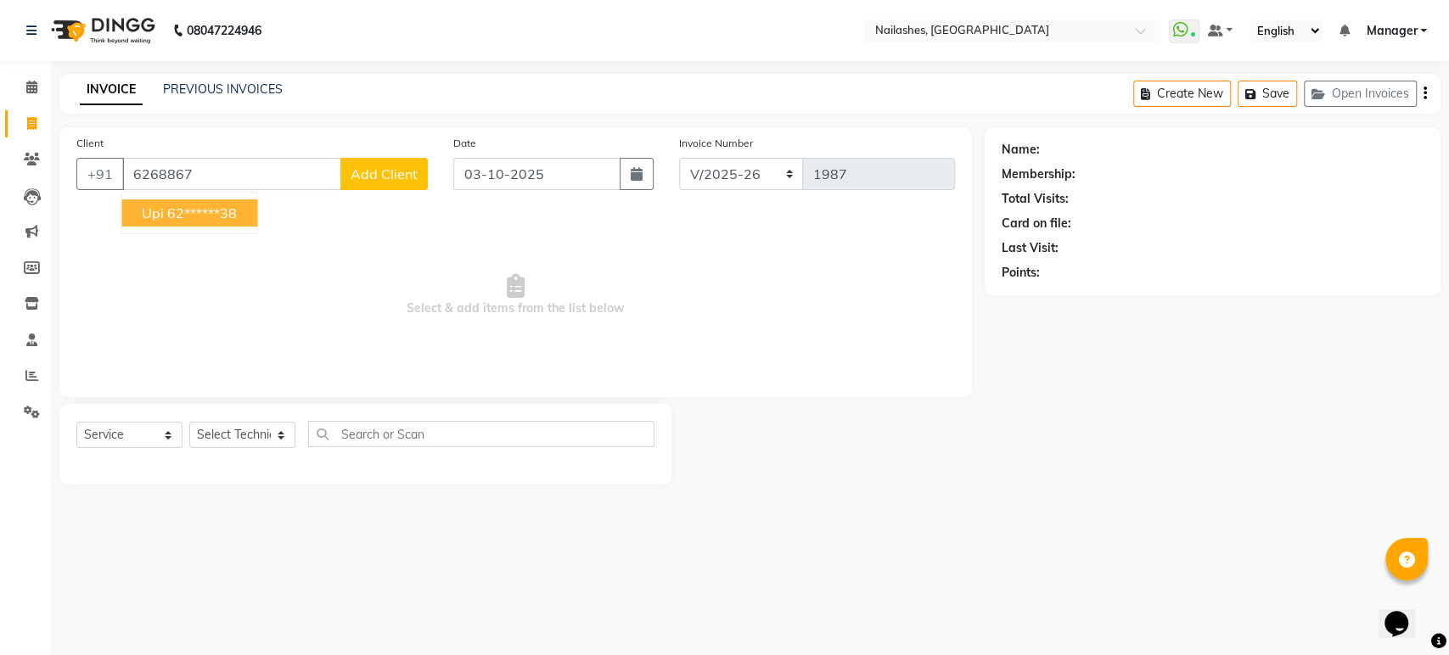
click at [224, 211] on ngb-highlight "62******38" at bounding box center [202, 213] width 70 height 17
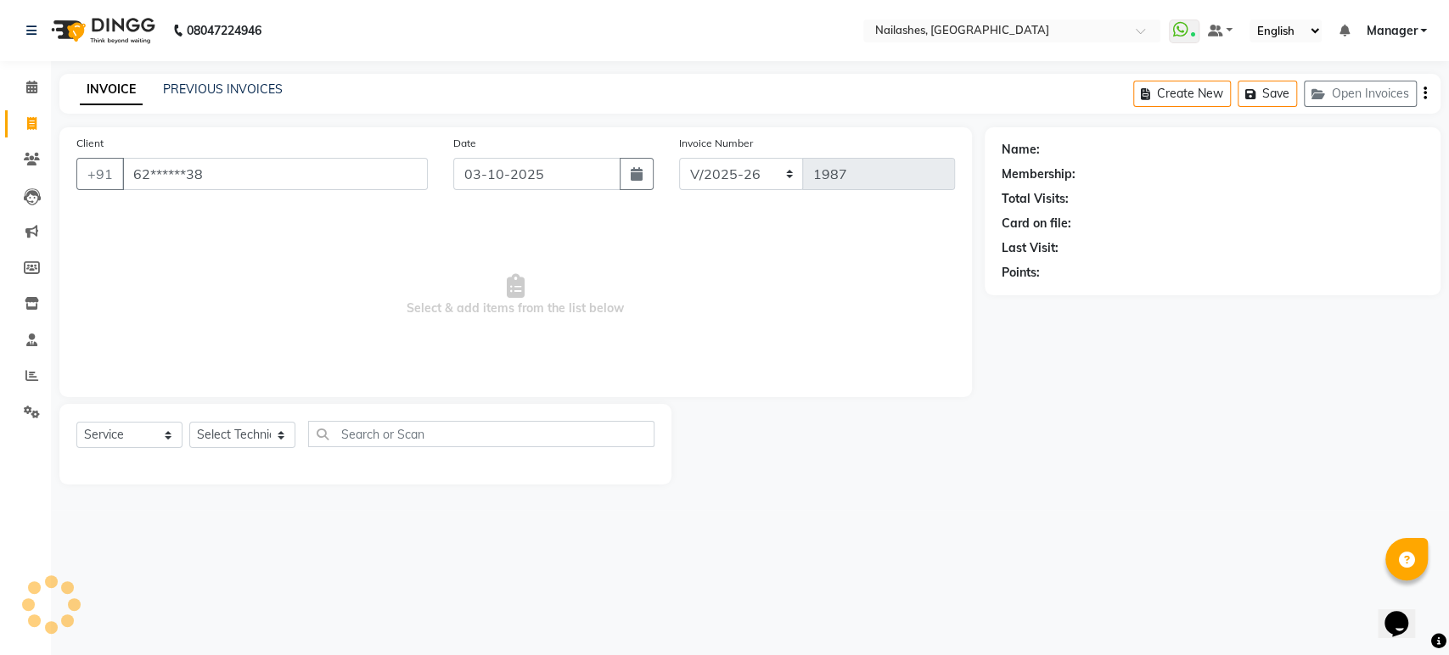
type input "62******38"
select select "1: Object"
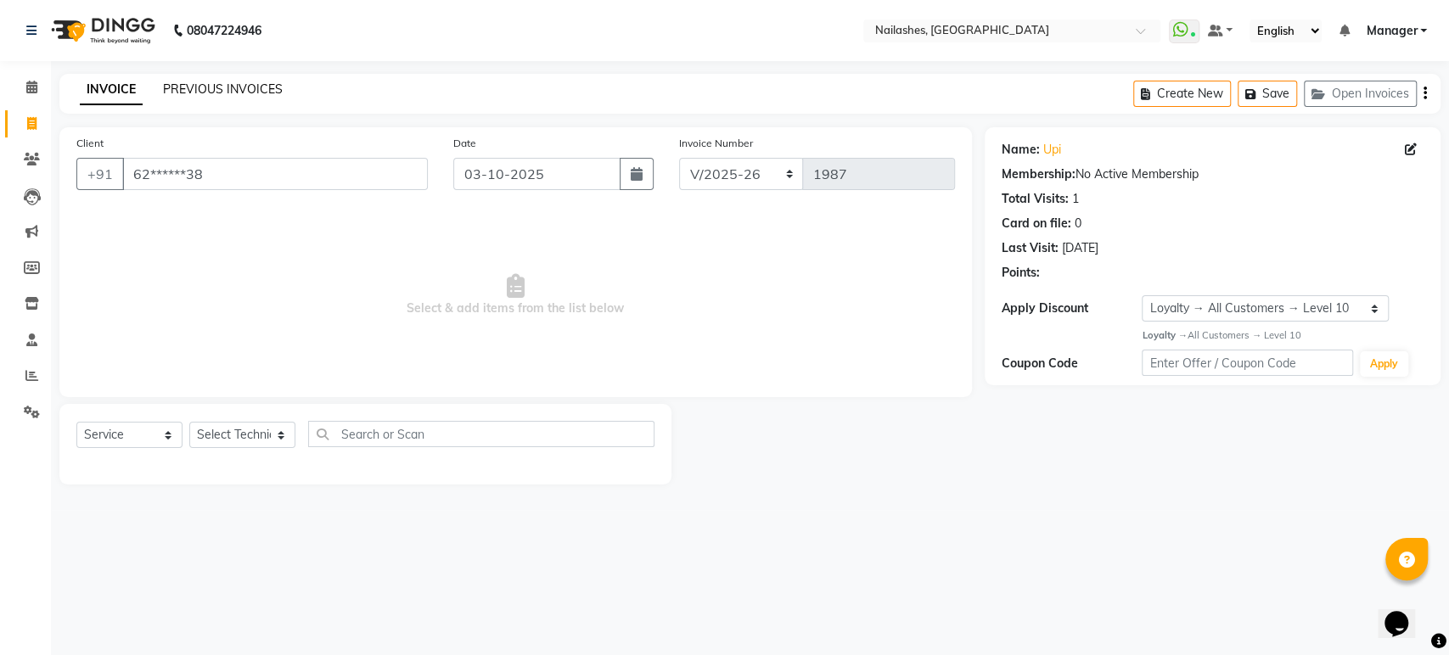
click at [248, 82] on link "PREVIOUS INVOICES" at bounding box center [223, 89] width 120 height 15
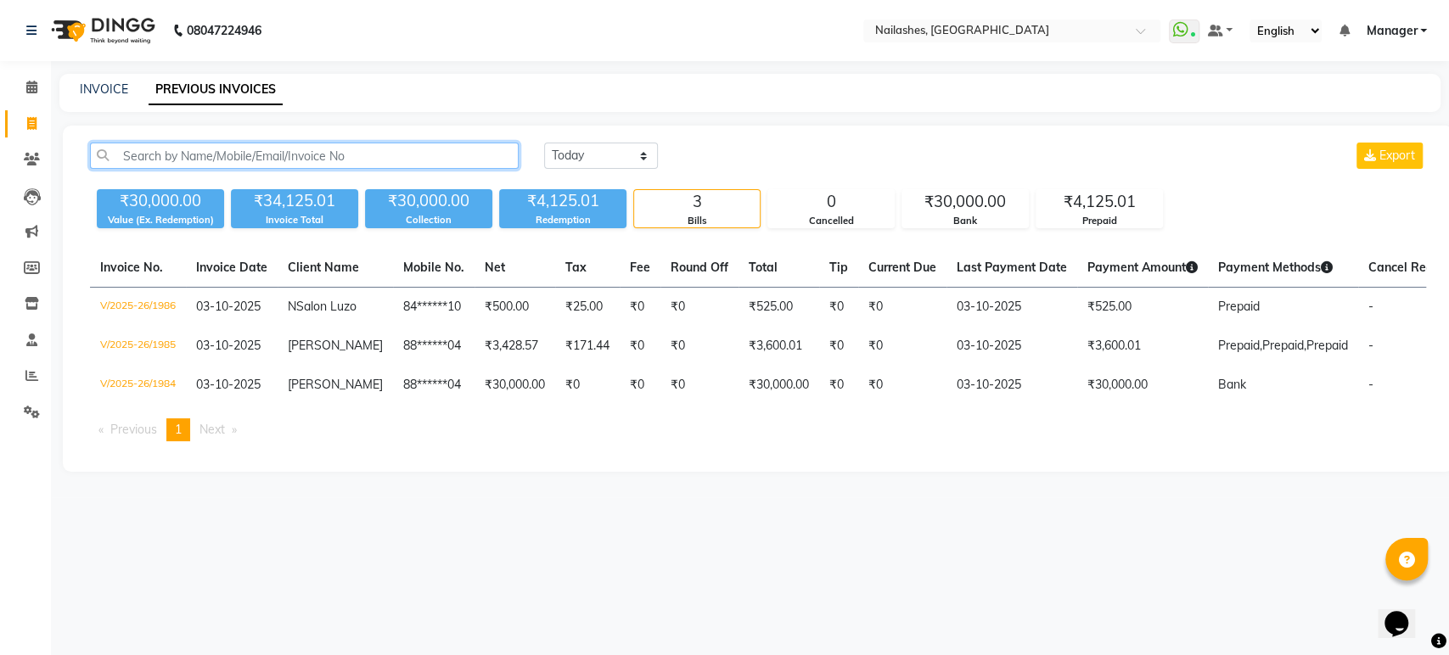
click at [421, 155] on input "text" at bounding box center [304, 156] width 429 height 26
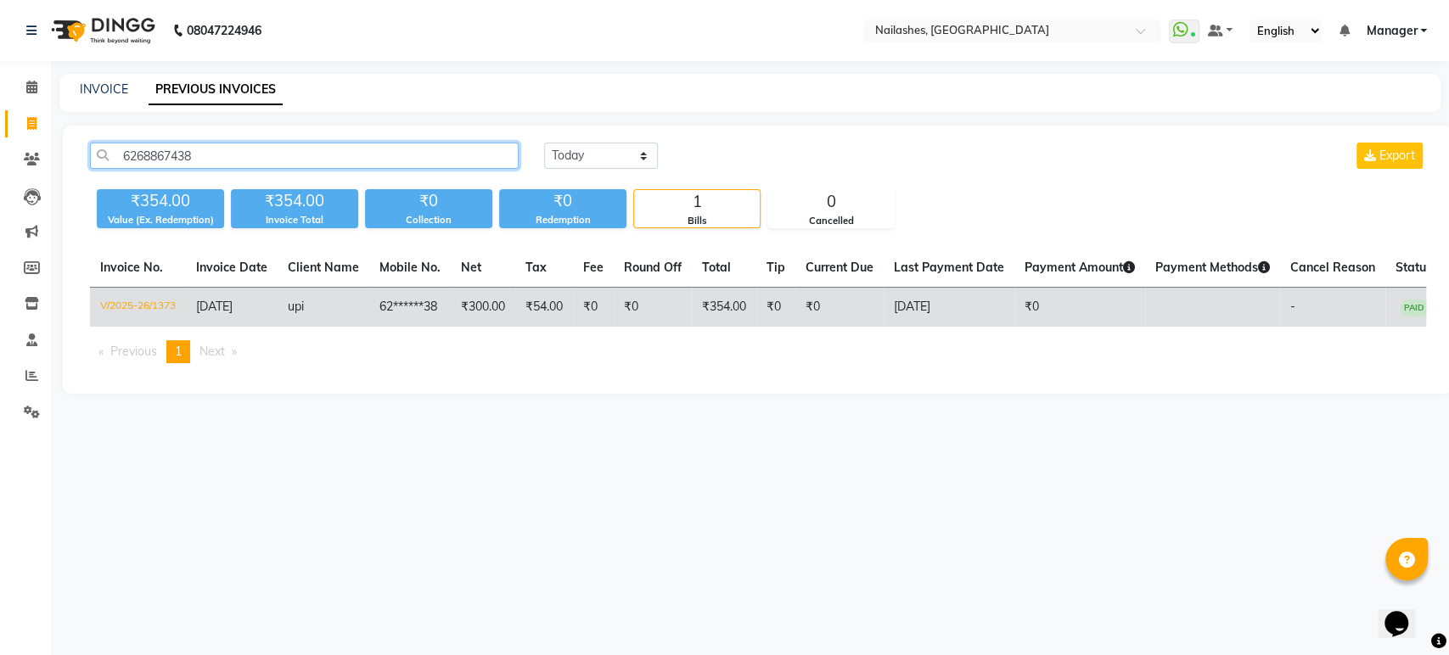
type input "6268867438"
click at [396, 318] on td "62******38" at bounding box center [410, 308] width 82 height 40
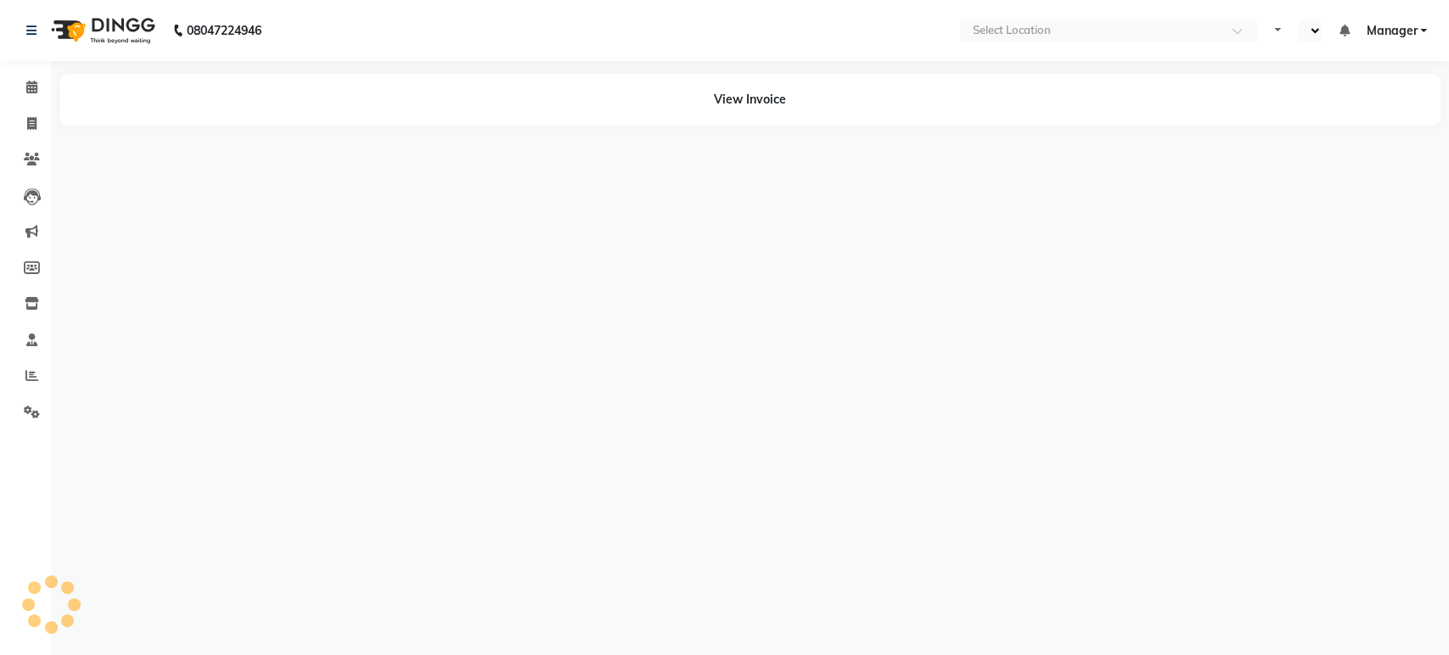
select select "en"
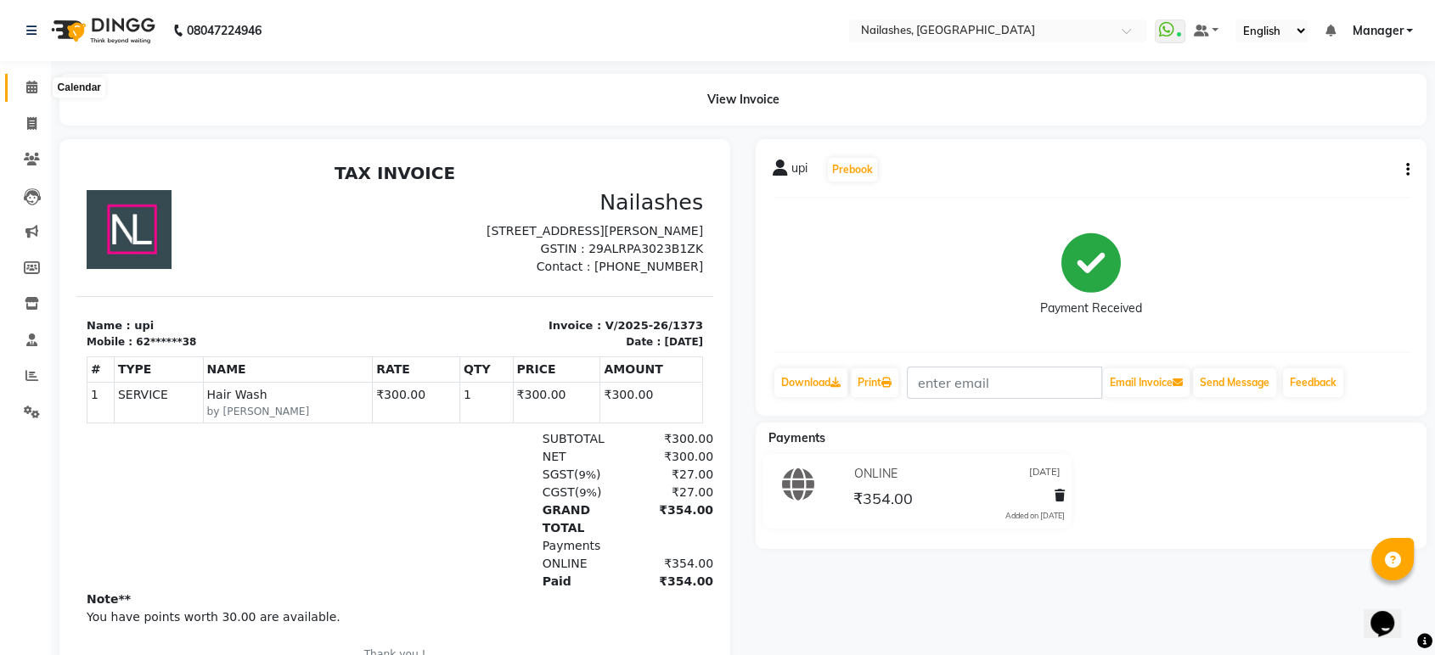
click at [22, 87] on span at bounding box center [32, 88] width 30 height 20
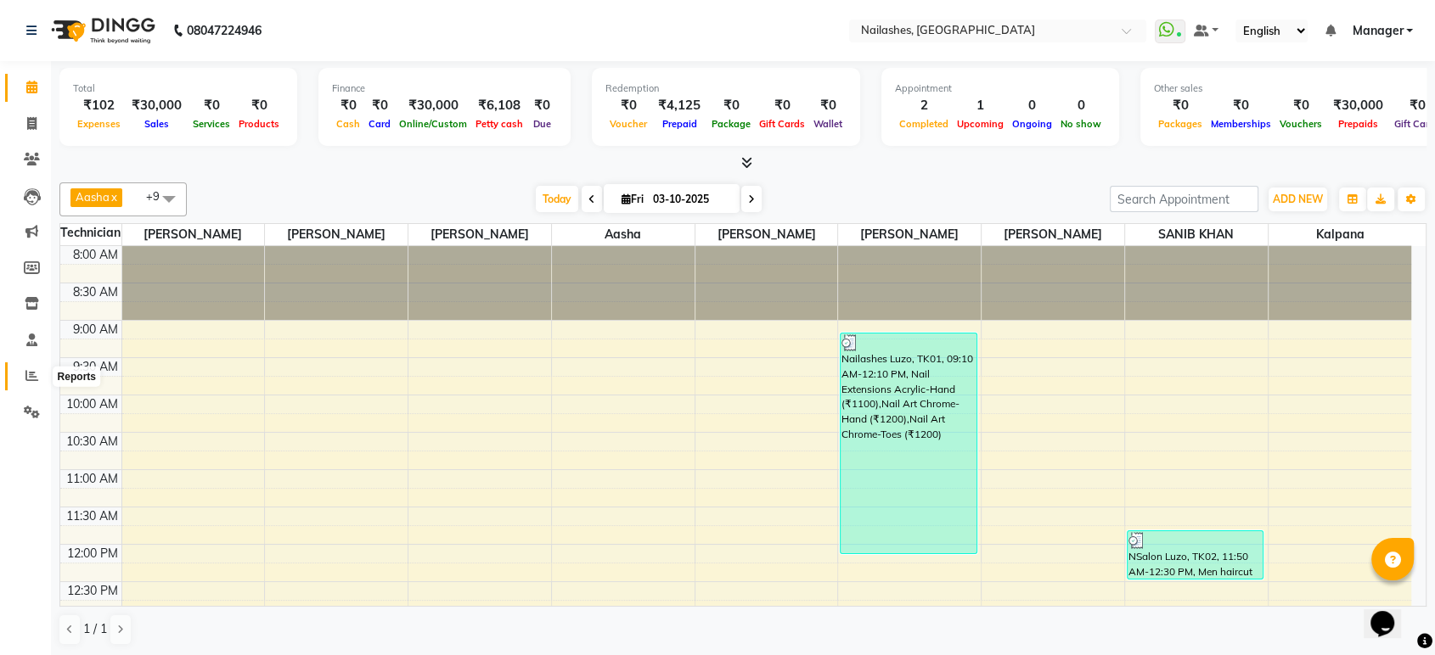
click at [25, 379] on icon at bounding box center [31, 375] width 13 height 13
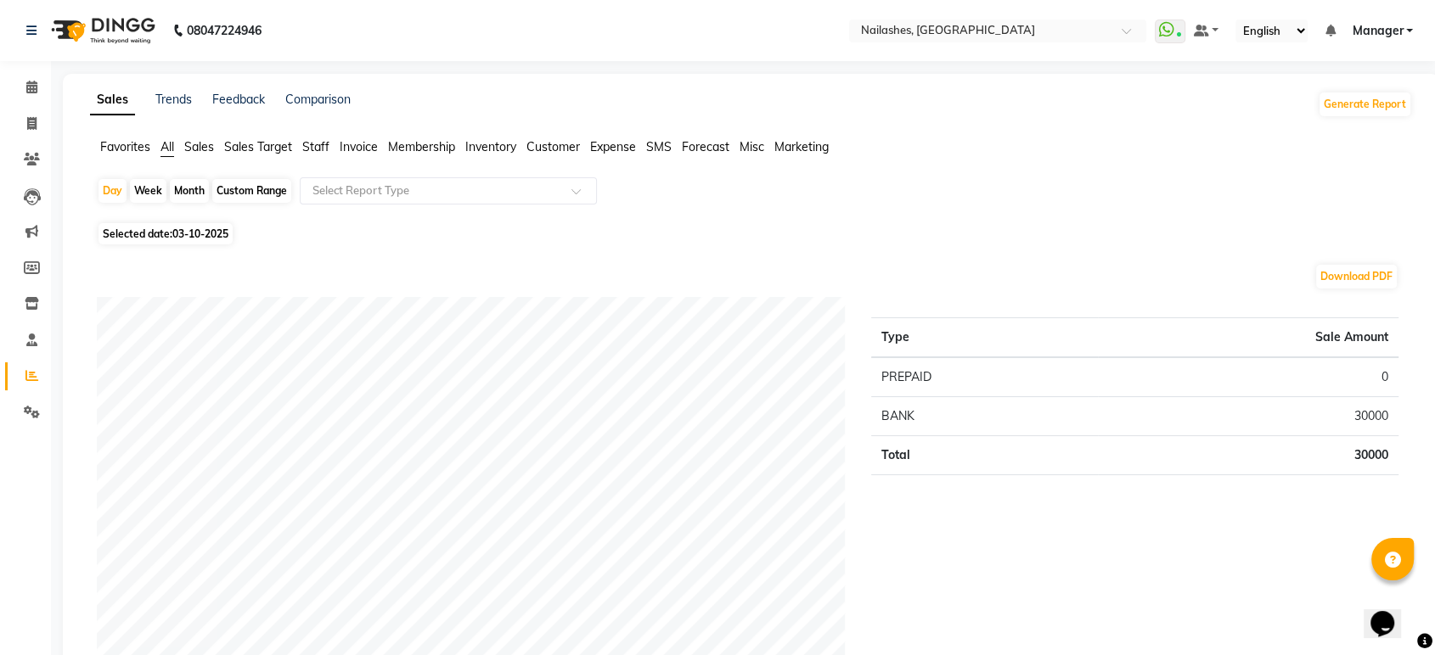
click at [312, 154] on span "Staff" at bounding box center [315, 146] width 27 height 15
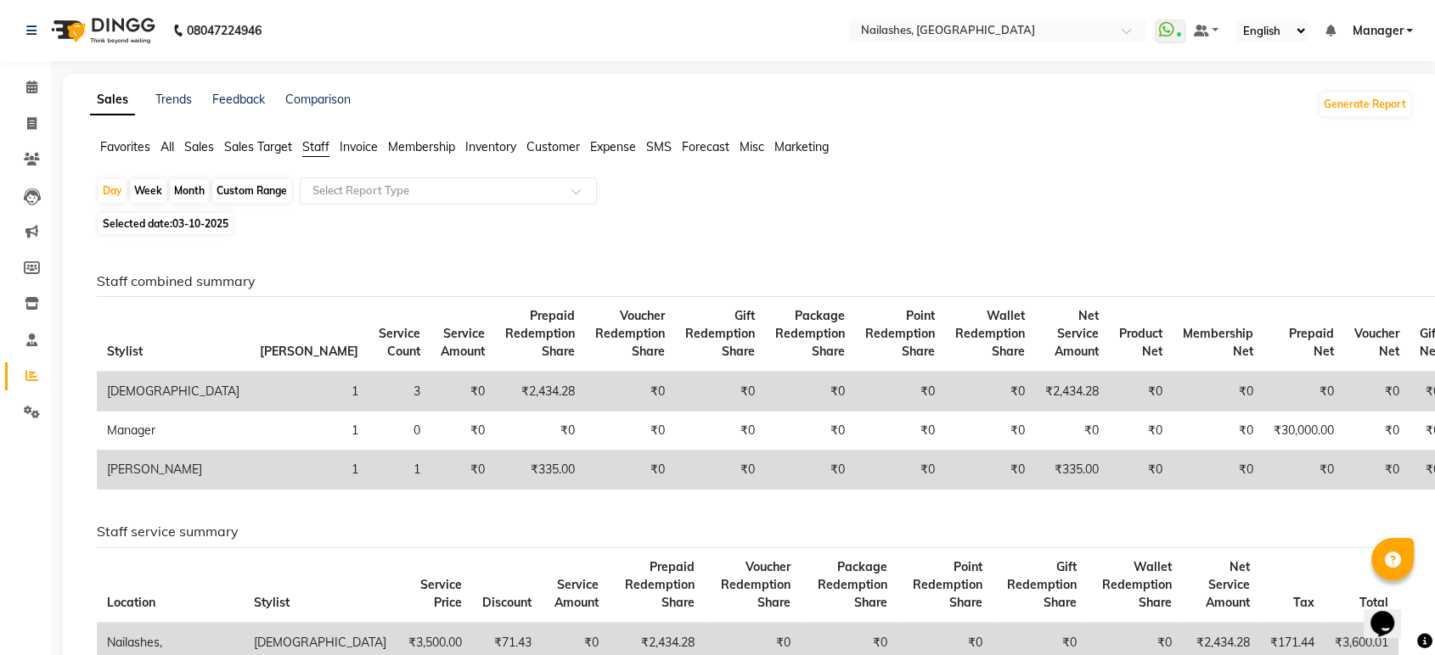
click at [312, 154] on span "Staff" at bounding box center [315, 146] width 27 height 15
click at [199, 196] on div "Month" at bounding box center [189, 191] width 39 height 24
select select "10"
select select "2025"
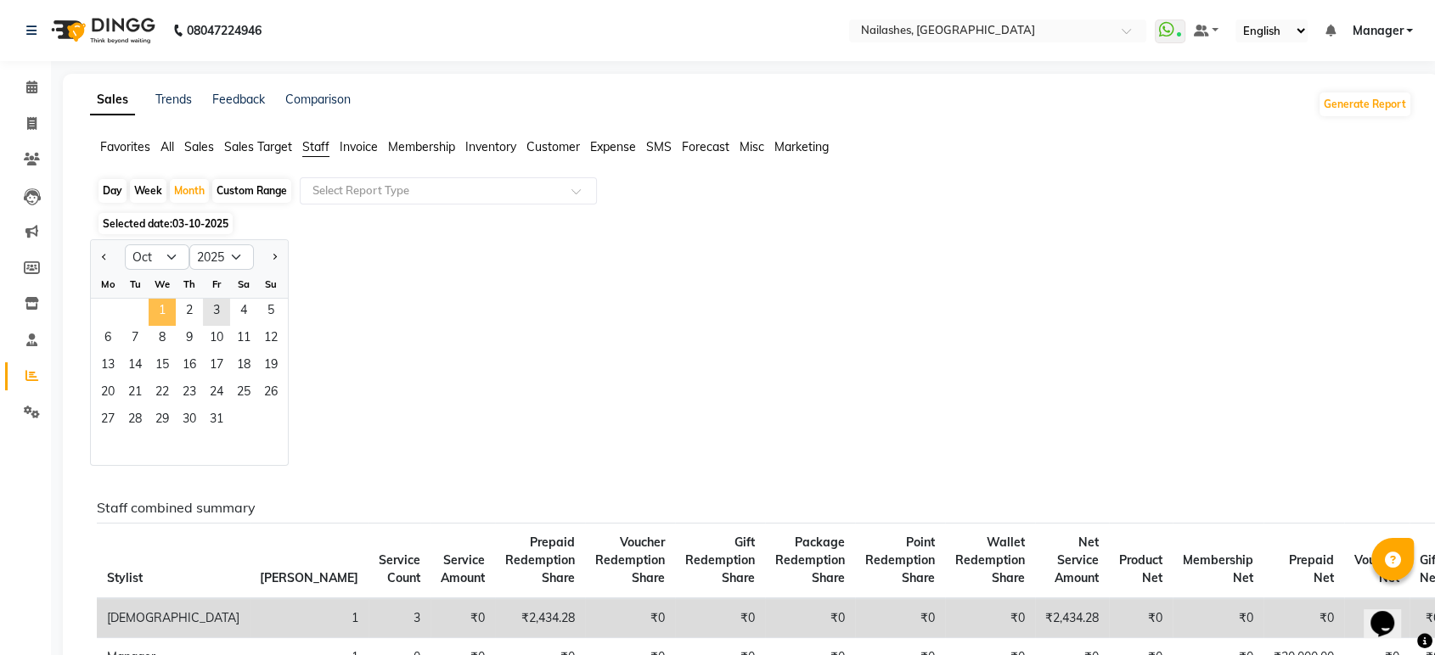
click at [171, 304] on span "1" at bounding box center [162, 312] width 27 height 27
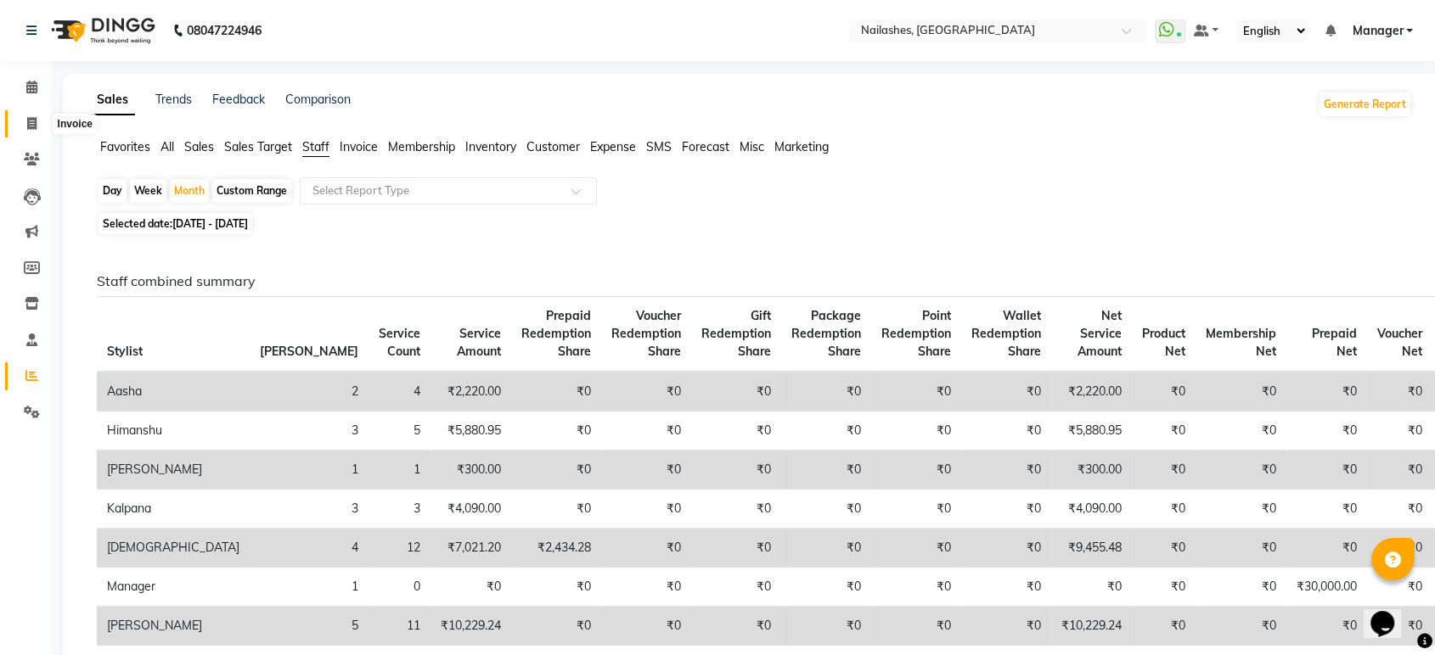
click at [27, 117] on icon at bounding box center [31, 123] width 9 height 13
select select "service"
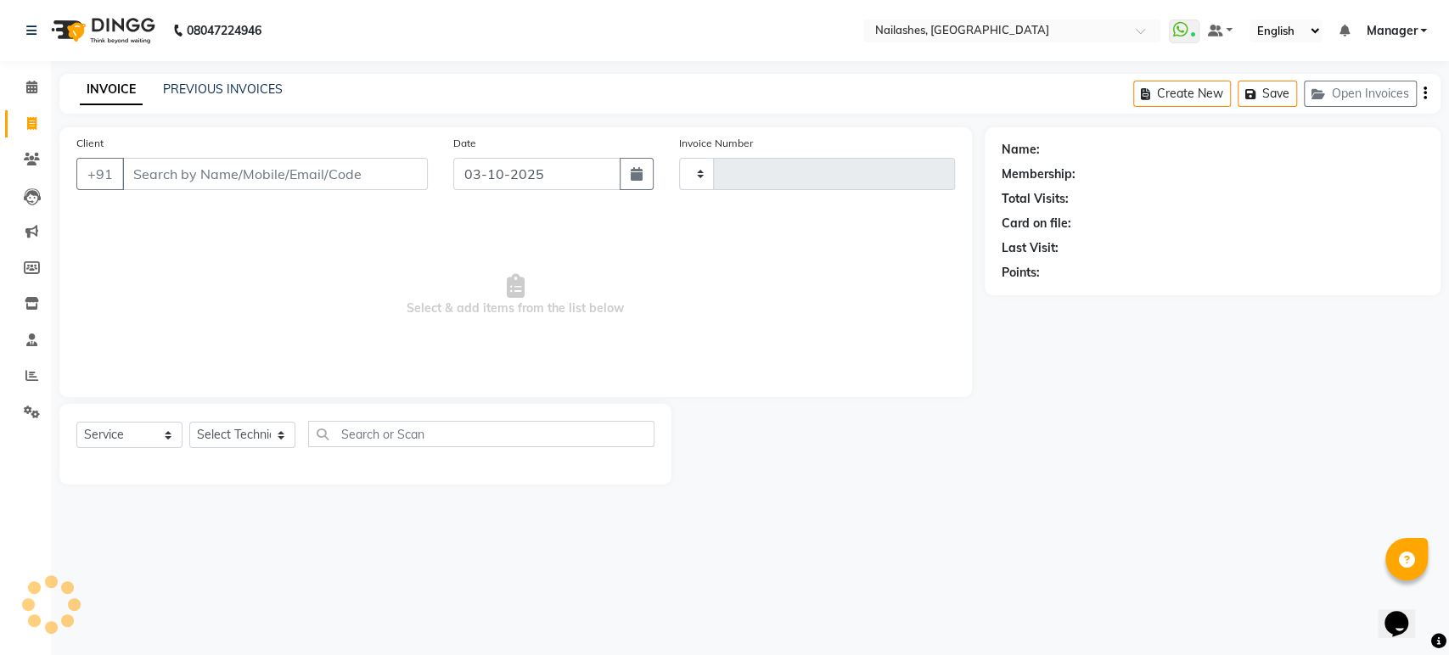
type input "1987"
select select "4251"
drag, startPoint x: 204, startPoint y: 79, endPoint x: 198, endPoint y: 67, distance: 13.3
click at [200, 74] on div "INVOICE PREVIOUS INVOICES Create New Save Open Invoices" at bounding box center [749, 94] width 1381 height 40
click at [189, 89] on link "PREVIOUS INVOICES" at bounding box center [223, 89] width 120 height 15
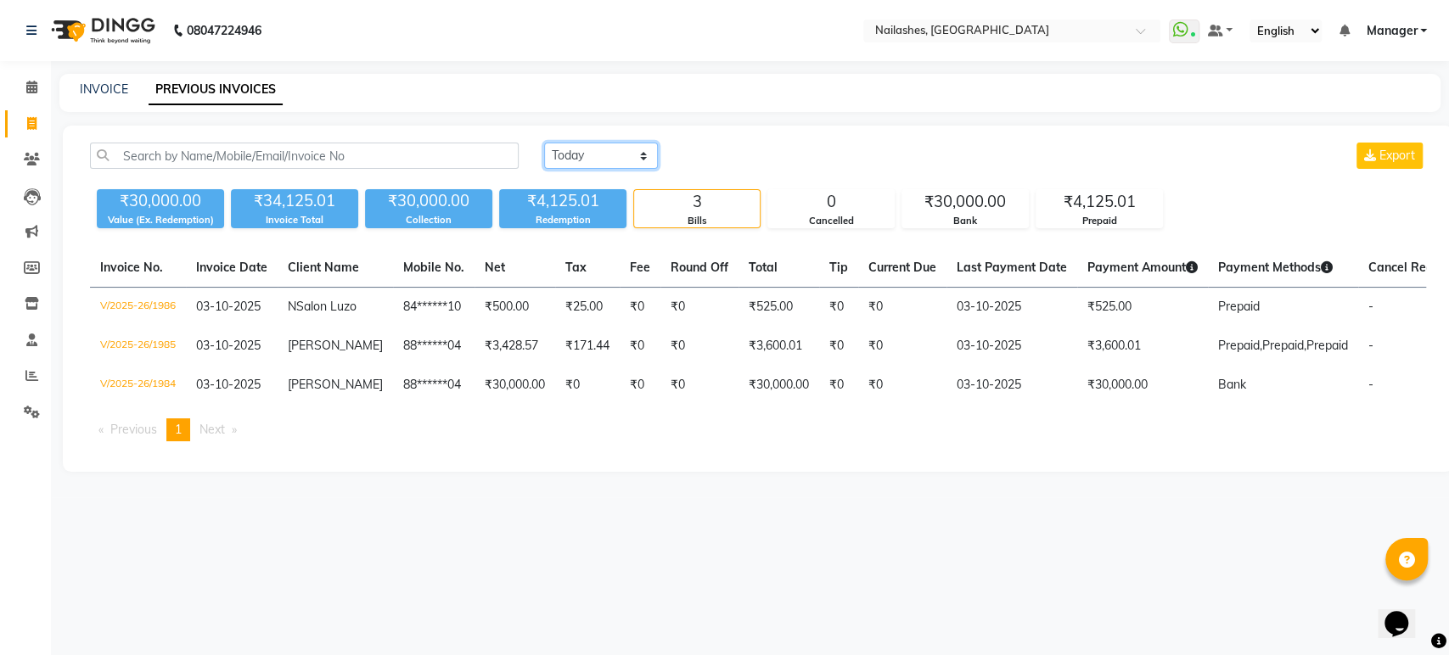
click at [647, 153] on select "Today Yesterday Custom Range" at bounding box center [601, 156] width 114 height 26
click at [544, 143] on select "Today Yesterday Custom Range" at bounding box center [601, 156] width 114 height 26
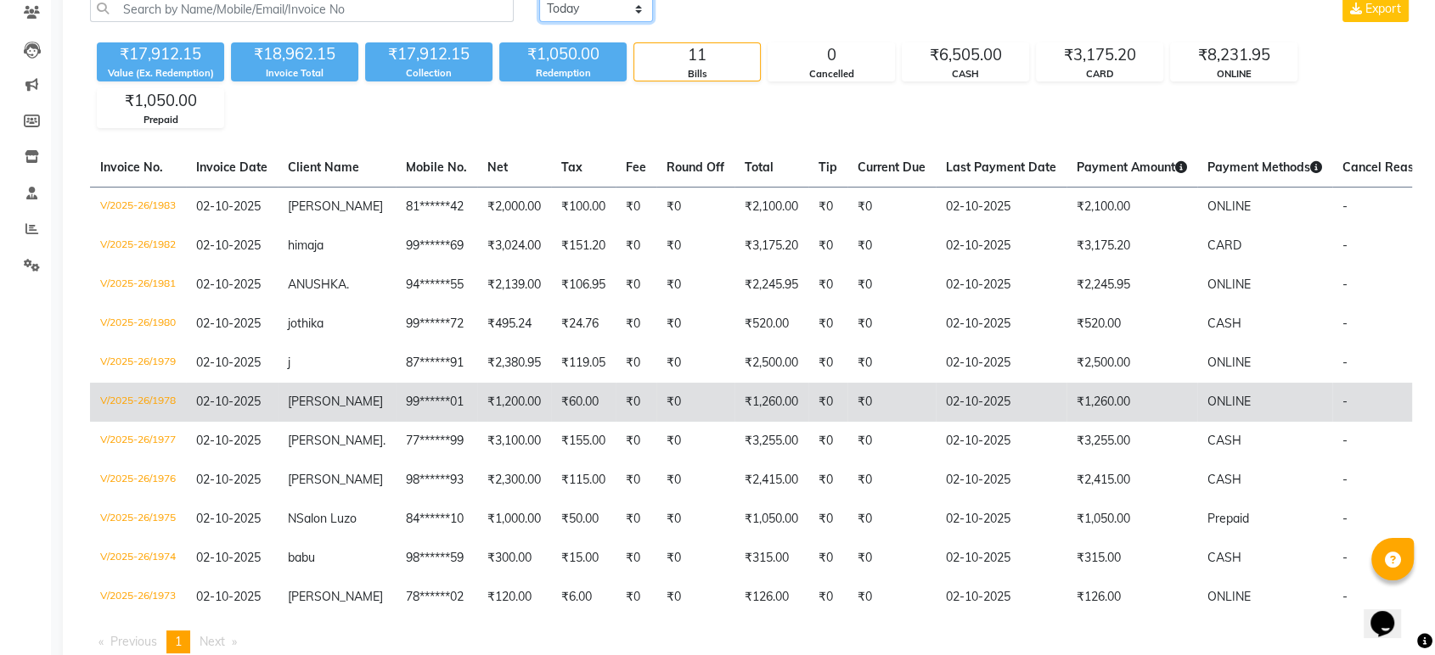
scroll to position [188, 0]
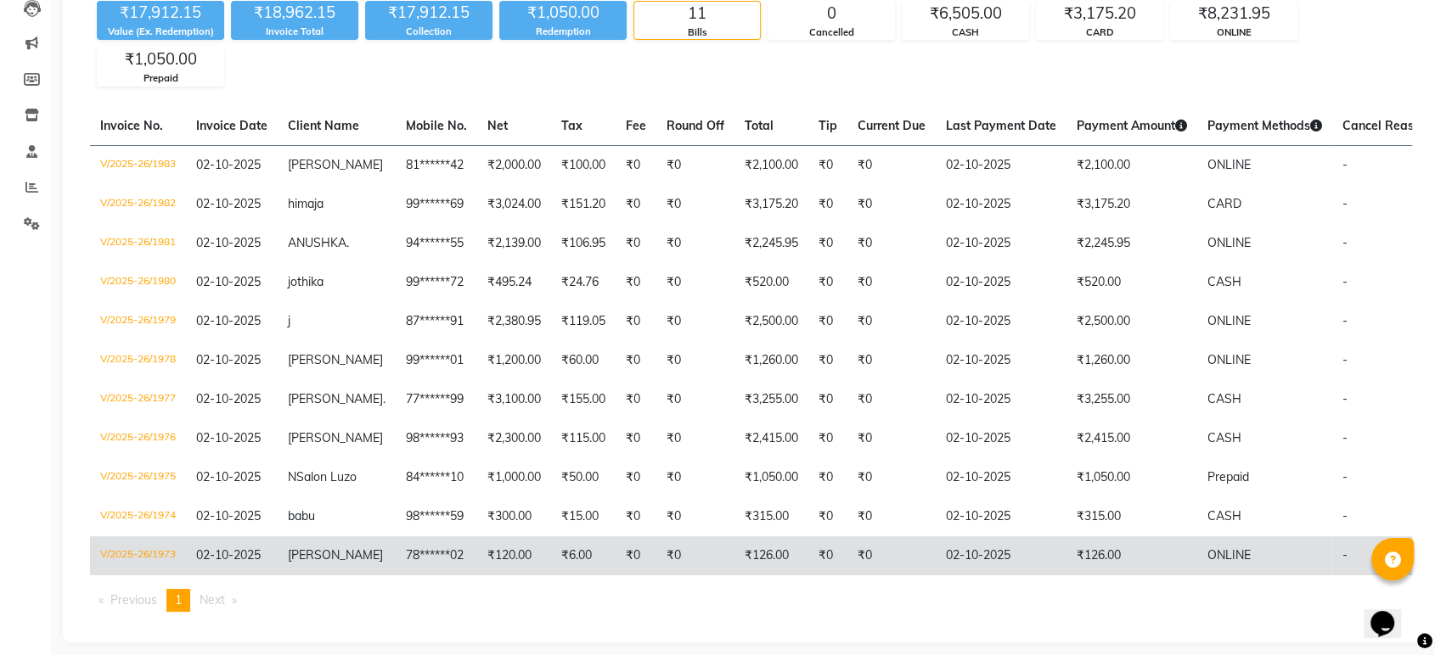
click at [678, 556] on td "₹0" at bounding box center [695, 556] width 78 height 39
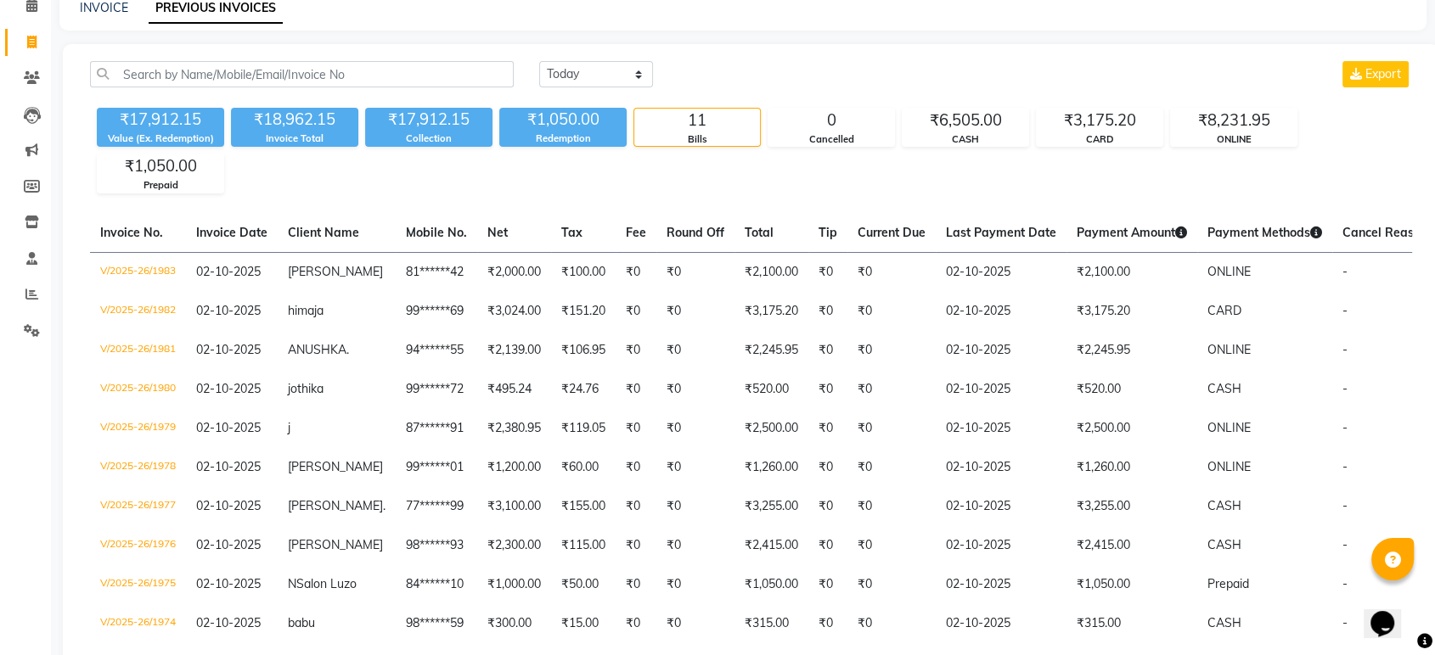
scroll to position [0, 0]
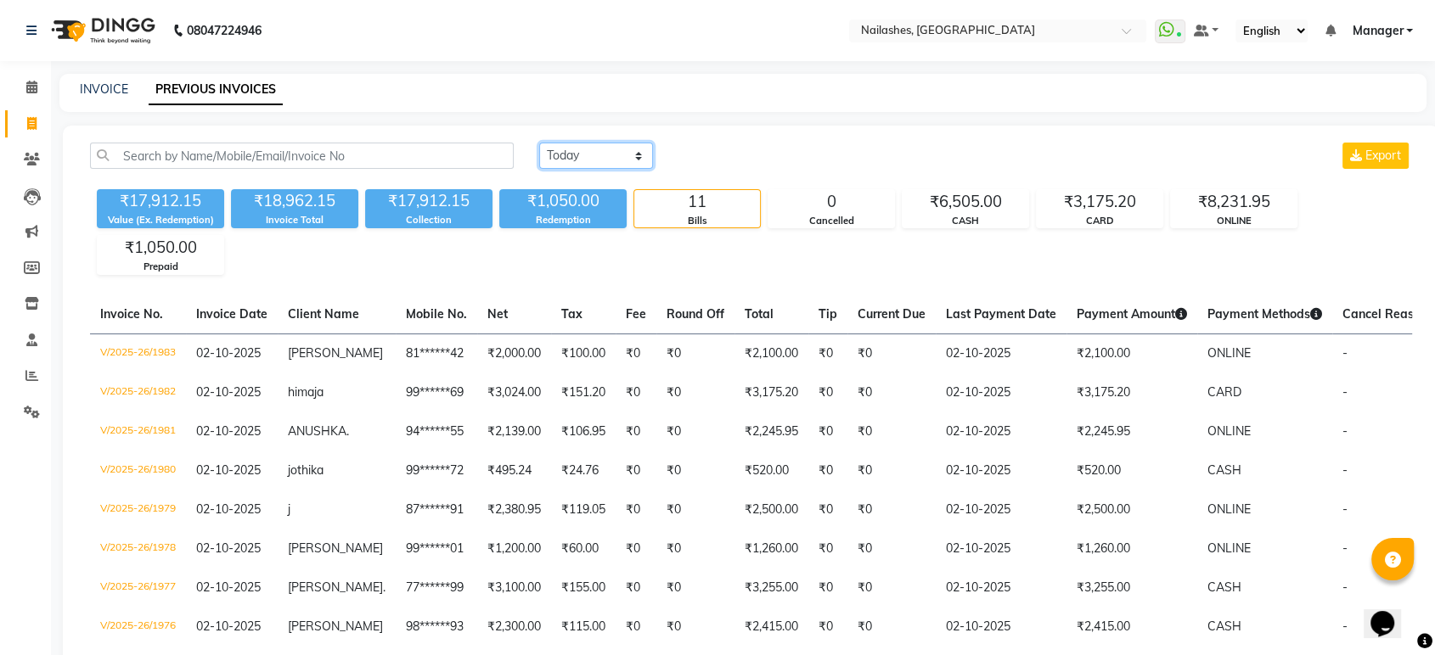
click at [608, 162] on select "Today Yesterday Custom Range" at bounding box center [596, 156] width 114 height 26
select select "range"
click at [539, 143] on select "Today Yesterday Custom Range" at bounding box center [596, 156] width 114 height 26
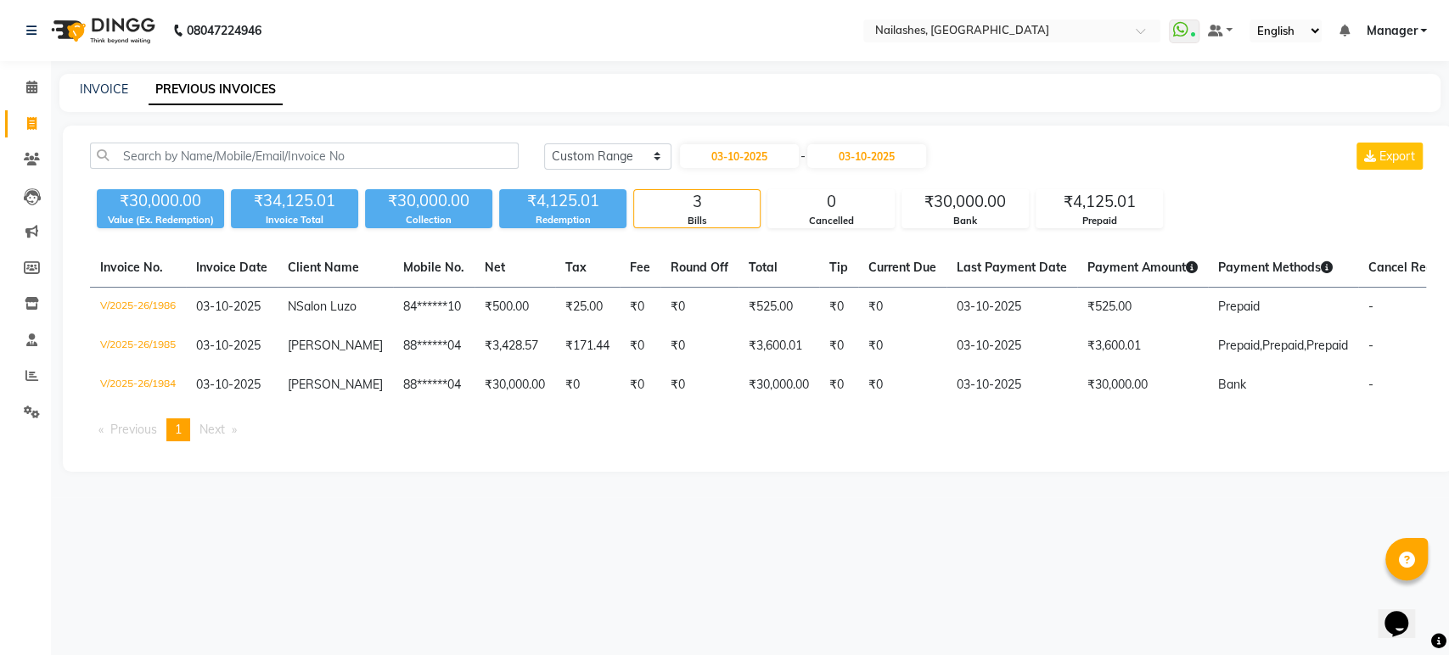
click at [769, 121] on main "INVOICE PREVIOUS INVOICES Today Yesterday Custom Range 03-10-2025 - 03-10-2025 …" at bounding box center [750, 286] width 1398 height 424
click at [745, 150] on input "03-10-2025" at bounding box center [739, 156] width 119 height 24
select select "10"
select select "2025"
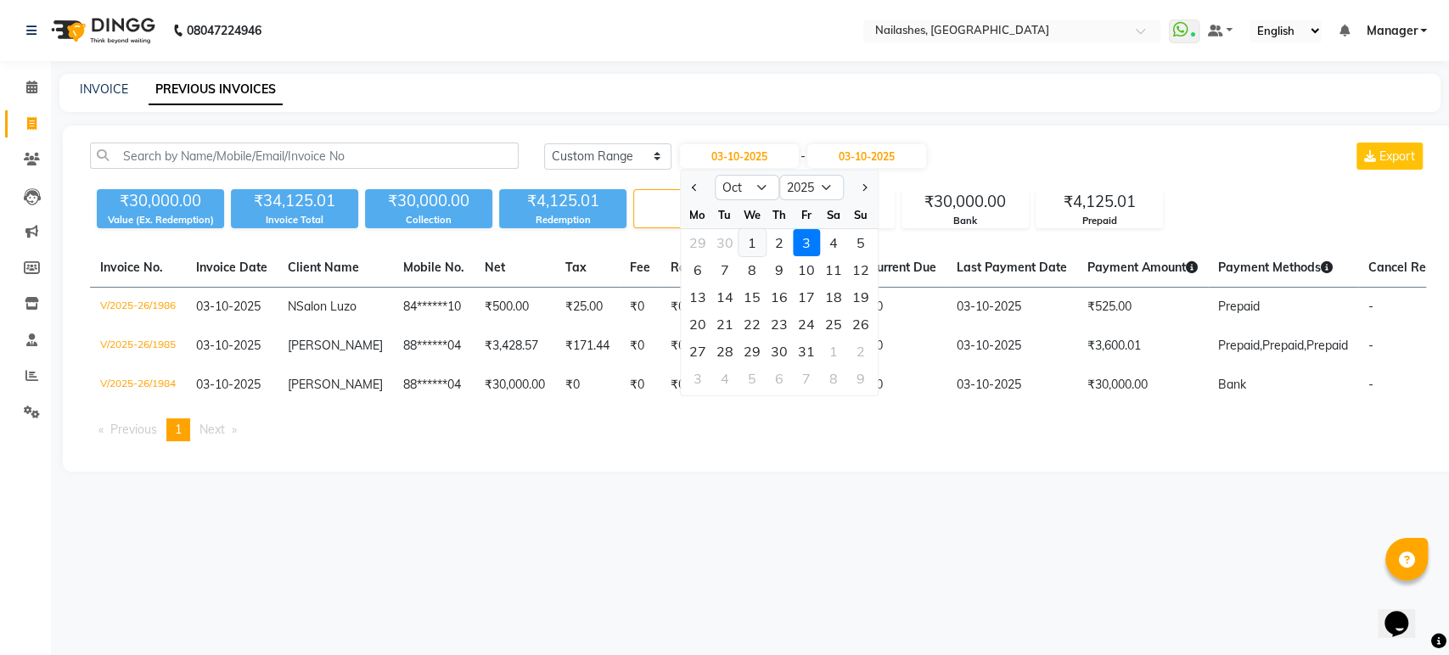
click at [752, 239] on div "1" at bounding box center [752, 242] width 27 height 27
type input "01-10-2025"
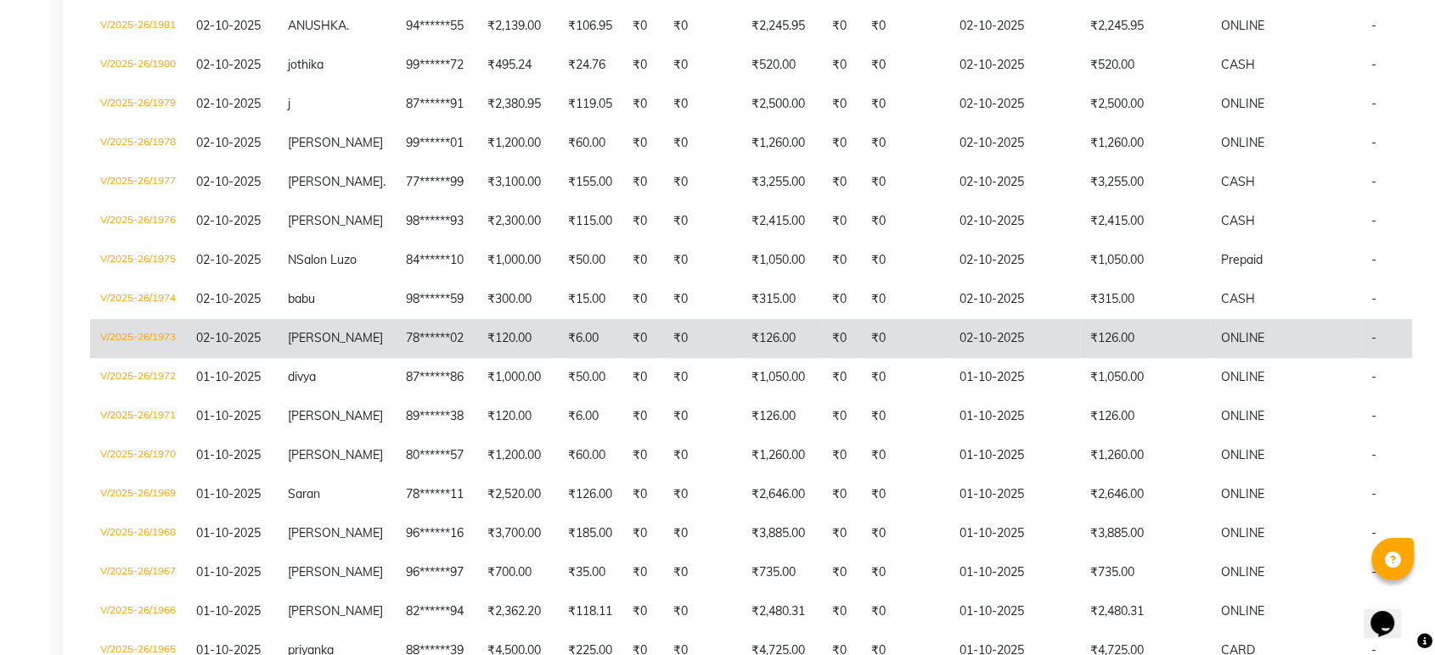
scroll to position [565, 0]
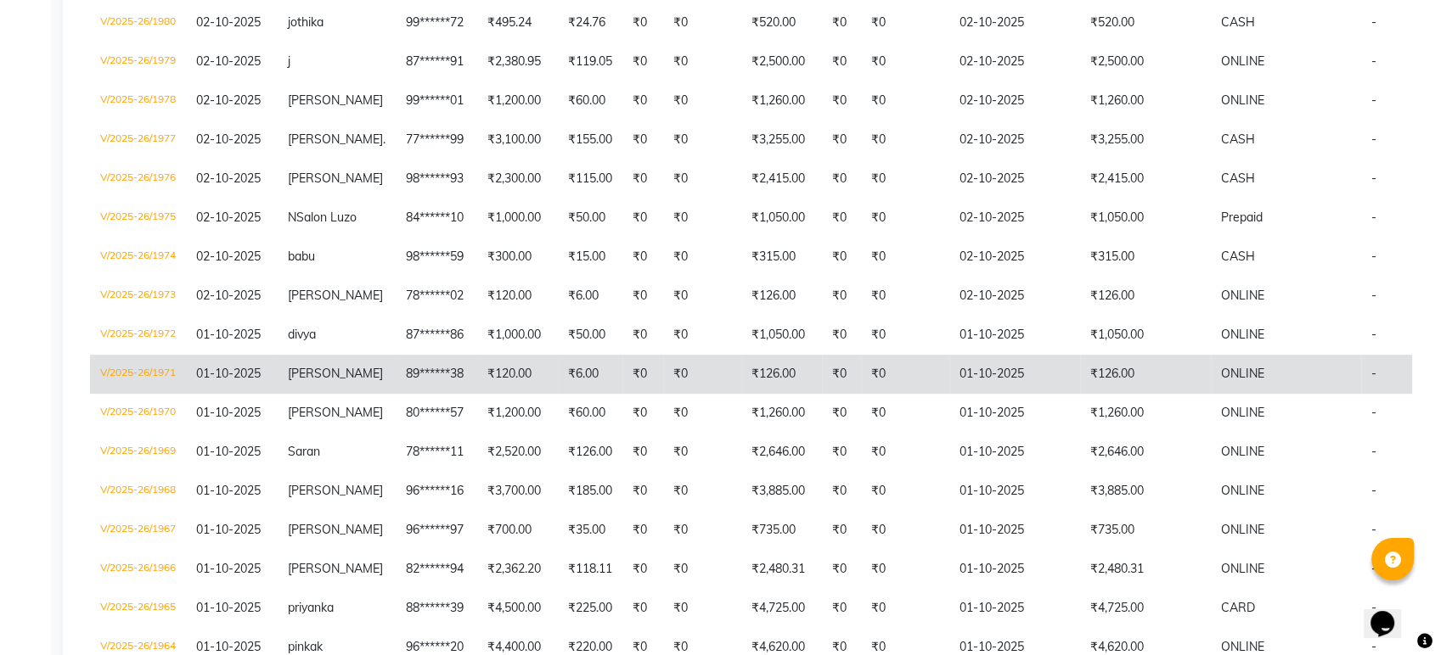
click at [674, 394] on td "₹0" at bounding box center [702, 374] width 78 height 39
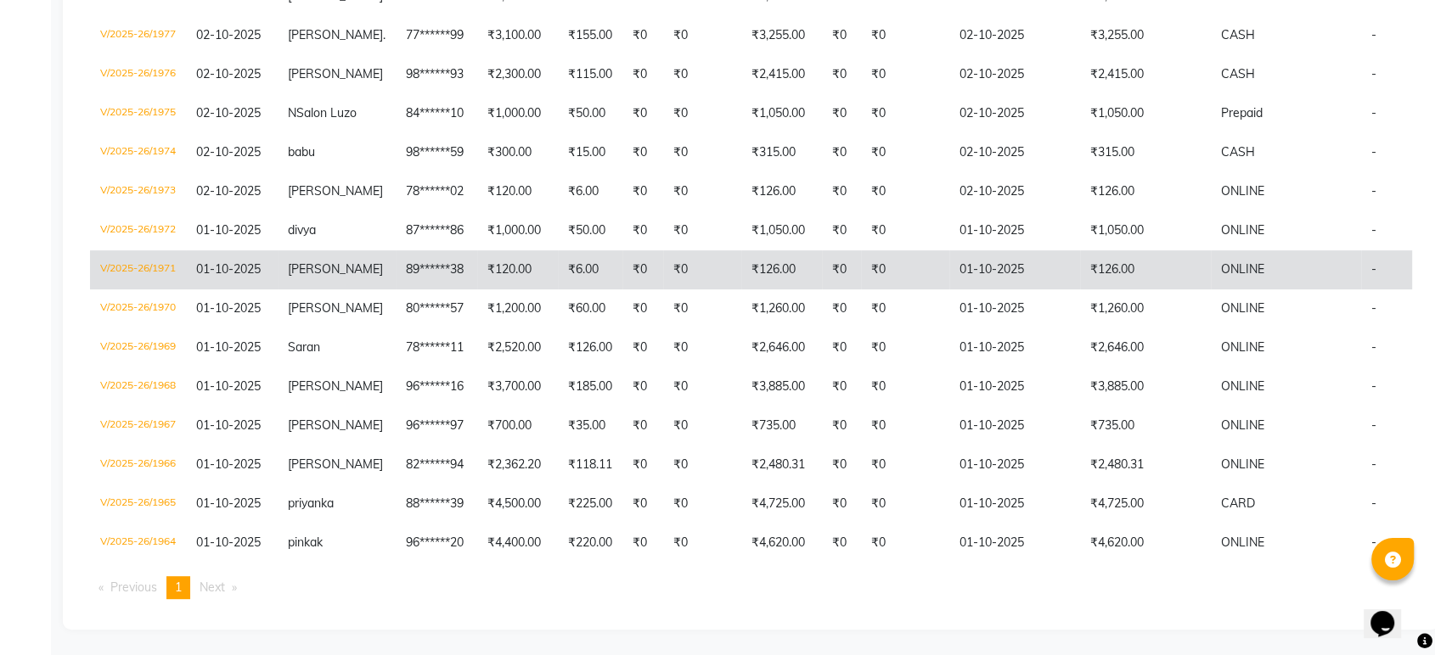
scroll to position [719, 0]
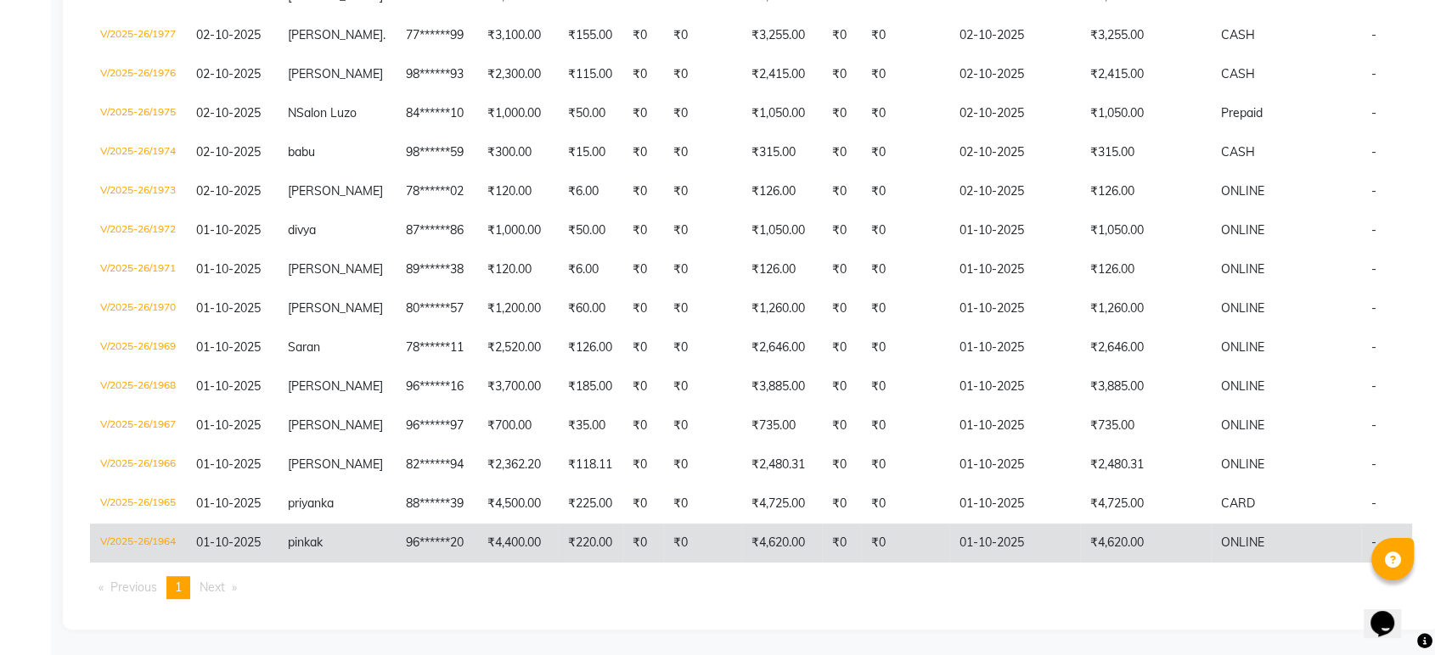
click at [695, 524] on td "₹0" at bounding box center [702, 543] width 78 height 39
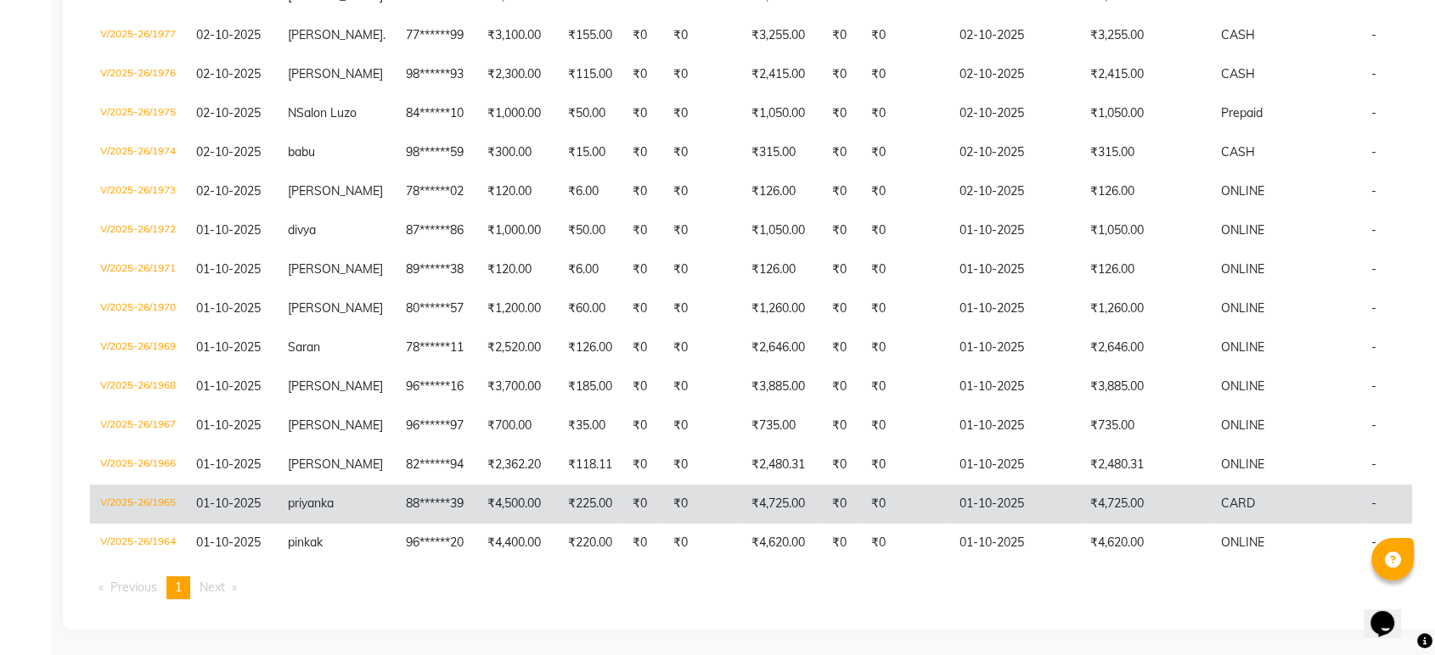
click at [699, 485] on td "₹0" at bounding box center [702, 504] width 78 height 39
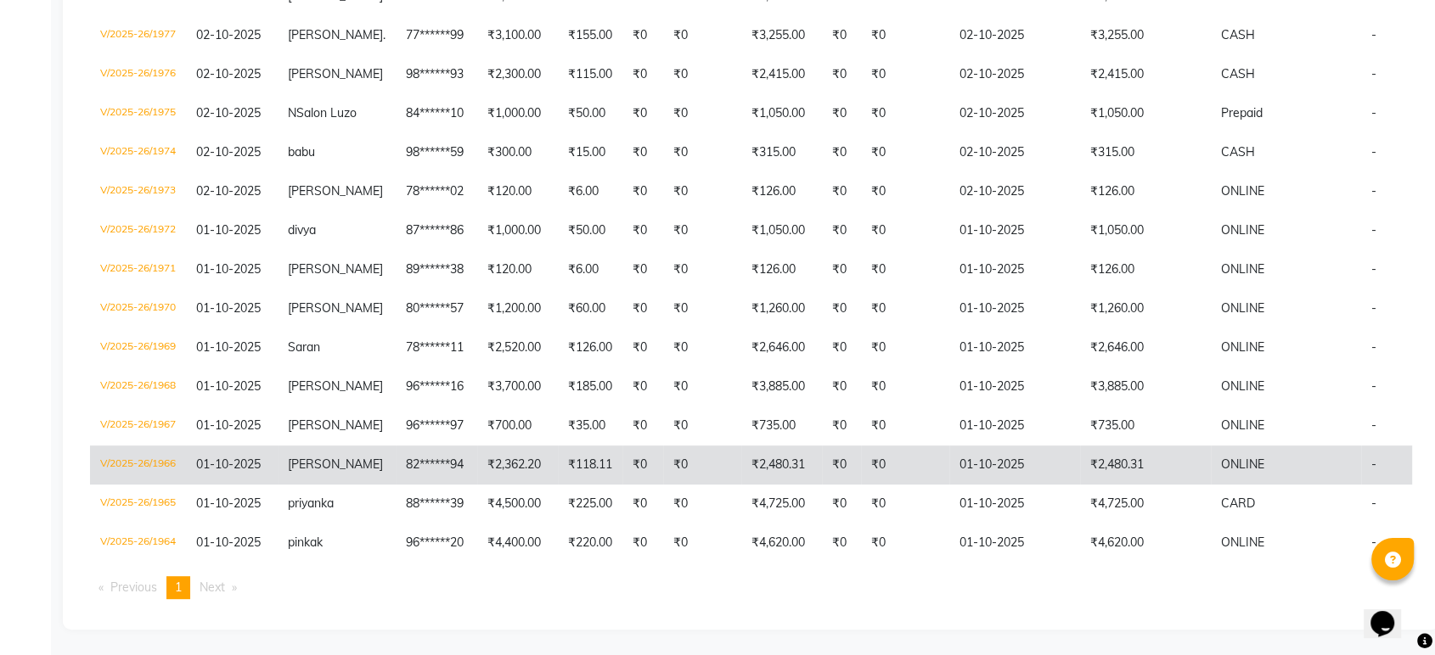
click at [666, 454] on td "₹0" at bounding box center [702, 465] width 78 height 39
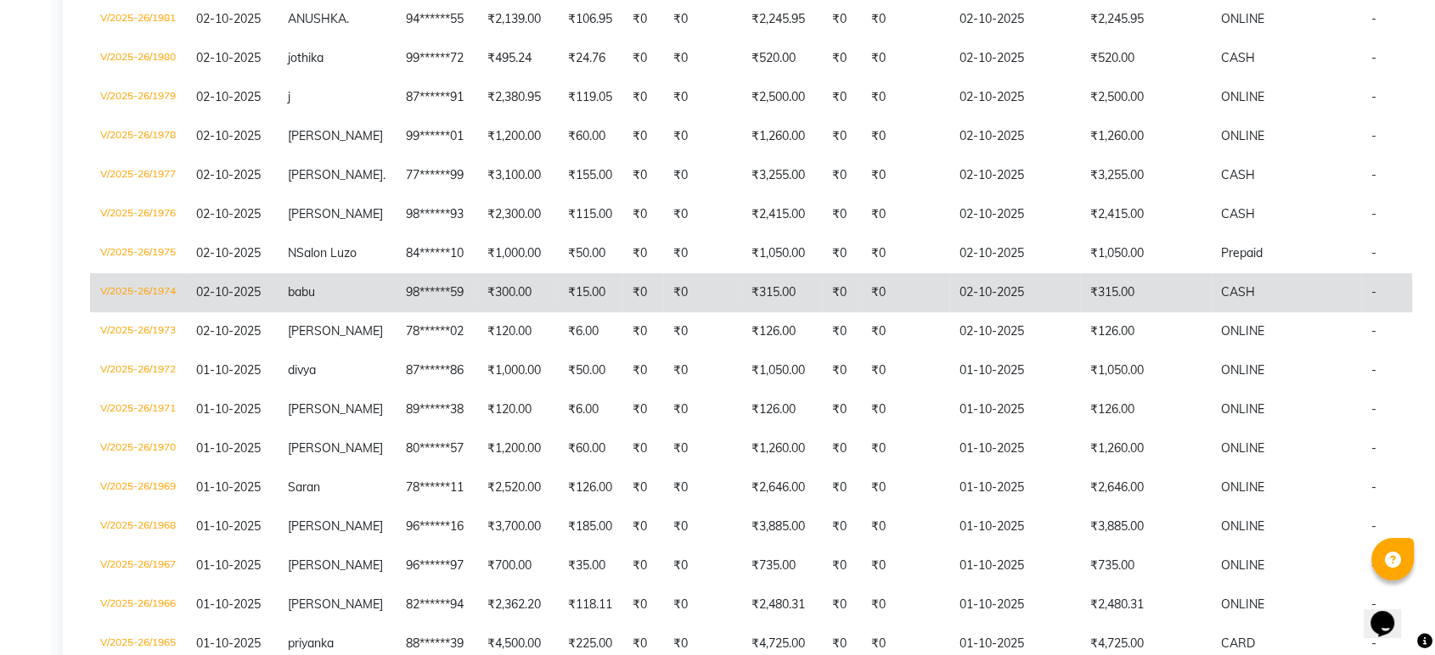
scroll to position [0, 0]
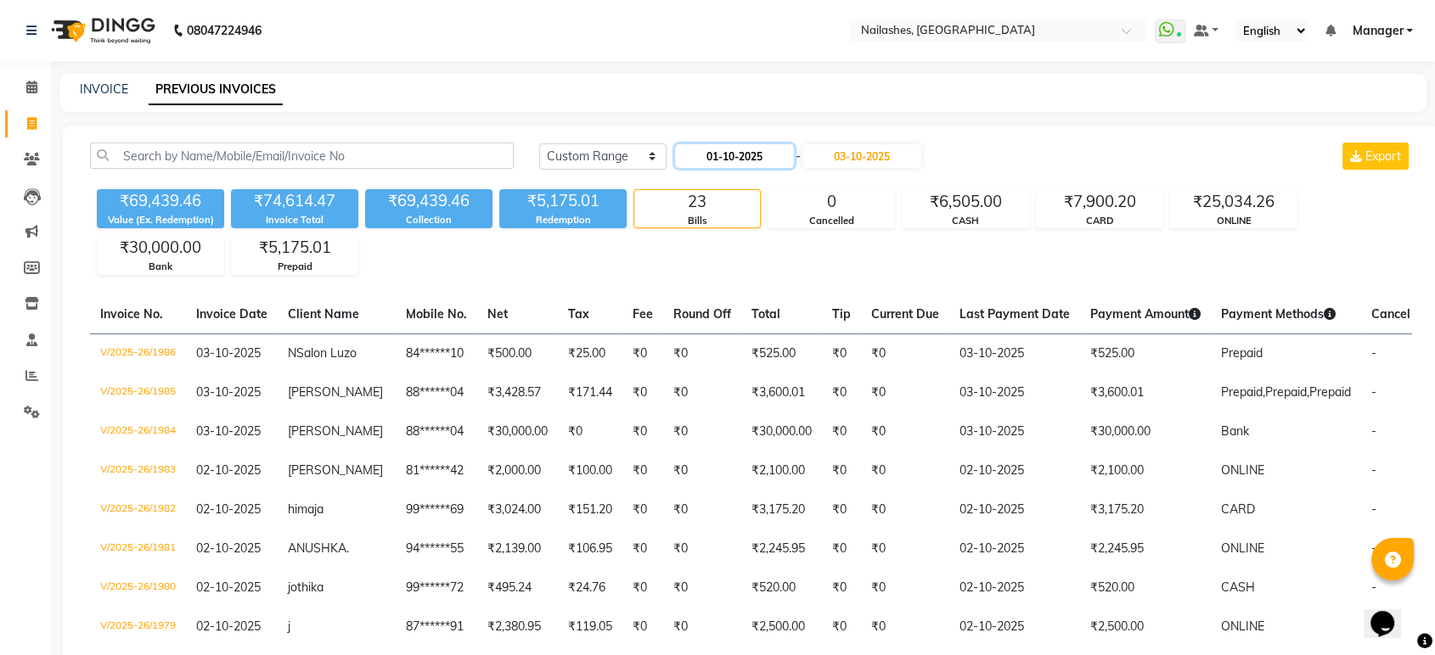
click at [749, 157] on input "01-10-2025" at bounding box center [734, 156] width 119 height 24
select select "10"
select select "2025"
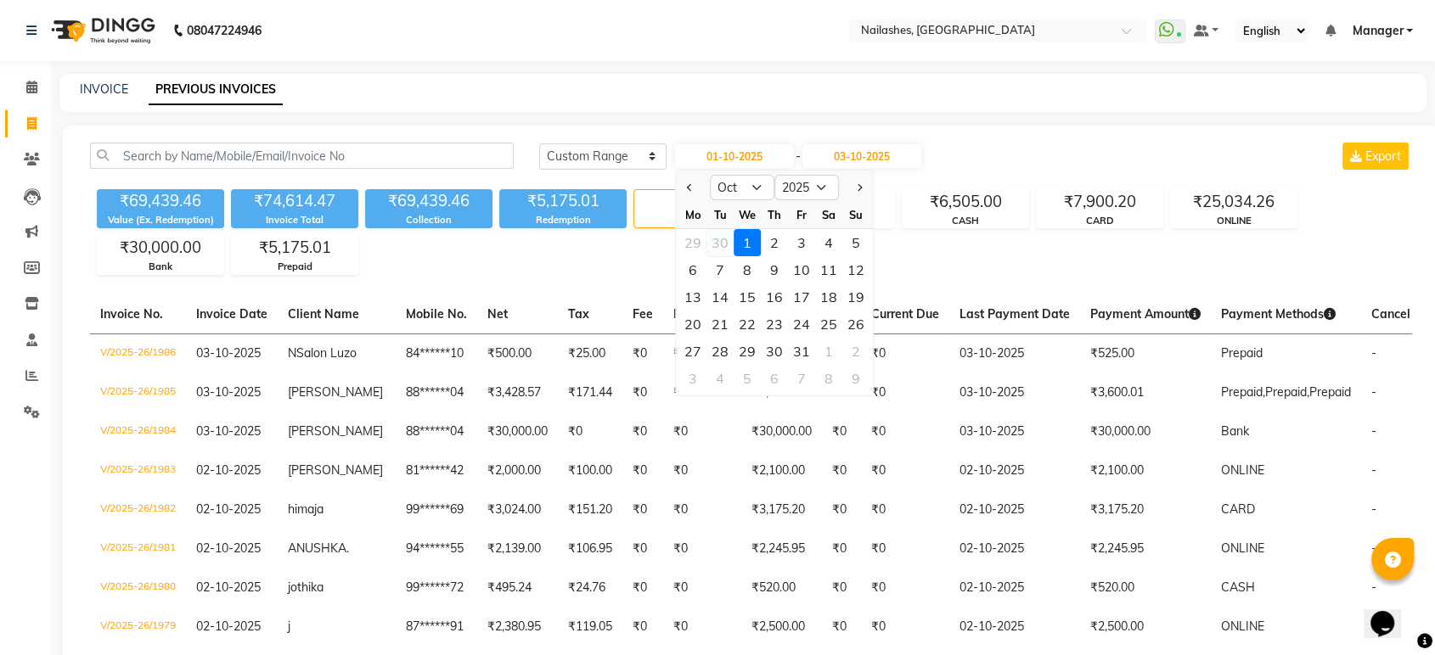
click at [714, 242] on div "30" at bounding box center [719, 242] width 27 height 27
type input "30-09-2025"
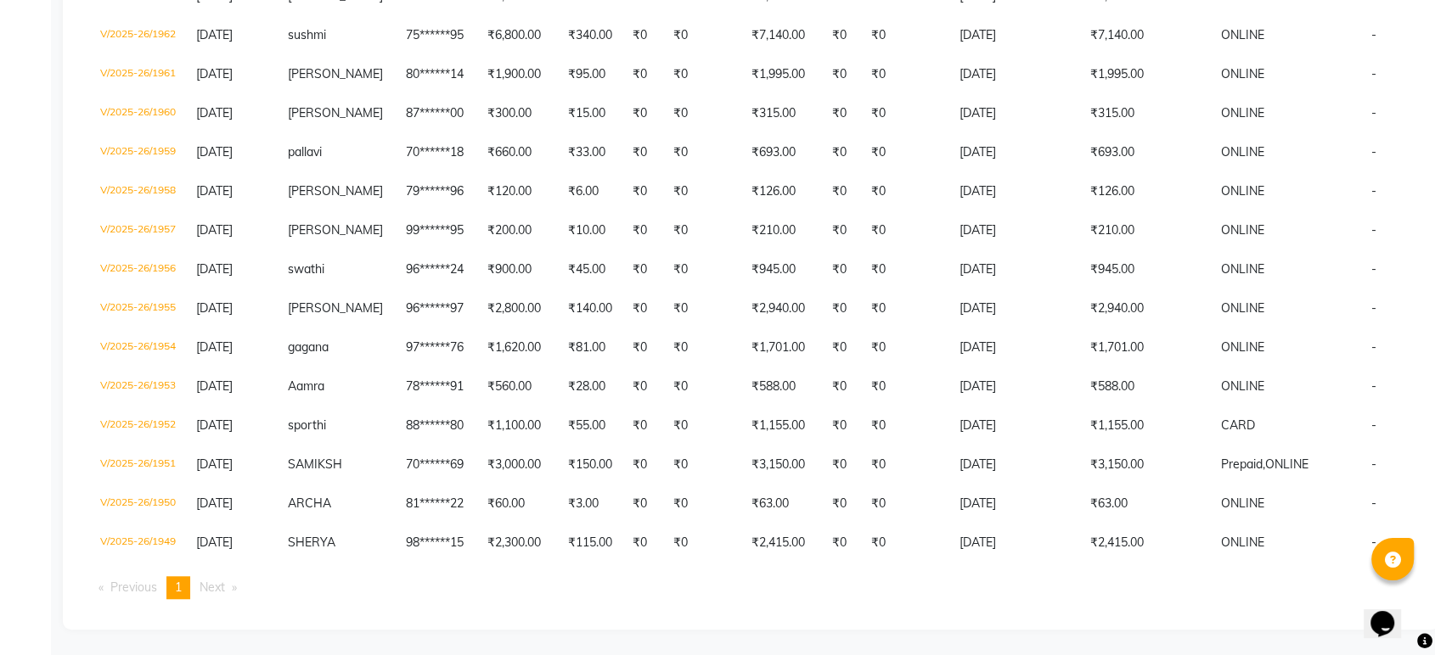
scroll to position [1306, 0]
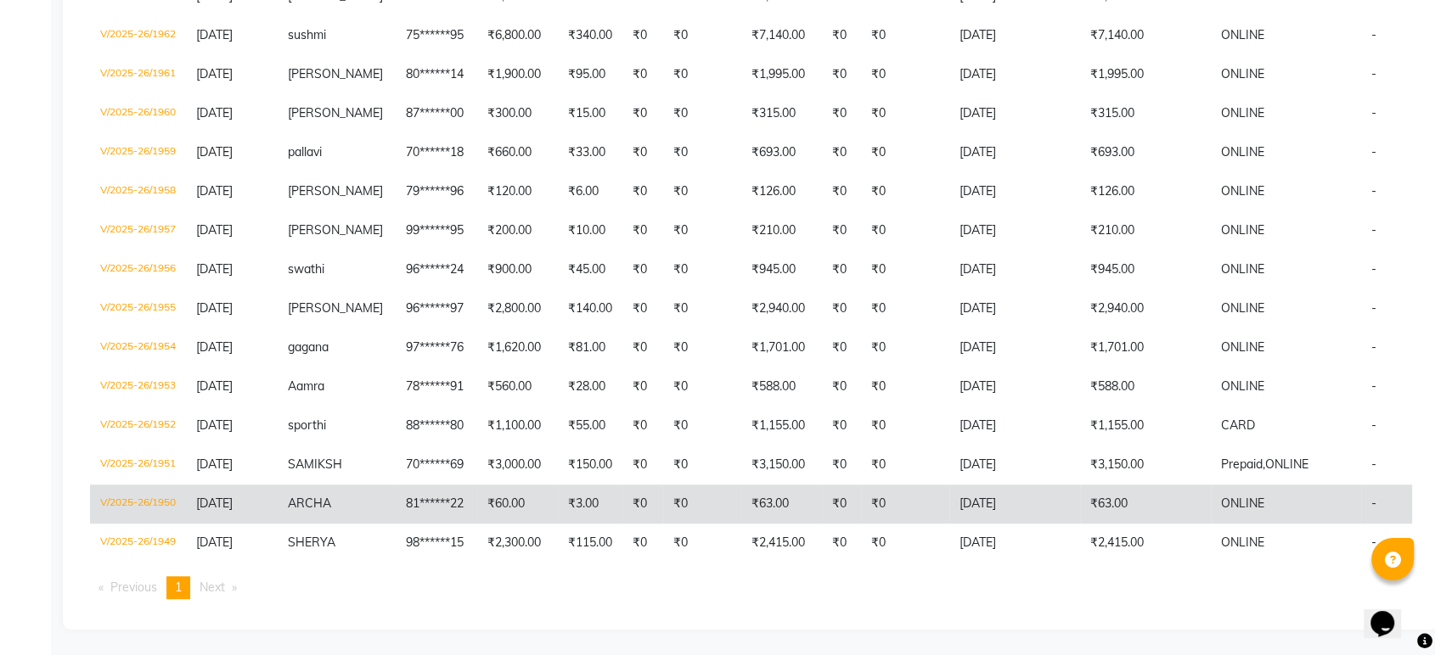
click at [663, 490] on td "₹0" at bounding box center [702, 504] width 78 height 39
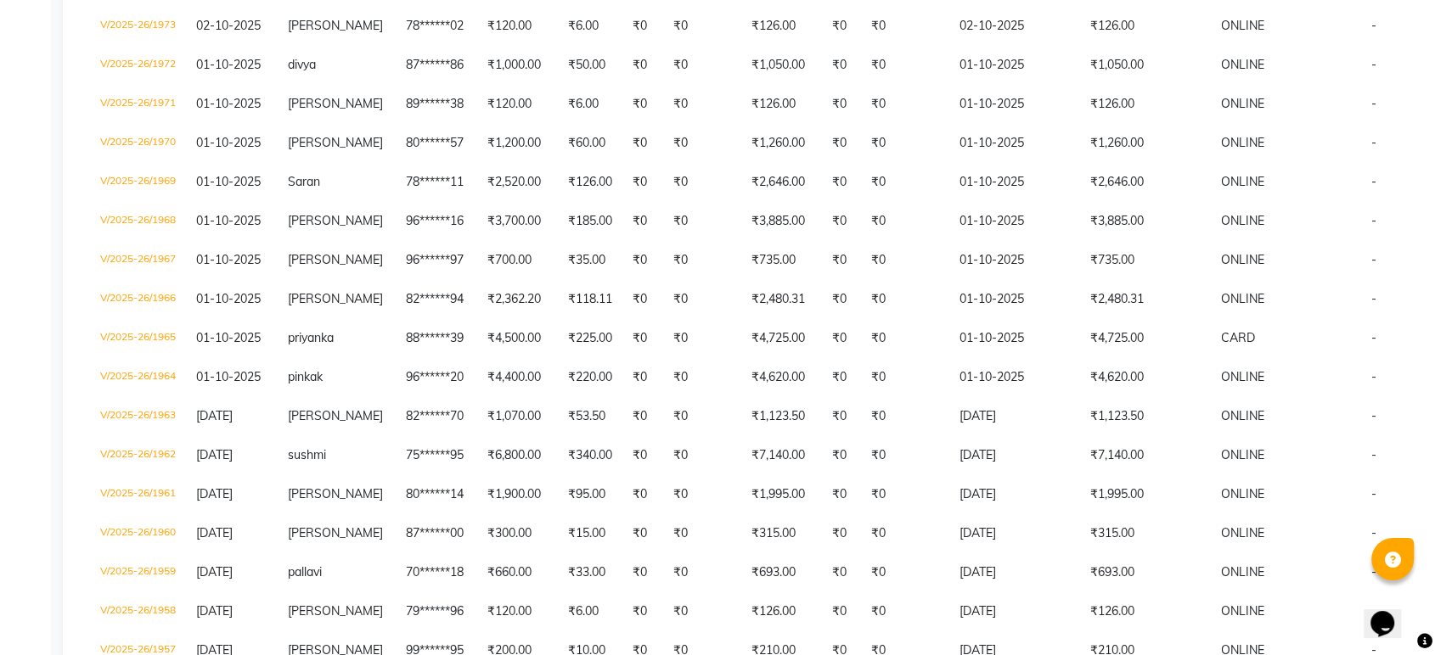
scroll to position [835, 0]
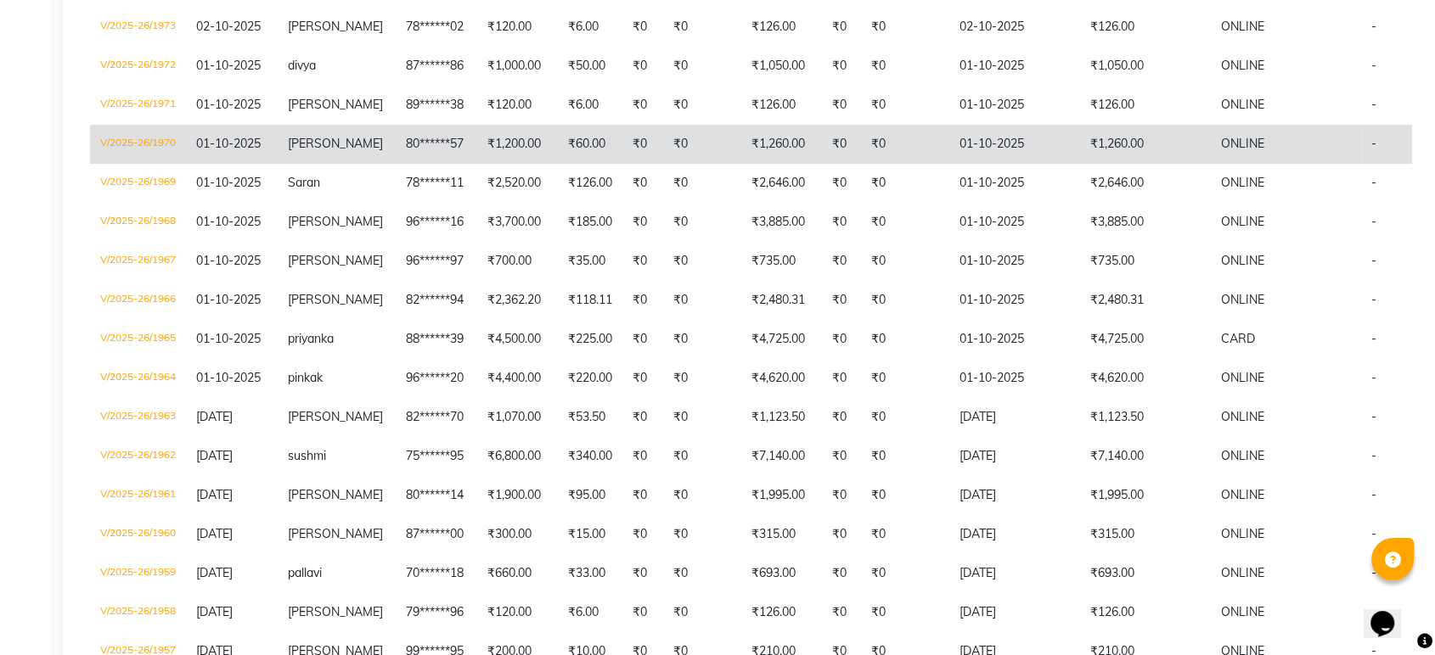
click at [750, 164] on td "₹1,260.00" at bounding box center [781, 144] width 81 height 39
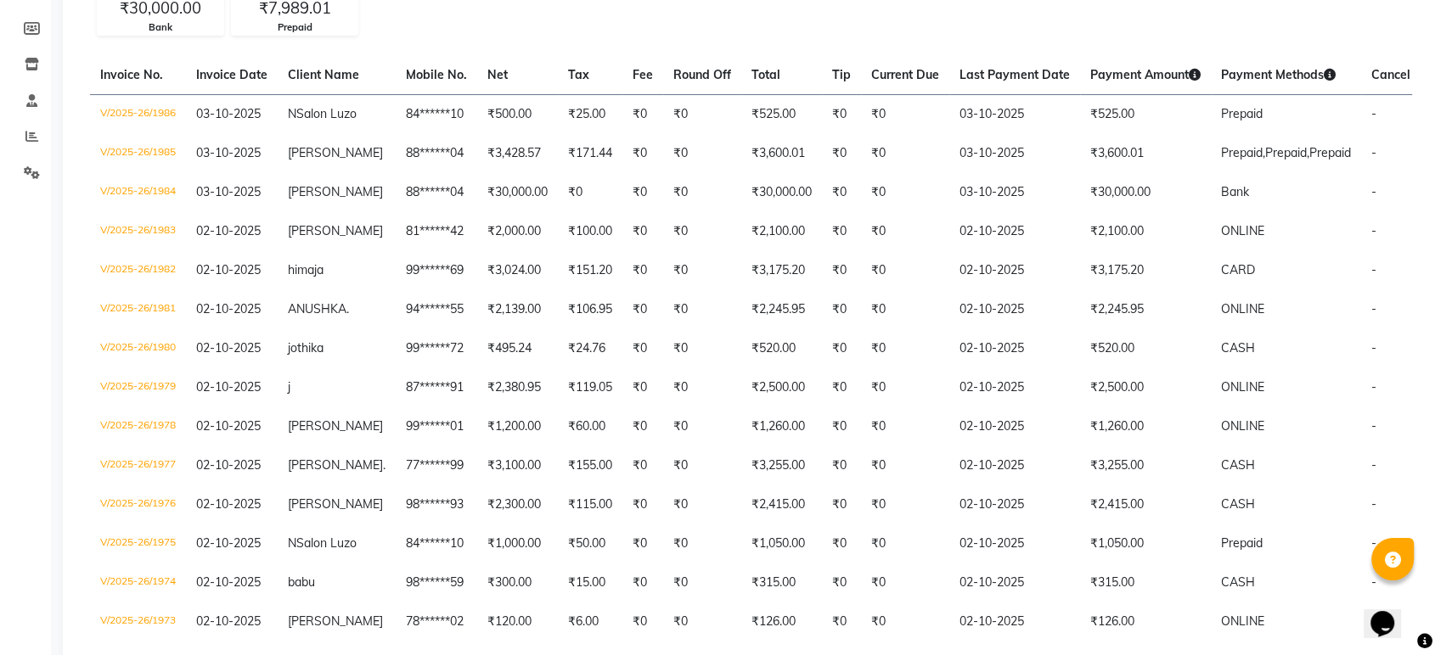
scroll to position [0, 0]
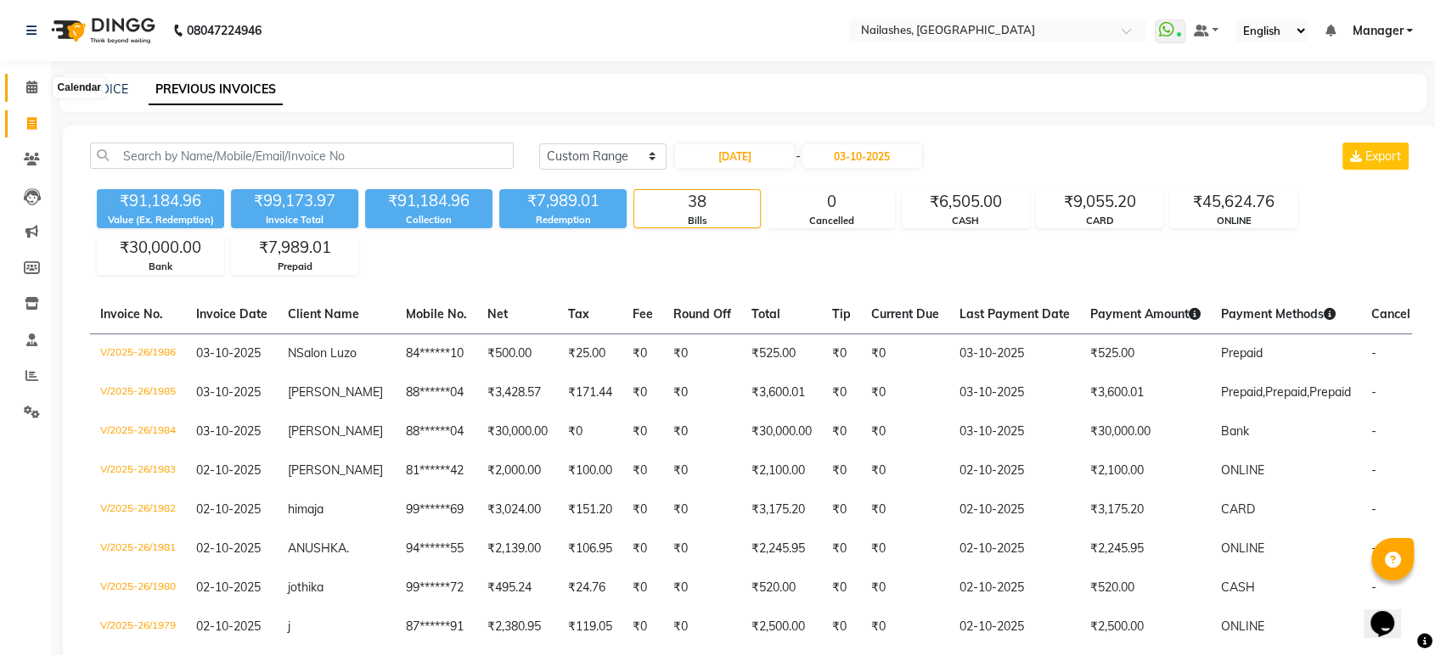
click at [19, 90] on span at bounding box center [32, 88] width 30 height 20
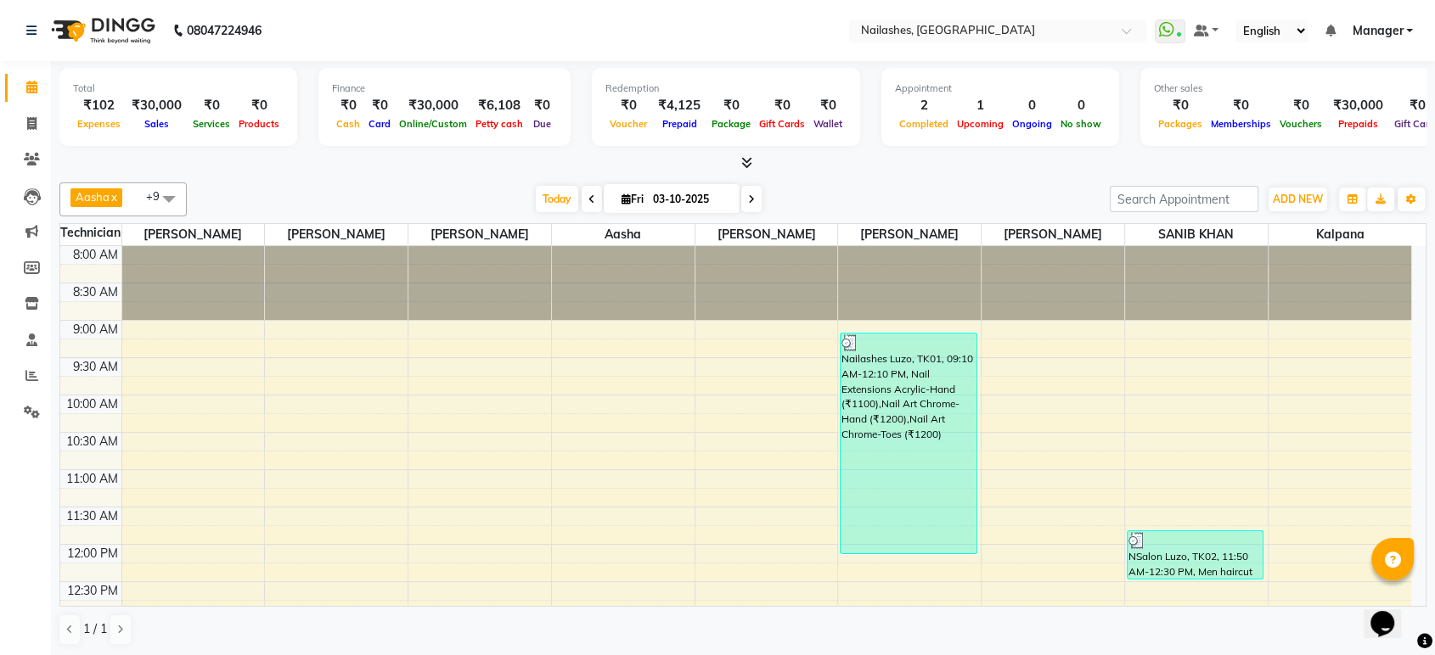
click at [748, 163] on icon at bounding box center [746, 162] width 11 height 13
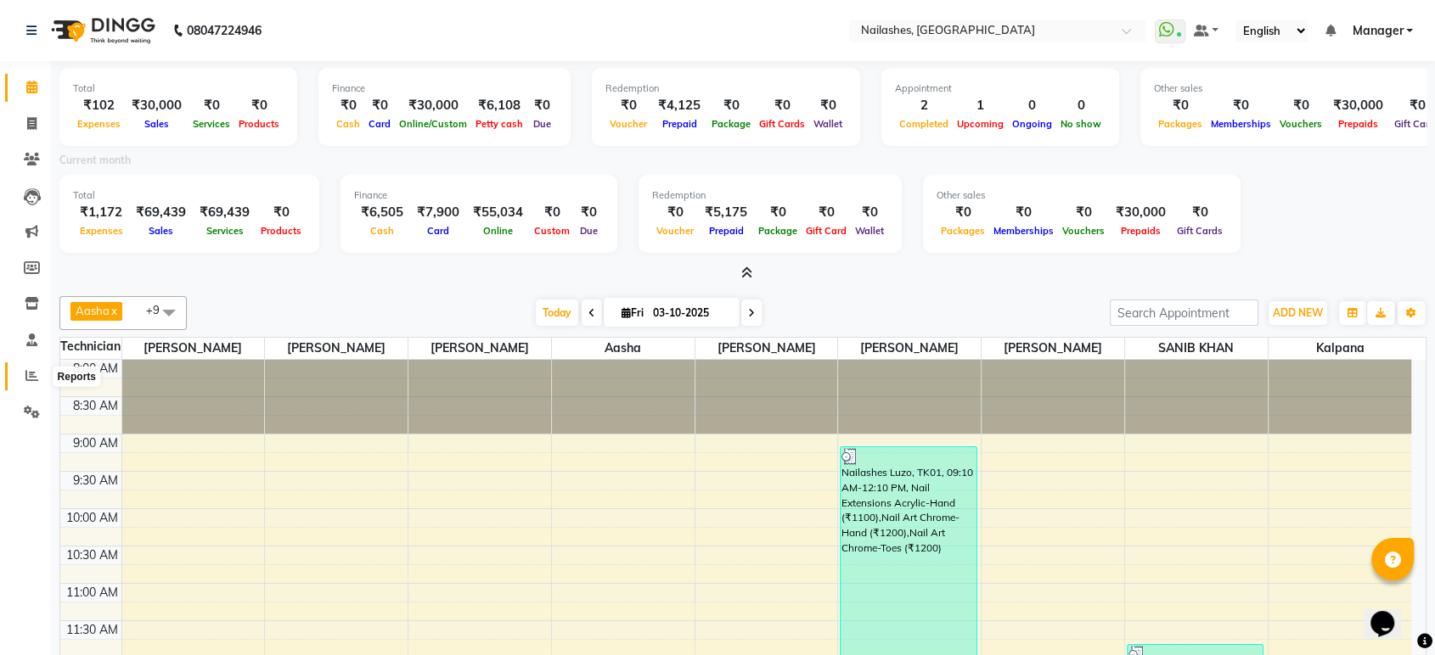
click at [33, 371] on icon at bounding box center [31, 375] width 13 height 13
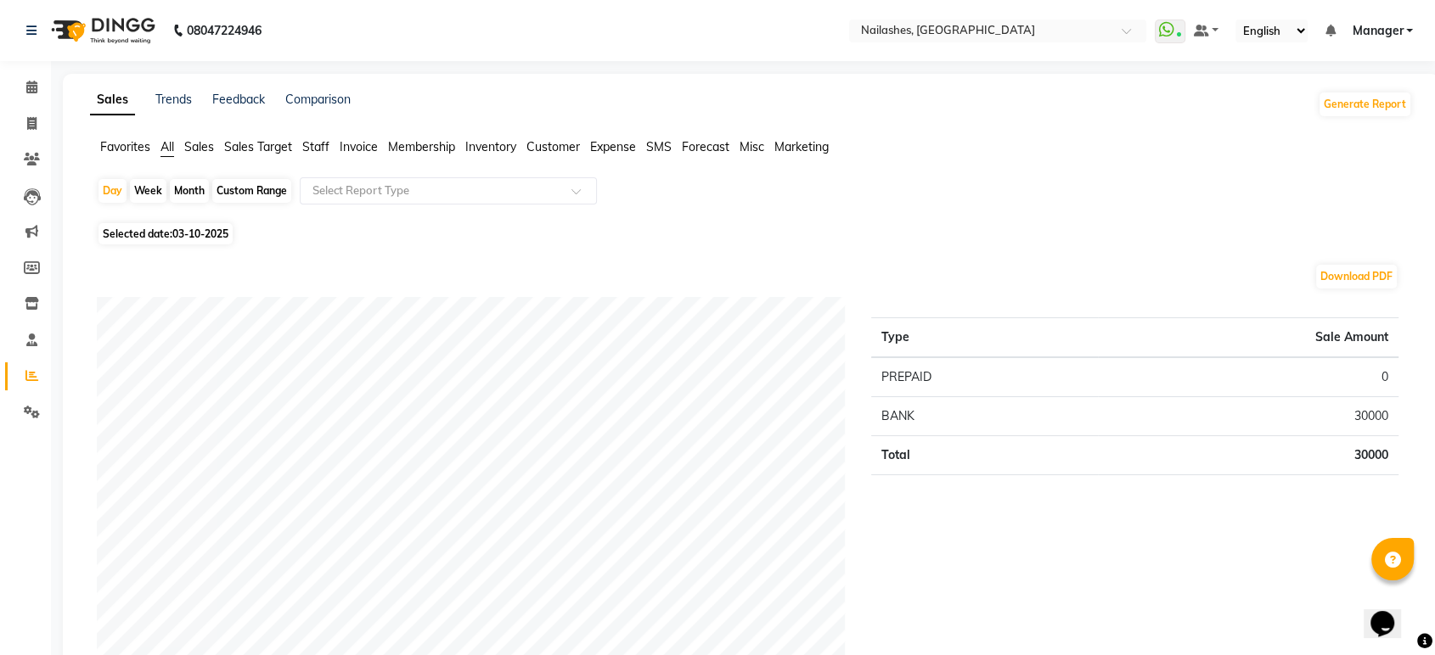
click at [308, 145] on span "Staff" at bounding box center [315, 146] width 27 height 15
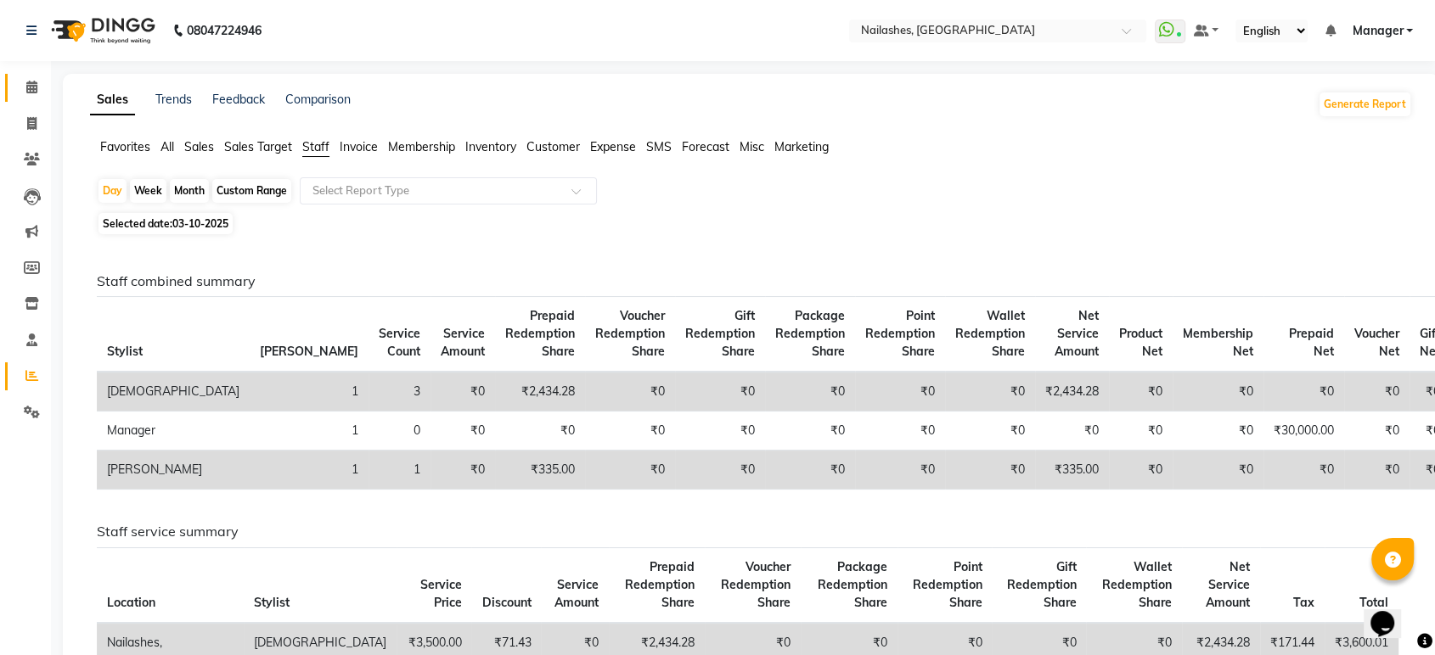
click at [27, 100] on link "Calendar" at bounding box center [25, 88] width 41 height 28
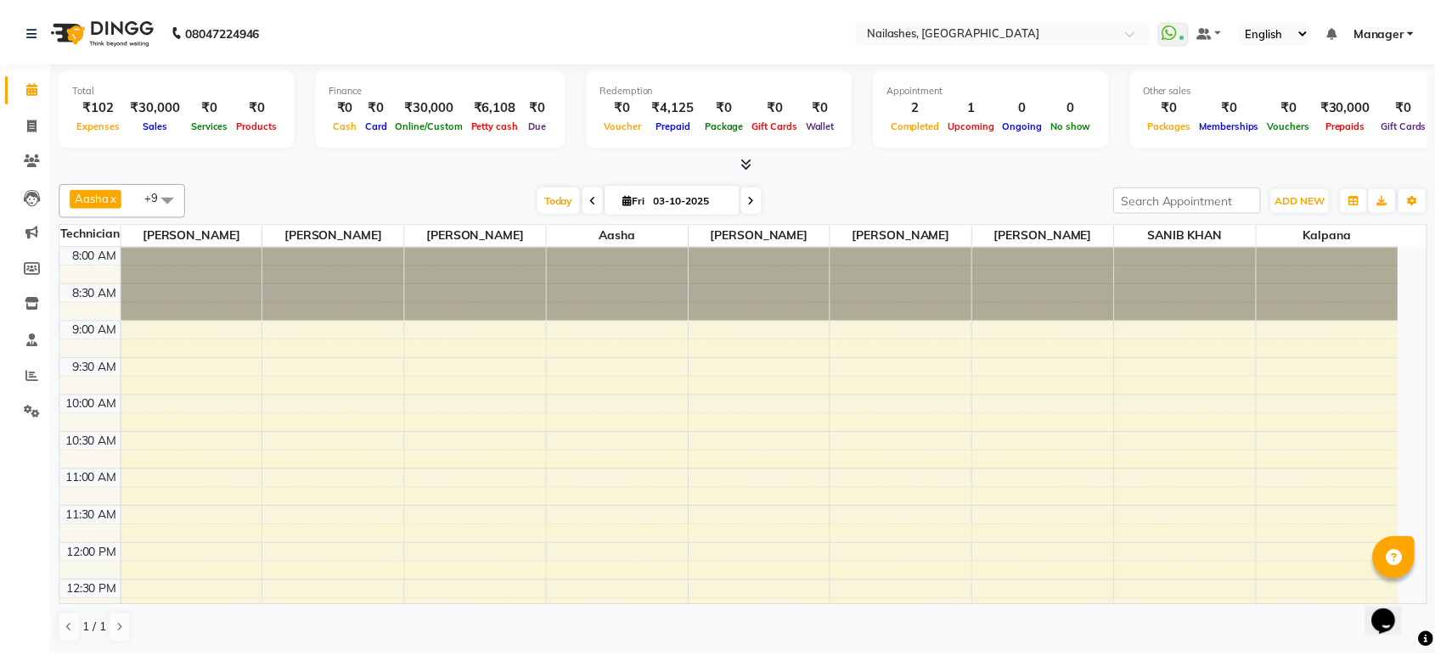
scroll to position [447, 0]
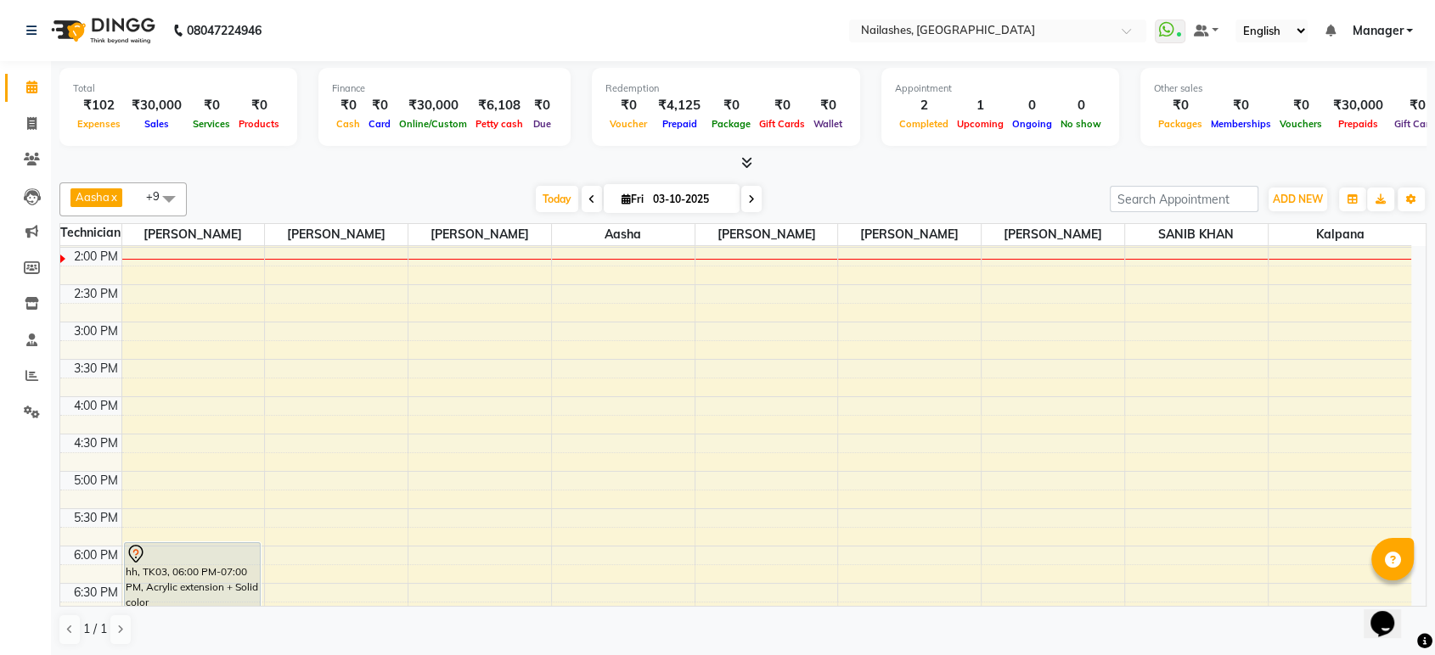
click at [747, 162] on icon at bounding box center [746, 162] width 11 height 13
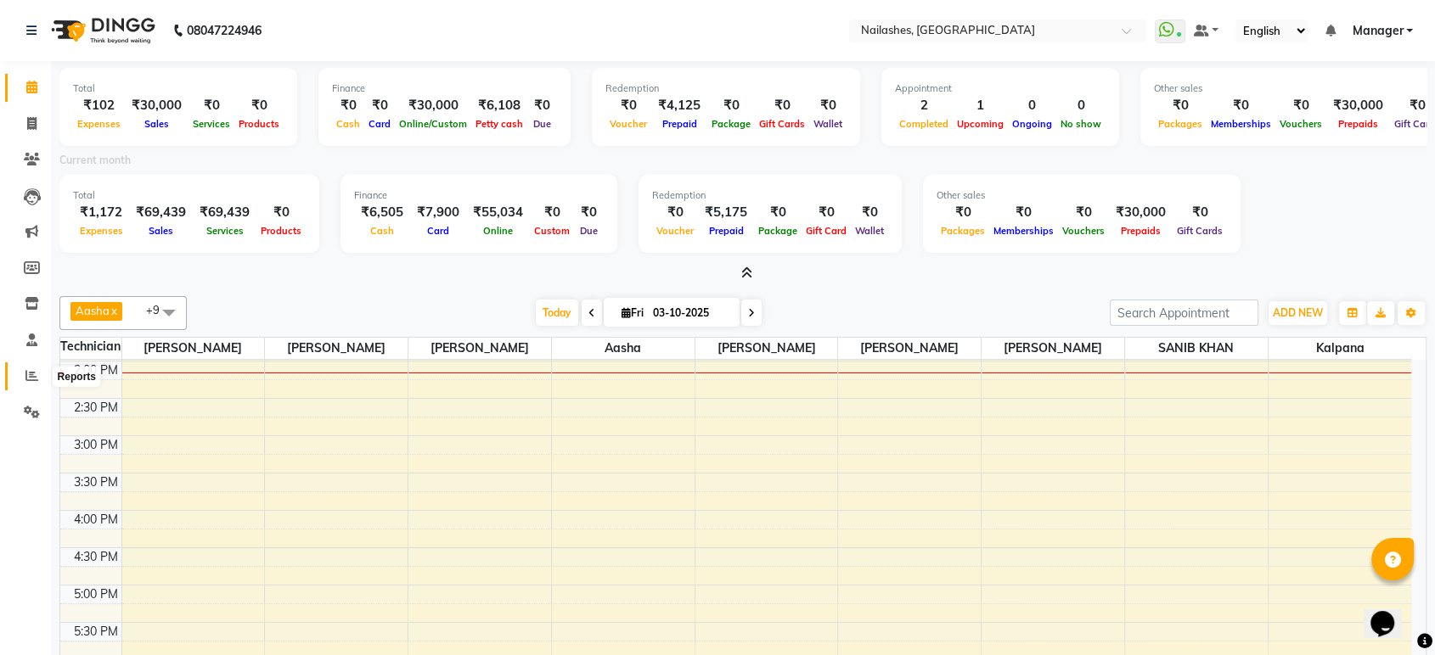
click at [25, 377] on icon at bounding box center [31, 375] width 13 height 13
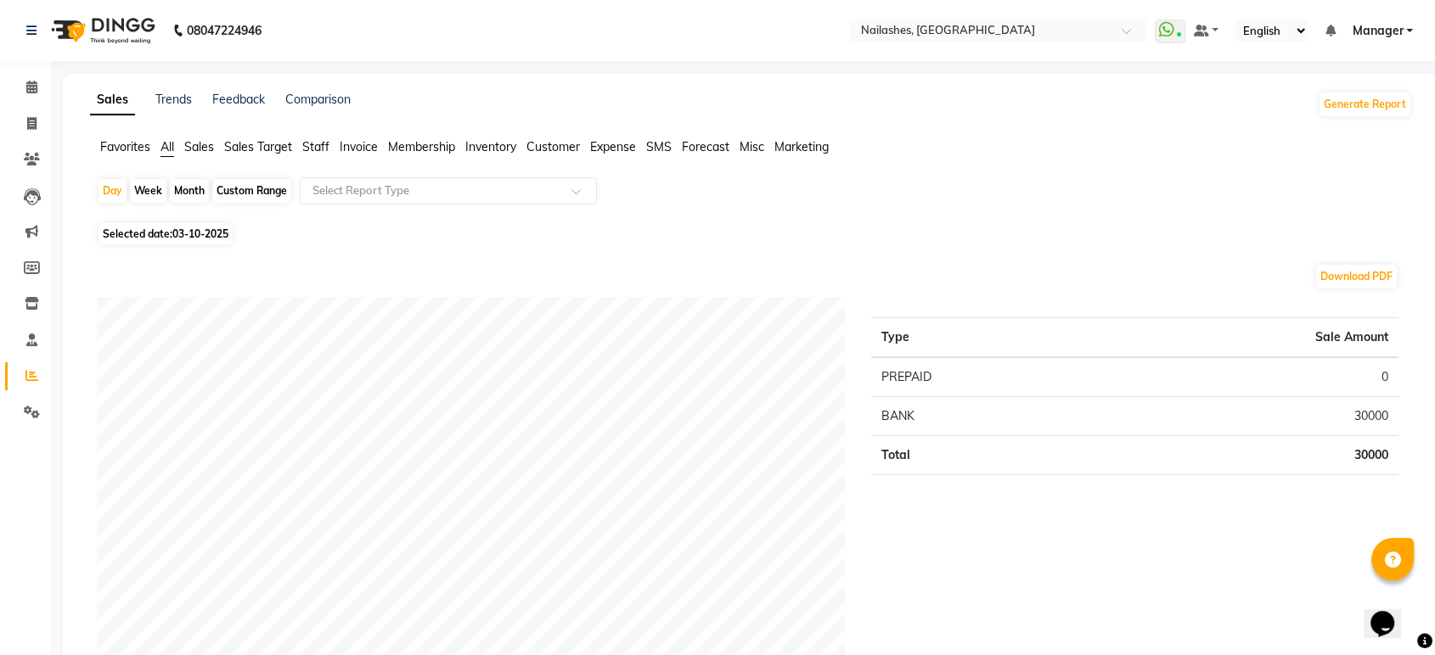
click at [317, 146] on span "Staff" at bounding box center [315, 146] width 27 height 15
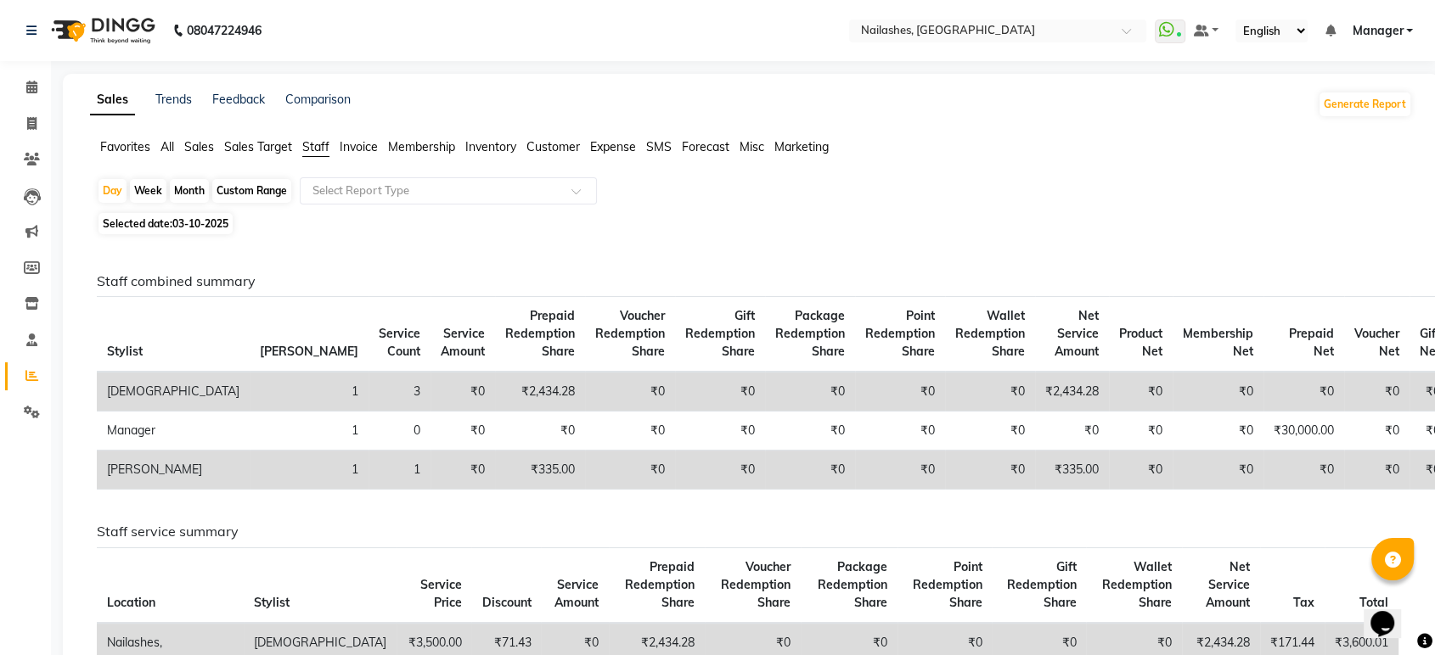
click at [185, 186] on div "Month" at bounding box center [189, 191] width 39 height 24
select select "10"
select select "2025"
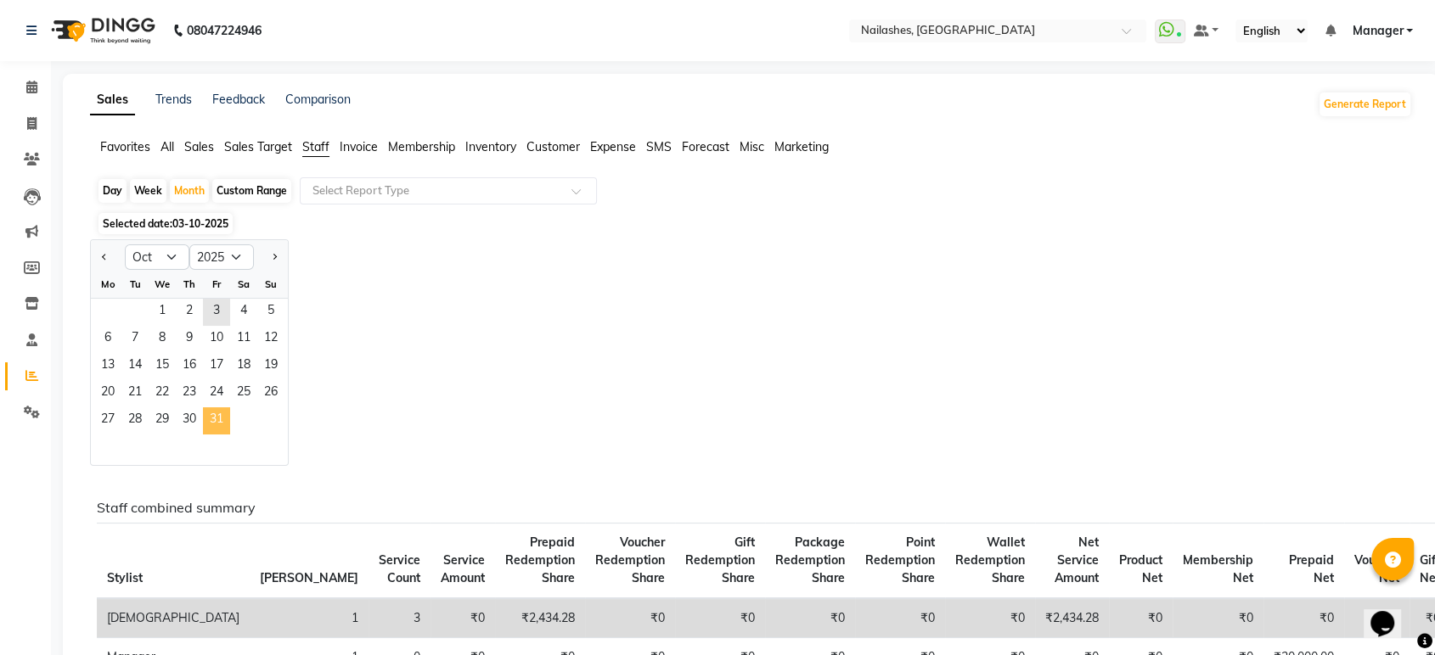
click at [217, 419] on span "31" at bounding box center [216, 421] width 27 height 27
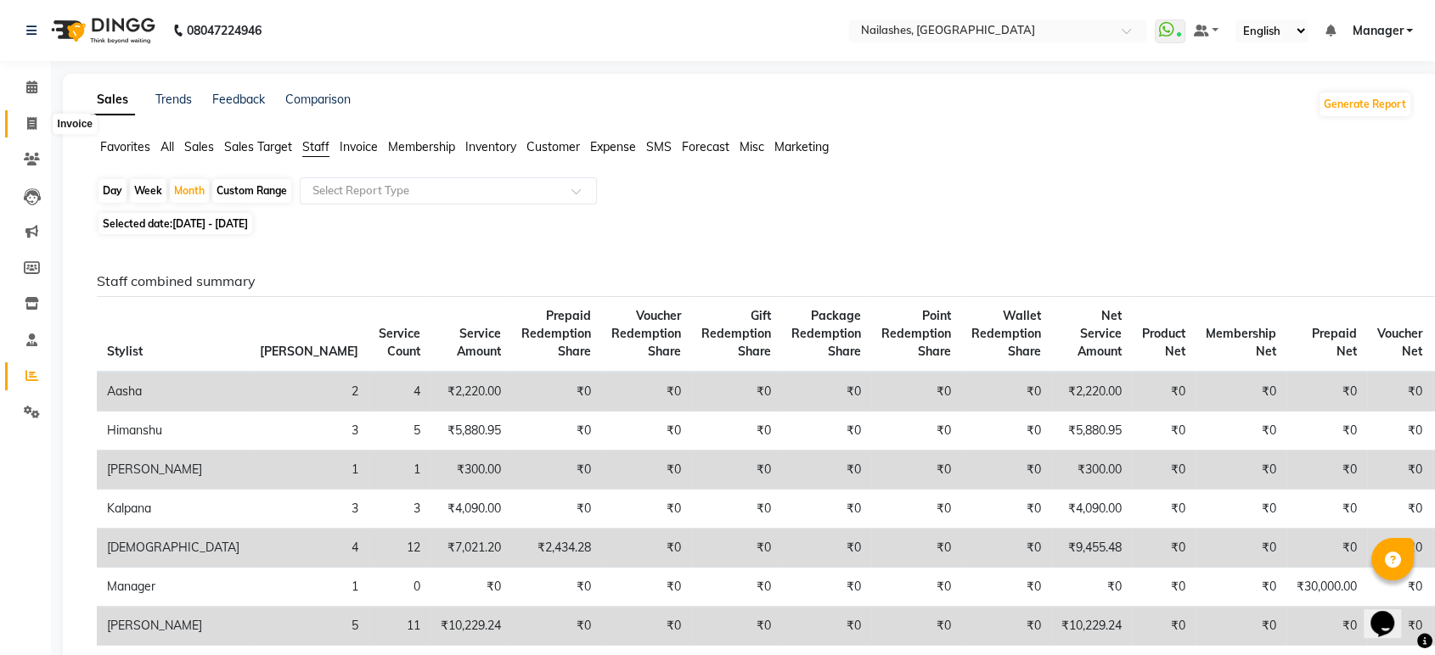
click at [35, 120] on icon at bounding box center [31, 123] width 9 height 13
select select "service"
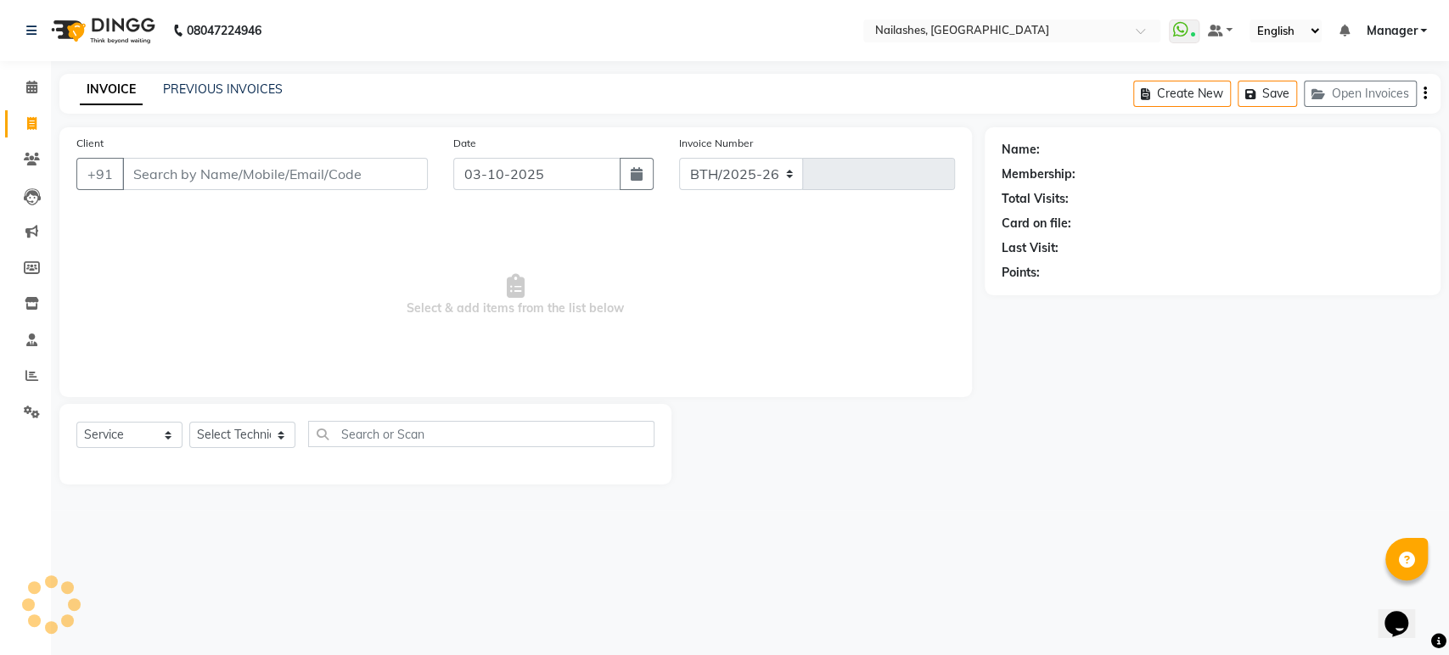
select select "4251"
type input "1987"
click at [31, 91] on icon at bounding box center [31, 87] width 11 height 13
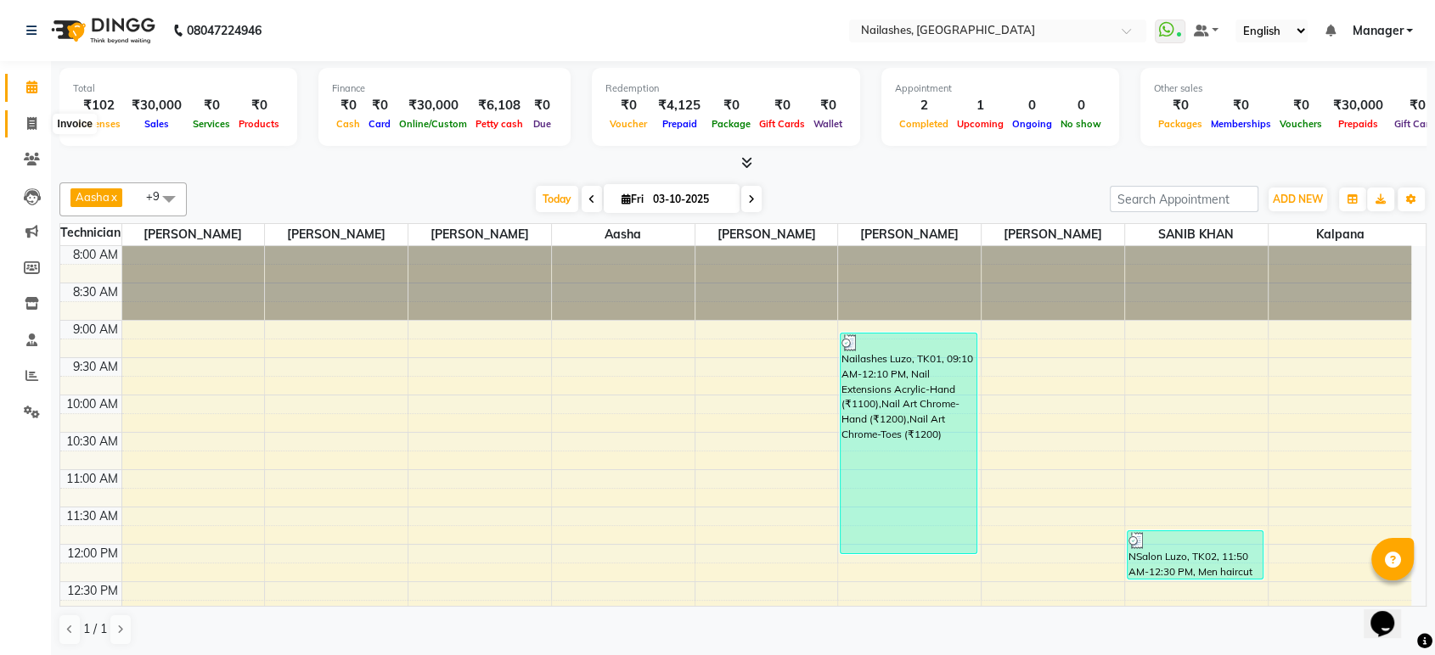
click at [21, 120] on span at bounding box center [32, 125] width 30 height 20
select select "service"
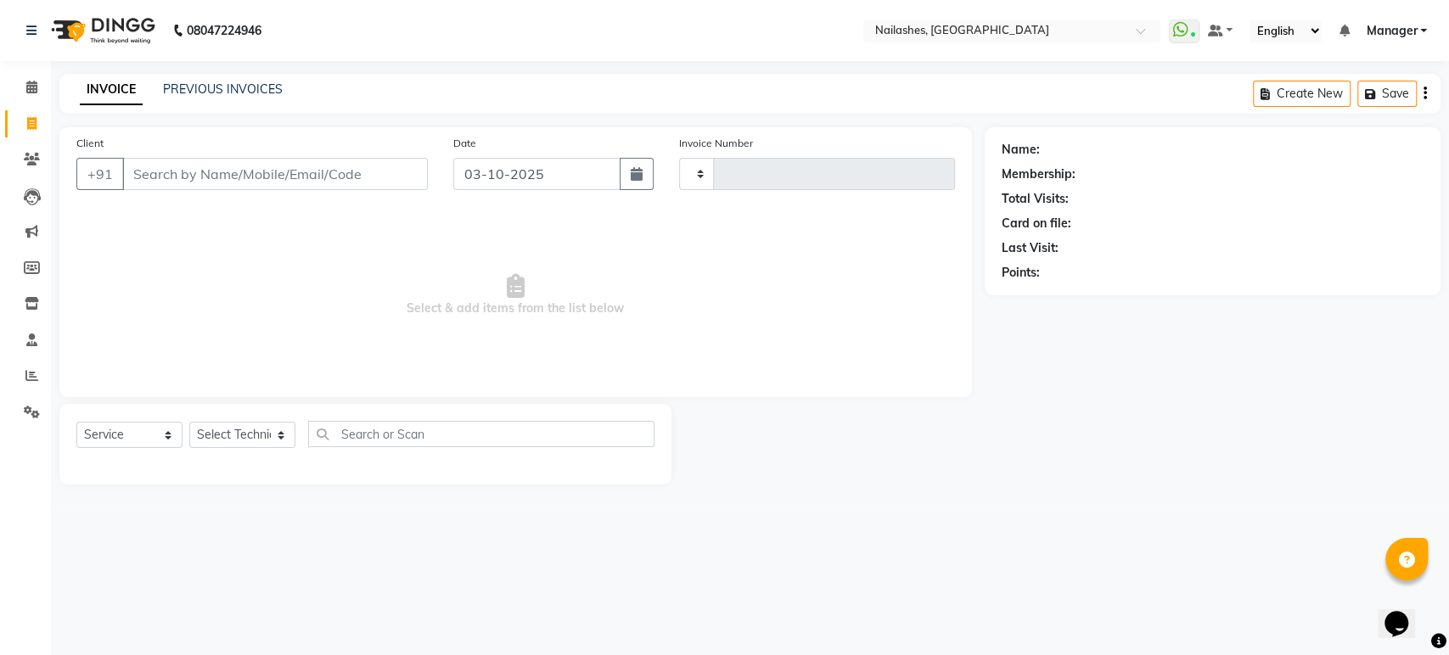
type input "1987"
select select "4251"
click at [228, 436] on select "Select Technician Aasha Asid HIMANSHU Ishrit Ali kalpana KRISHNA Manager Rehbar…" at bounding box center [242, 435] width 106 height 26
click at [346, 362] on span "Select & add items from the list below" at bounding box center [515, 296] width 879 height 170
click at [225, 435] on select "Select Technician Aasha Asid HIMANSHU Ishrit Ali kalpana KRISHNA Manager Rehbar…" at bounding box center [242, 435] width 106 height 26
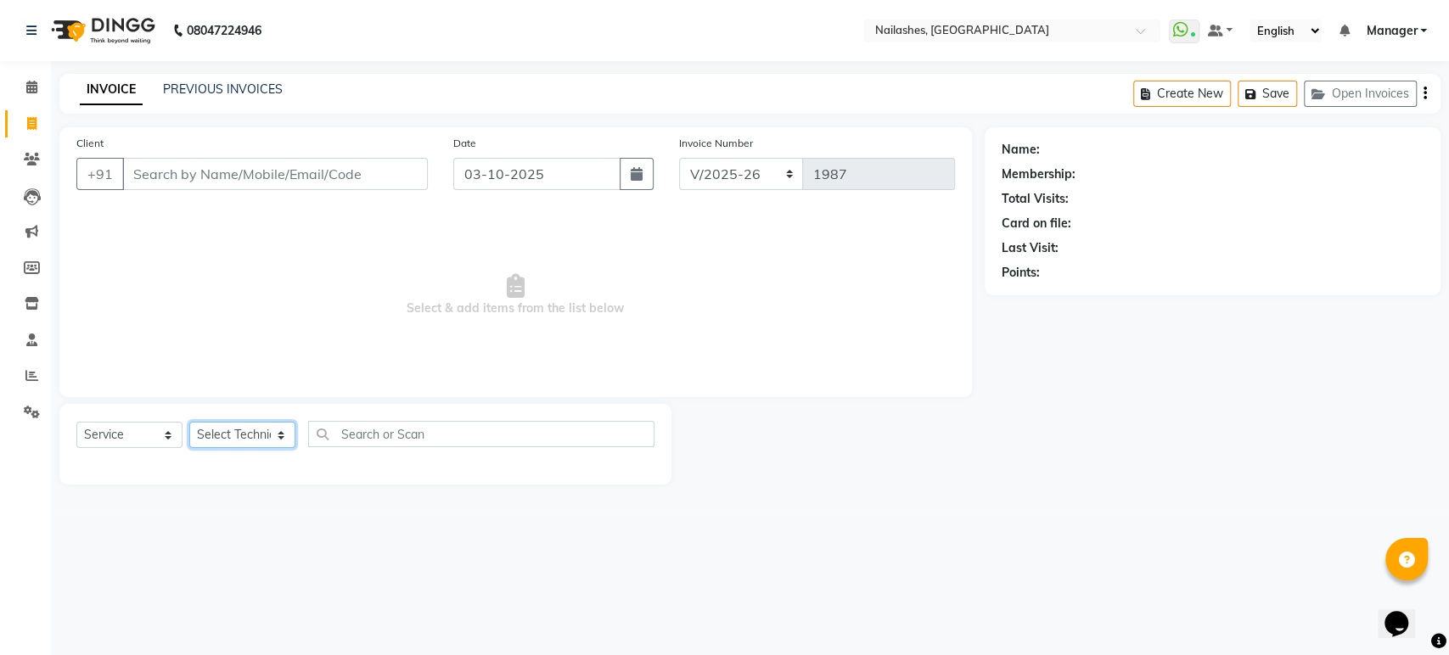
select select "91450"
click at [189, 422] on select "Select Technician Aasha Asid HIMANSHU Ishrit Ali kalpana KRISHNA Manager Rehbar…" at bounding box center [242, 435] width 106 height 26
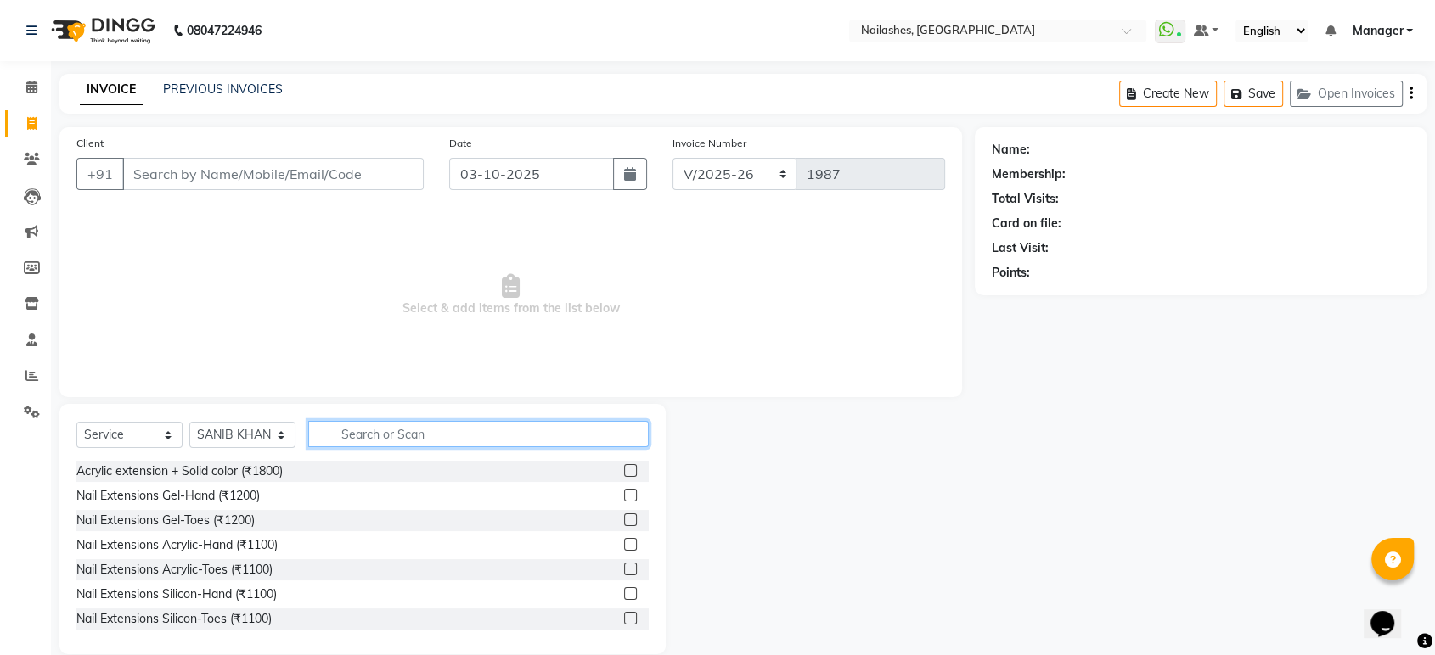
click at [356, 443] on input "text" at bounding box center [478, 434] width 340 height 26
type input "hair"
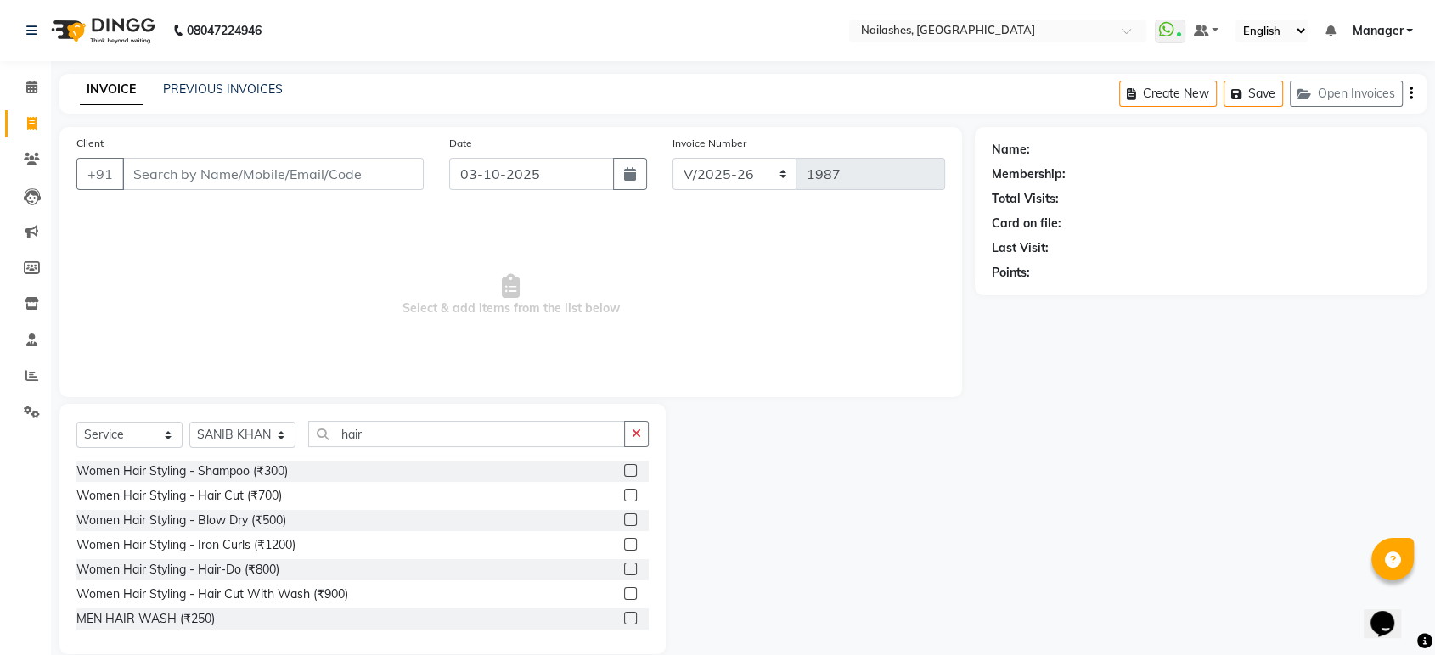
click at [624, 463] on div at bounding box center [636, 471] width 25 height 21
click at [624, 469] on label at bounding box center [630, 470] width 13 height 13
click at [624, 469] on input "checkbox" at bounding box center [629, 471] width 11 height 11
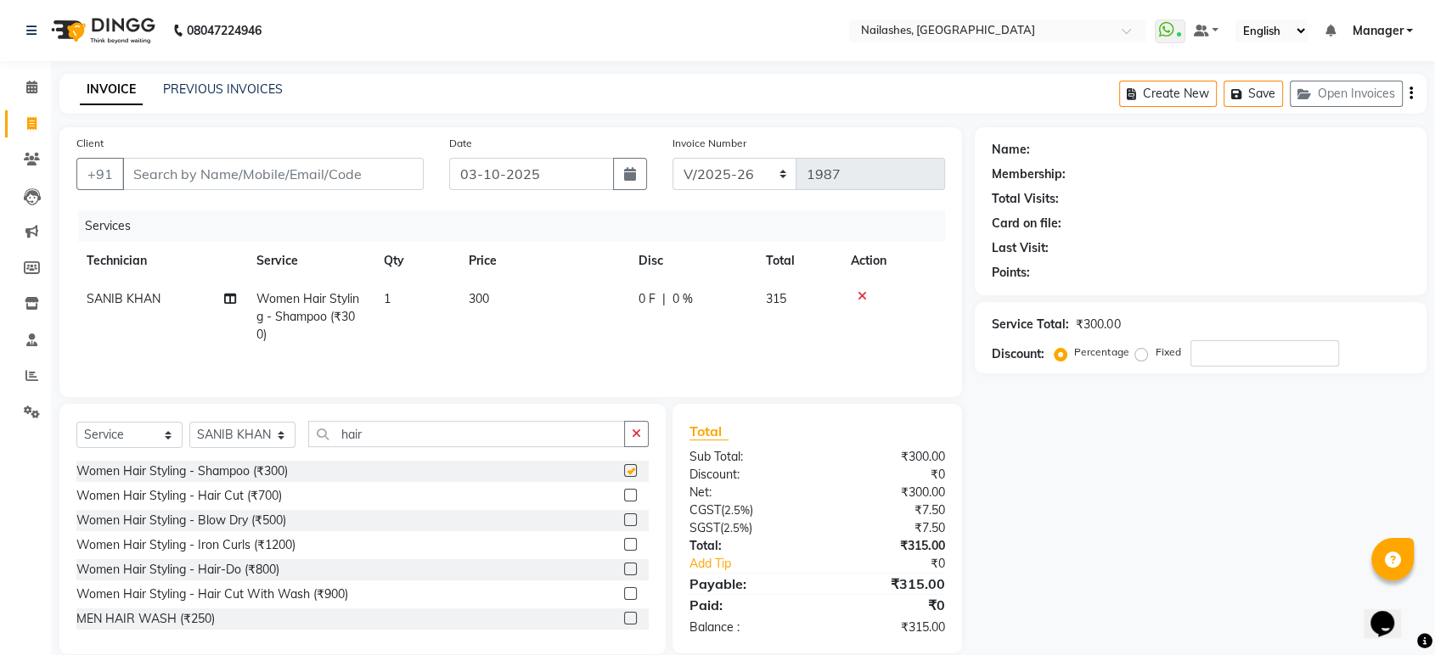
checkbox input "false"
click at [285, 166] on input "Client" at bounding box center [272, 174] width 301 height 32
click at [383, 174] on input "Client" at bounding box center [272, 174] width 301 height 32
type input "6"
type input "0"
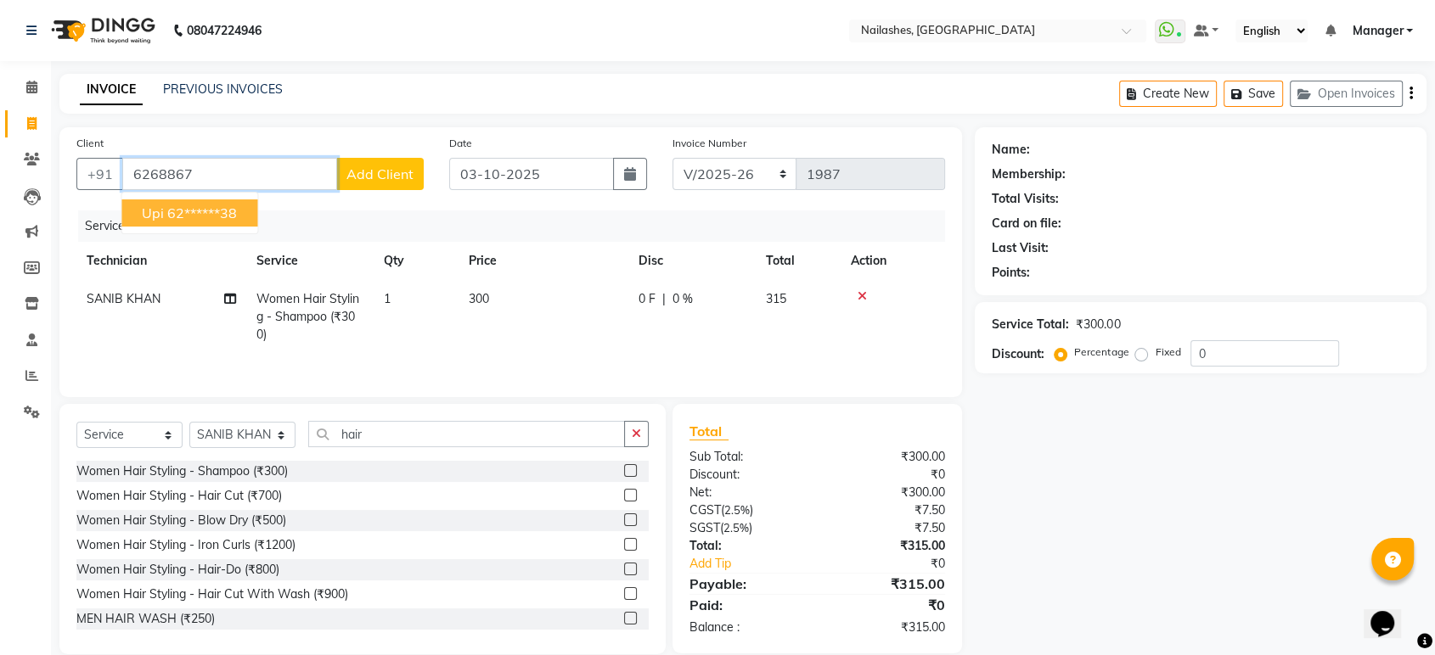
click at [220, 213] on ngb-highlight "62******38" at bounding box center [202, 213] width 70 height 17
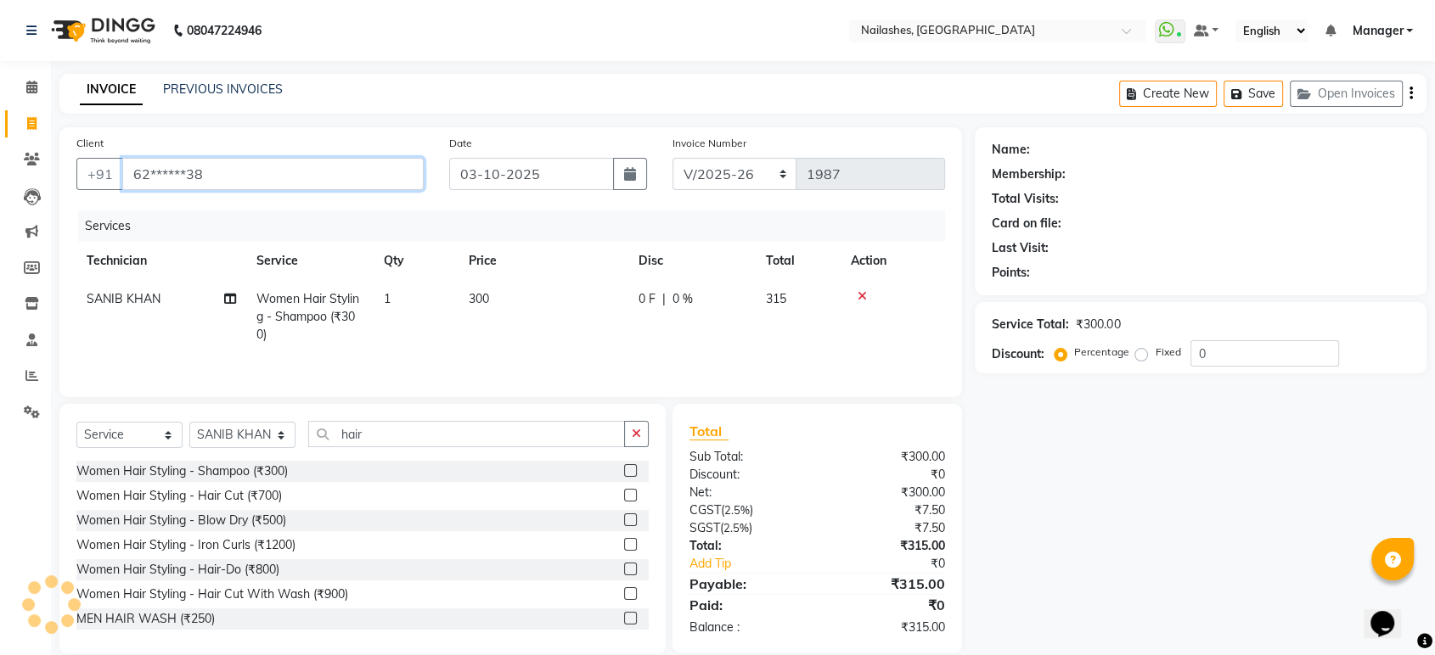
type input "62******38"
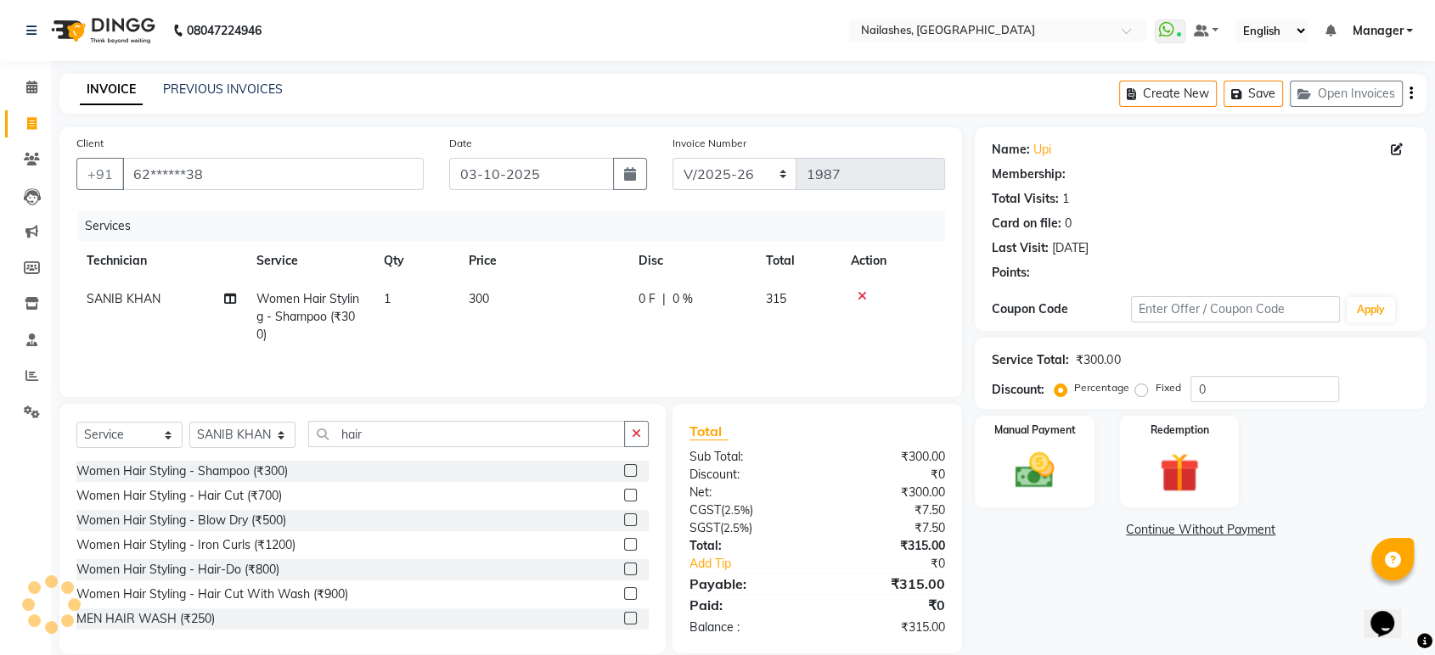
select select "1: Object"
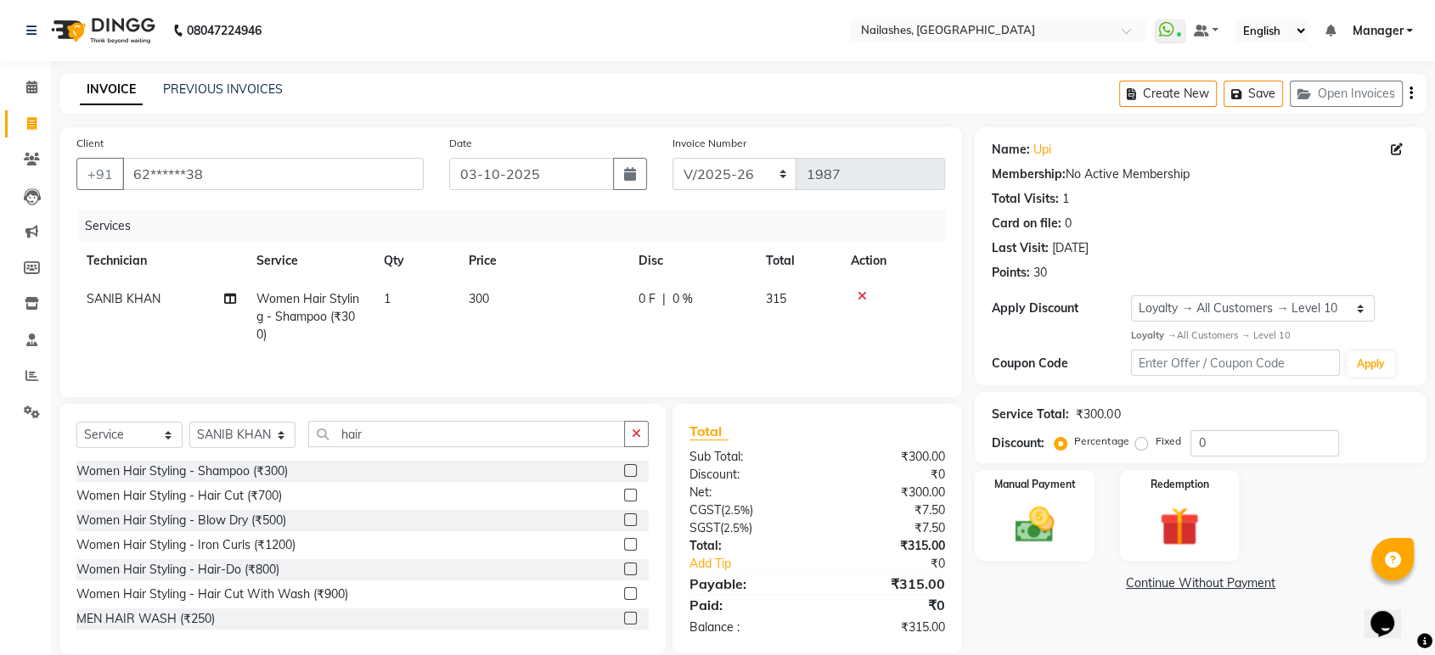
scroll to position [25, 0]
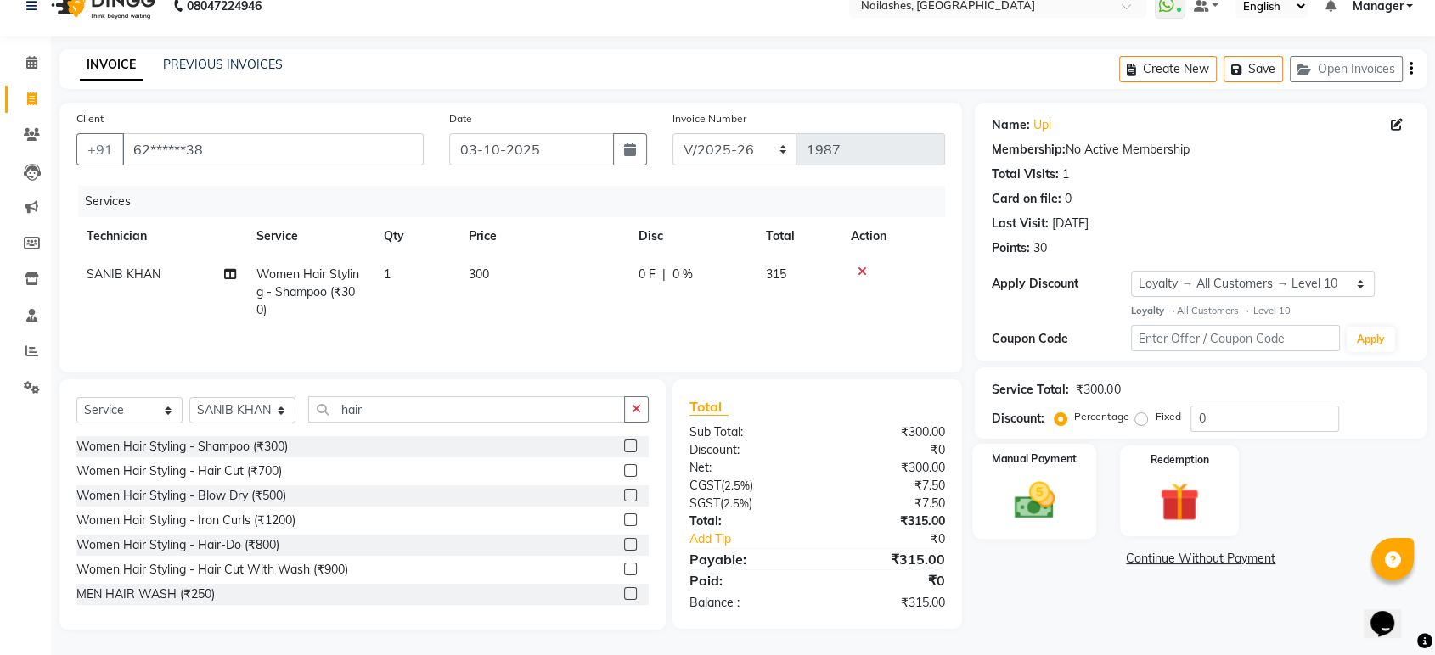
click at [1032, 500] on img at bounding box center [1034, 501] width 66 height 48
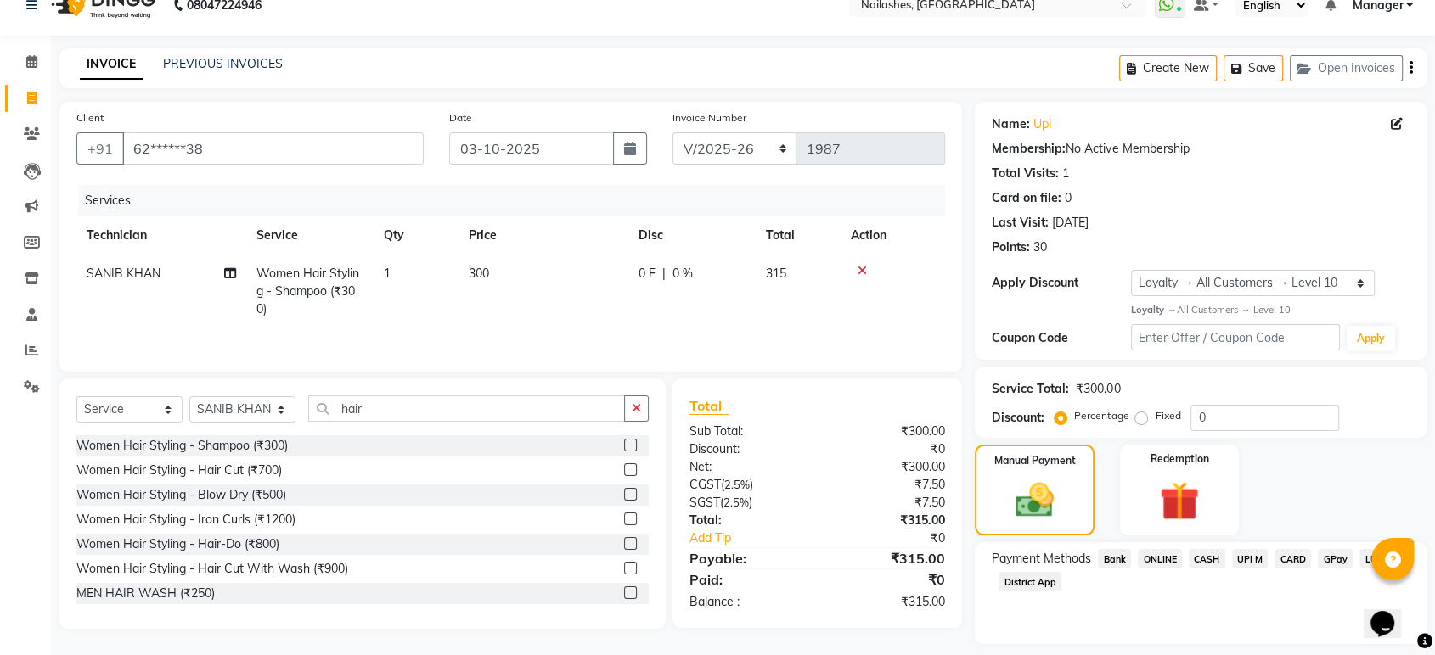
click at [1165, 555] on span "ONLINE" at bounding box center [1160, 559] width 44 height 20
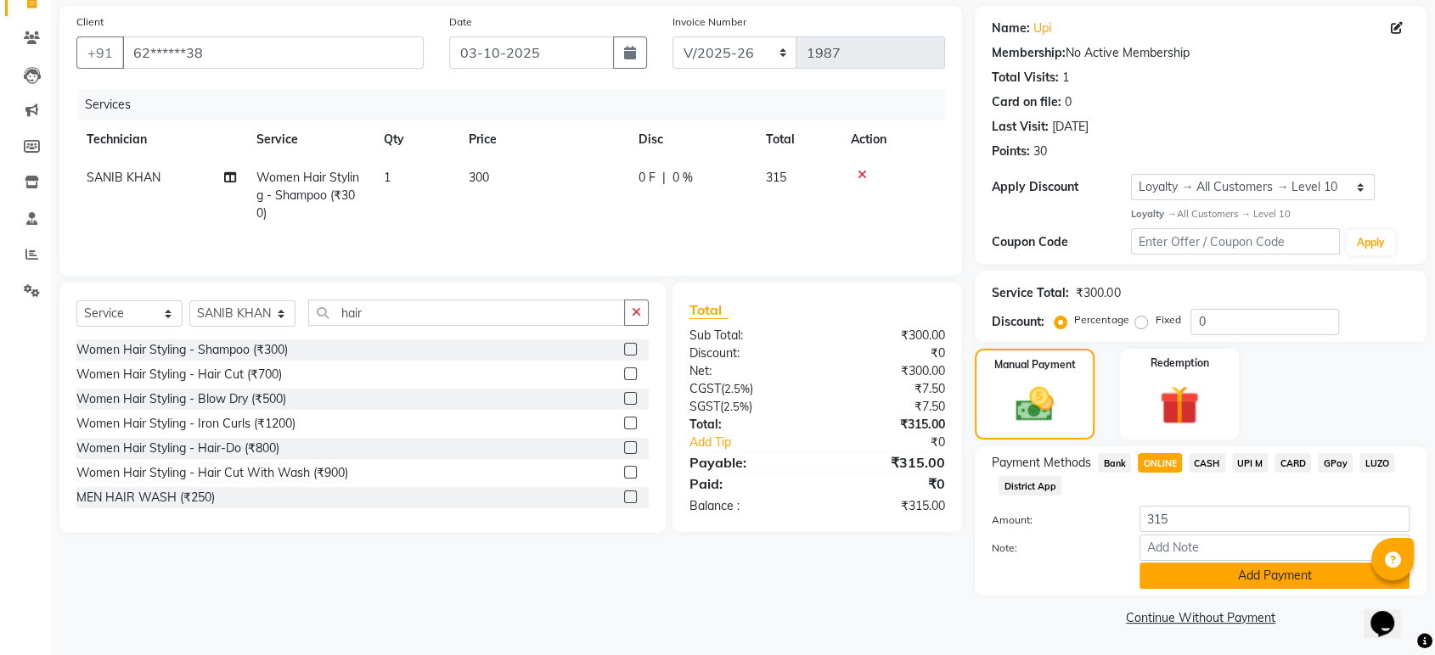
click at [1179, 568] on button "Add Payment" at bounding box center [1274, 576] width 270 height 26
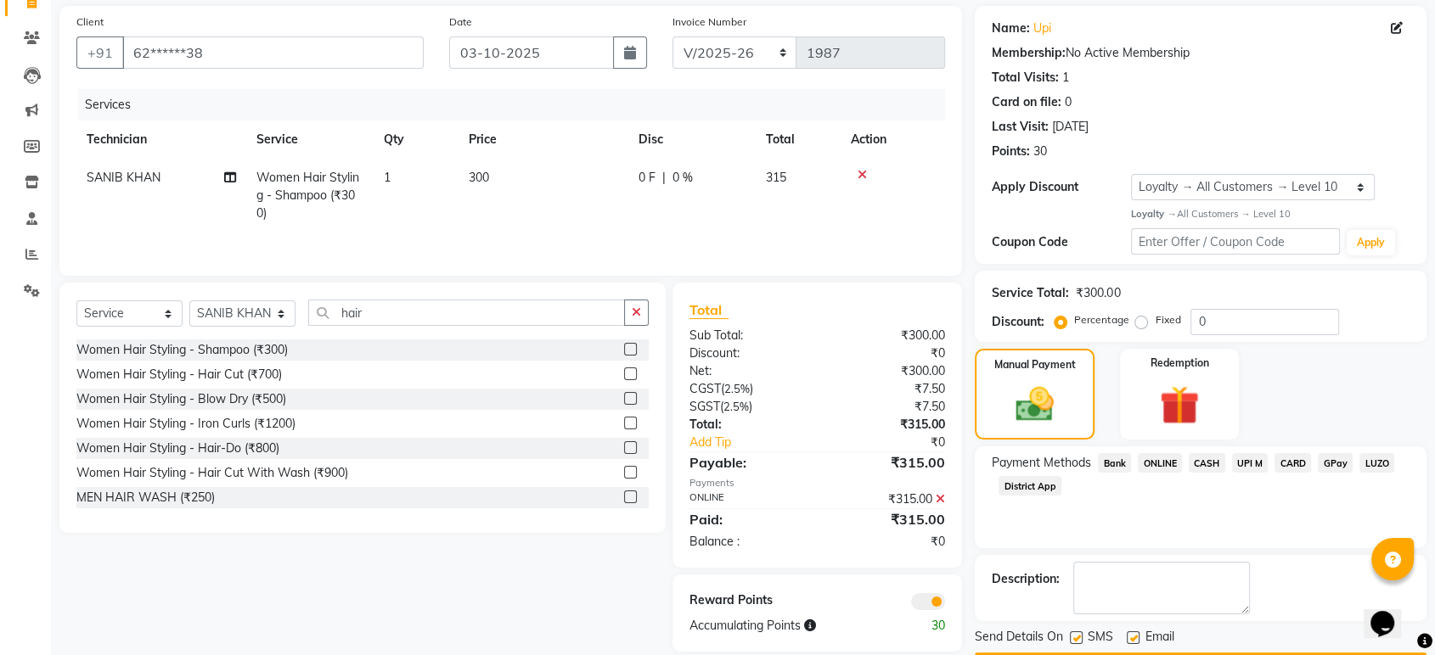
scroll to position [170, 0]
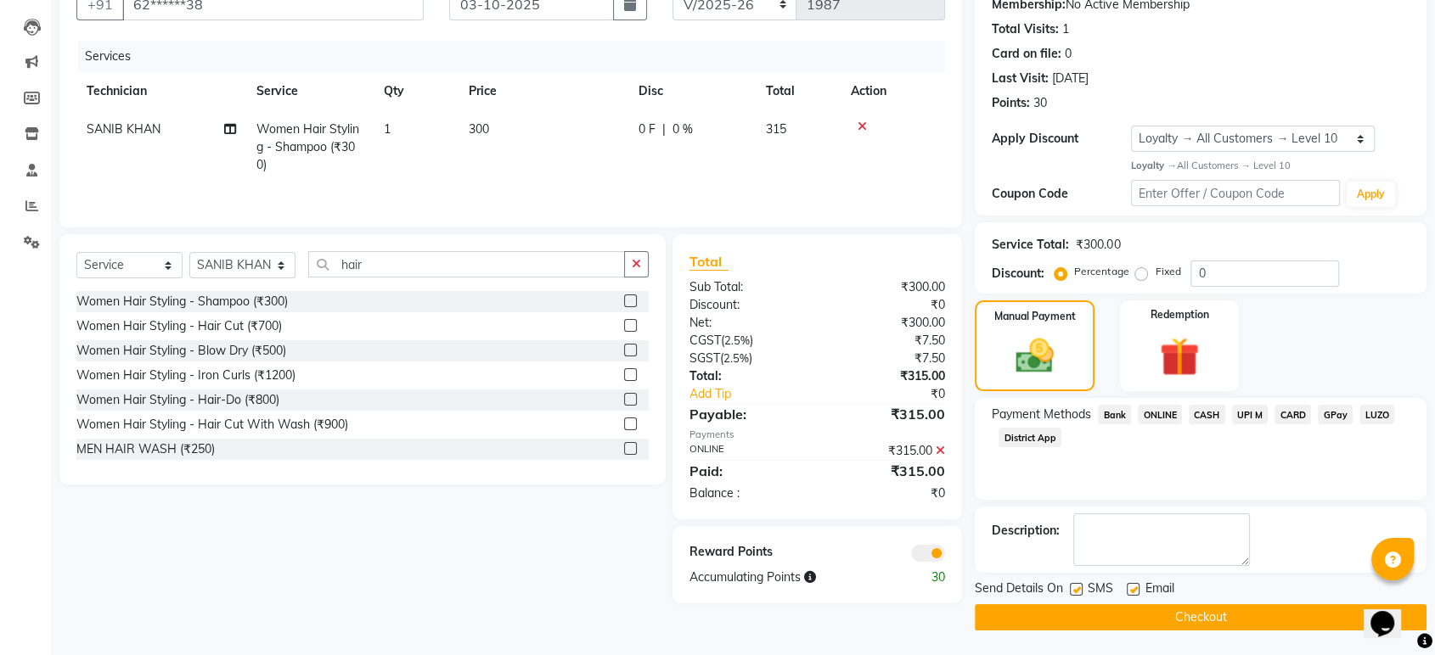
click at [1168, 619] on button "Checkout" at bounding box center [1201, 617] width 452 height 26
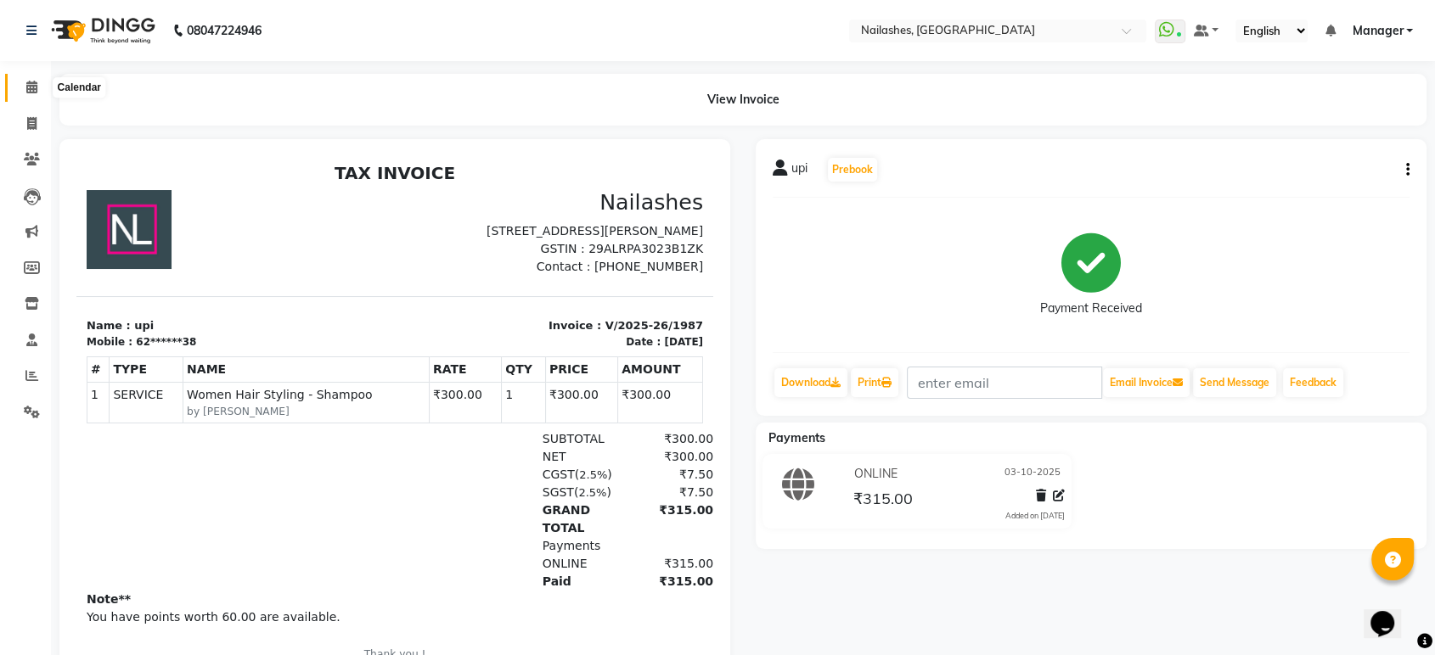
click at [31, 93] on icon at bounding box center [31, 87] width 11 height 13
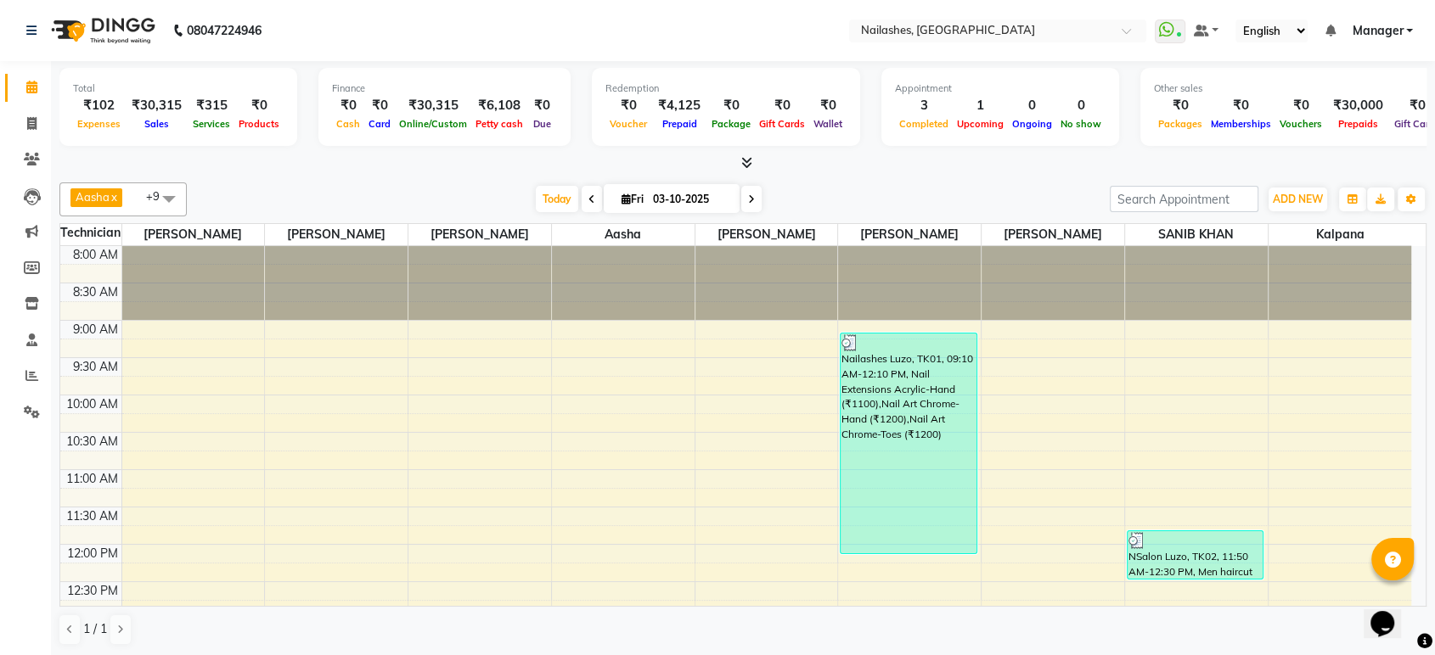
click at [75, 155] on div at bounding box center [742, 164] width 1367 height 18
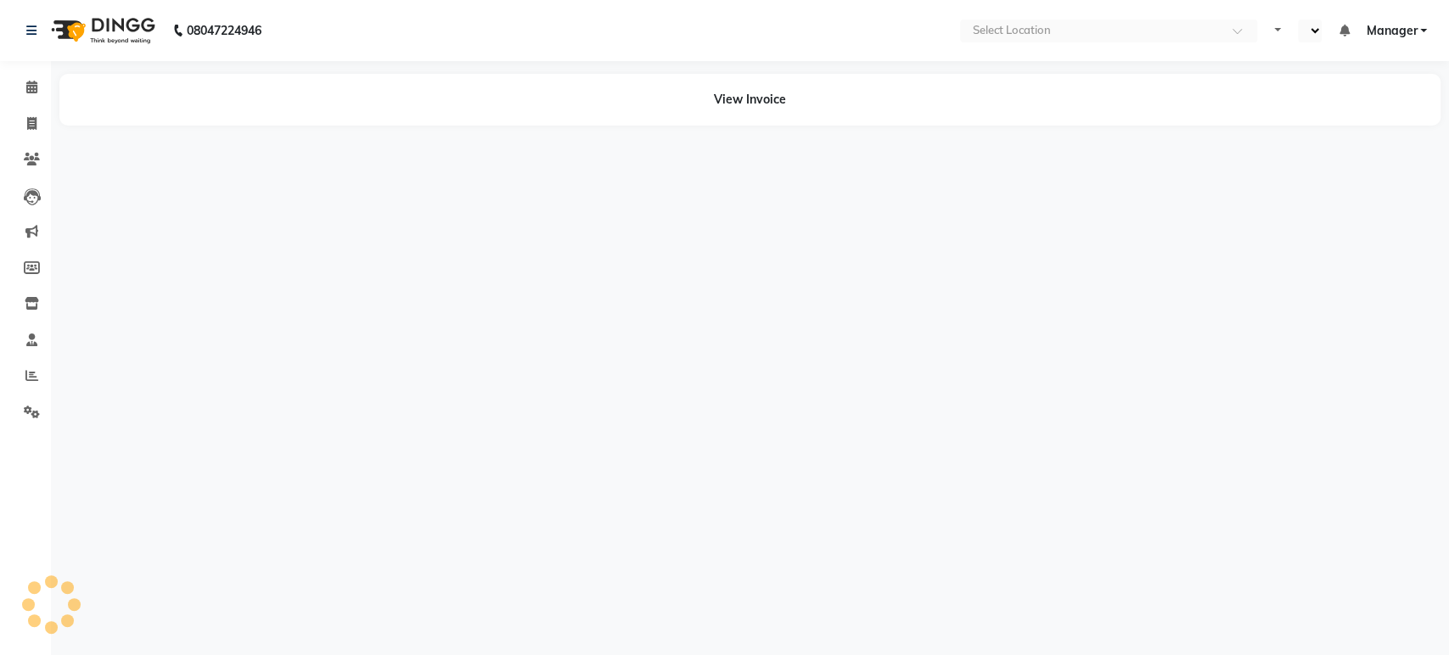
select select "en"
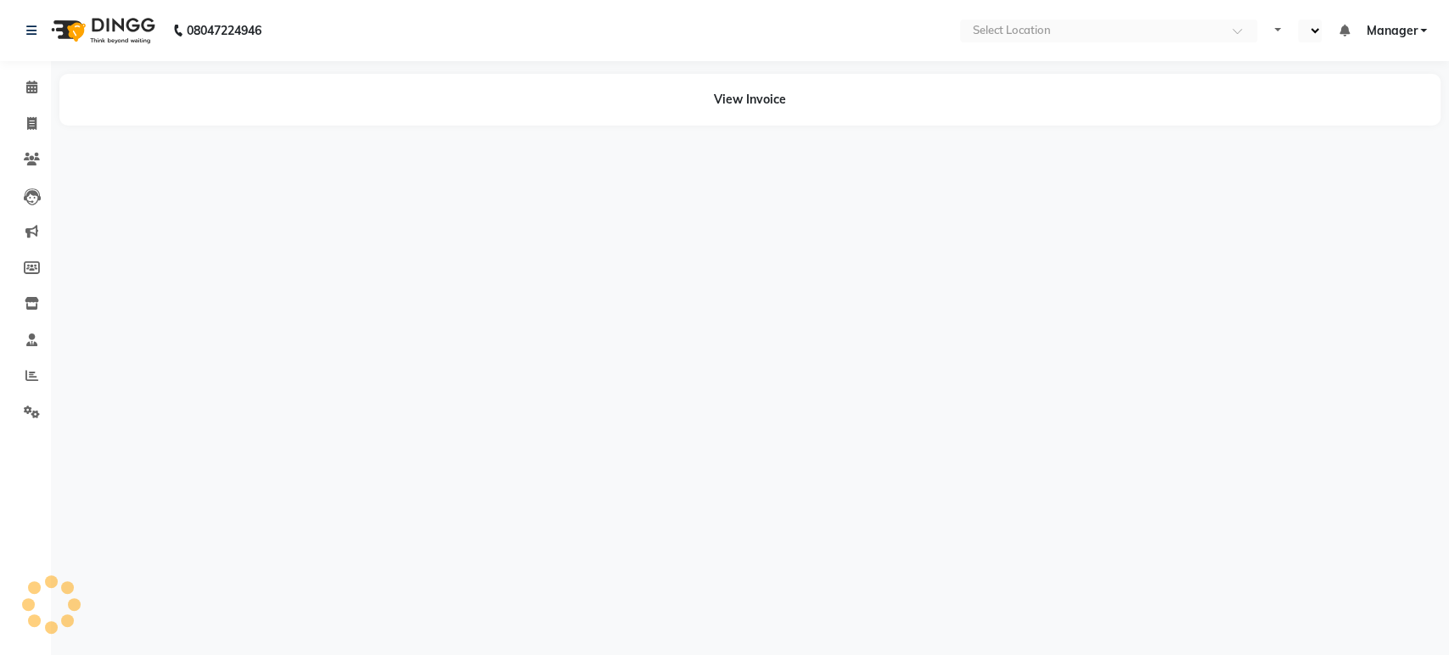
select select "en"
